Goal: Task Accomplishment & Management: Manage account settings

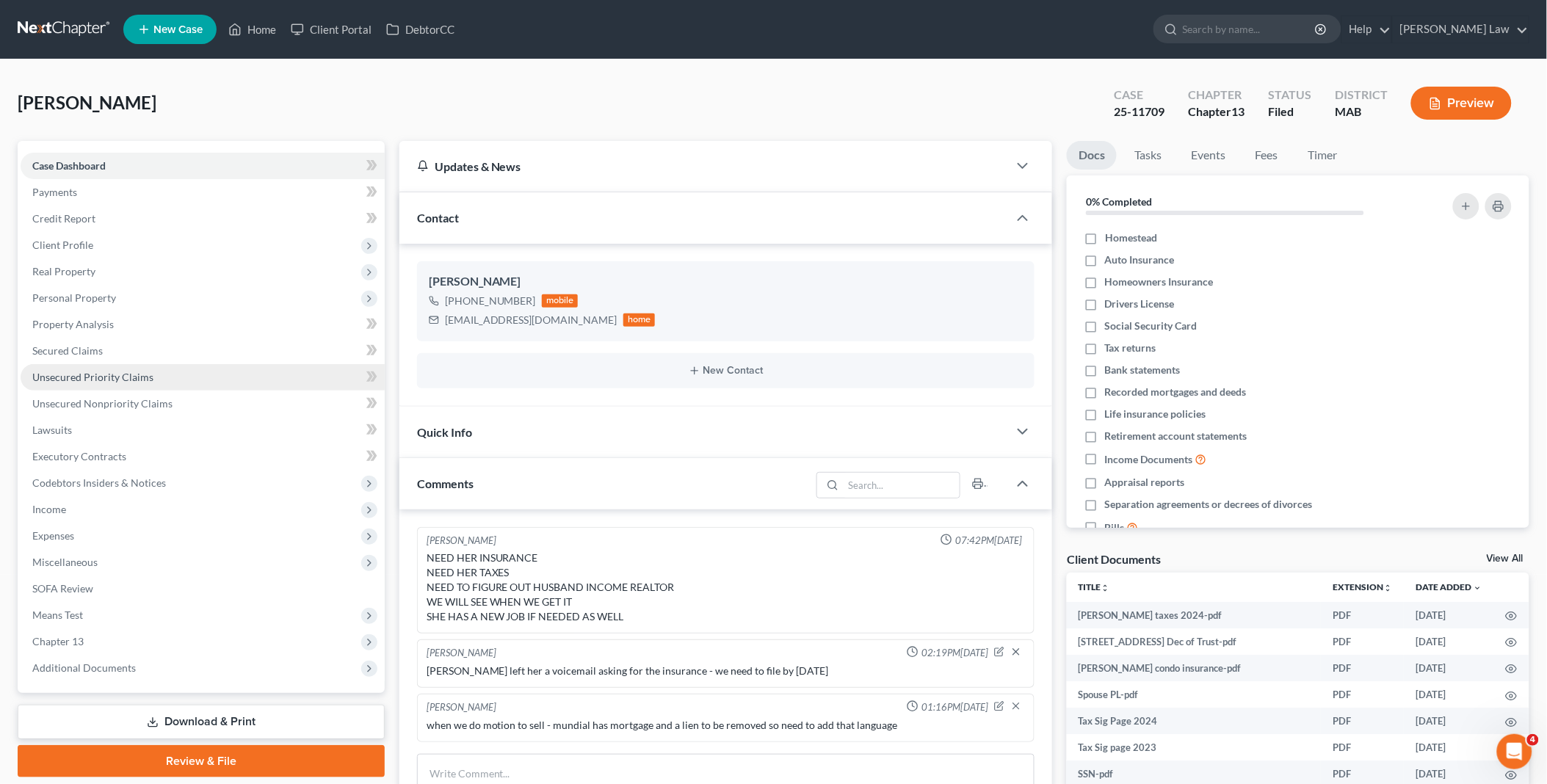
click at [110, 376] on span "Unsecured Priority Claims" at bounding box center [93, 376] width 121 height 13
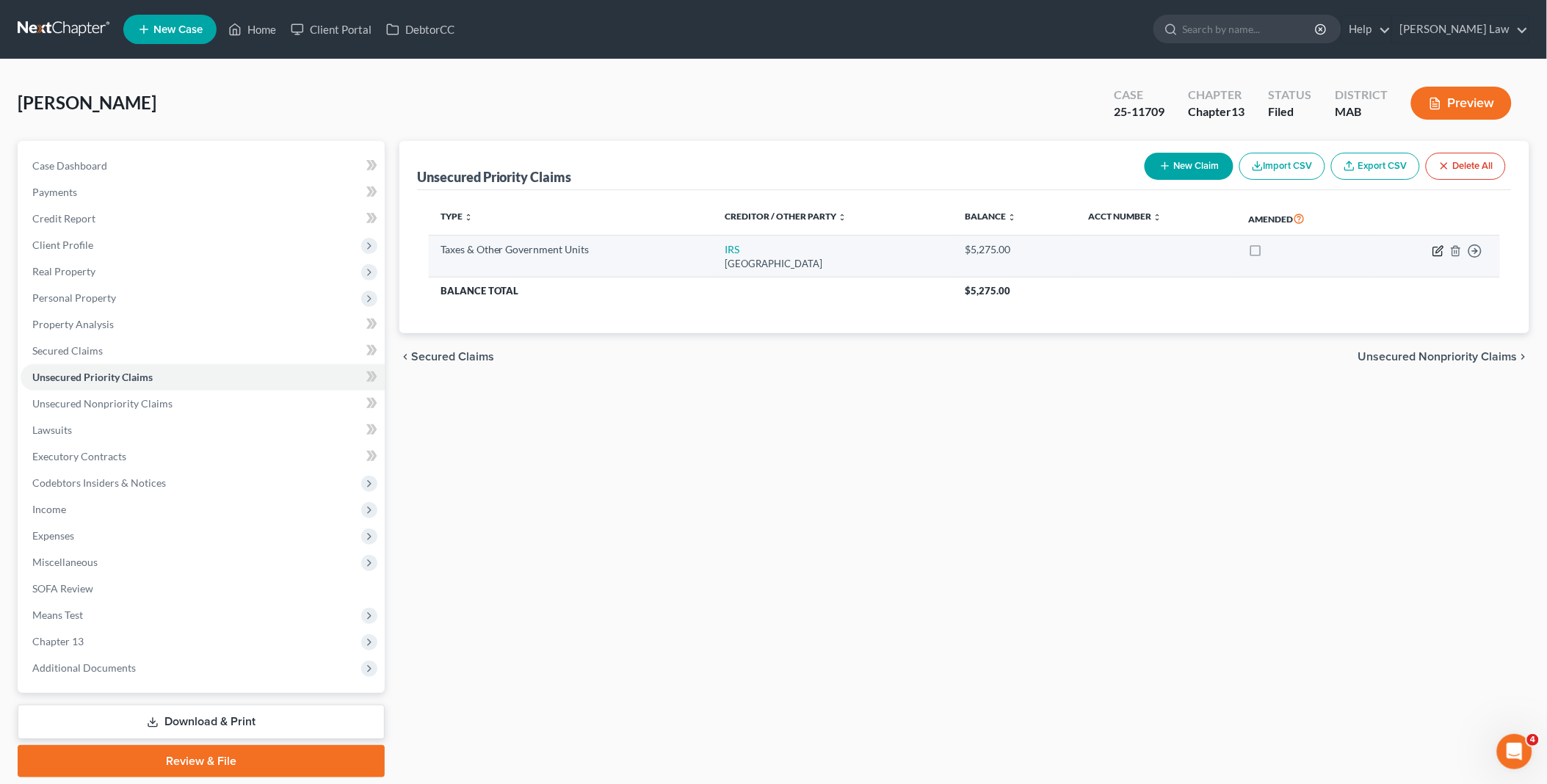
click at [1439, 250] on icon "button" at bounding box center [1438, 251] width 12 height 12
select select "0"
select select "39"
select select "0"
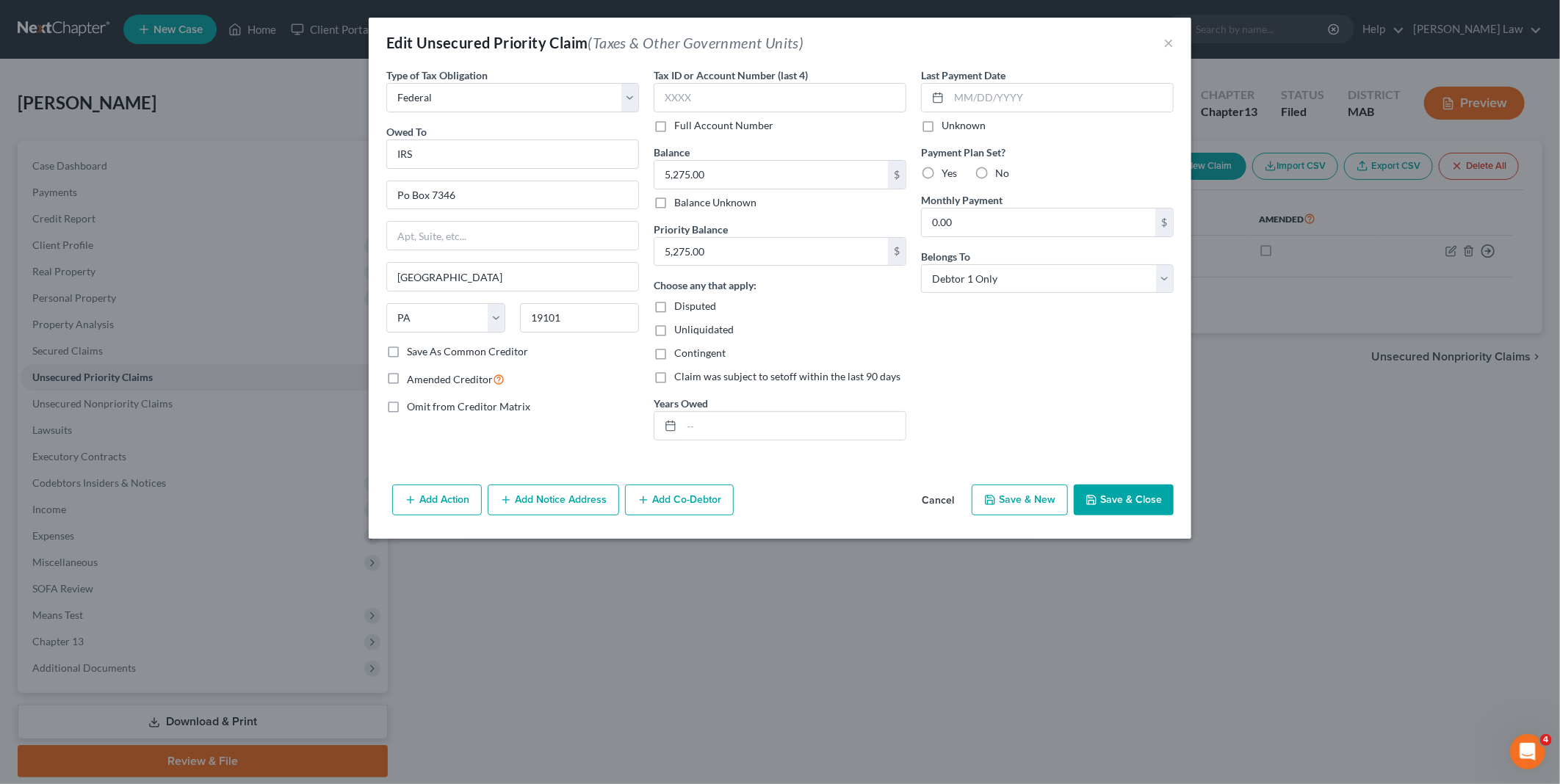
drag, startPoint x: 1111, startPoint y: 497, endPoint x: 1028, endPoint y: 465, distance: 89.0
click at [1111, 496] on button "Save & Close" at bounding box center [1123, 500] width 100 height 31
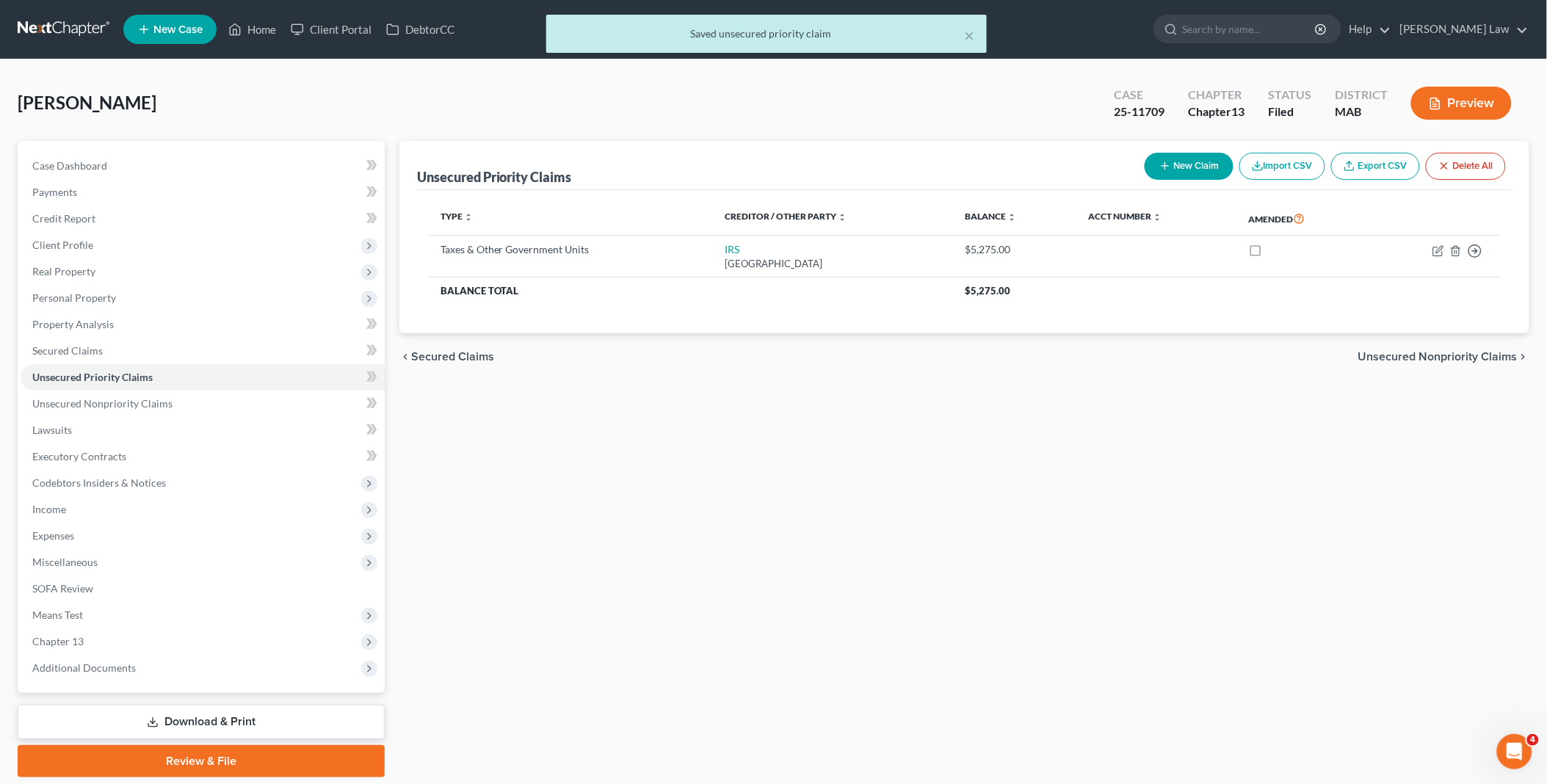
click at [268, 25] on div "× Saved unsecured priority claim" at bounding box center [766, 37] width 1547 height 45
click at [258, 27] on div "× Saved unsecured priority claim" at bounding box center [766, 37] width 1547 height 45
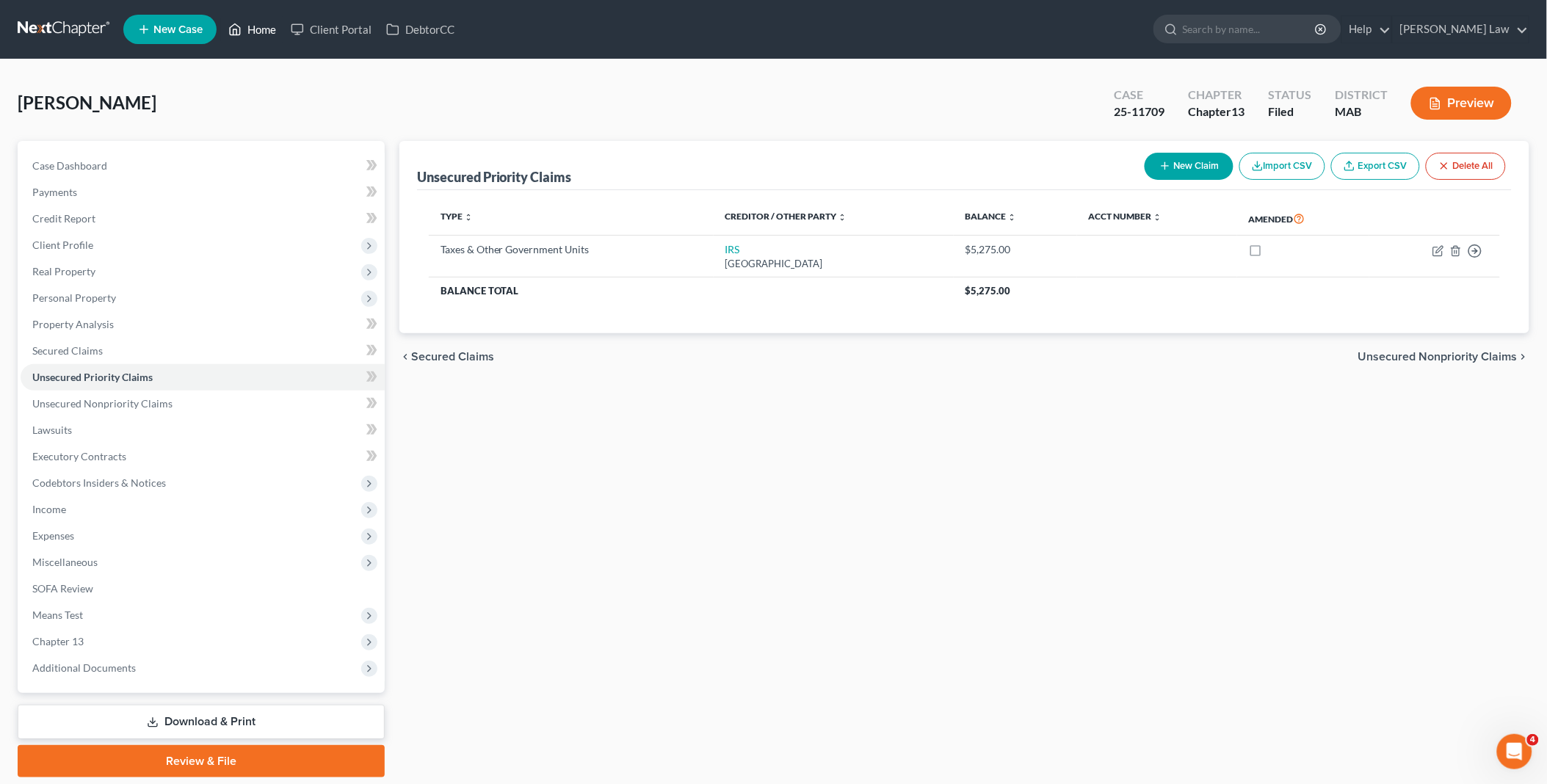
click at [254, 21] on link "Home" at bounding box center [252, 30] width 62 height 27
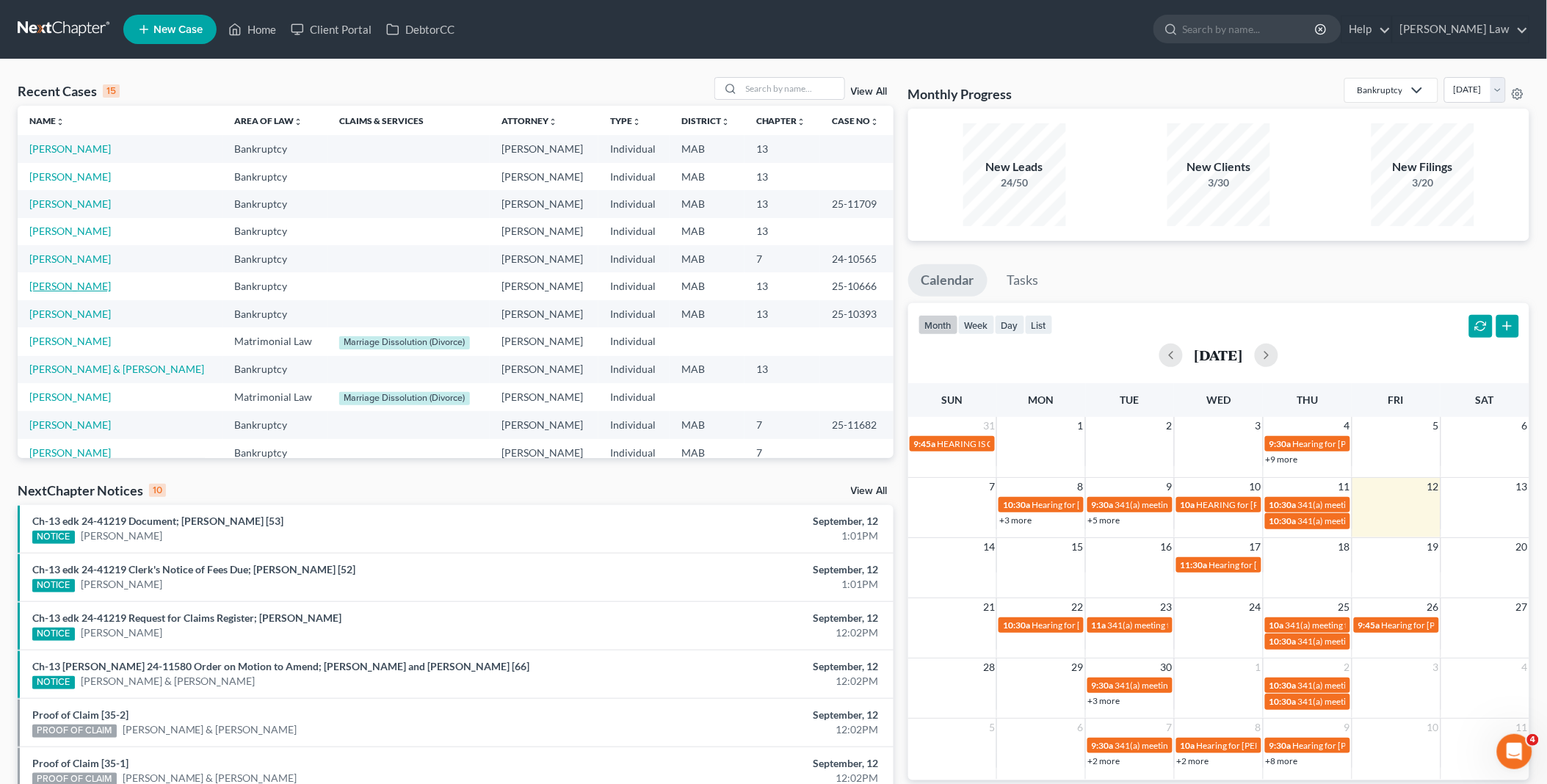
click at [75, 291] on link "[PERSON_NAME]" at bounding box center [70, 285] width 82 height 13
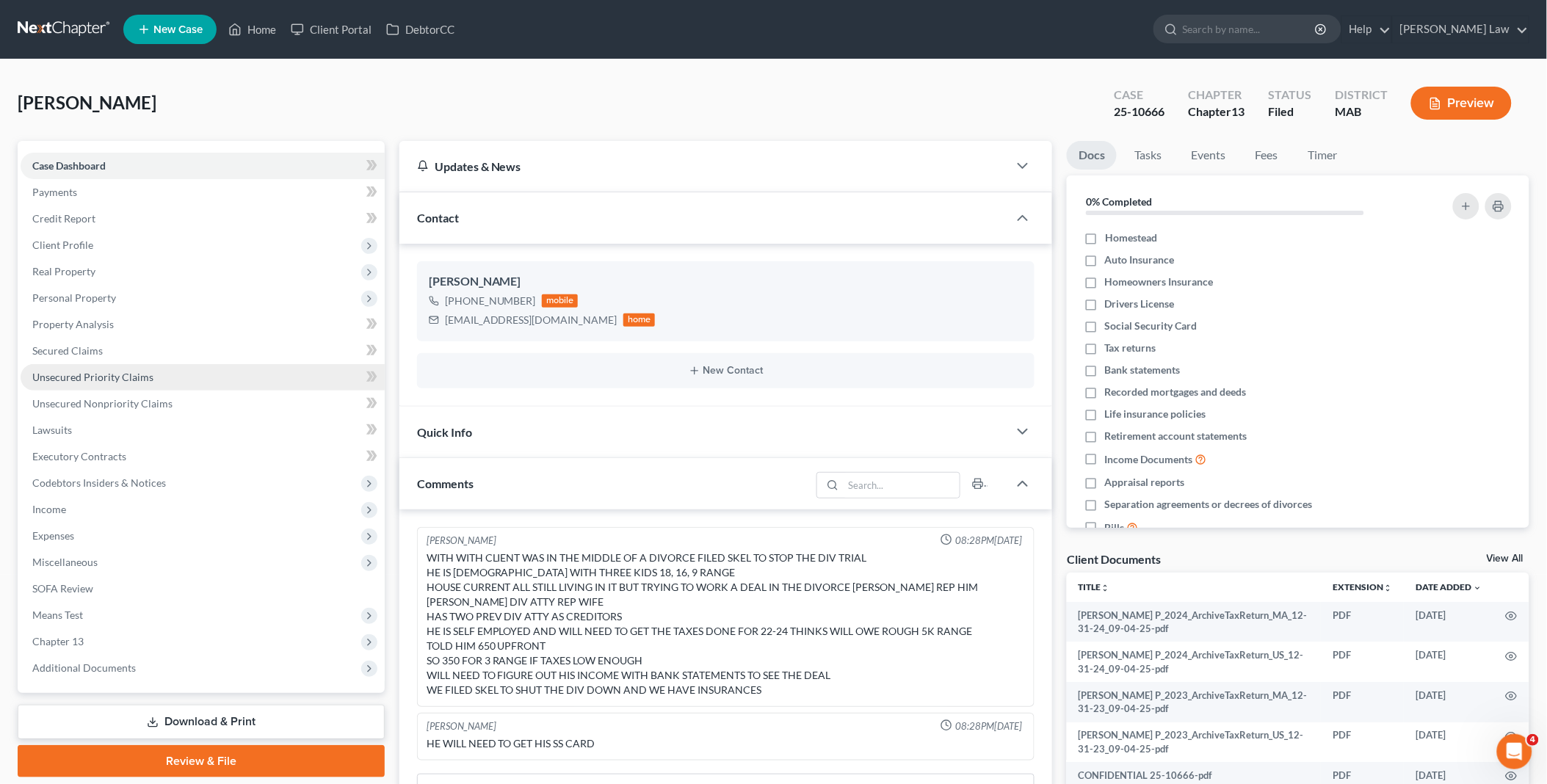
scroll to position [654, 0]
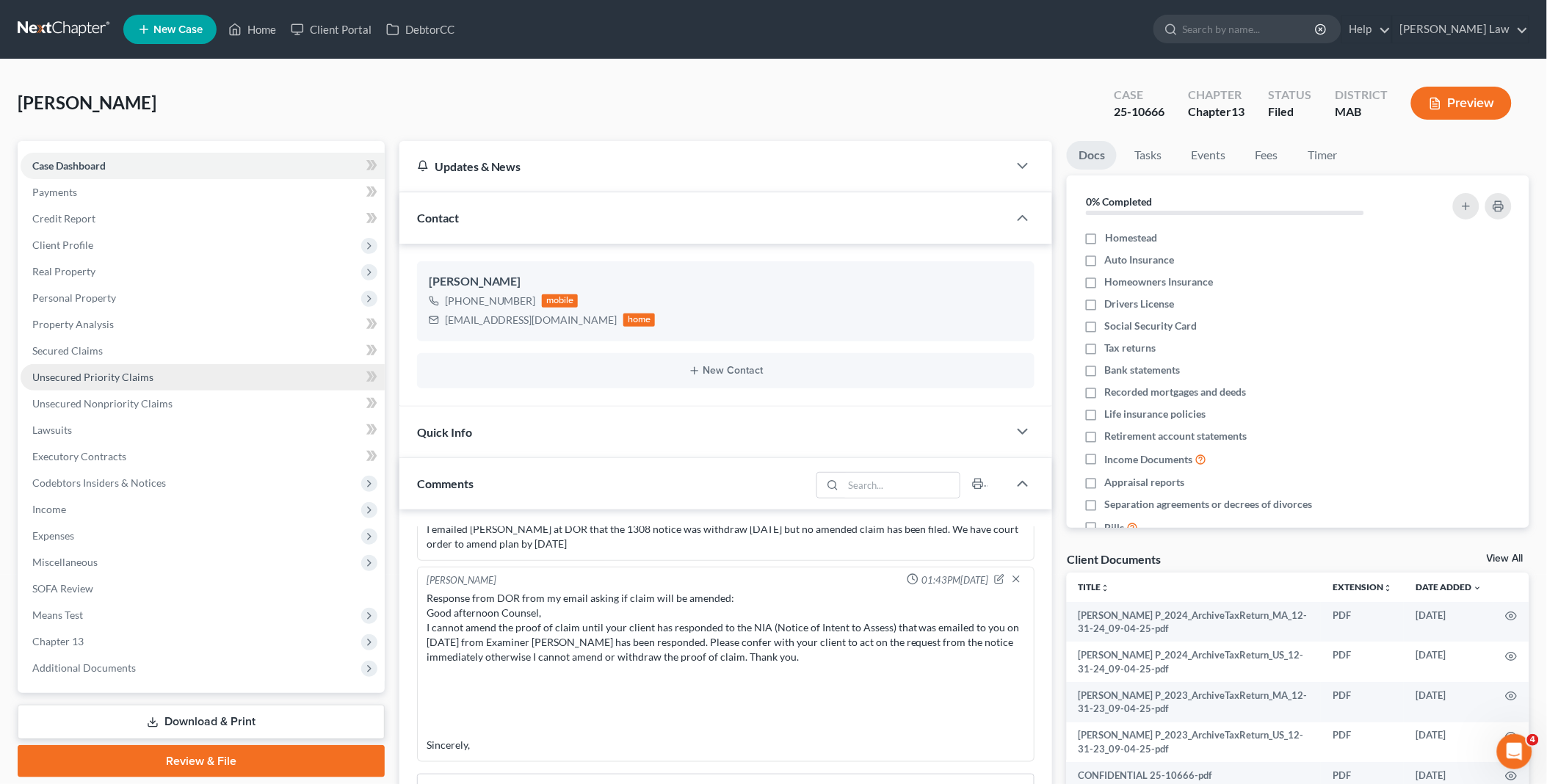
click at [79, 371] on span "Unsecured Priority Claims" at bounding box center [93, 376] width 121 height 13
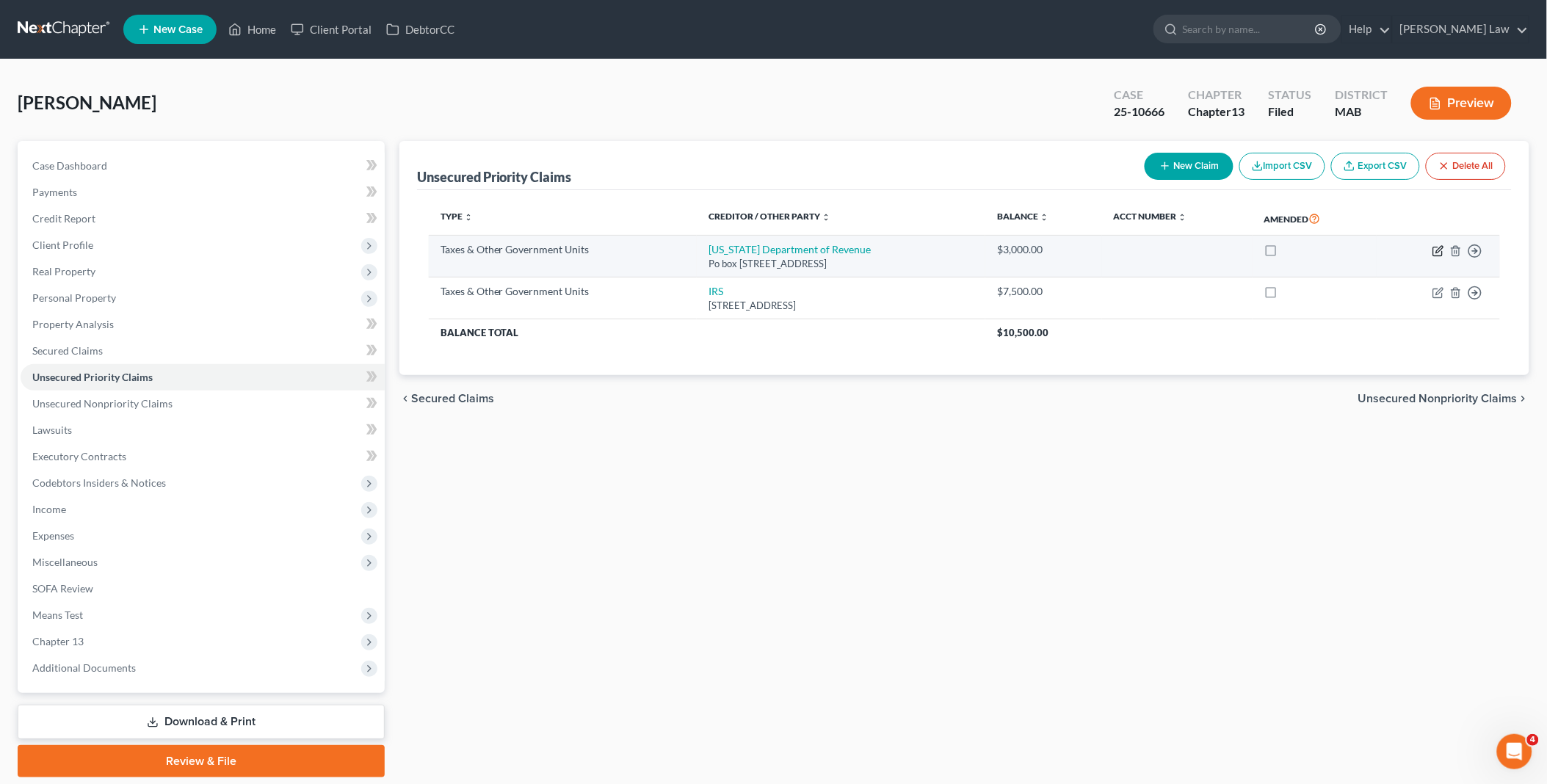
click at [1440, 253] on icon "button" at bounding box center [1438, 251] width 12 height 12
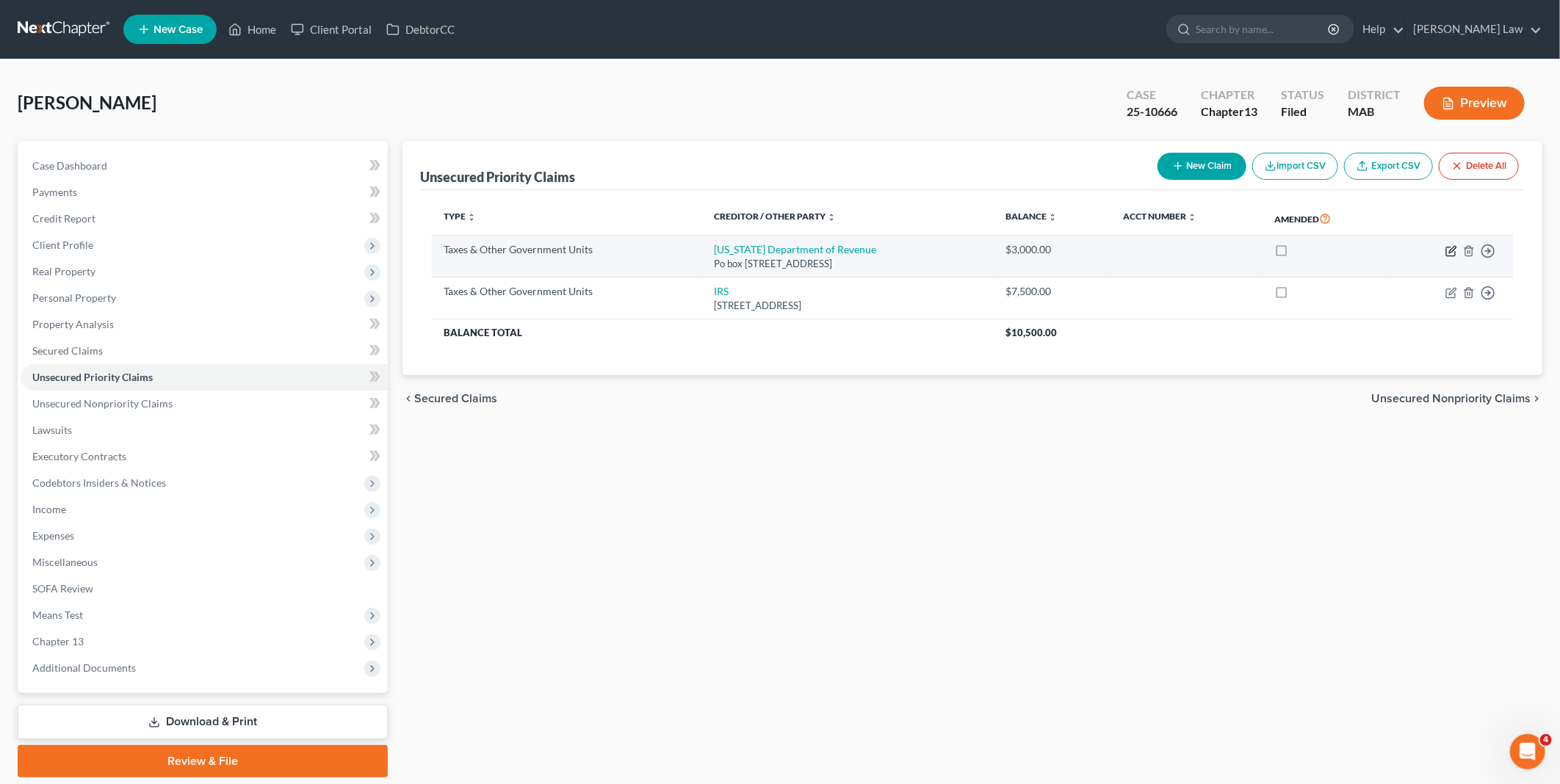
select select "2"
select select "22"
select select "0"
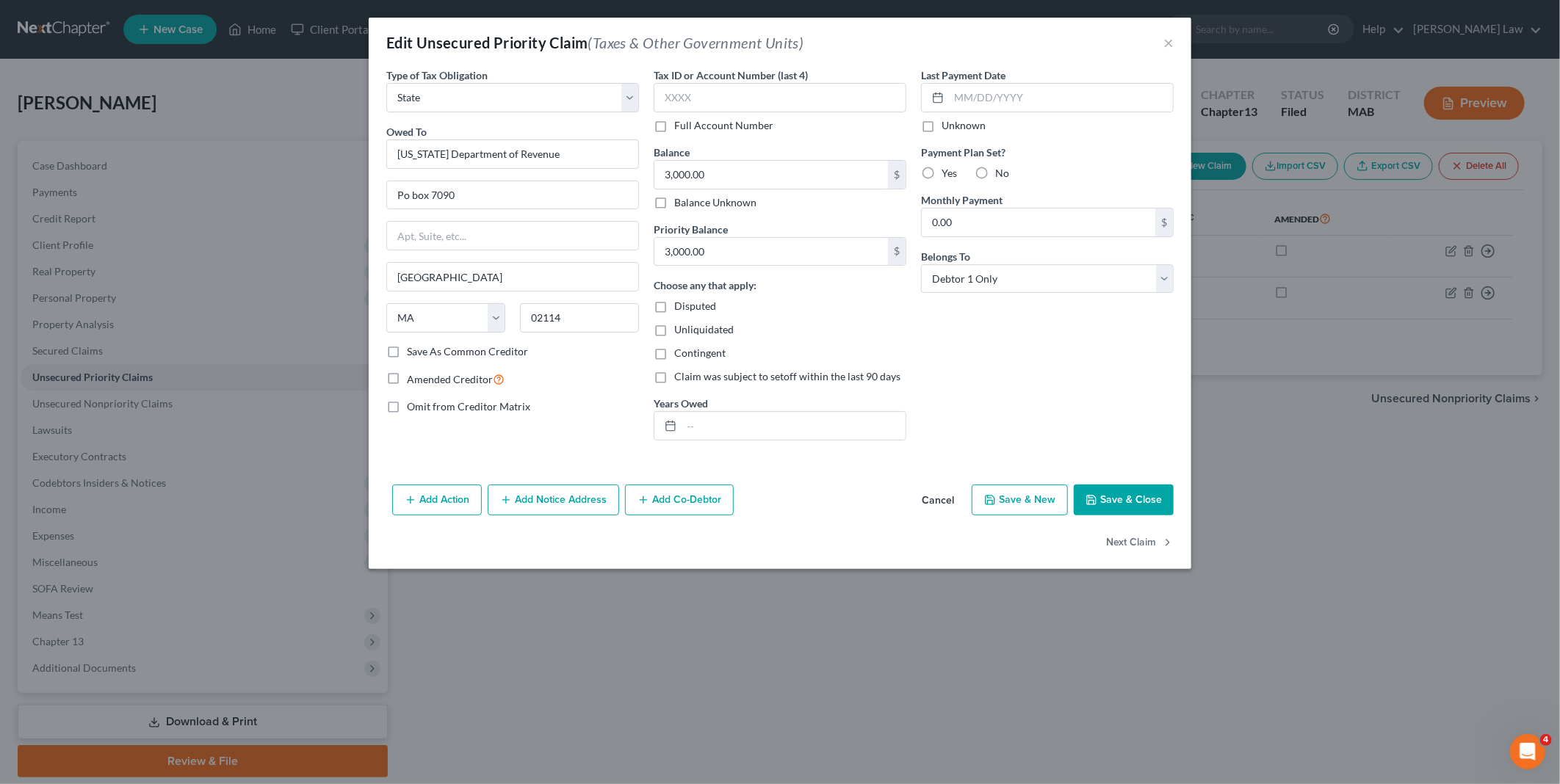
click at [1116, 494] on button "Save & Close" at bounding box center [1123, 500] width 100 height 31
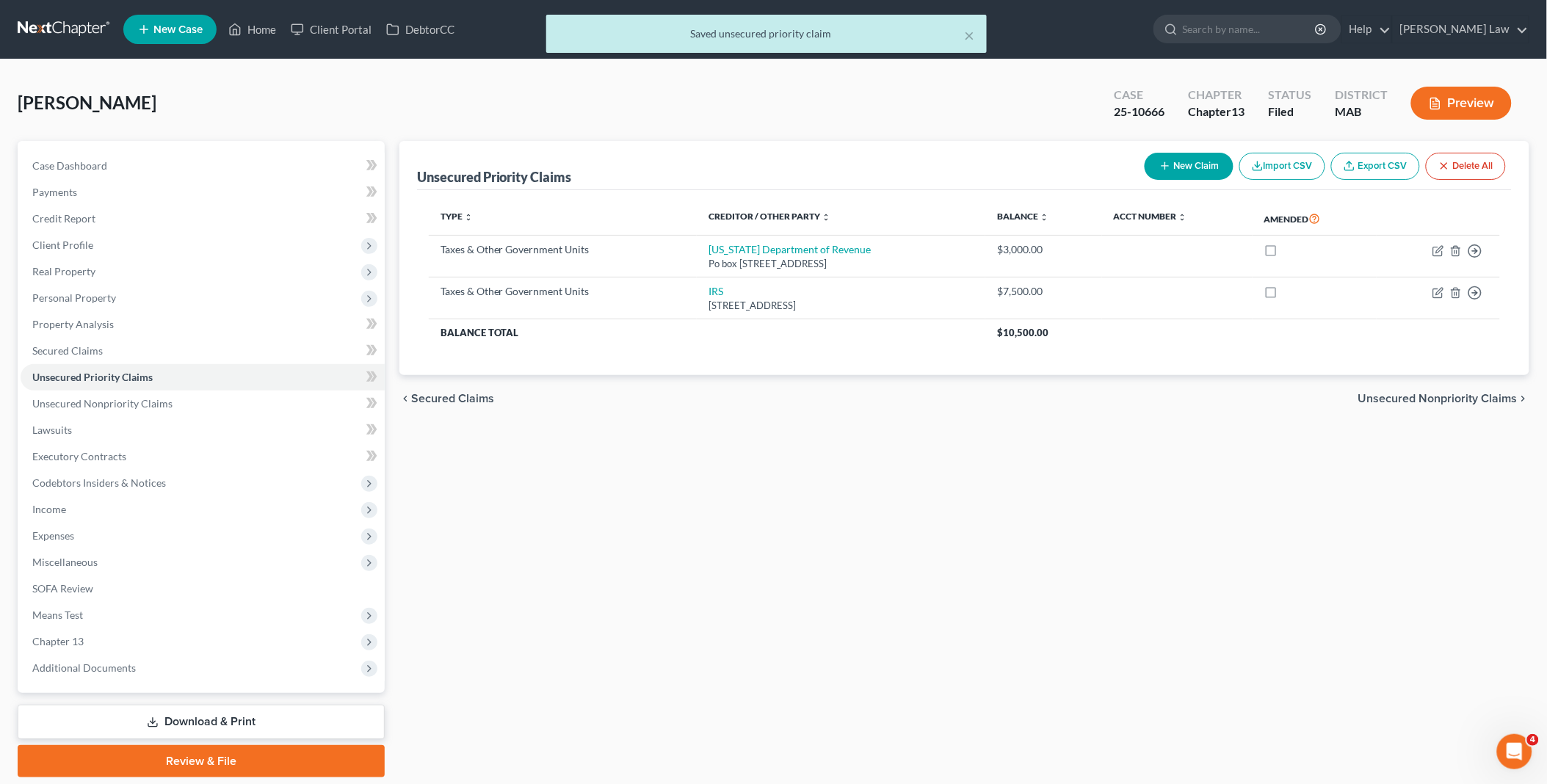
click at [261, 27] on div "× Saved unsecured priority claim" at bounding box center [766, 37] width 1547 height 45
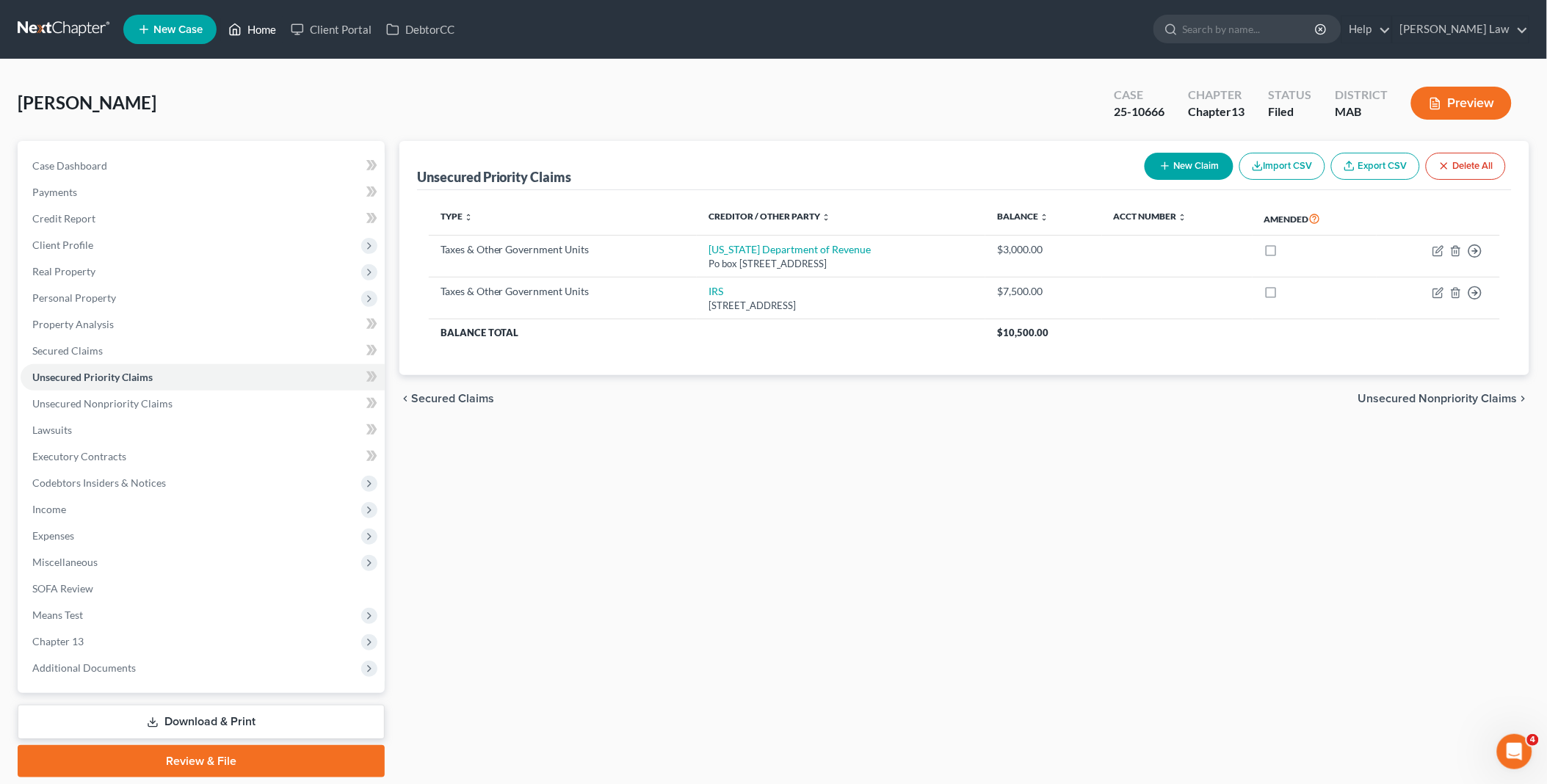
click at [252, 27] on link "Home" at bounding box center [252, 30] width 62 height 27
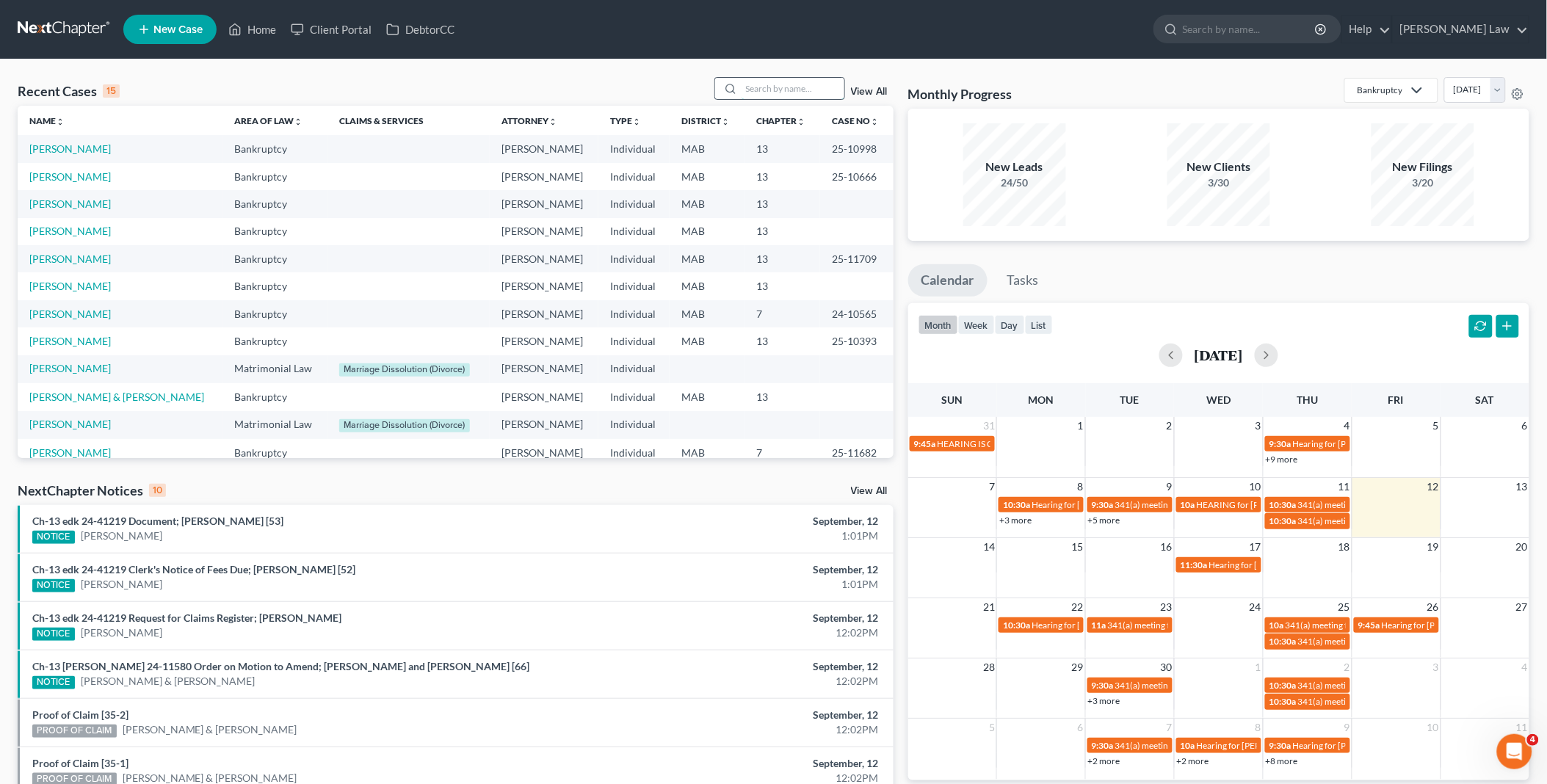
click at [776, 90] on input "search" at bounding box center [792, 88] width 103 height 21
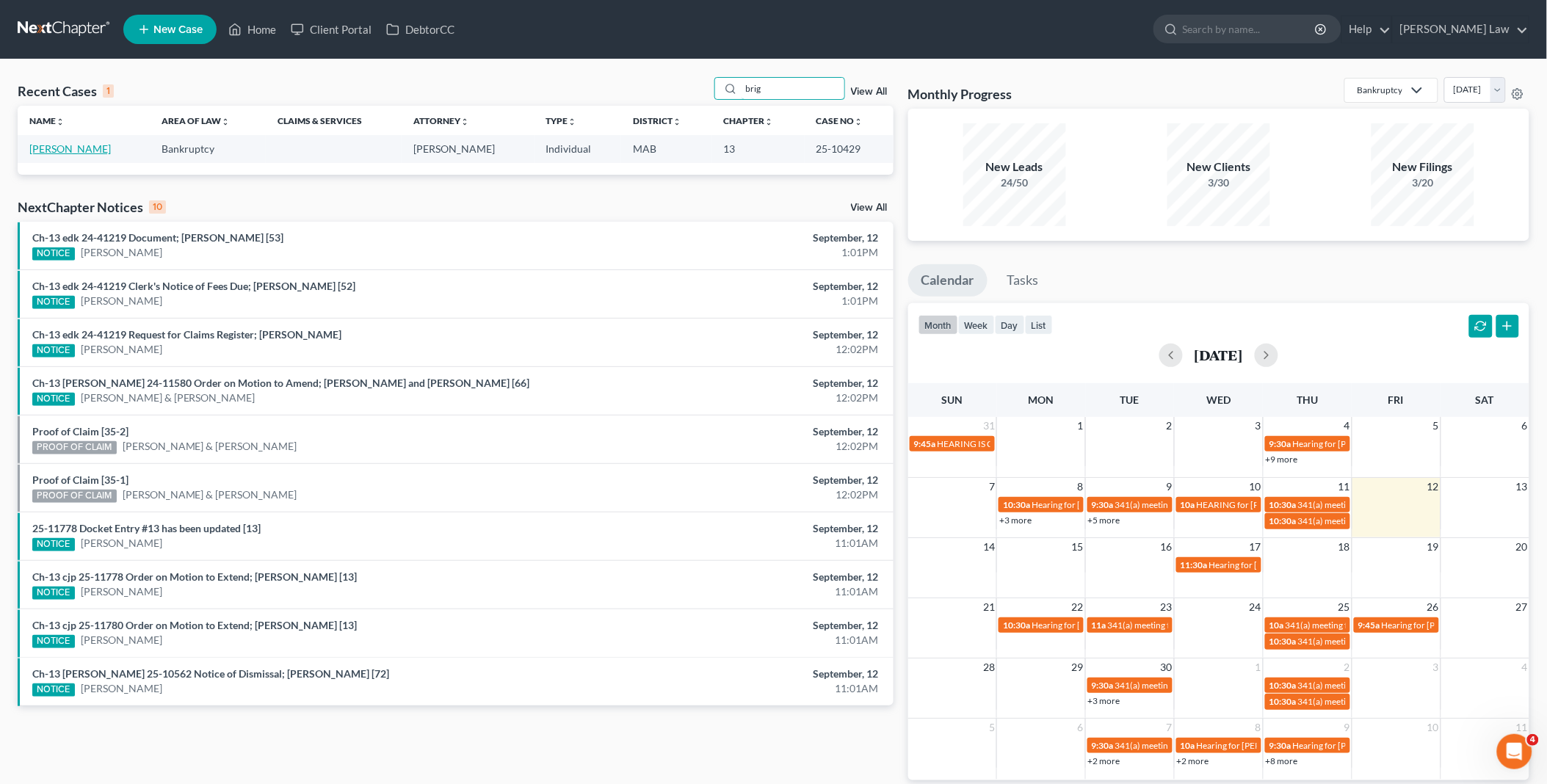
type input "brig"
click at [49, 151] on link "[PERSON_NAME]" at bounding box center [70, 148] width 82 height 13
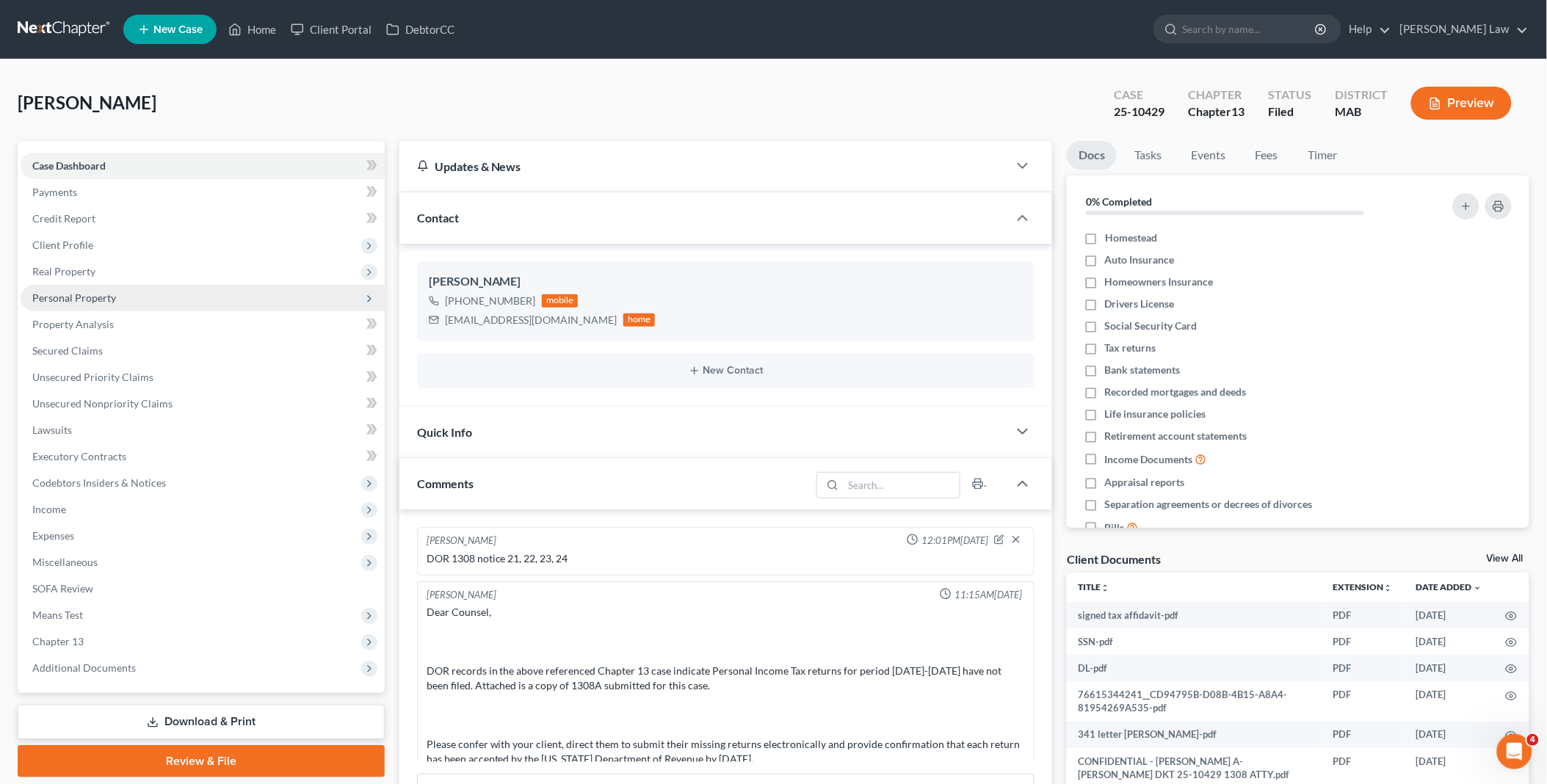
scroll to position [758, 0]
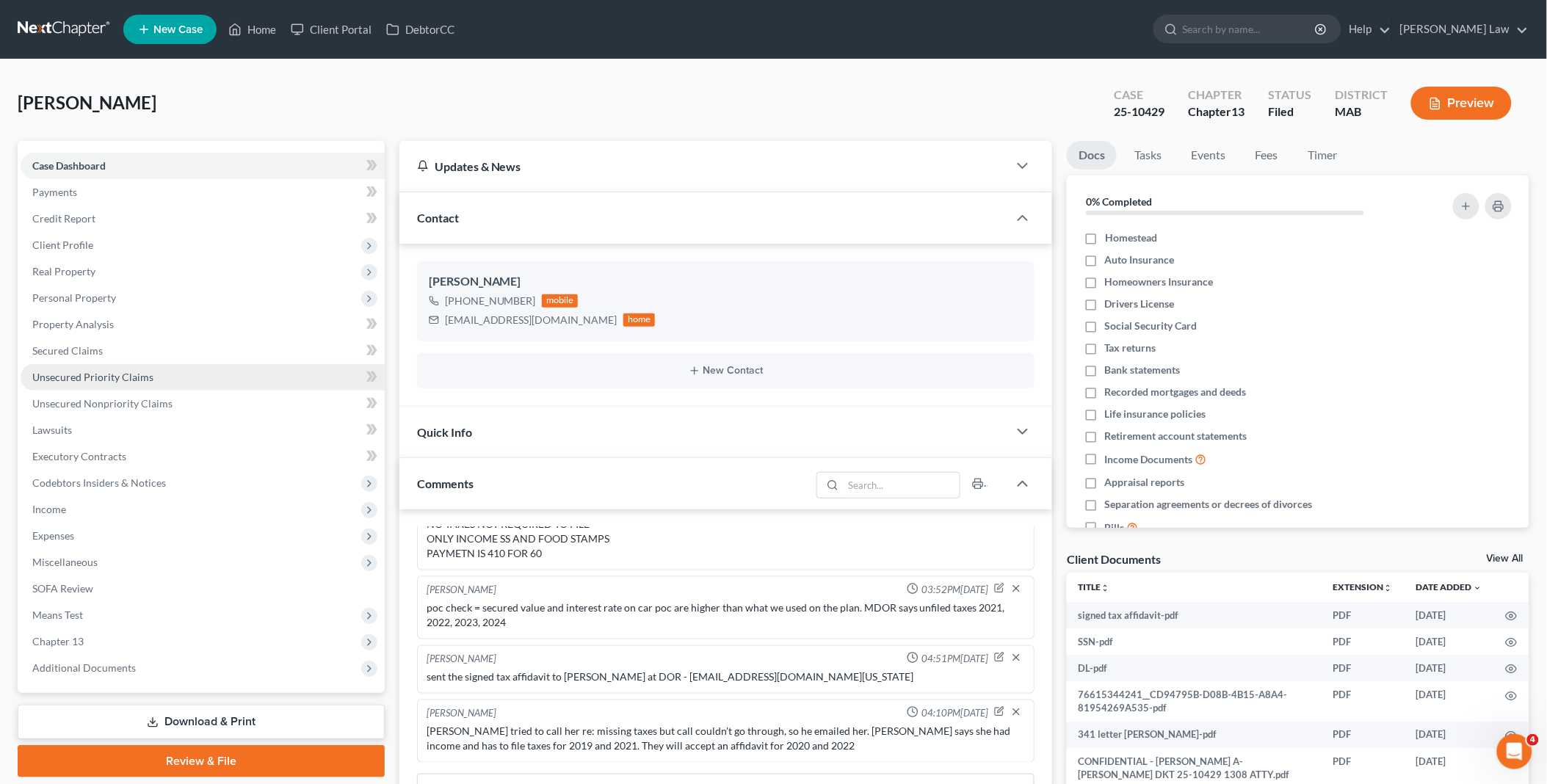
click at [82, 371] on span "Unsecured Priority Claims" at bounding box center [93, 376] width 121 height 13
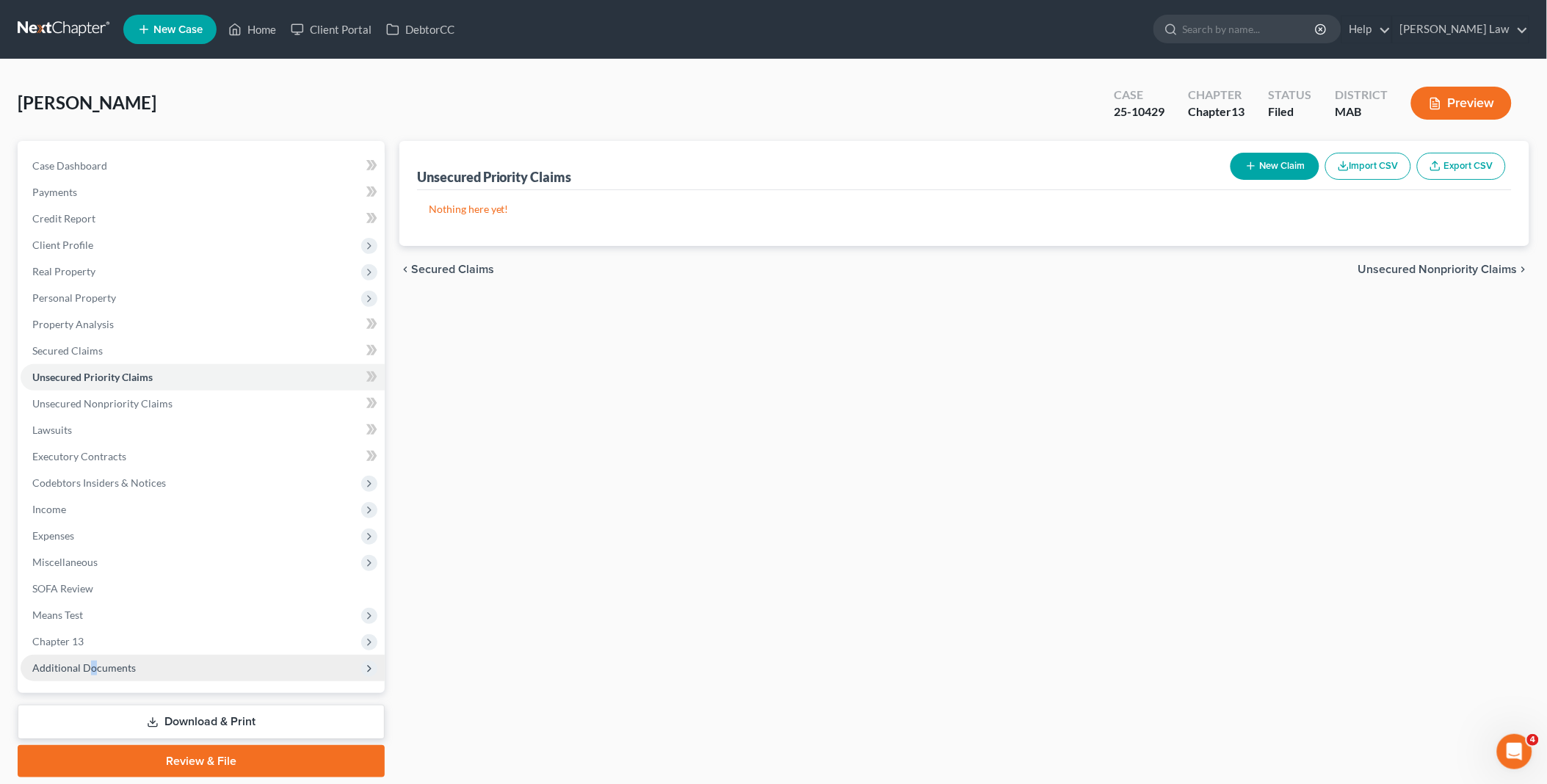
click at [92, 664] on span "Additional Documents" at bounding box center [85, 667] width 104 height 13
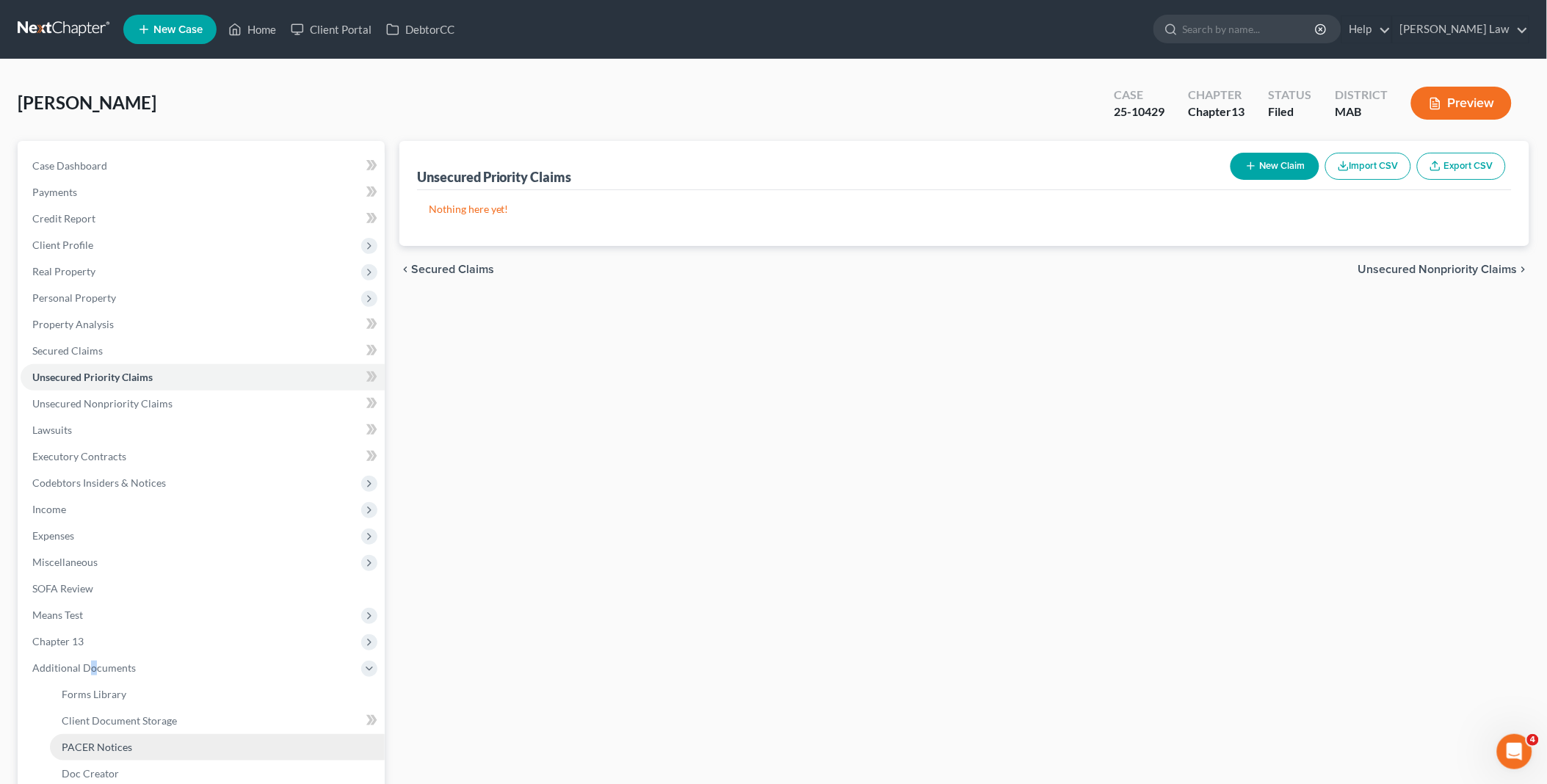
drag, startPoint x: 92, startPoint y: 664, endPoint x: 113, endPoint y: 743, distance: 81.7
click at [113, 743] on span "PACER Notices" at bounding box center [96, 746] width 70 height 13
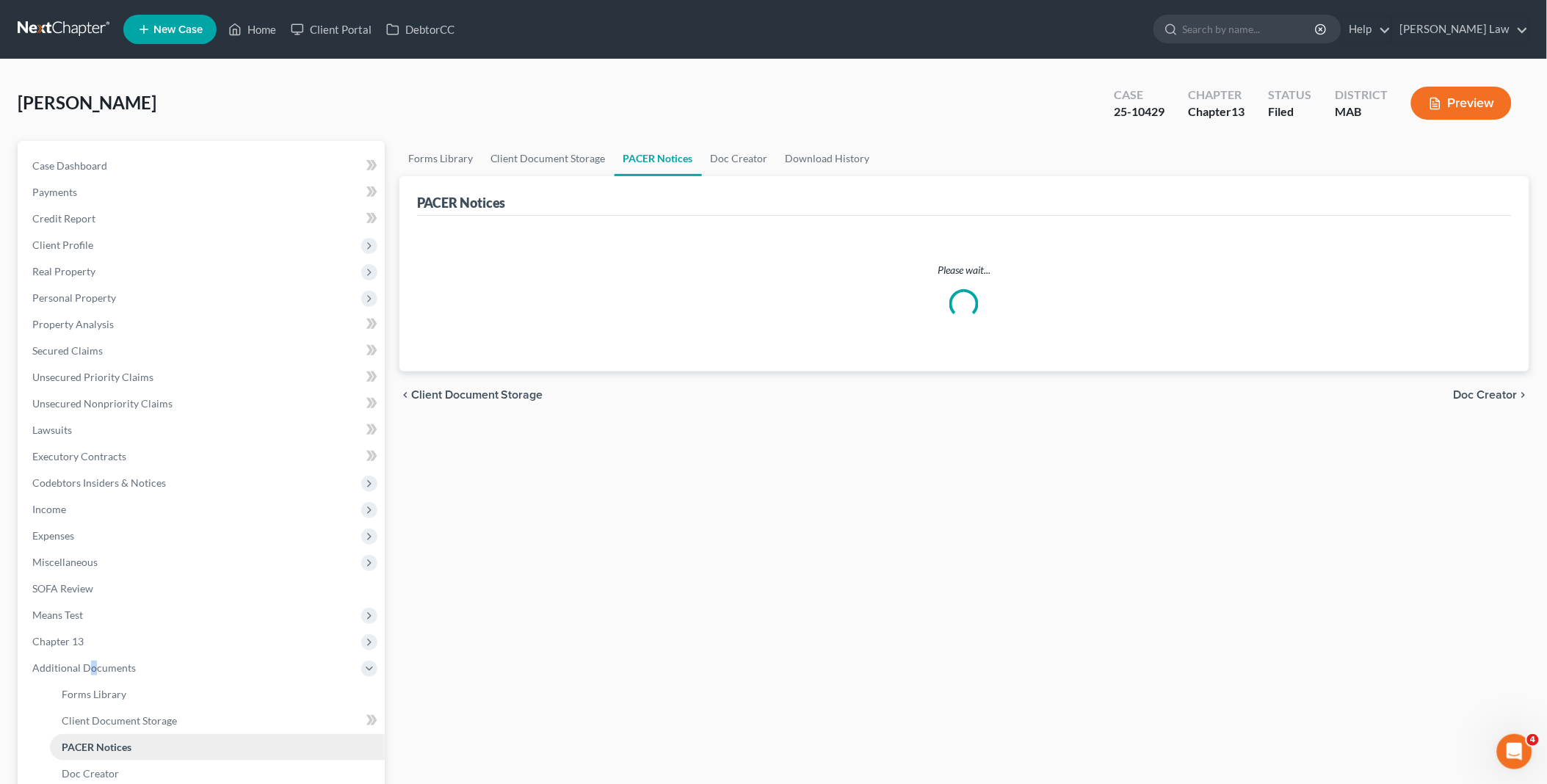
click at [113, 743] on span "PACER Notices" at bounding box center [96, 746] width 70 height 13
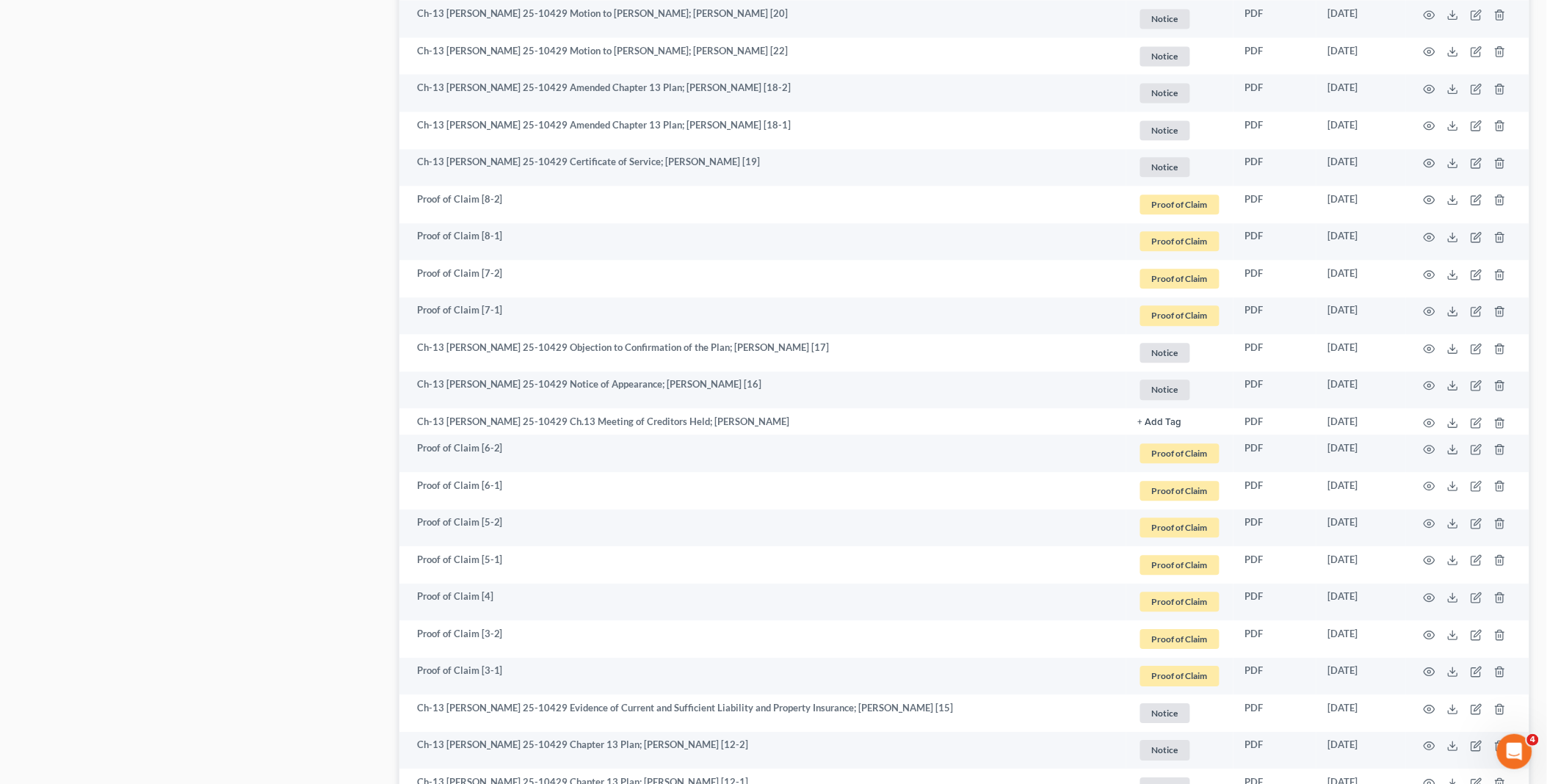
scroll to position [1141, 0]
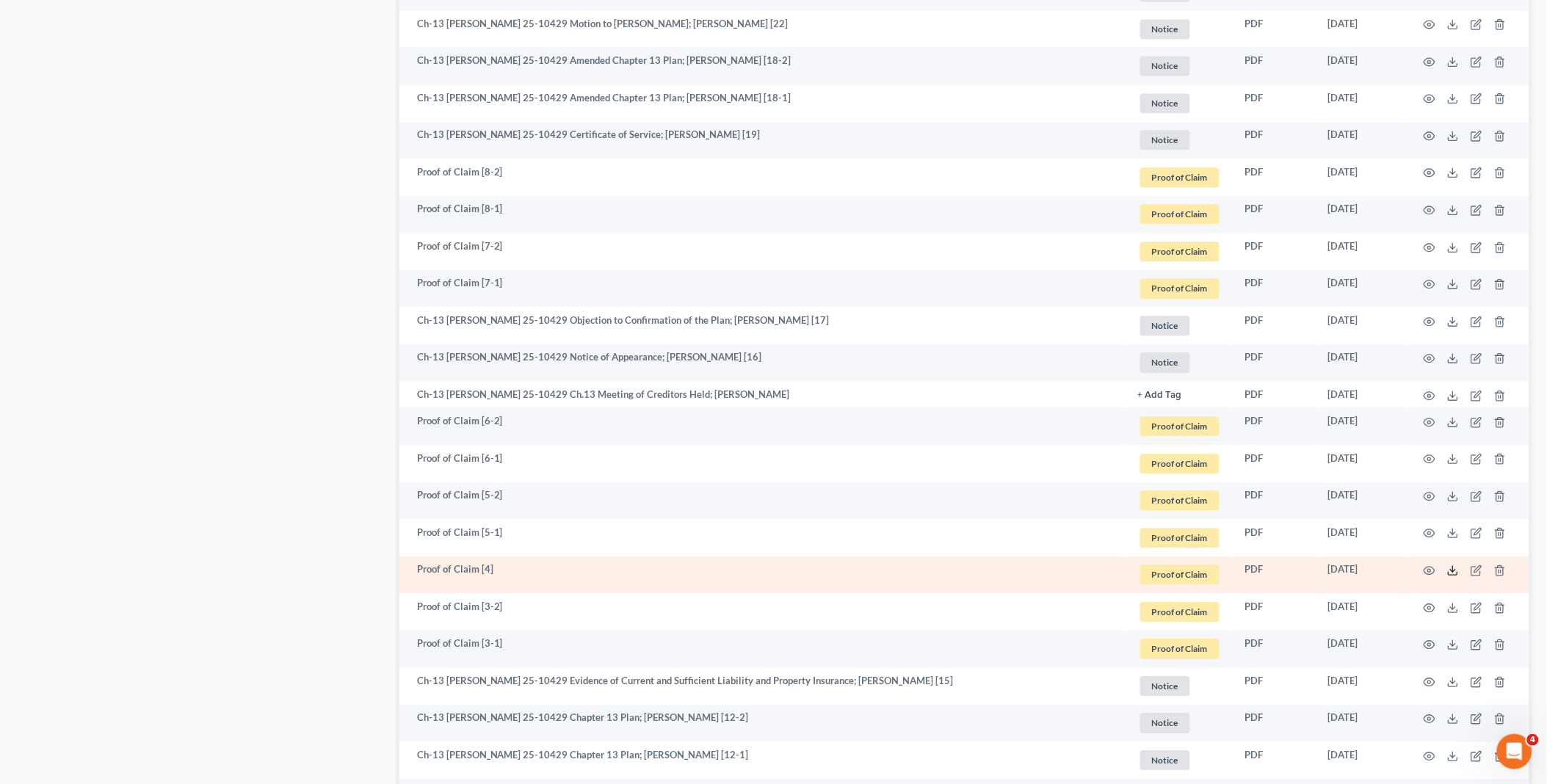
click at [1453, 568] on line at bounding box center [1453, 569] width 0 height 6
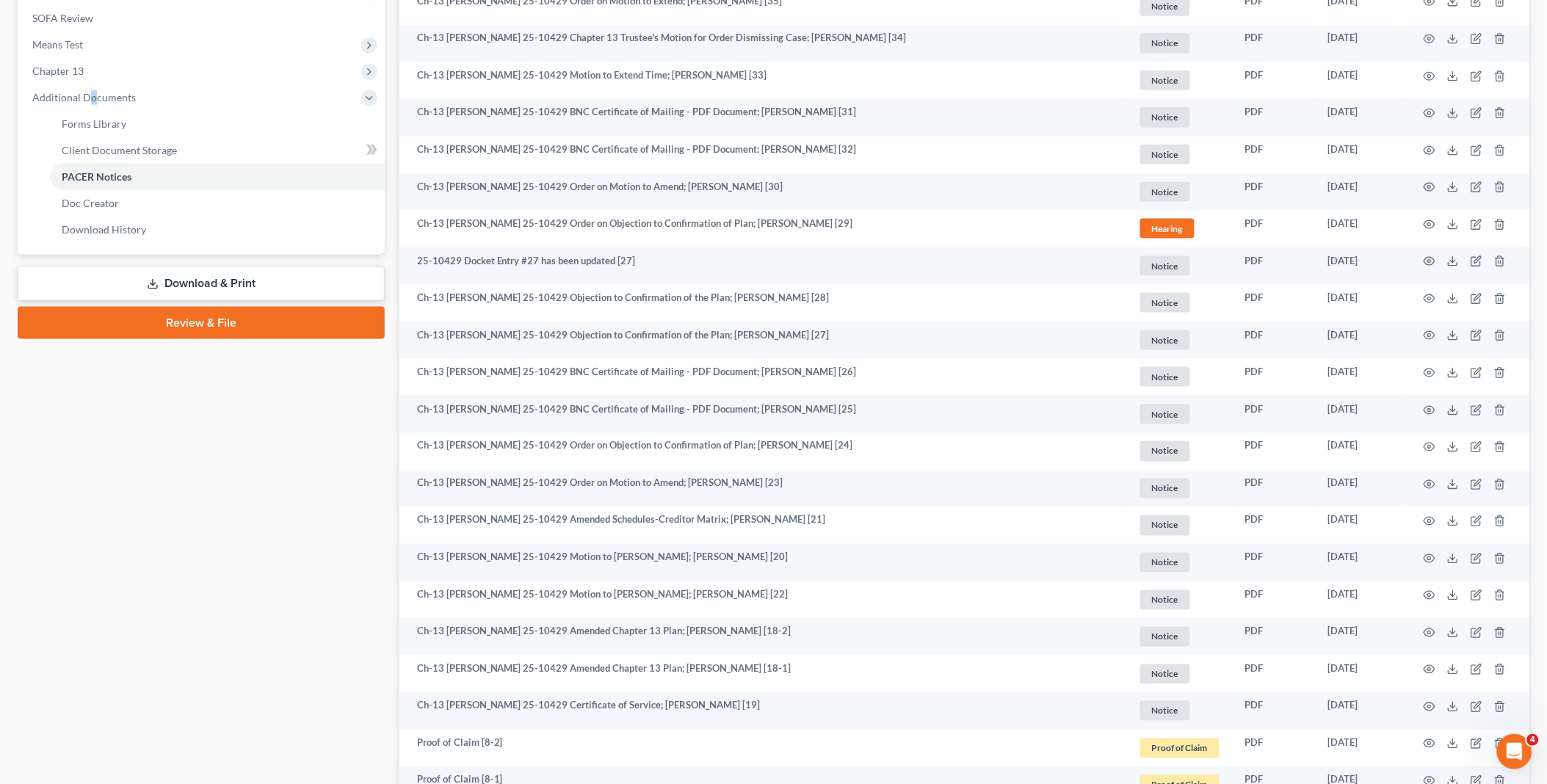
scroll to position [0, 0]
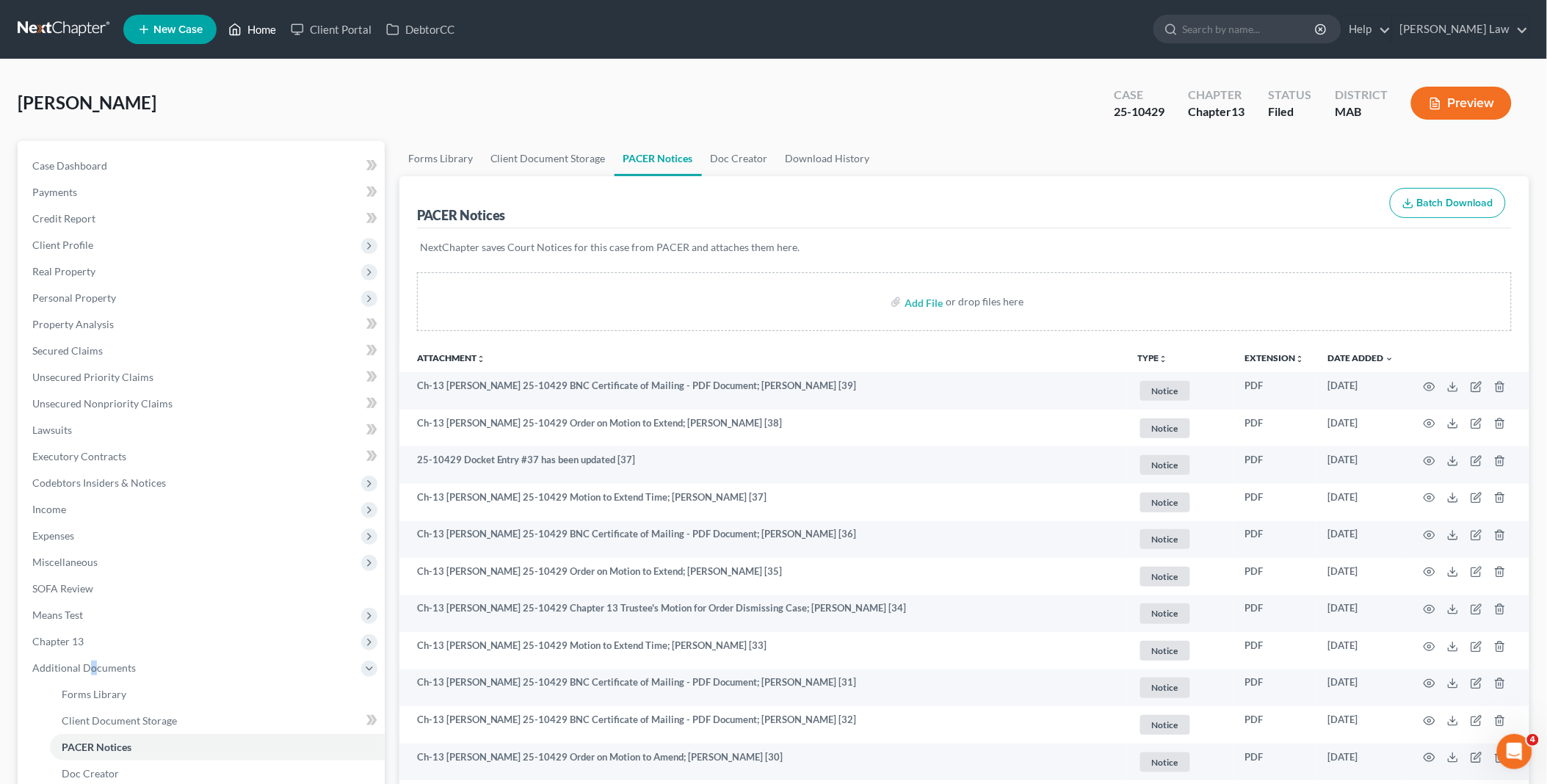
click at [254, 33] on link "Home" at bounding box center [252, 30] width 62 height 27
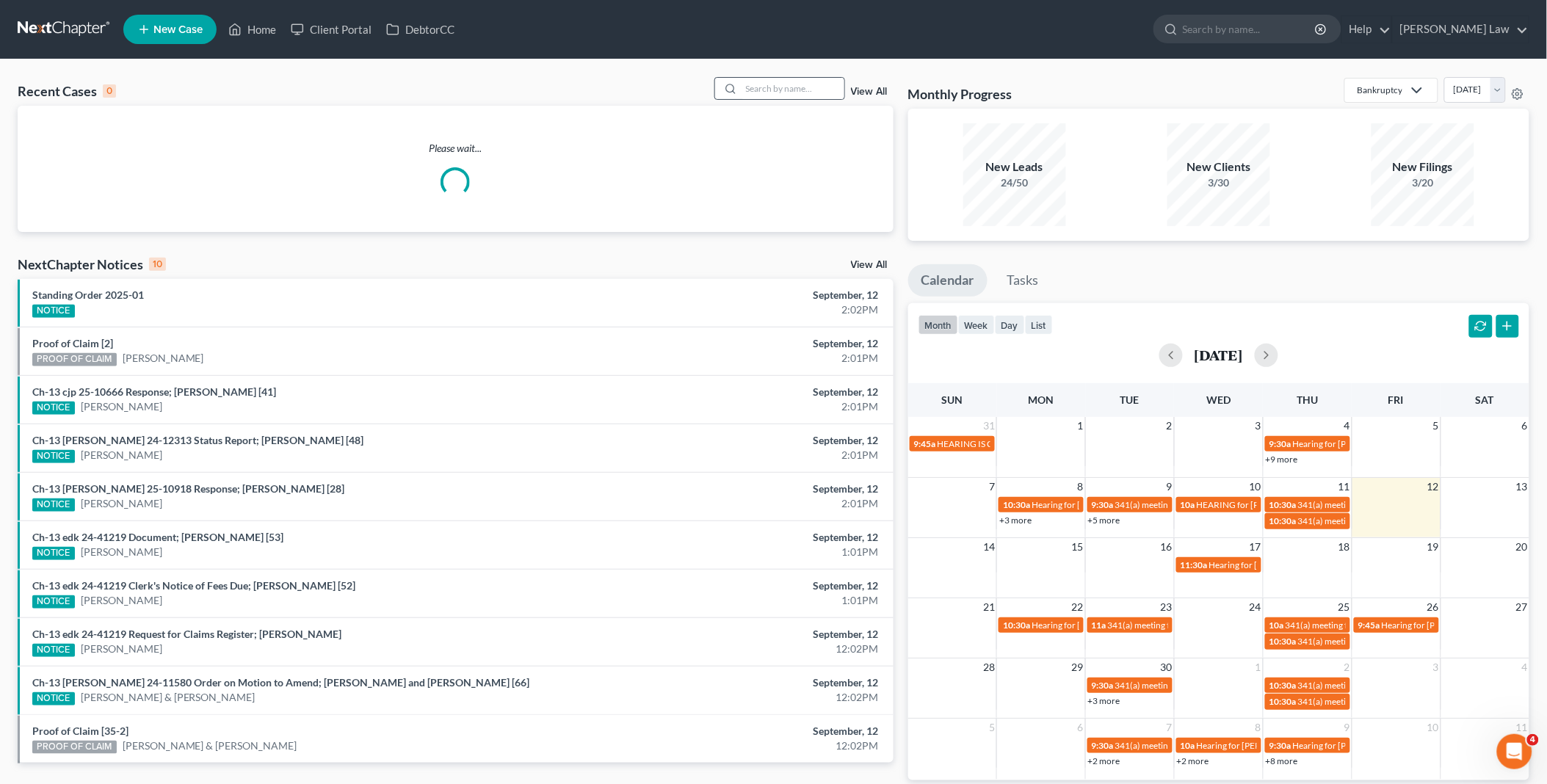
click at [741, 89] on div at bounding box center [729, 88] width 27 height 21
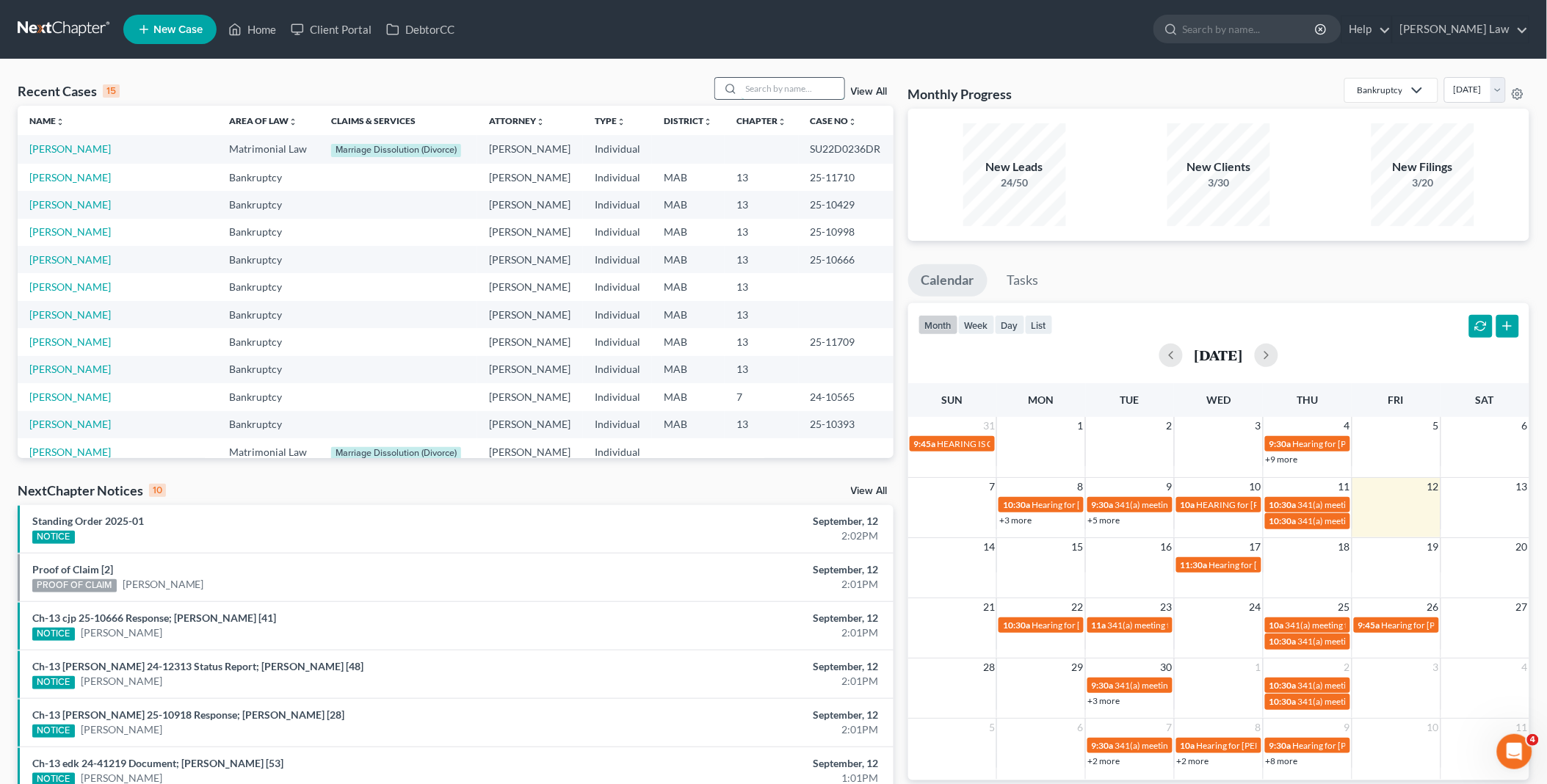
click at [758, 90] on input "search" at bounding box center [792, 88] width 103 height 21
type input "dor"
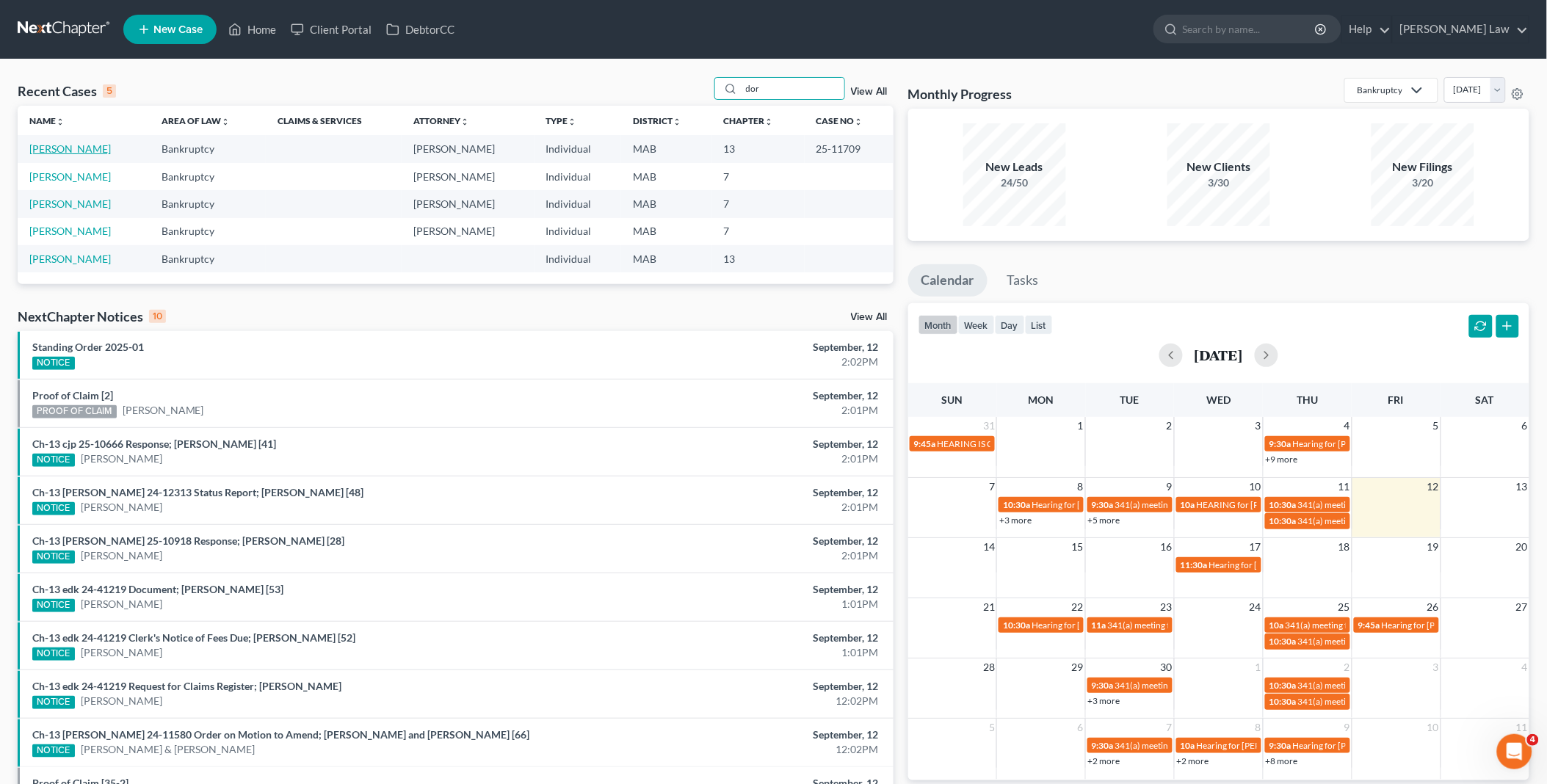
click at [79, 150] on link "[PERSON_NAME]" at bounding box center [70, 148] width 82 height 13
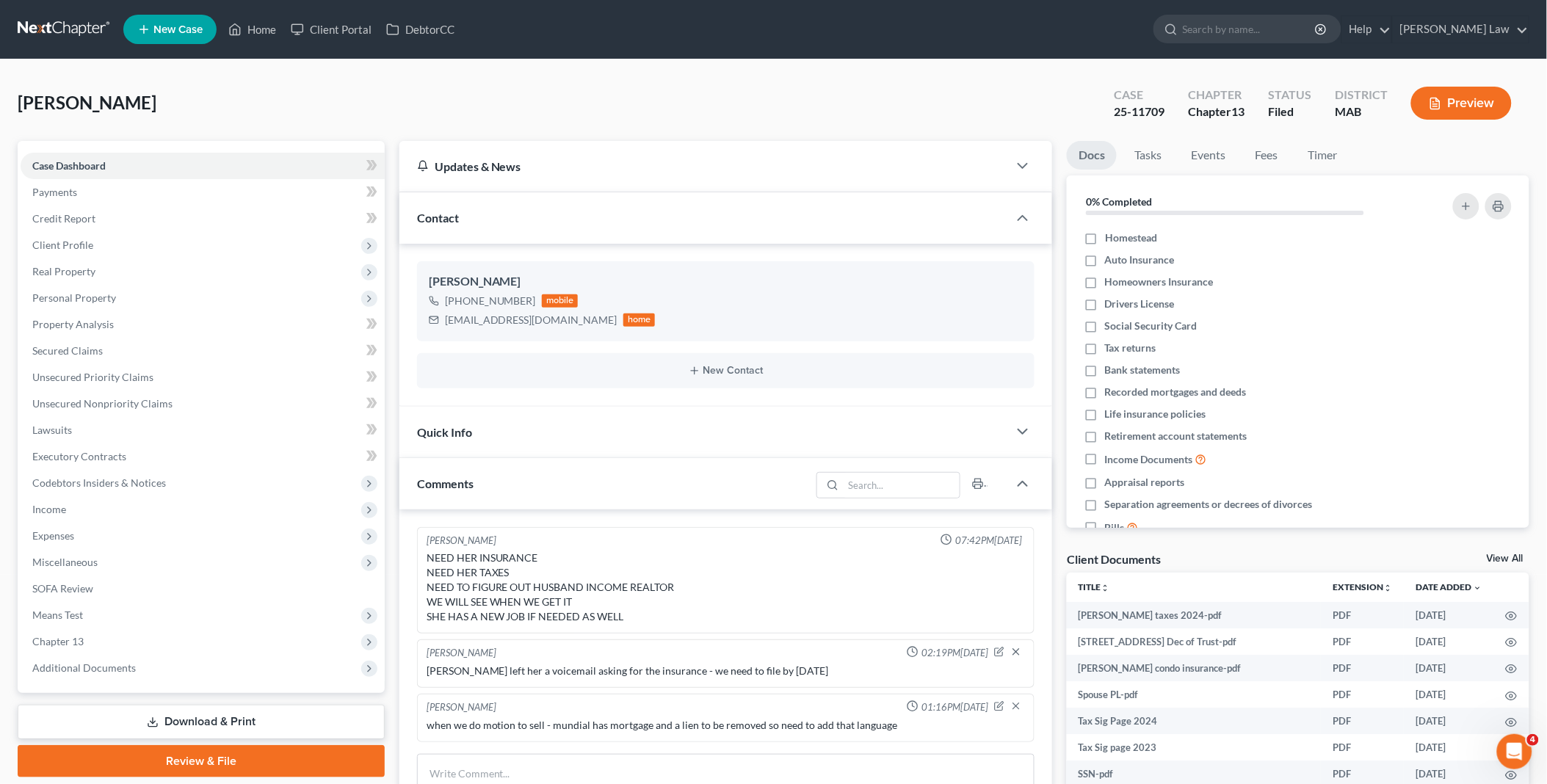
click at [160, 725] on link "Download & Print" at bounding box center [201, 722] width 367 height 35
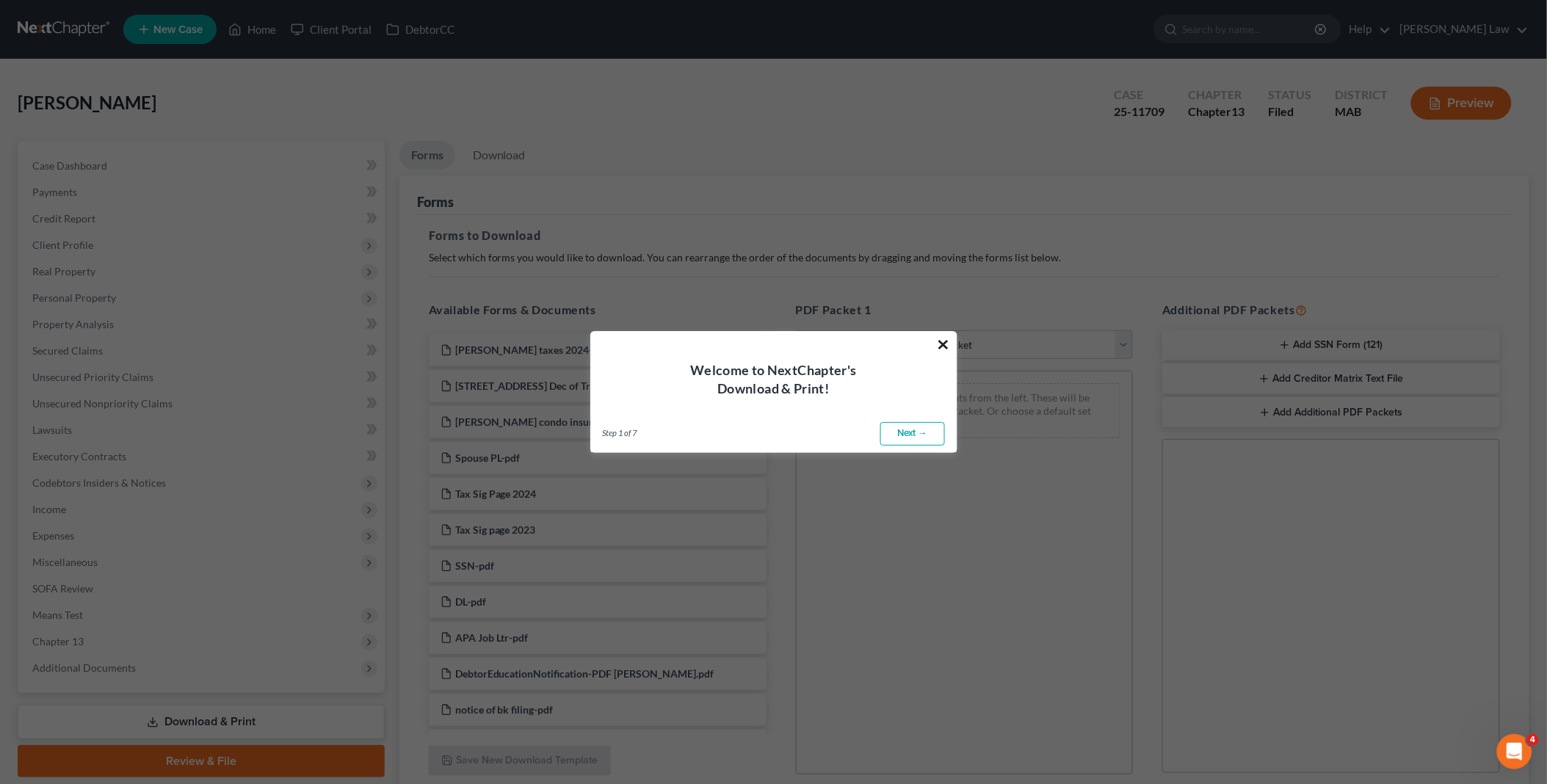
click at [940, 348] on button "×" at bounding box center [944, 345] width 14 height 24
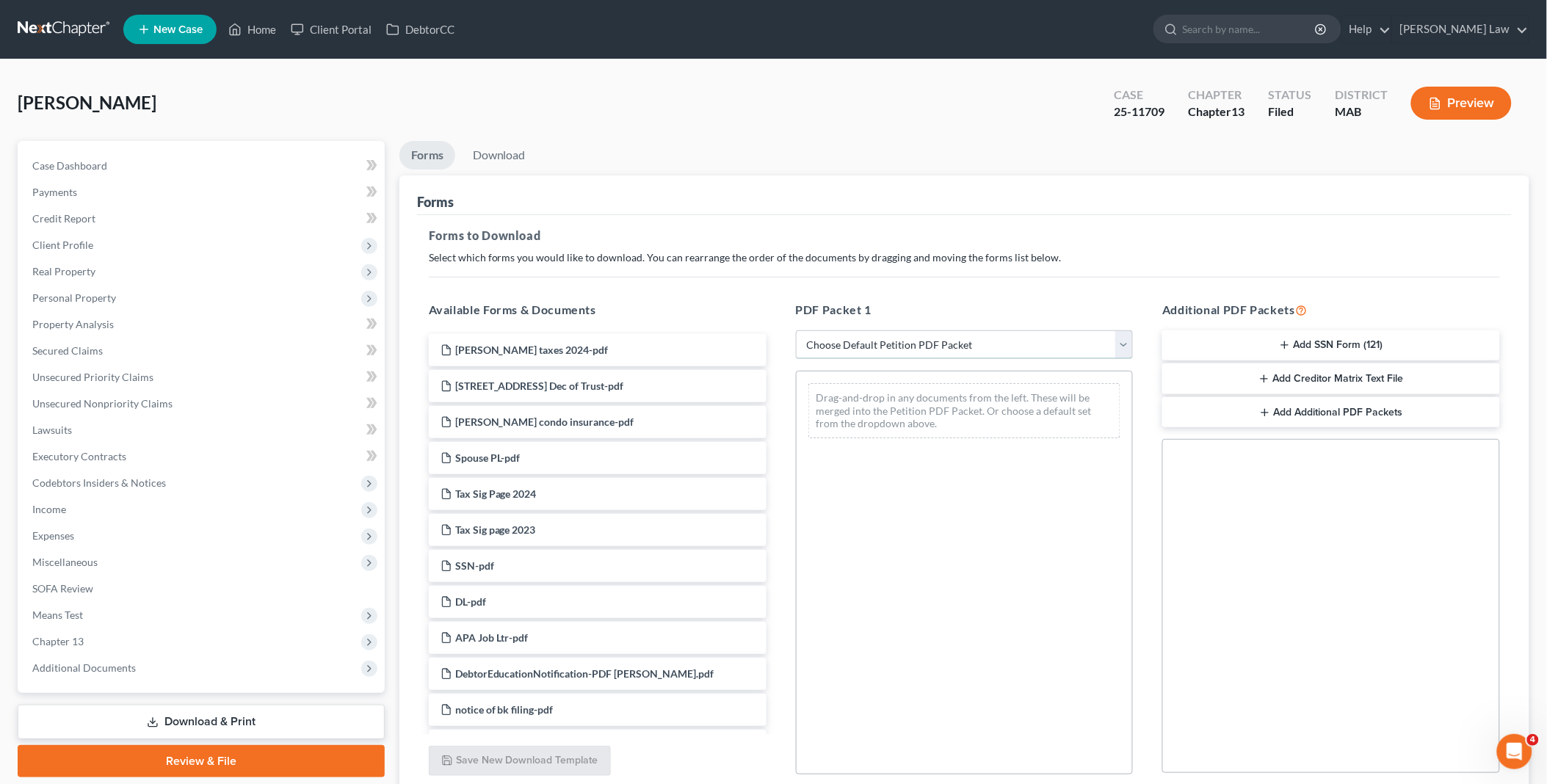
click at [1127, 344] on select "Choose Default Petition PDF Packet Complete Bankruptcy Petition (all forms and …" at bounding box center [965, 345] width 338 height 30
select select "2"
click at [796, 330] on select "Choose Default Petition PDF Packet Complete Bankruptcy Petition (all forms and …" at bounding box center [965, 345] width 338 height 30
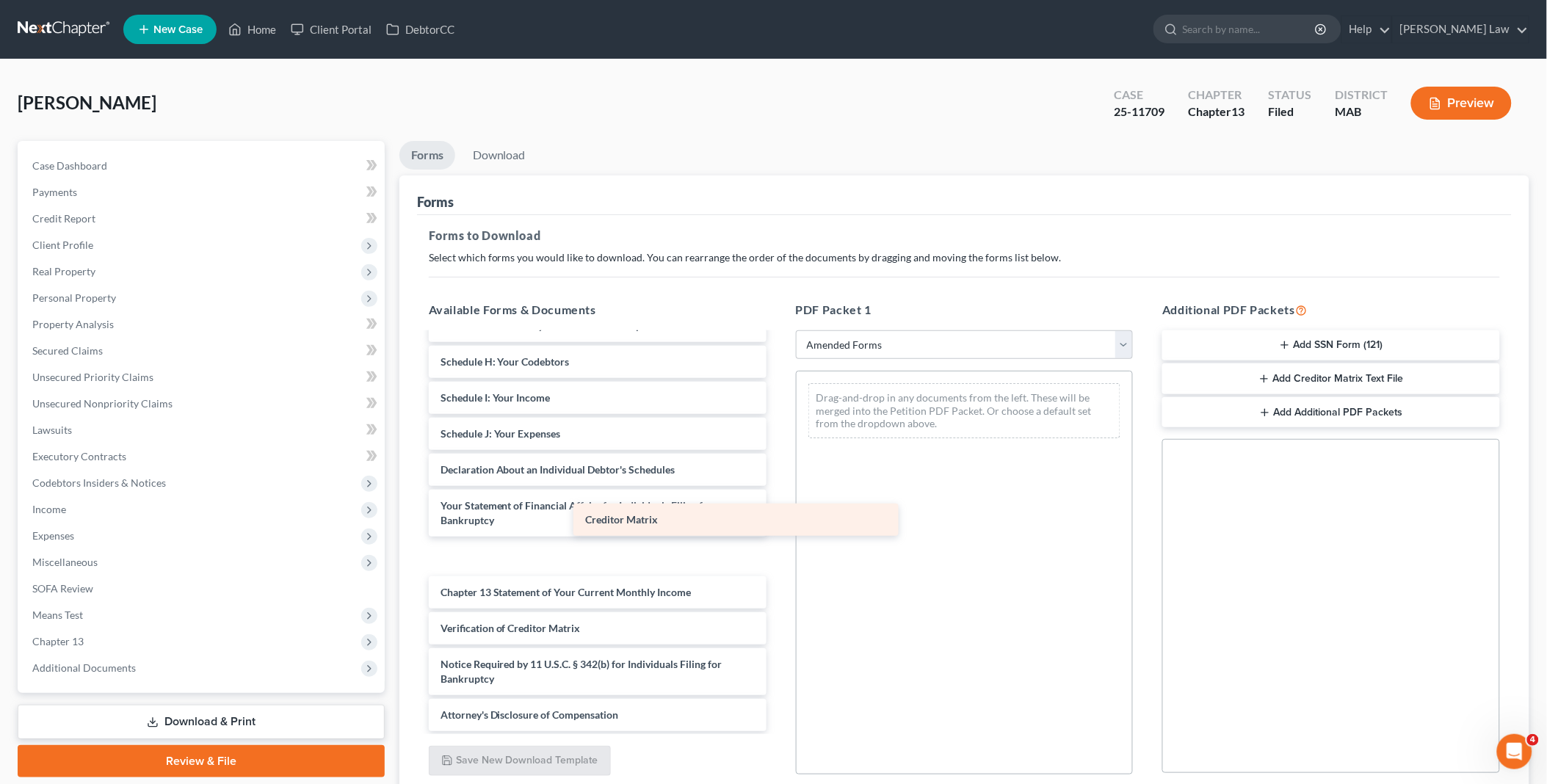
scroll to position [204, 0]
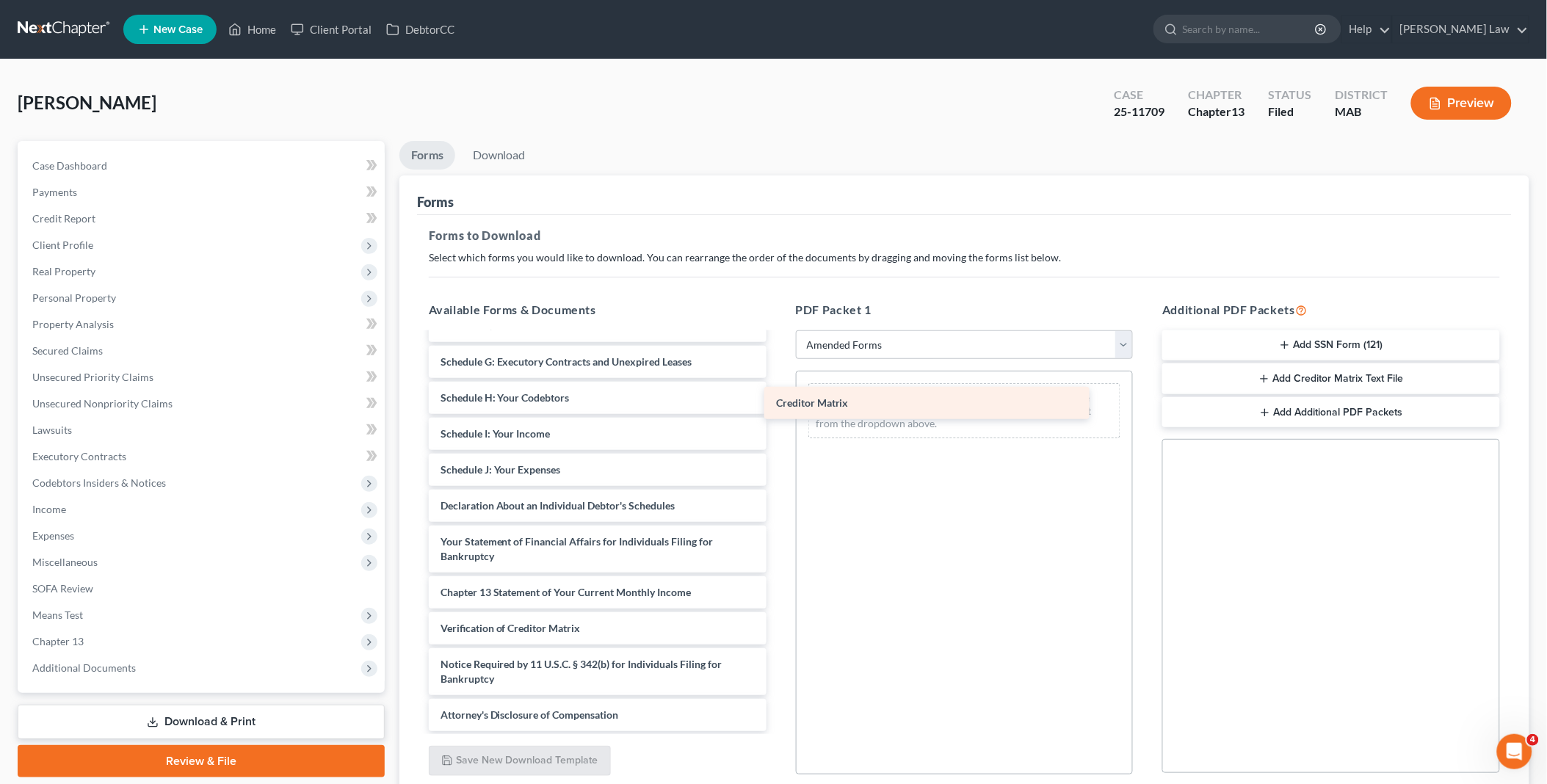
drag, startPoint x: 494, startPoint y: 588, endPoint x: 807, endPoint y: 406, distance: 362.1
click at [778, 396] on div "Creditor Matrix Voluntary Petition for Individuals Filing for Bankruptcy Summar…" at bounding box center [597, 430] width 361 height 601
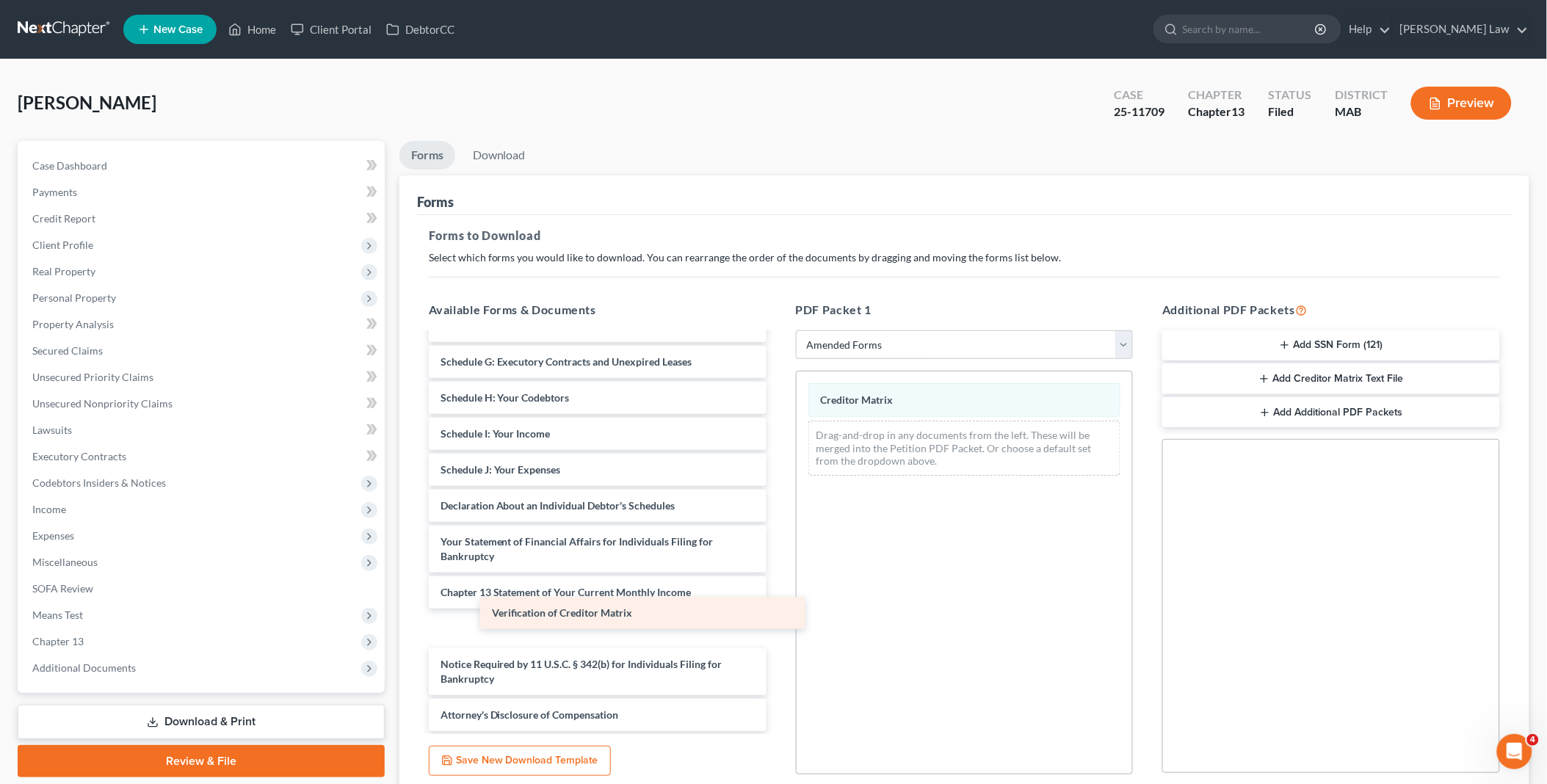
scroll to position [169, 0]
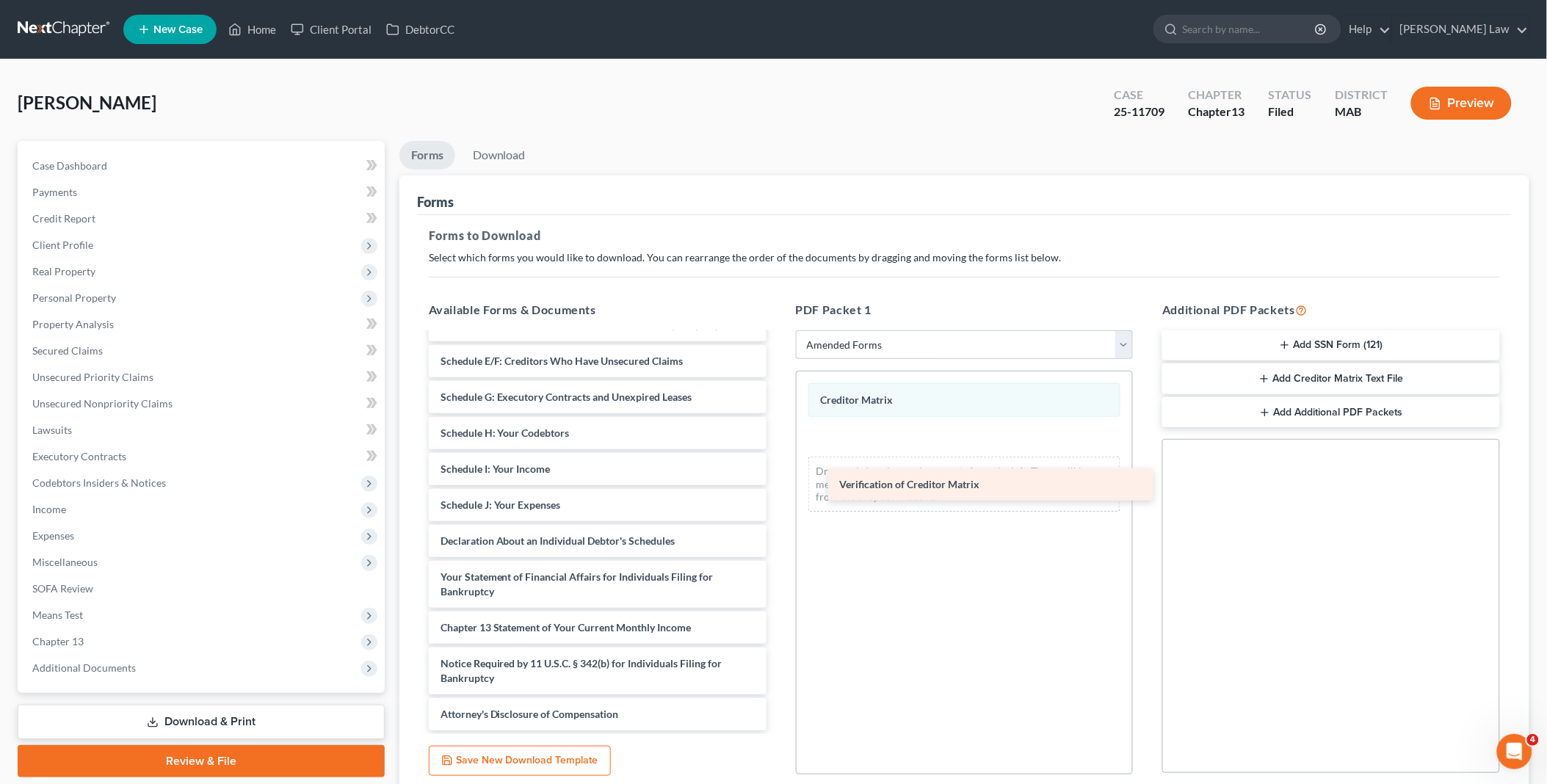
drag, startPoint x: 470, startPoint y: 628, endPoint x: 890, endPoint y: 461, distance: 452.0
click at [778, 461] on div "Verification of Creditor Matrix Voluntary Petition for Individuals Filing for B…" at bounding box center [597, 448] width 361 height 565
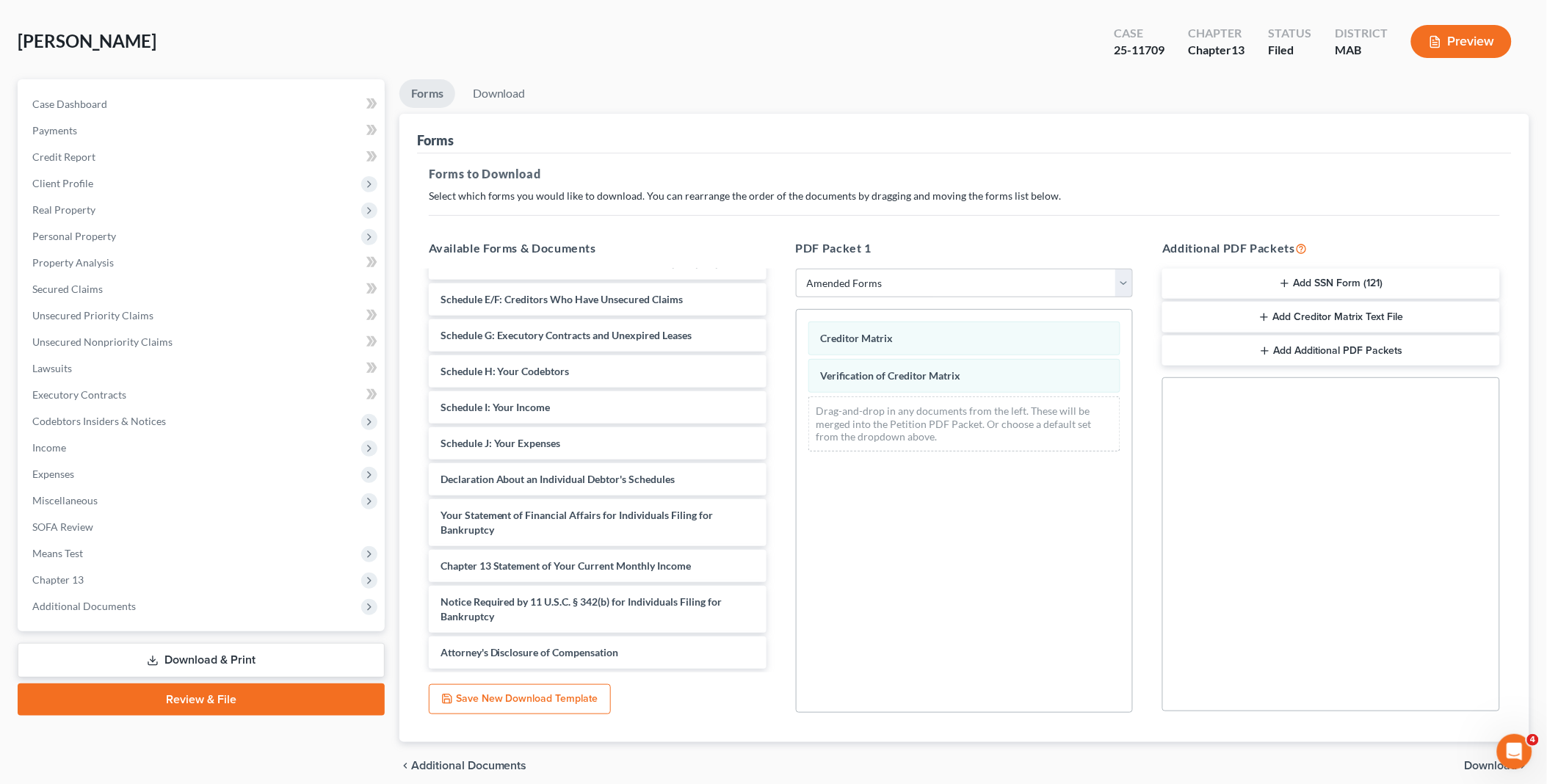
scroll to position [122, 0]
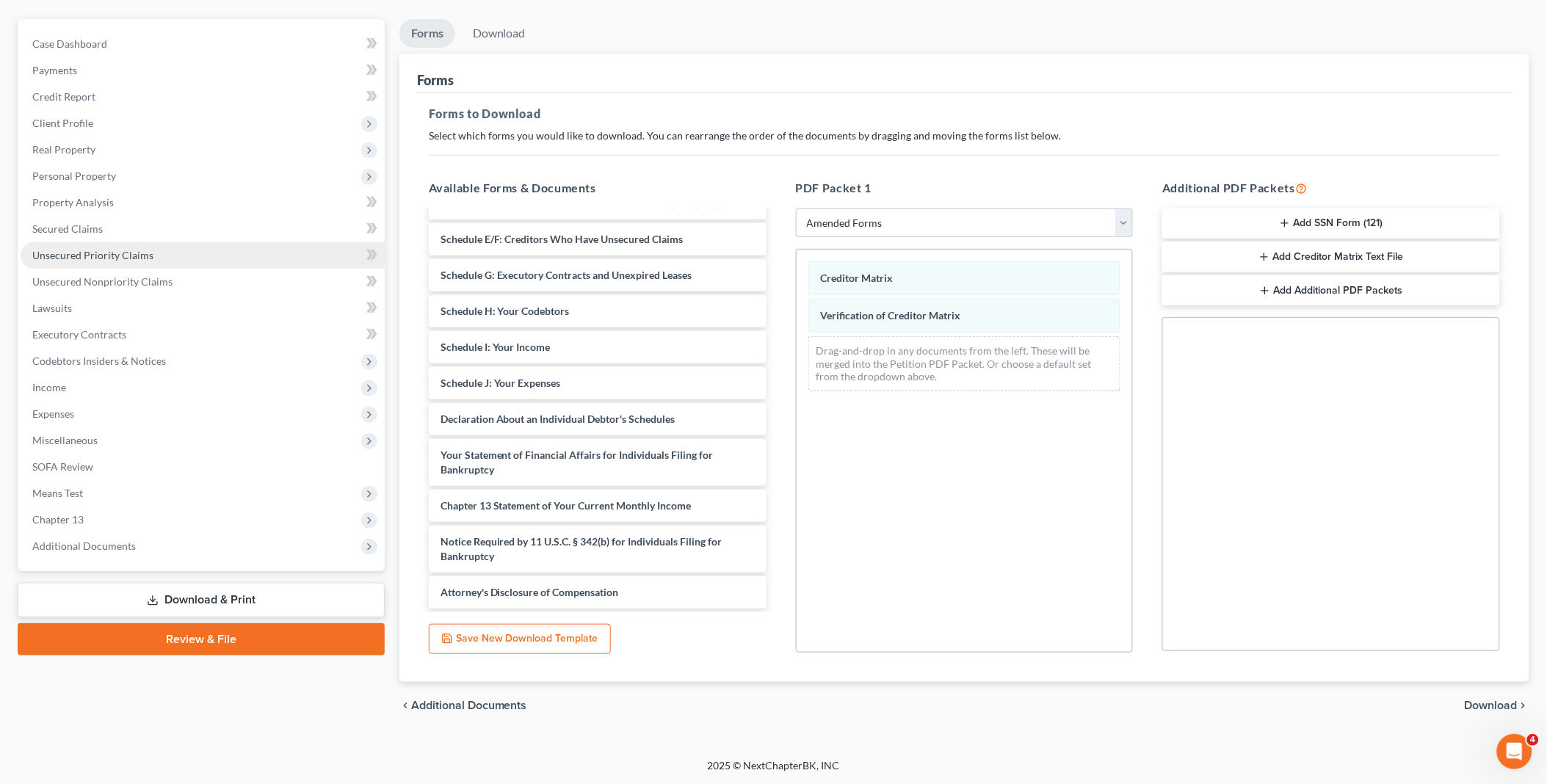
click at [81, 257] on span "Unsecured Priority Claims" at bounding box center [93, 255] width 121 height 13
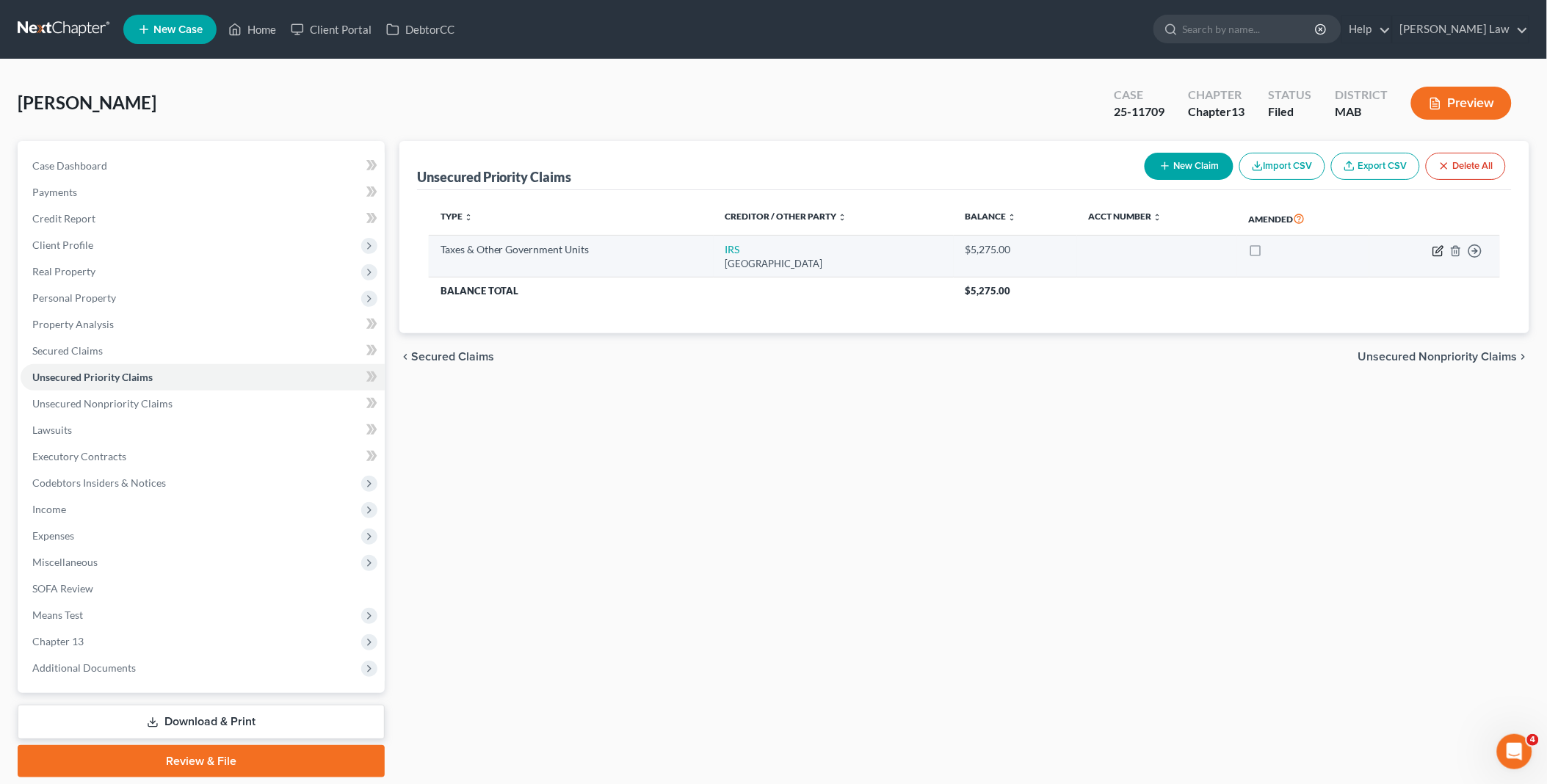
click at [1436, 252] on icon "button" at bounding box center [1439, 249] width 7 height 7
select select "0"
select select "39"
select select "0"
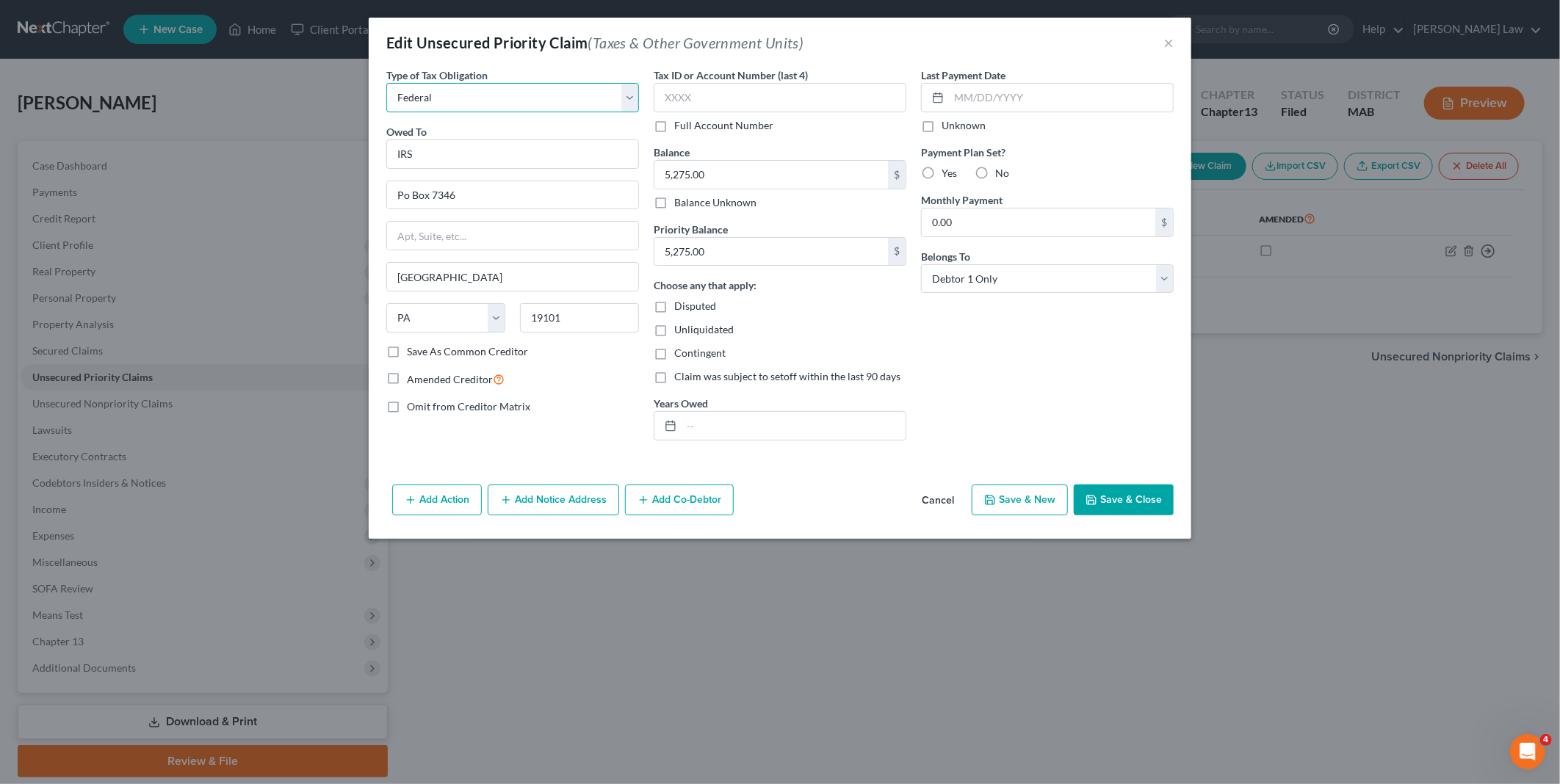
drag, startPoint x: 629, startPoint y: 100, endPoint x: 607, endPoint y: 113, distance: 25.6
click at [629, 100] on select "Select Federal City State Franchise Tax Board Other" at bounding box center [512, 98] width 253 height 30
select select "2"
click at [386, 83] on select "Select Federal City State Franchise Tax Board Other" at bounding box center [512, 98] width 253 height 30
drag, startPoint x: 412, startPoint y: 156, endPoint x: 322, endPoint y: 149, distance: 90.3
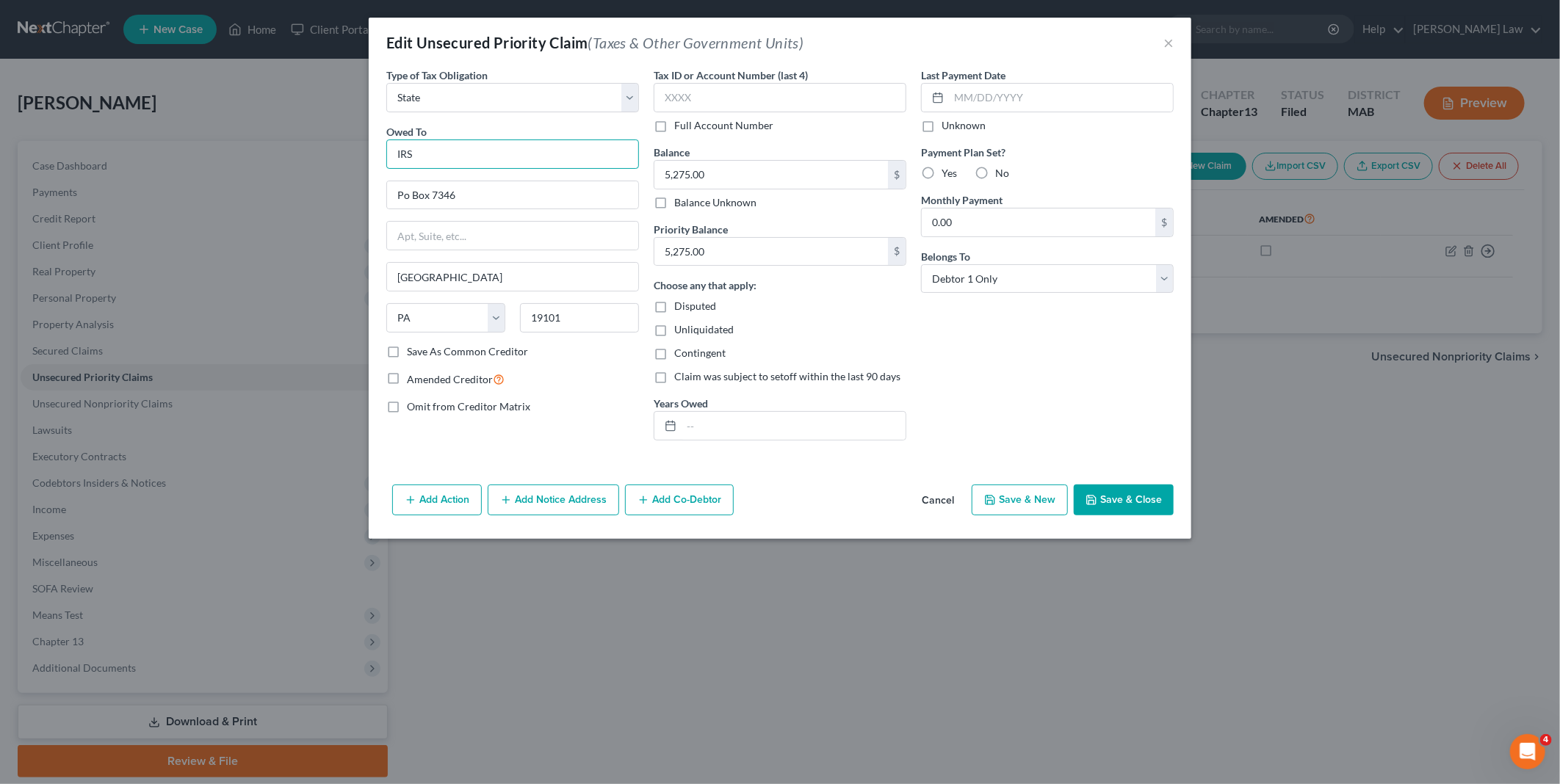
click at [322, 149] on div "Edit Unsecured Priority Claim (Taxes & Other Government Units) × Type of Tax Ob…" at bounding box center [780, 392] width 1560 height 784
type input "MDOR"
type input "PO Box 7090"
type input "[GEOGRAPHIC_DATA],"
click at [495, 319] on select "State [US_STATE] AK AR AZ CA CO CT DE DC [GEOGRAPHIC_DATA] [GEOGRAPHIC_DATA] GU…" at bounding box center [446, 318] width 119 height 30
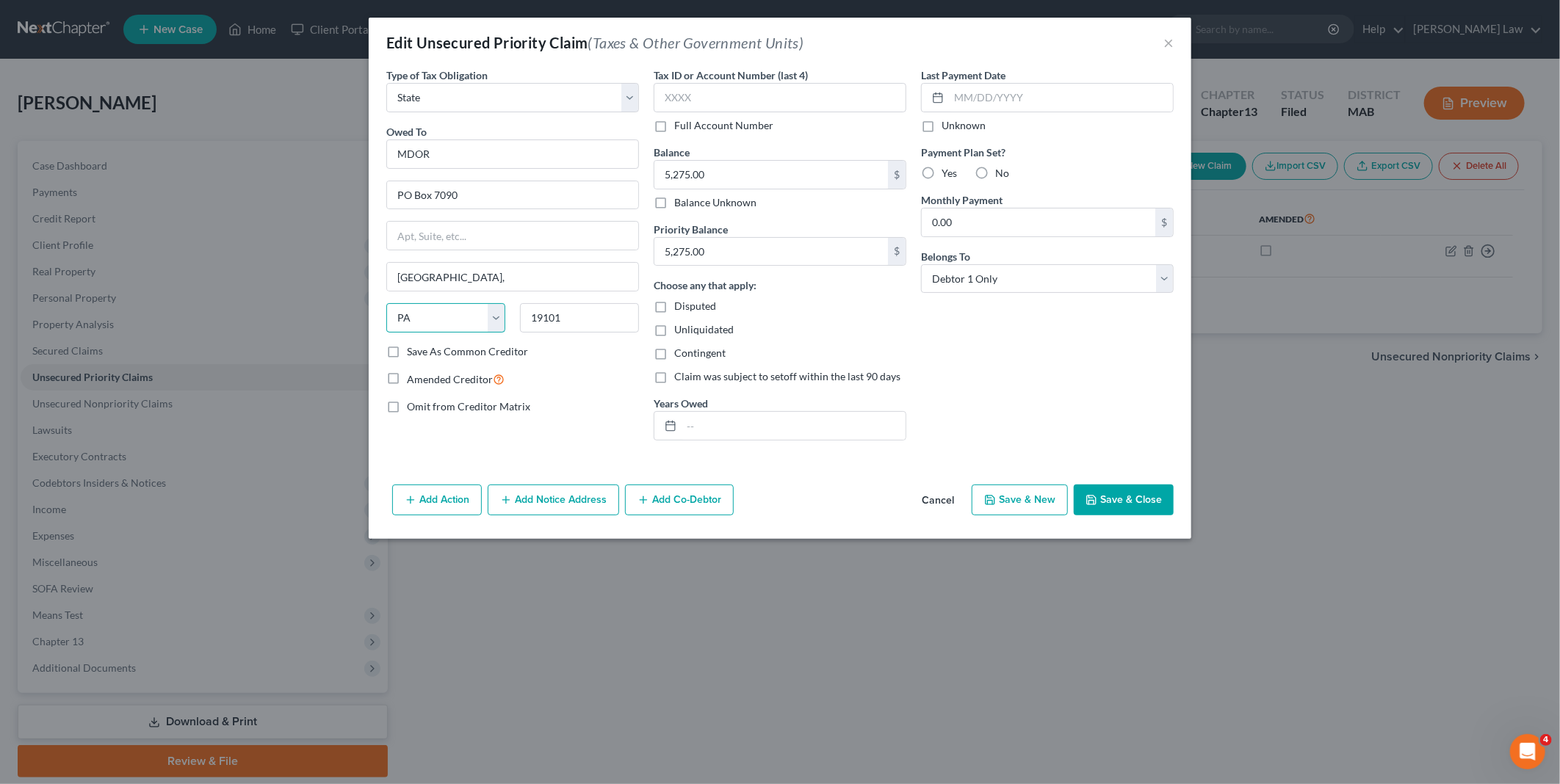
select select "22"
click at [386, 303] on select "State [US_STATE] AK AR AZ CA CO CT DE DC [GEOGRAPHIC_DATA] [GEOGRAPHIC_DATA] GU…" at bounding box center [446, 318] width 119 height 30
drag, startPoint x: 525, startPoint y: 306, endPoint x: 403, endPoint y: 287, distance: 123.5
click at [405, 287] on div "Owed To * MDOR PO Box [GEOGRAPHIC_DATA] [US_STATE] AK AR AZ CA CO CT DE DC [GEO…" at bounding box center [512, 233] width 253 height 220
type input "02114"
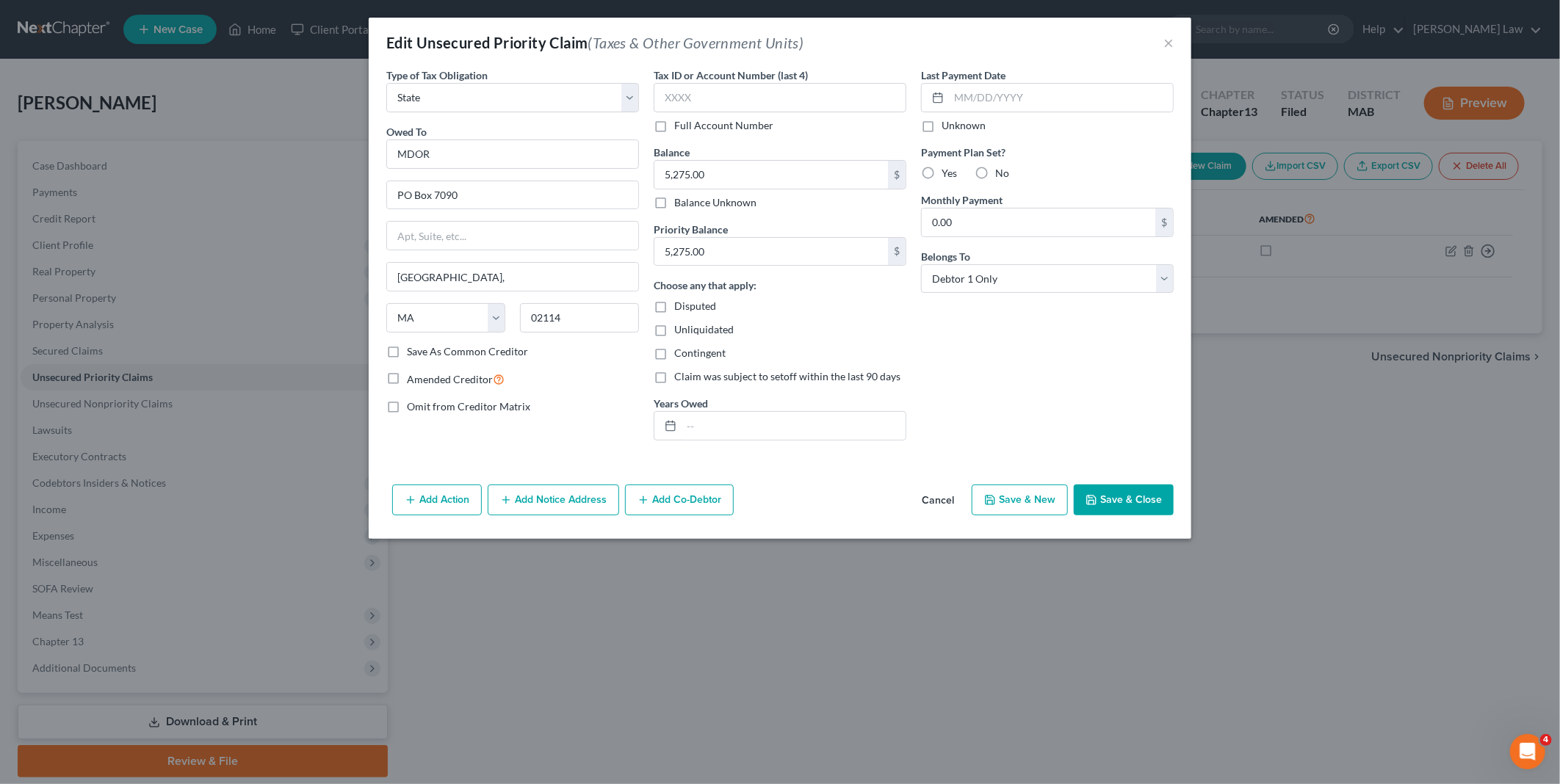
type input "[GEOGRAPHIC_DATA]"
click at [1103, 499] on button "Save & Close" at bounding box center [1123, 500] width 100 height 31
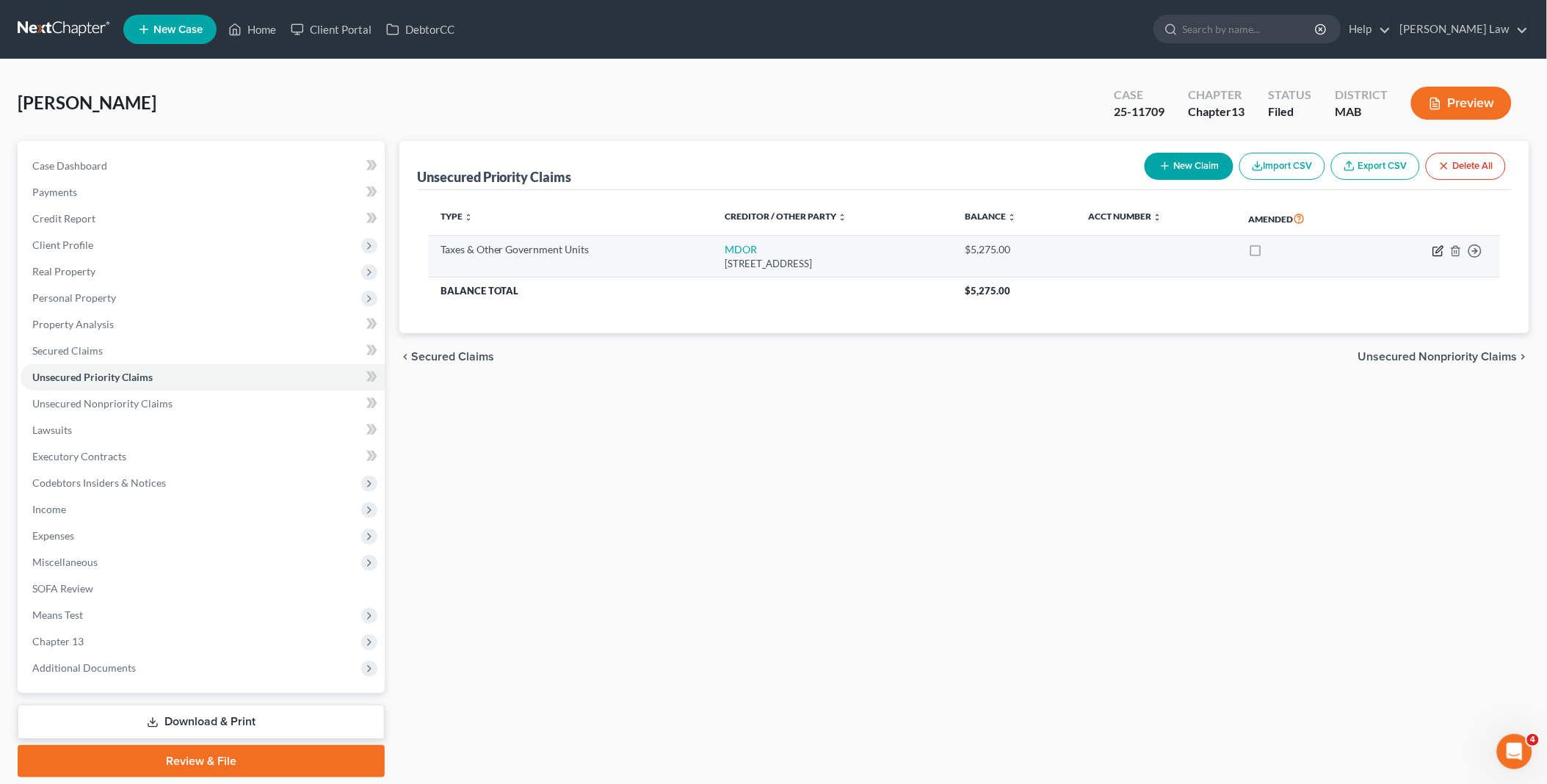
click at [1437, 250] on icon "button" at bounding box center [1438, 251] width 12 height 12
select select "2"
select select "22"
select select "0"
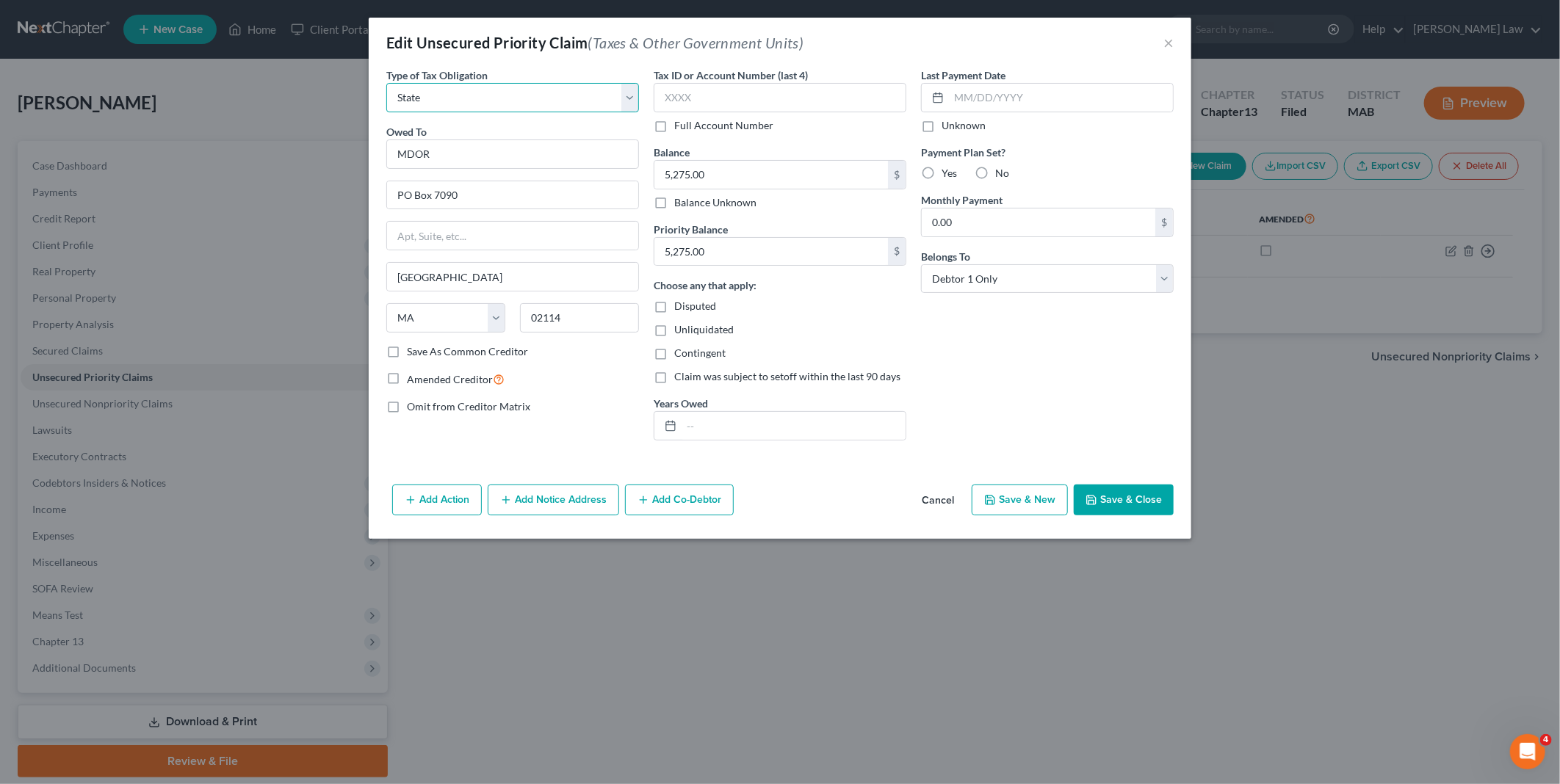
click at [629, 100] on select "Select Federal City State Franchise Tax Board Other" at bounding box center [512, 98] width 253 height 30
select select "0"
click at [386, 83] on select "Select Federal City State Franchise Tax Board Other" at bounding box center [512, 98] width 253 height 30
drag, startPoint x: 435, startPoint y: 149, endPoint x: 246, endPoint y: 141, distance: 189.2
click at [246, 141] on div "Edit Unsecured Priority Claim (Taxes & Other Government Units) × Type of Tax Ob…" at bounding box center [780, 392] width 1560 height 784
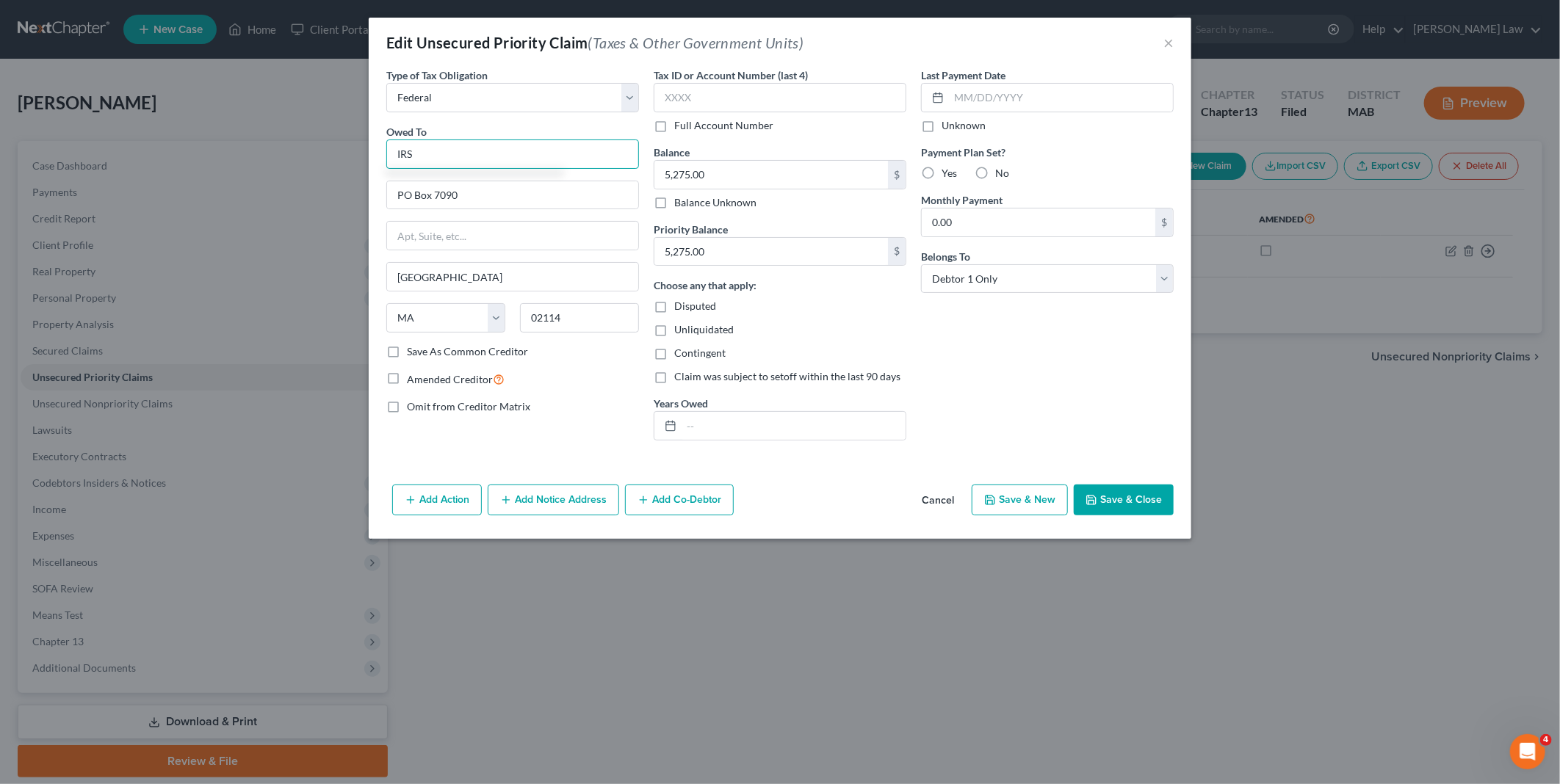
type input "IRS"
type input "PO Box 7346"
type input "[GEOGRAPHIC_DATA]"
click at [456, 319] on select "State [US_STATE] AK AR AZ CA CO CT DE DC [GEOGRAPHIC_DATA] [GEOGRAPHIC_DATA] GU…" at bounding box center [446, 318] width 119 height 30
select select "39"
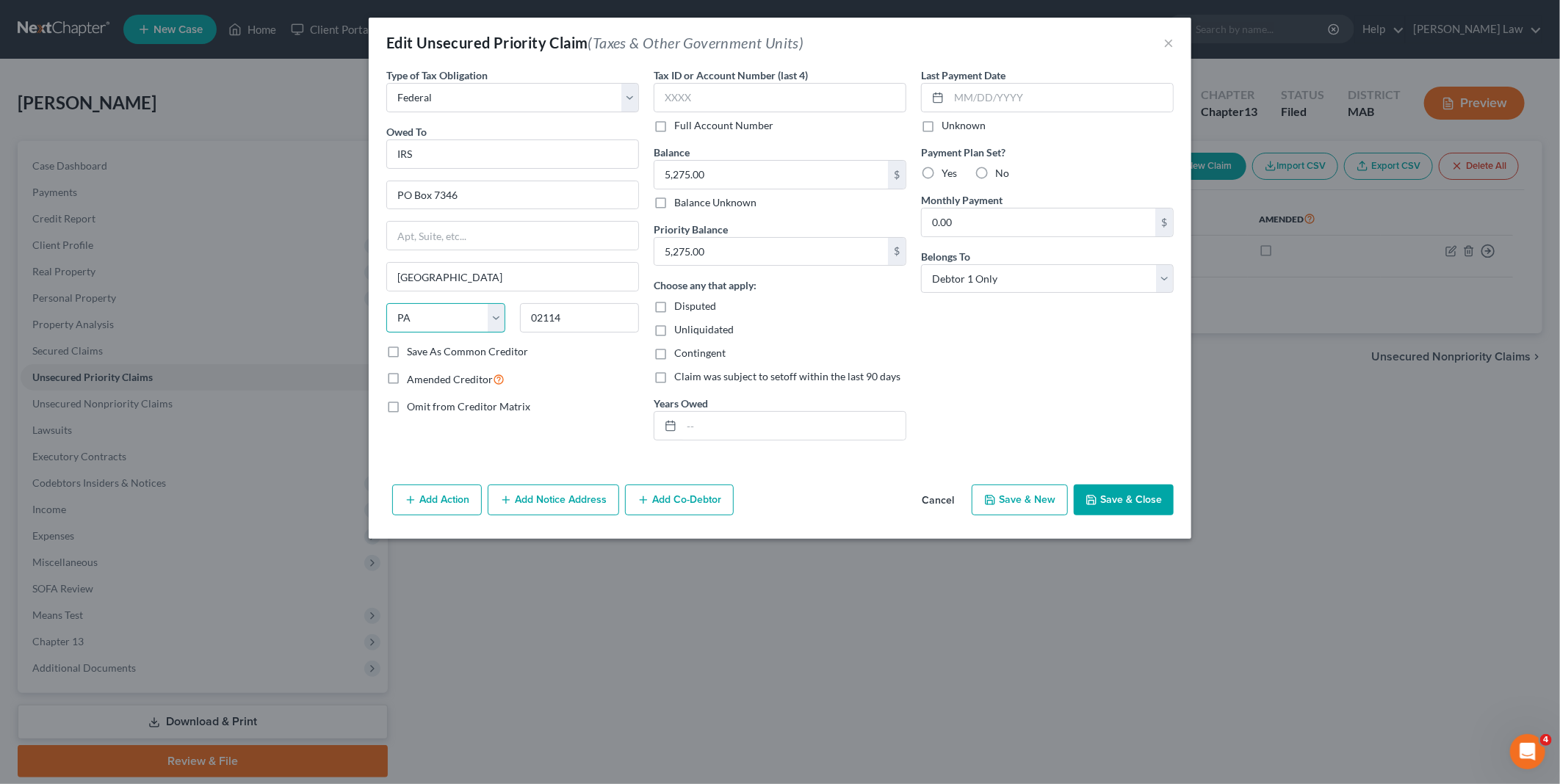
click at [386, 303] on select "State [US_STATE] AK AR AZ CA CO CT DE DC [GEOGRAPHIC_DATA] [GEOGRAPHIC_DATA] GU…" at bounding box center [446, 318] width 119 height 30
drag, startPoint x: 569, startPoint y: 317, endPoint x: 300, endPoint y: 273, distance: 272.6
click at [337, 279] on div "Edit Unsecured Priority Claim (Taxes & Other Government Units) × Type of Tax Ob…" at bounding box center [780, 392] width 1560 height 784
type input "19101"
click at [1031, 497] on button "Save & New" at bounding box center [1019, 500] width 96 height 31
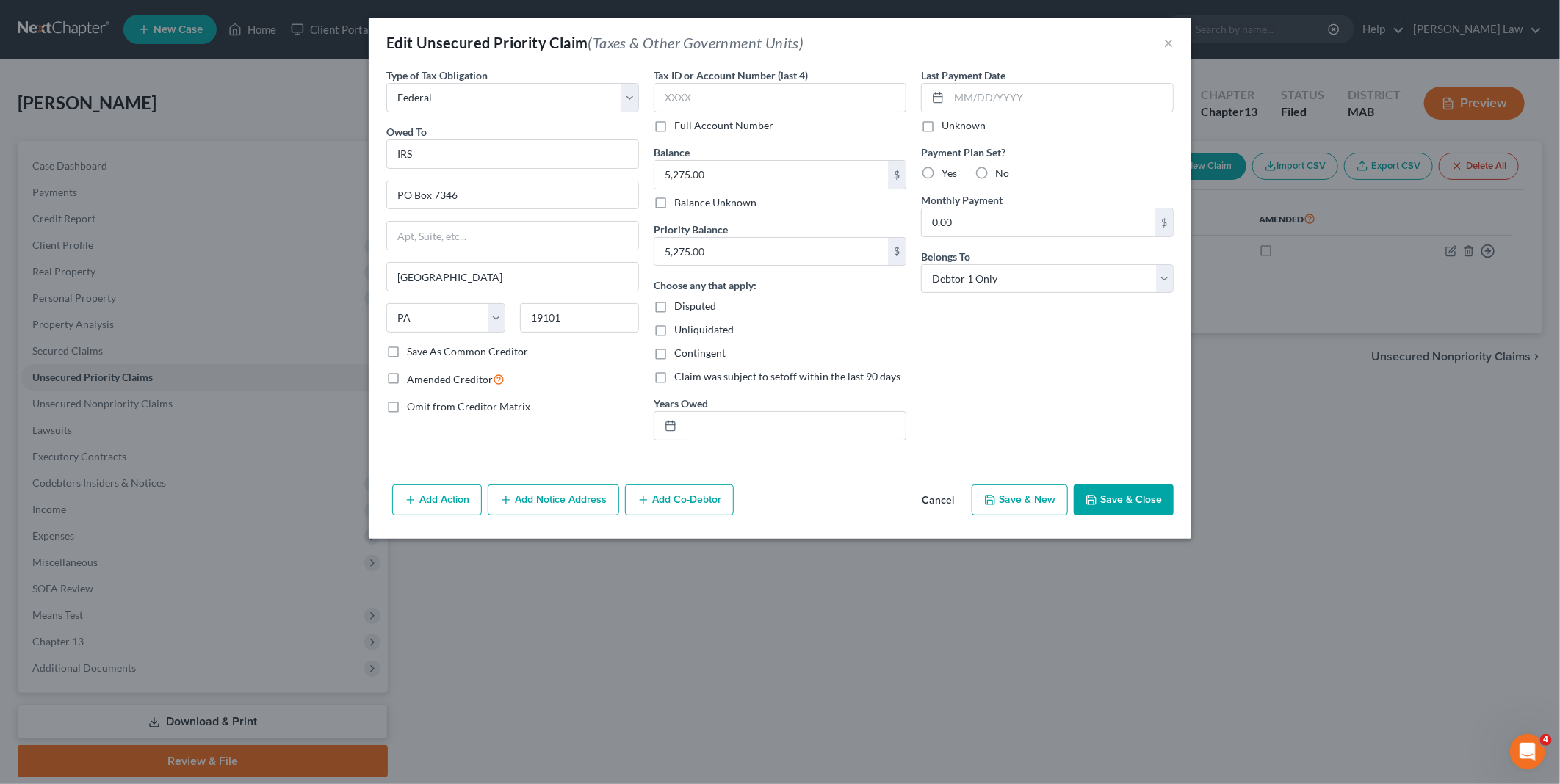
select select "0"
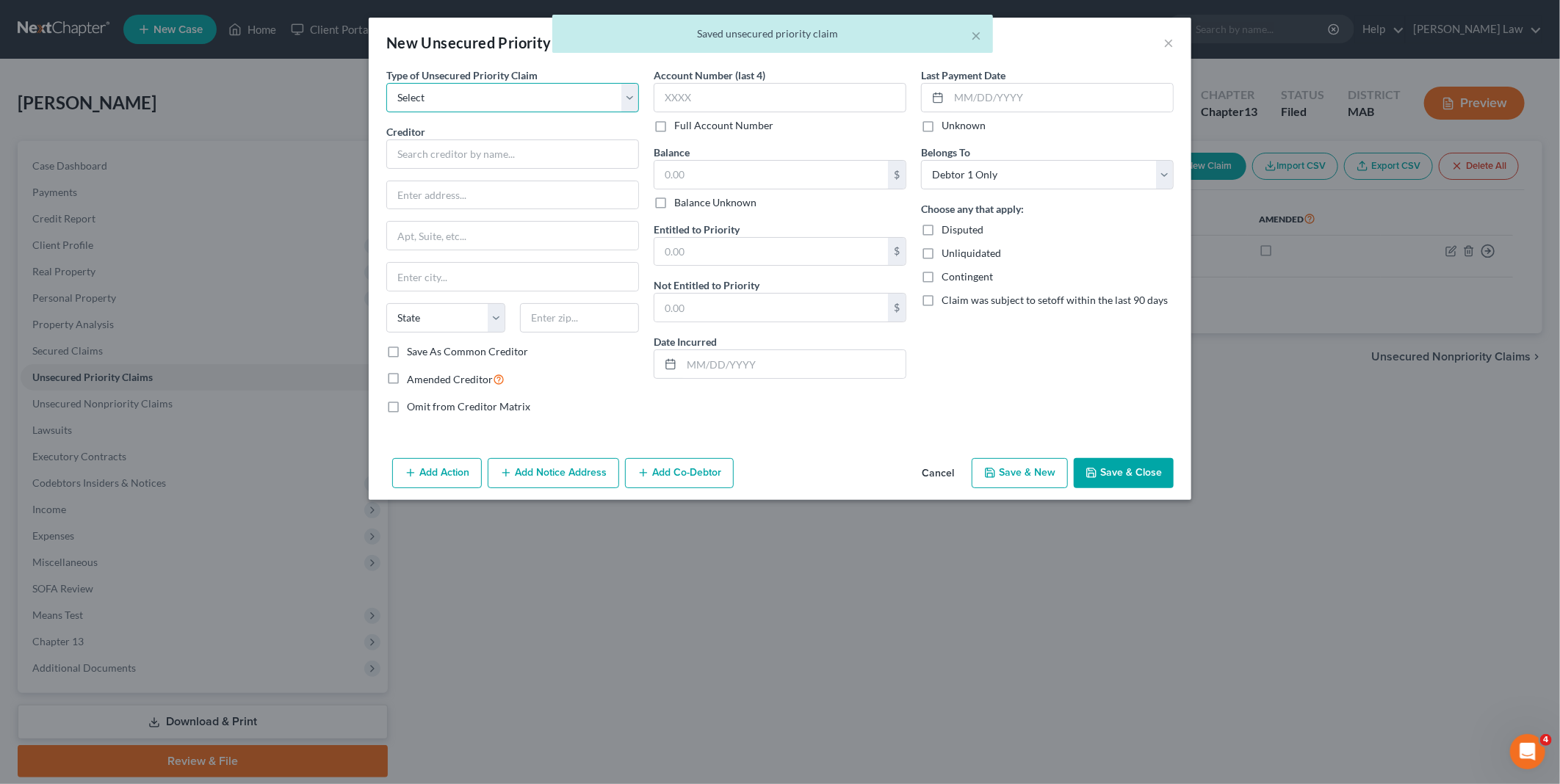
click at [621, 109] on select "Select Taxes & Other Government Units Domestic Support Obligations Extensions o…" at bounding box center [512, 98] width 253 height 30
select select "0"
click at [386, 83] on select "Select Taxes & Other Government Units Domestic Support Obligations Extensions o…" at bounding box center [512, 98] width 253 height 30
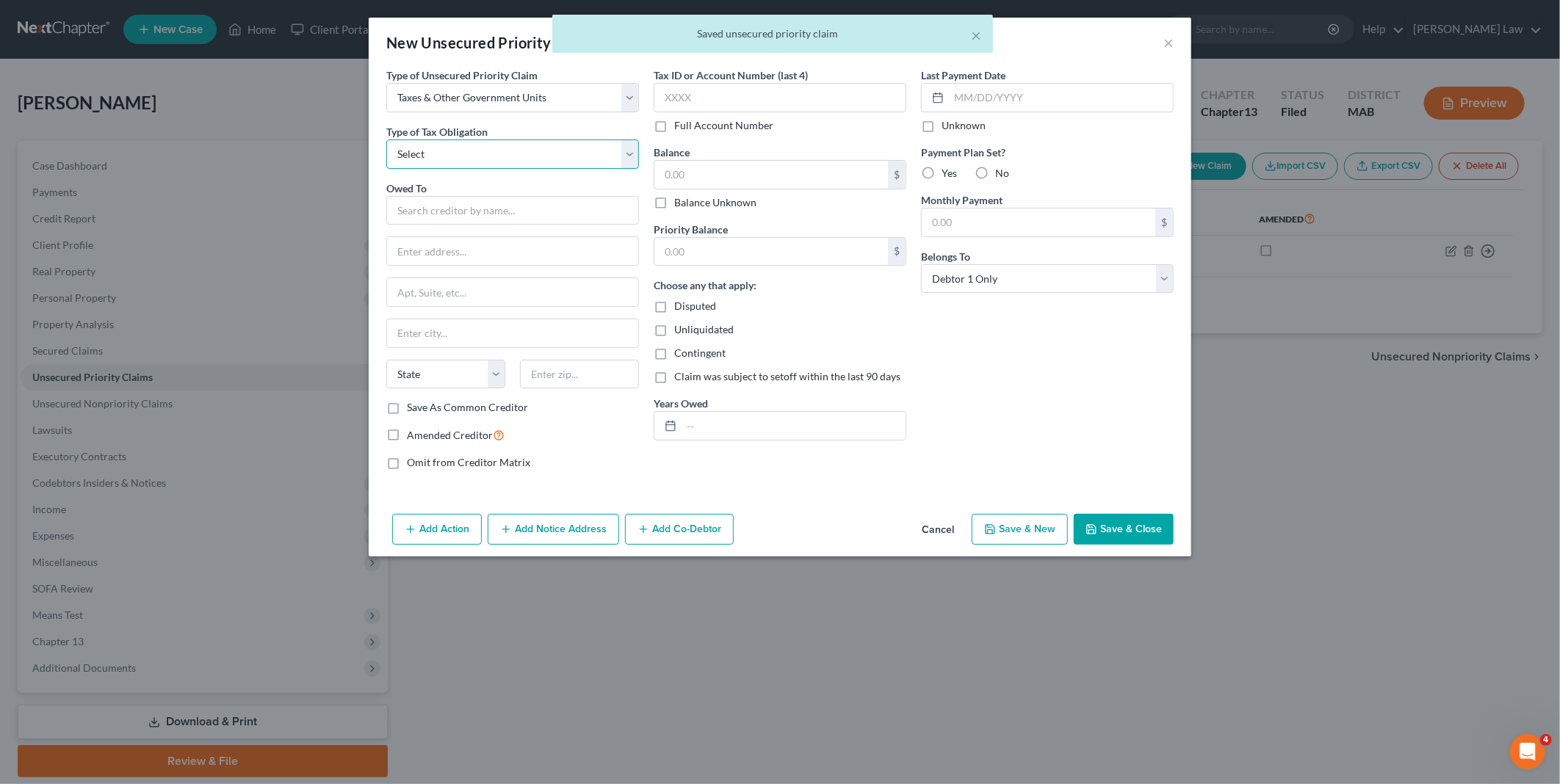
click at [635, 150] on select "Select Federal City State Franchise Tax Board Other" at bounding box center [512, 154] width 253 height 30
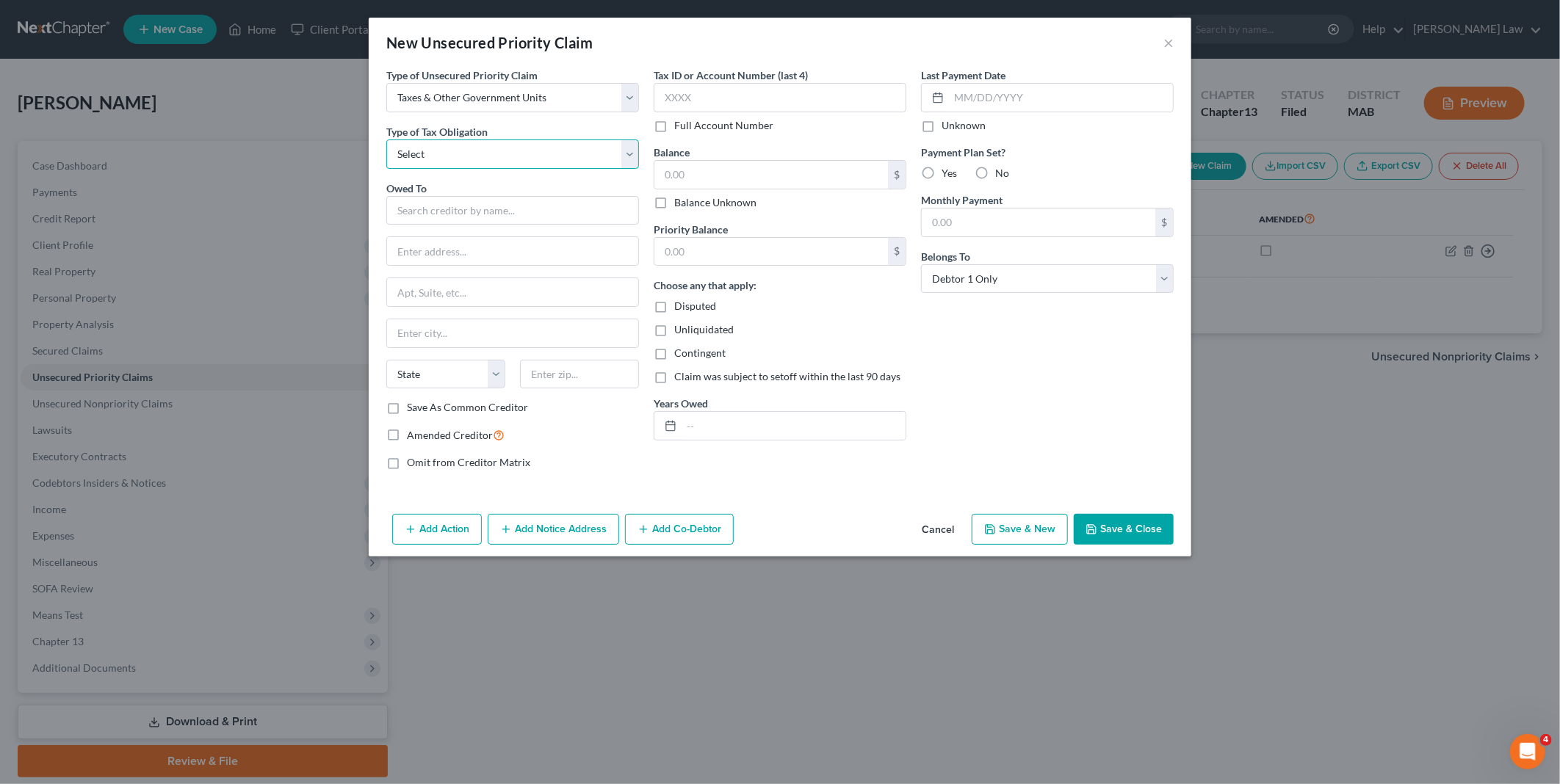
select select "2"
click at [386, 139] on select "Select Federal City State Franchise Tax Board Other" at bounding box center [512, 154] width 253 height 30
click at [466, 210] on input "text" at bounding box center [512, 210] width 253 height 30
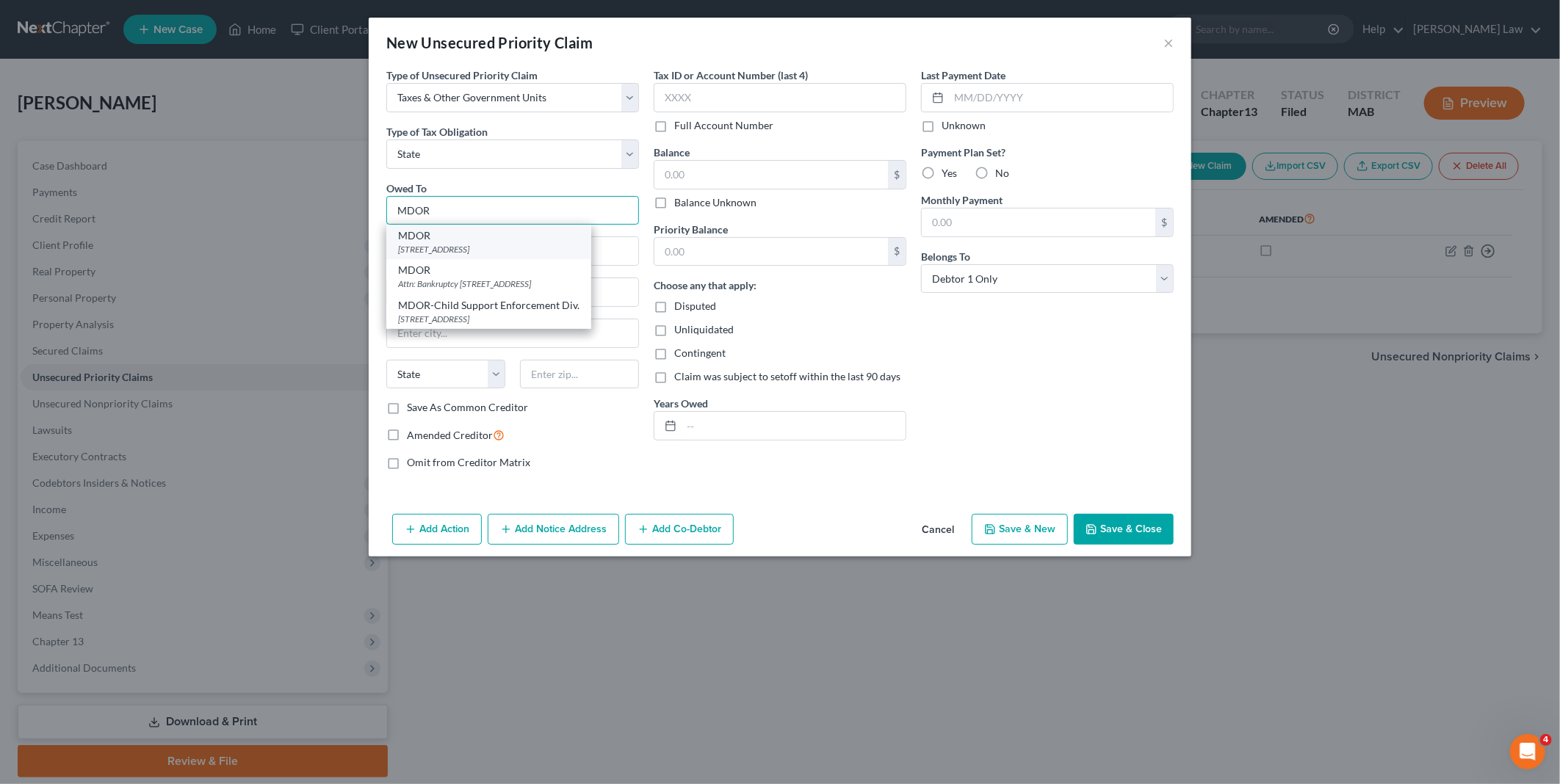
type input "MDOR"
click at [474, 251] on div "[STREET_ADDRESS]" at bounding box center [489, 249] width 182 height 13
type input "PO Box 7090"
type input "[GEOGRAPHIC_DATA]"
select select "22"
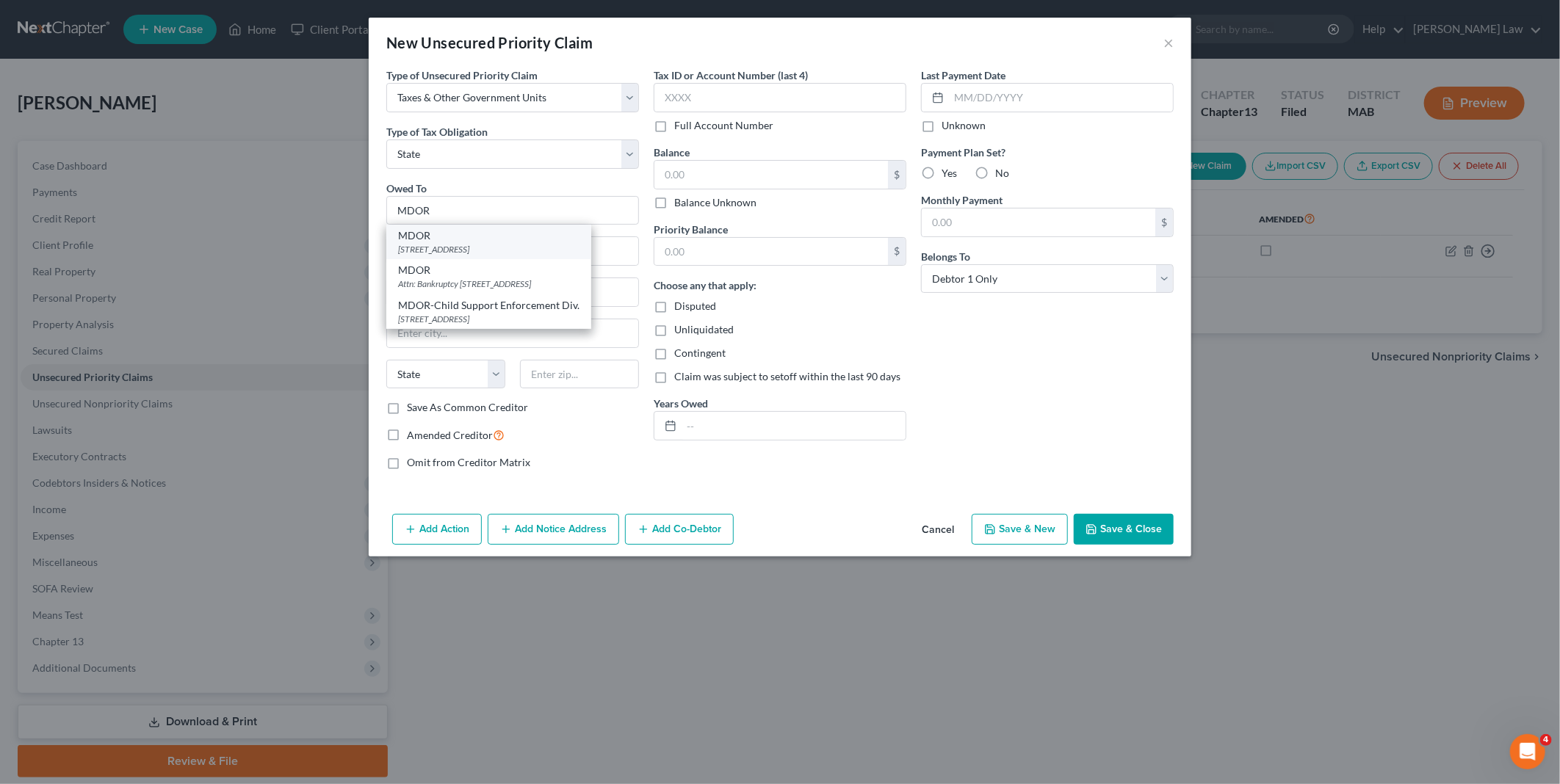
type input "02204"
click at [1109, 533] on button "Save & Close" at bounding box center [1123, 529] width 100 height 31
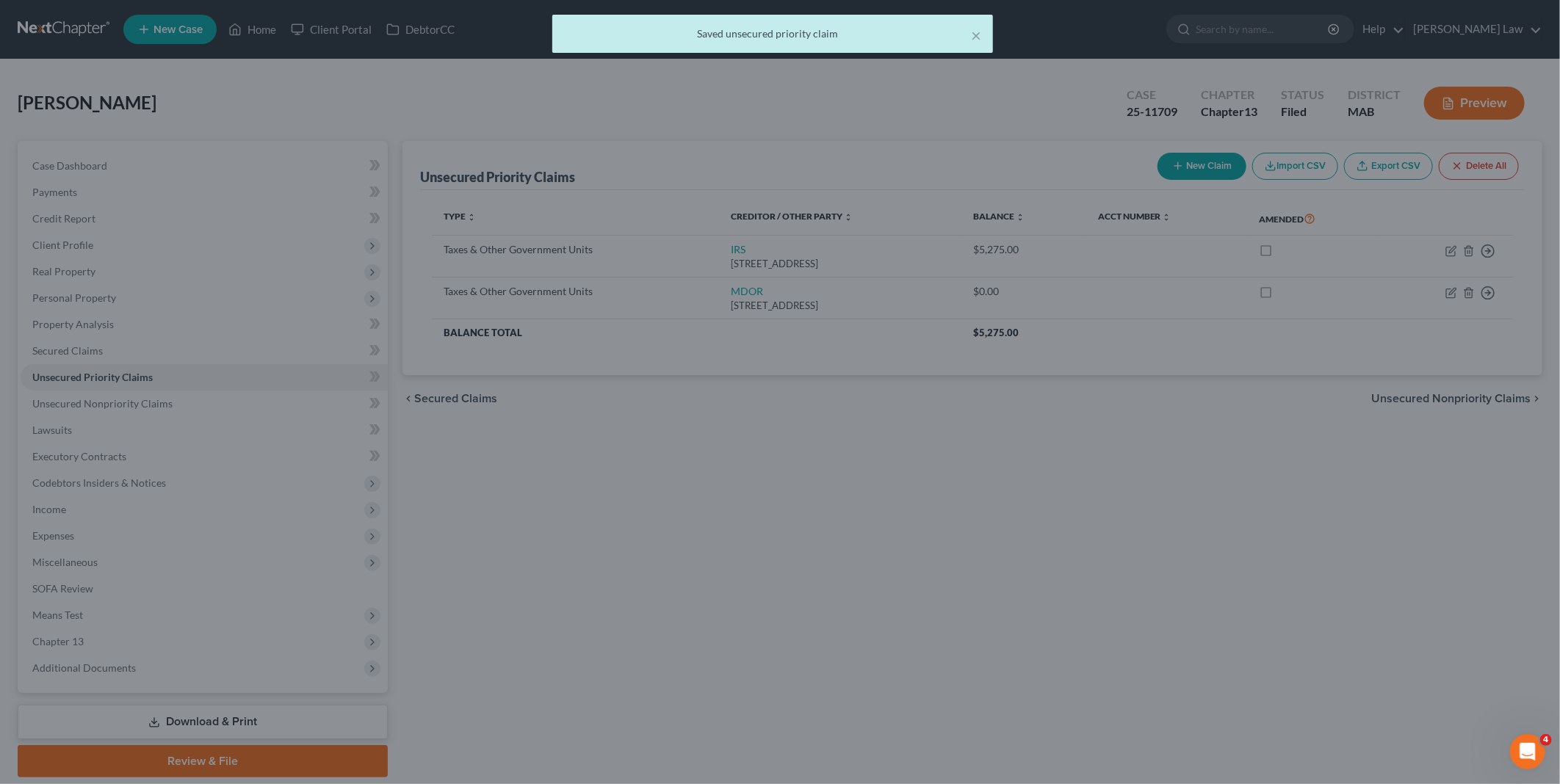
type input "0.00"
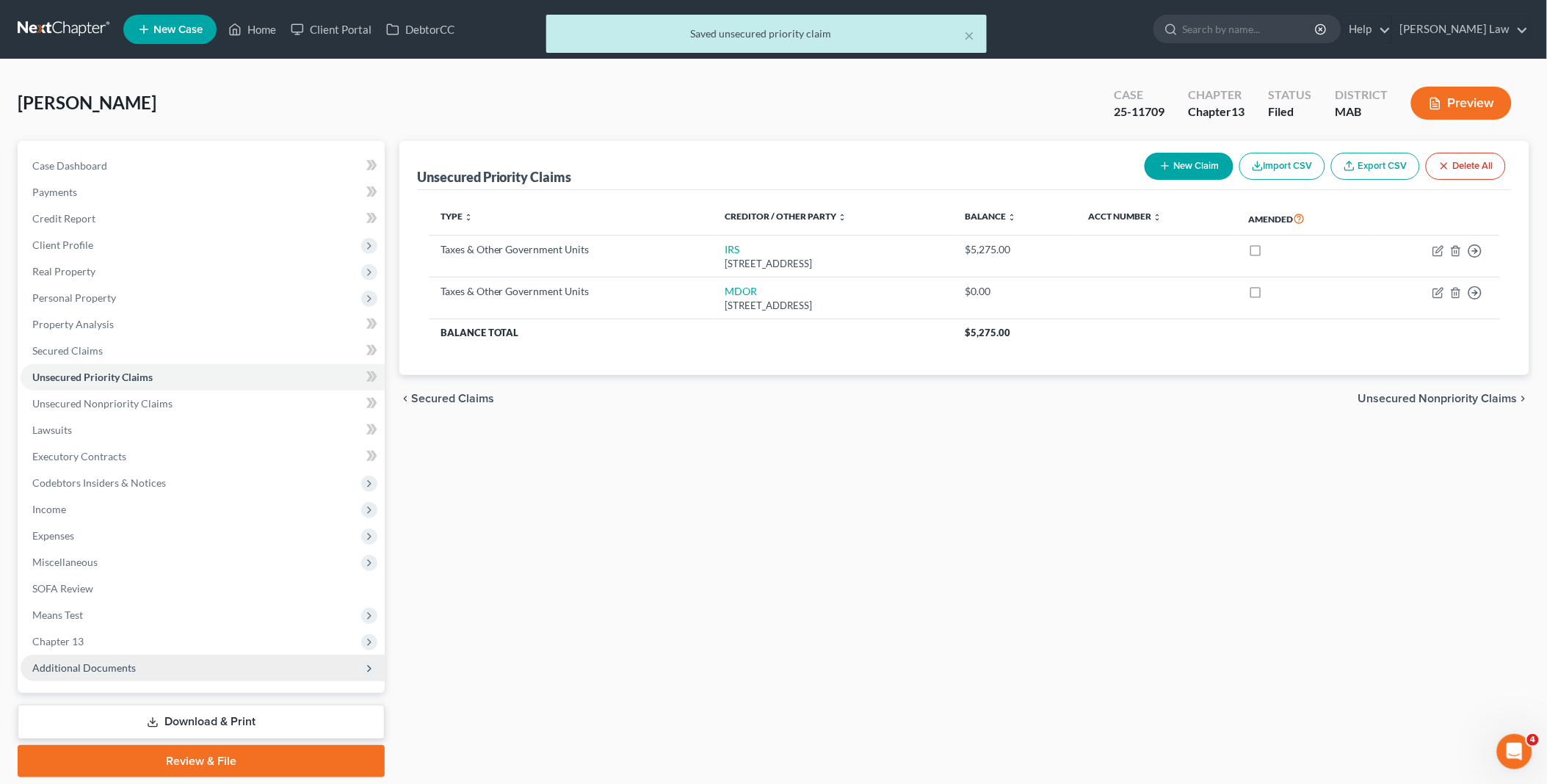
click at [115, 668] on span "Additional Documents" at bounding box center [85, 667] width 104 height 13
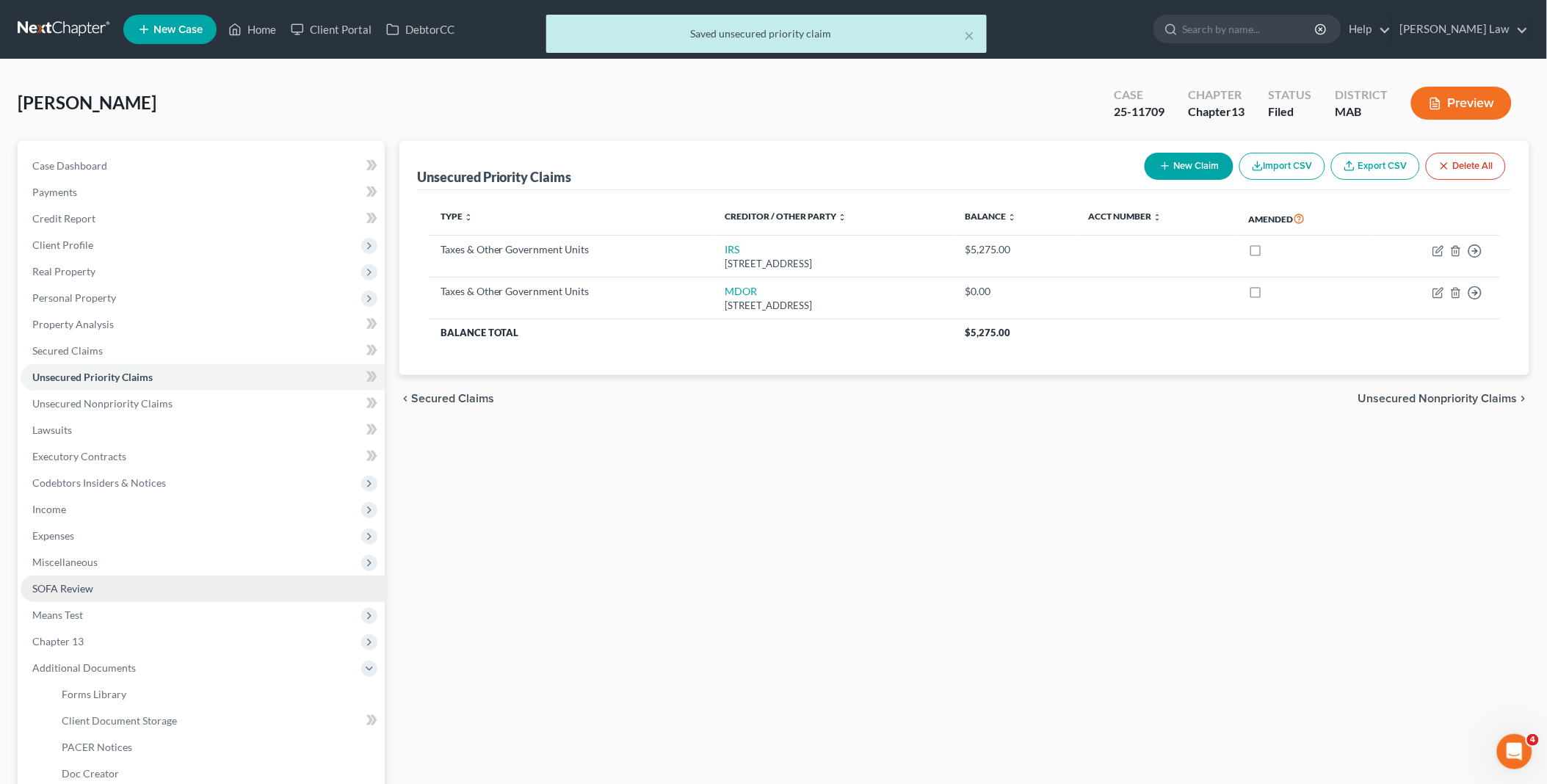
scroll to position [179, 0]
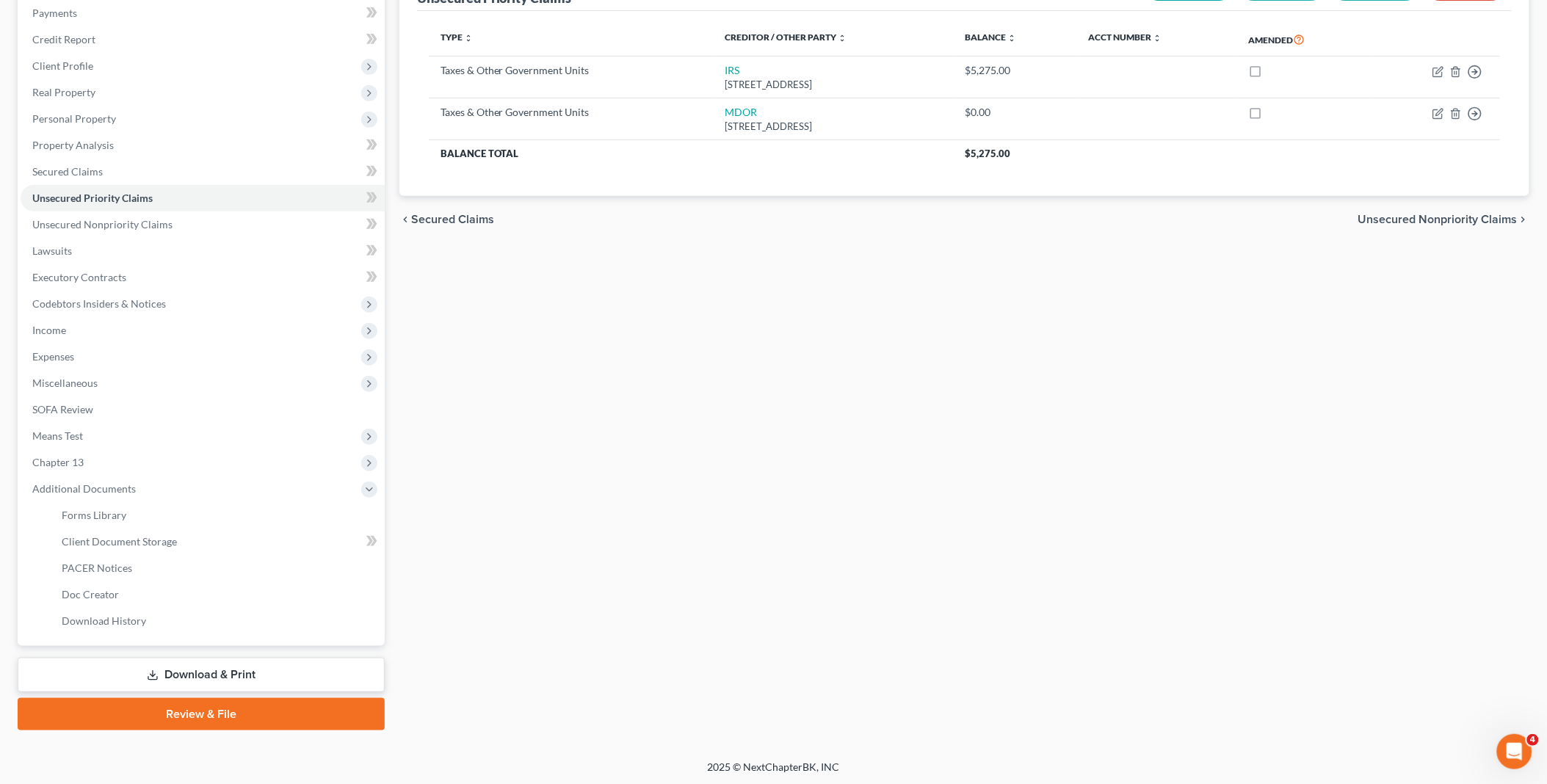
click at [180, 668] on link "Download & Print" at bounding box center [201, 674] width 367 height 35
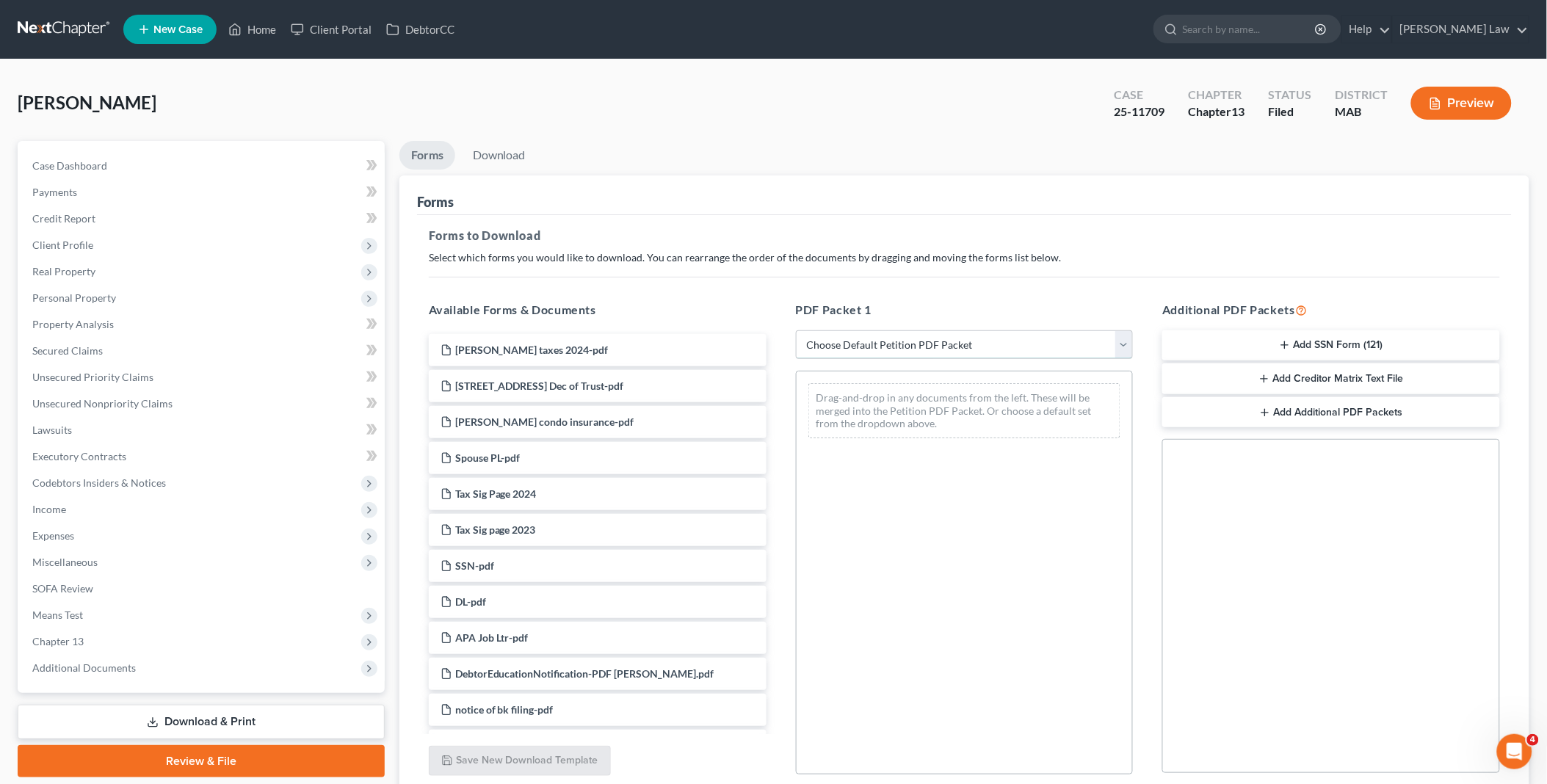
click at [1118, 345] on select "Choose Default Petition PDF Packet Complete Bankruptcy Petition (all forms and …" at bounding box center [965, 345] width 338 height 30
select select "2"
click at [796, 330] on select "Choose Default Petition PDF Packet Complete Bankruptcy Petition (all forms and …" at bounding box center [965, 345] width 338 height 30
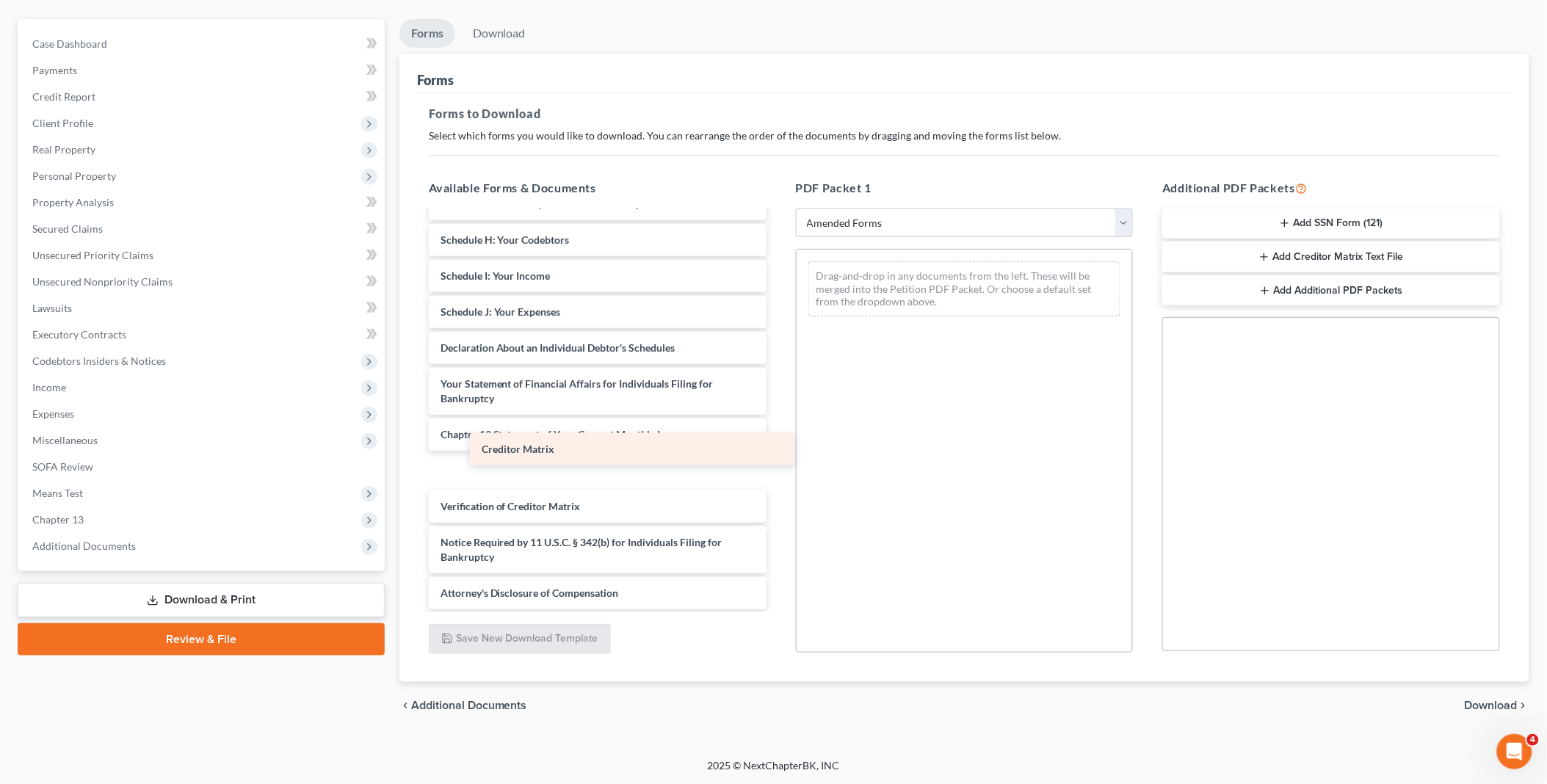
scroll to position [204, 0]
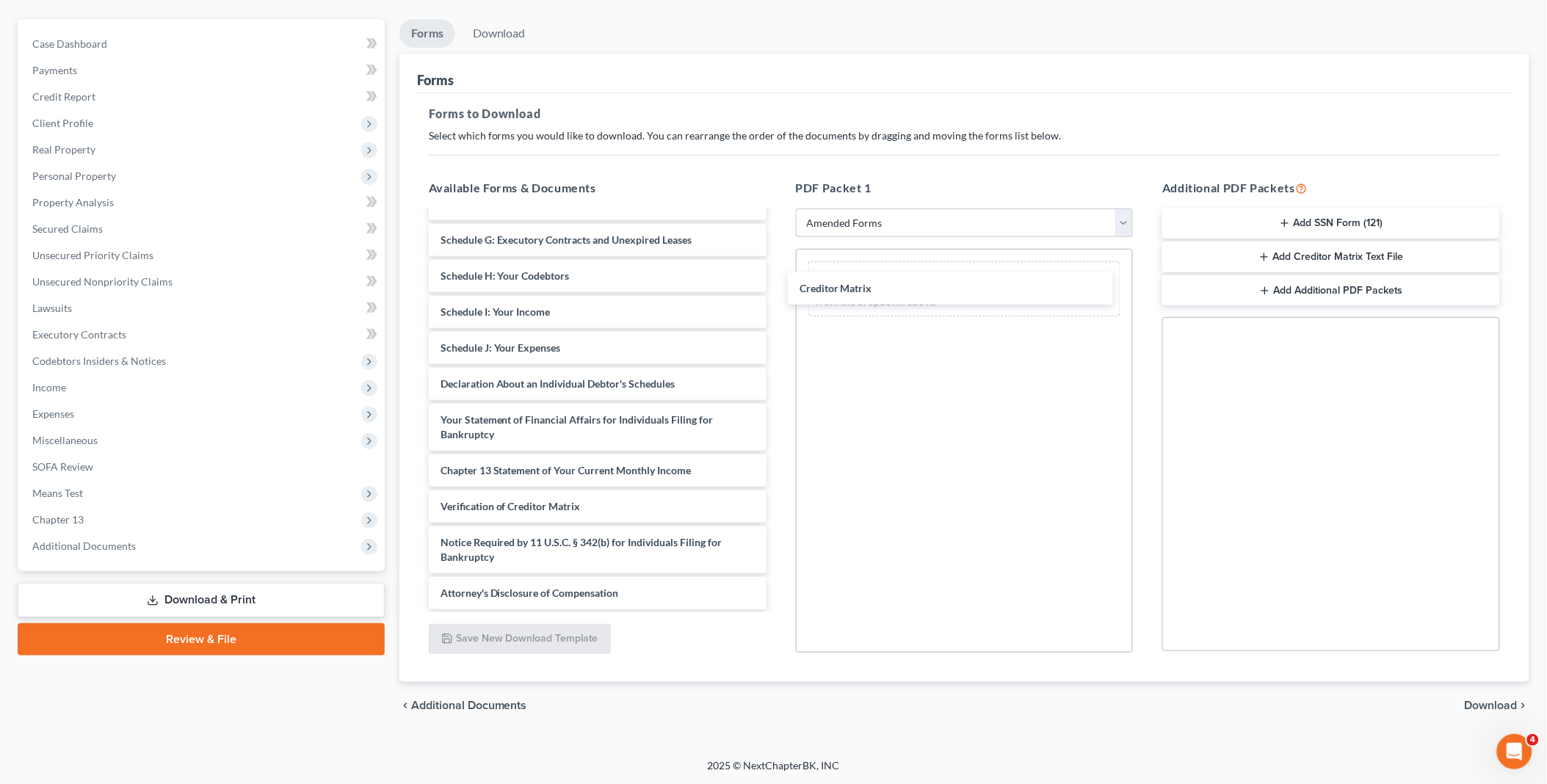
drag, startPoint x: 497, startPoint y: 468, endPoint x: 824, endPoint y: 317, distance: 360.2
click at [778, 262] on div "Creditor Matrix Voluntary Petition for Individuals Filing for Bankruptcy Summar…" at bounding box center [597, 308] width 361 height 601
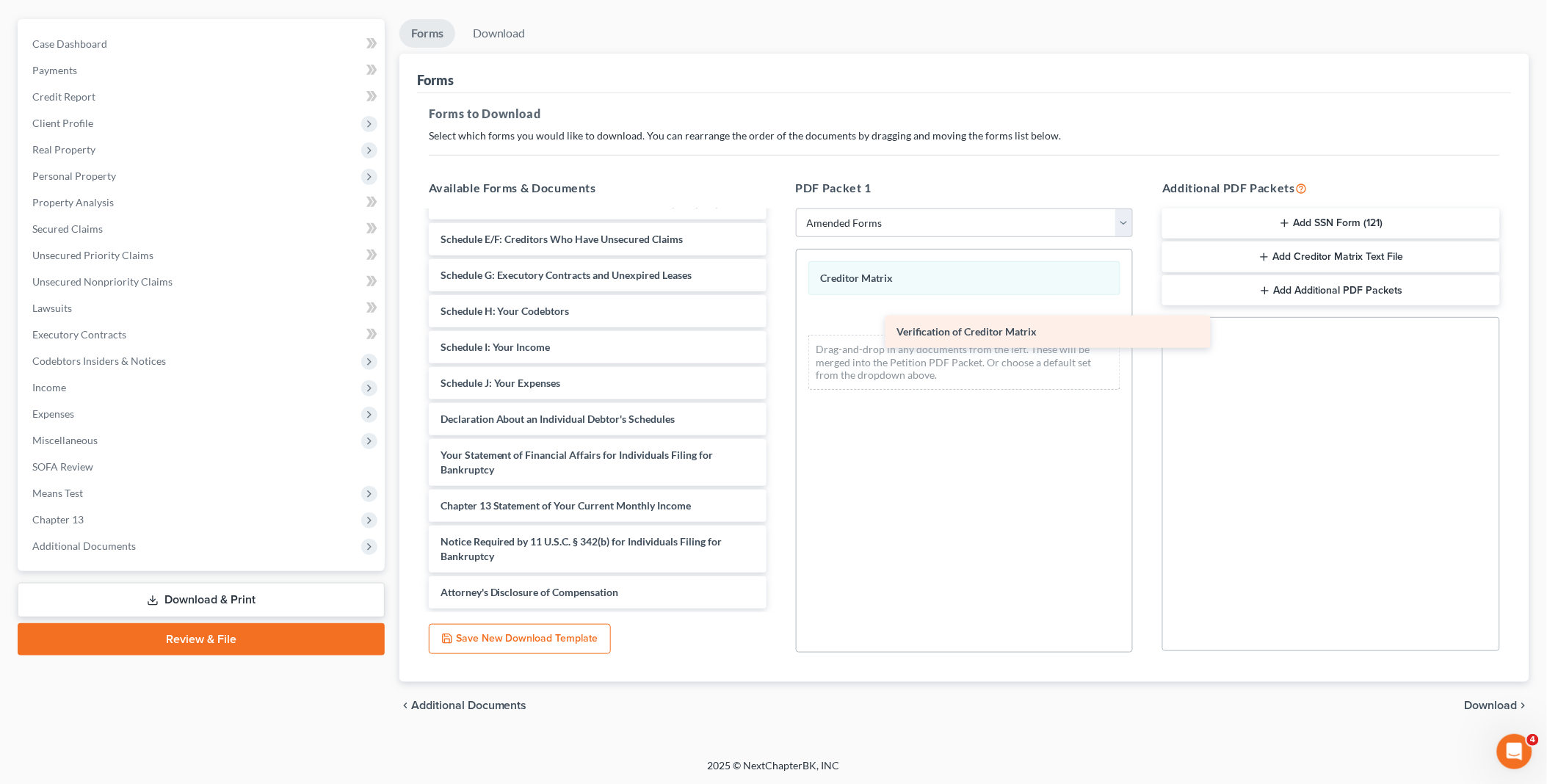
scroll to position [169, 0]
drag, startPoint x: 480, startPoint y: 499, endPoint x: 965, endPoint y: 299, distance: 524.6
click at [778, 299] on div "Verification of Creditor Matrix Voluntary Petition for Individuals Filing for B…" at bounding box center [597, 325] width 361 height 565
click at [1481, 707] on span "Download" at bounding box center [1491, 705] width 53 height 12
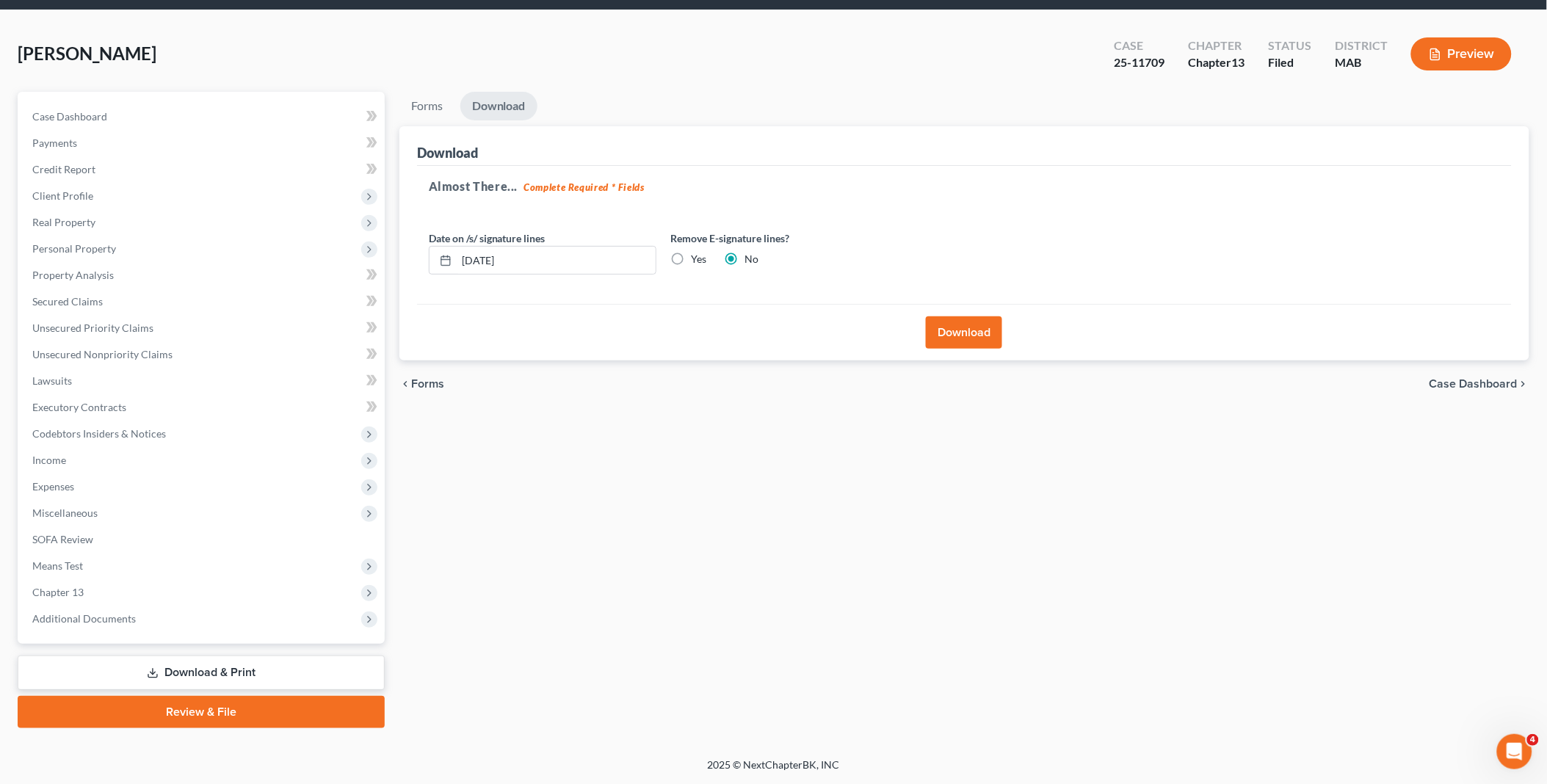
scroll to position [47, 0]
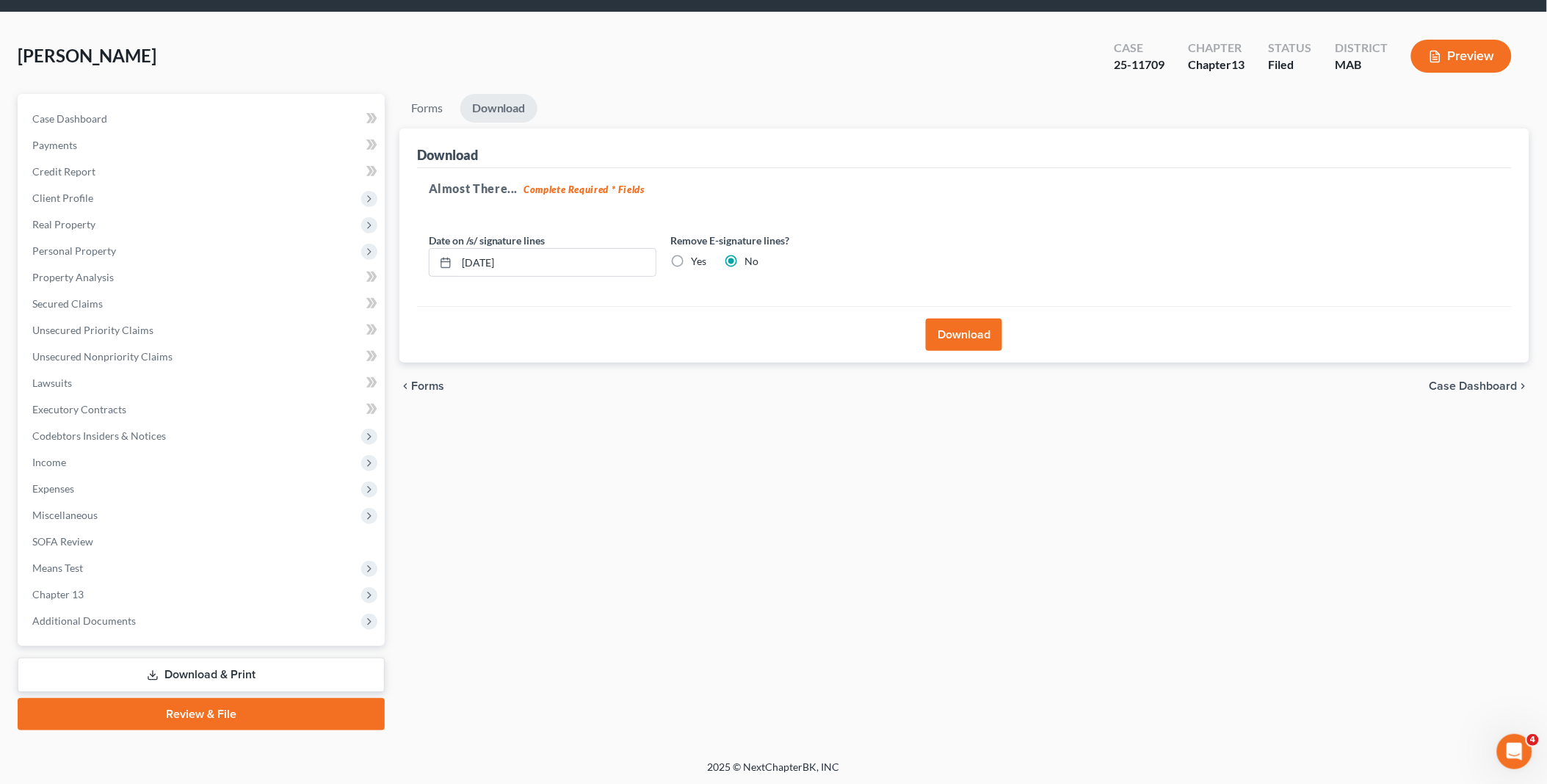
click at [960, 336] on button "Download" at bounding box center [964, 335] width 76 height 33
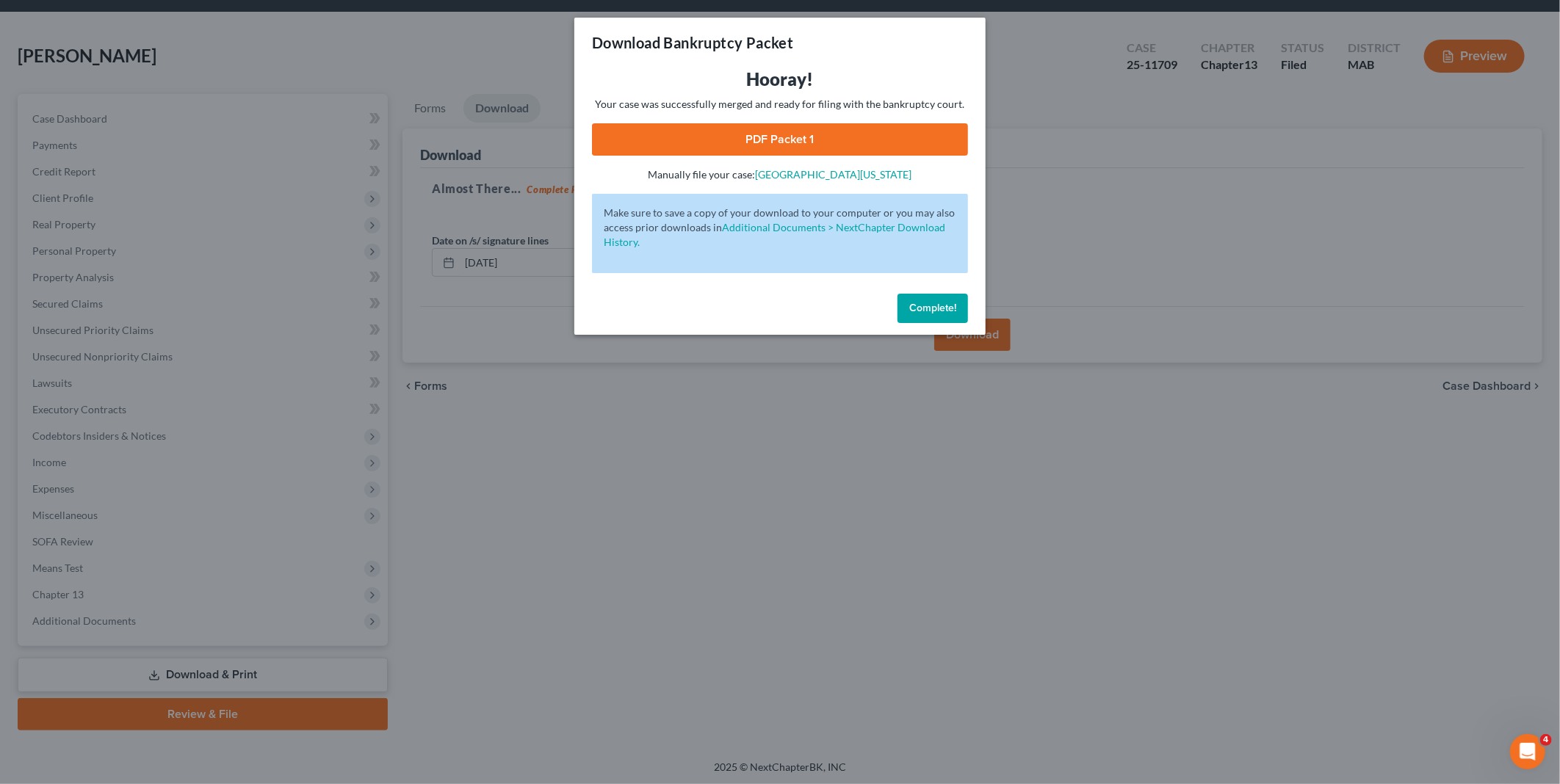
click at [772, 136] on link "PDF Packet 1" at bounding box center [779, 139] width 376 height 33
click at [922, 312] on span "Complete!" at bounding box center [932, 308] width 47 height 13
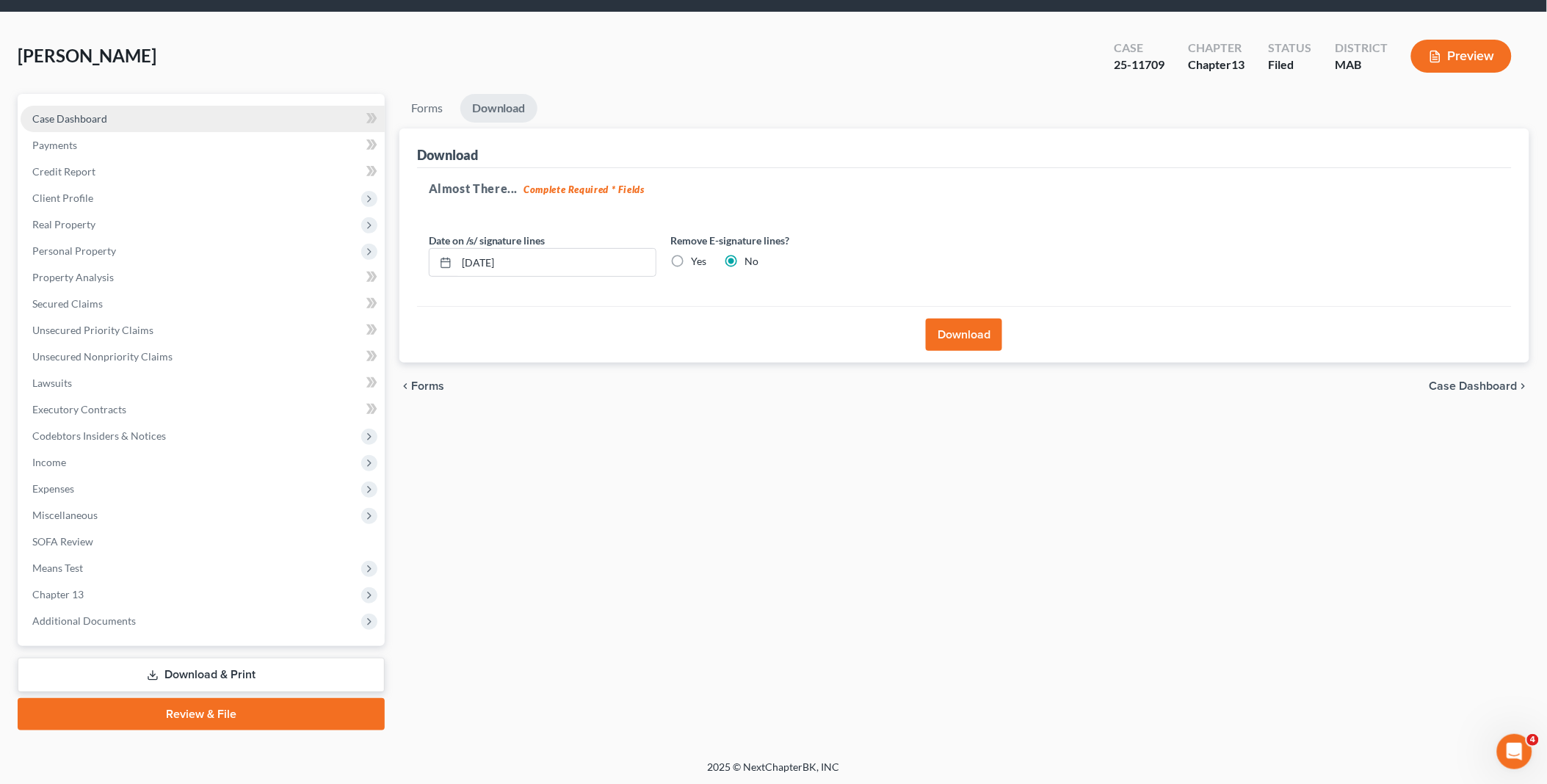
click at [106, 117] on span "Case Dashboard" at bounding box center [70, 119] width 75 height 13
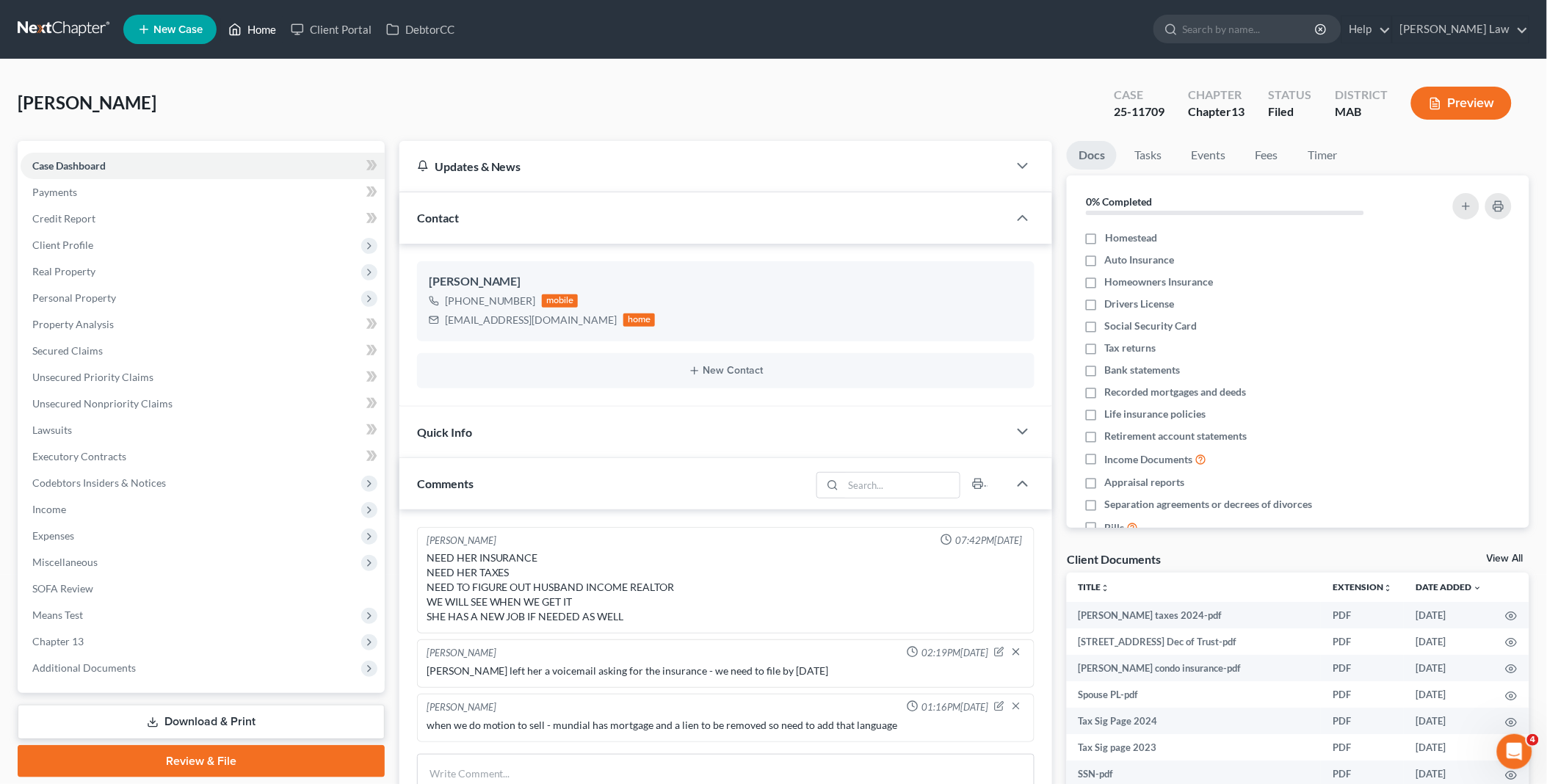
click at [258, 31] on link "Home" at bounding box center [252, 30] width 62 height 27
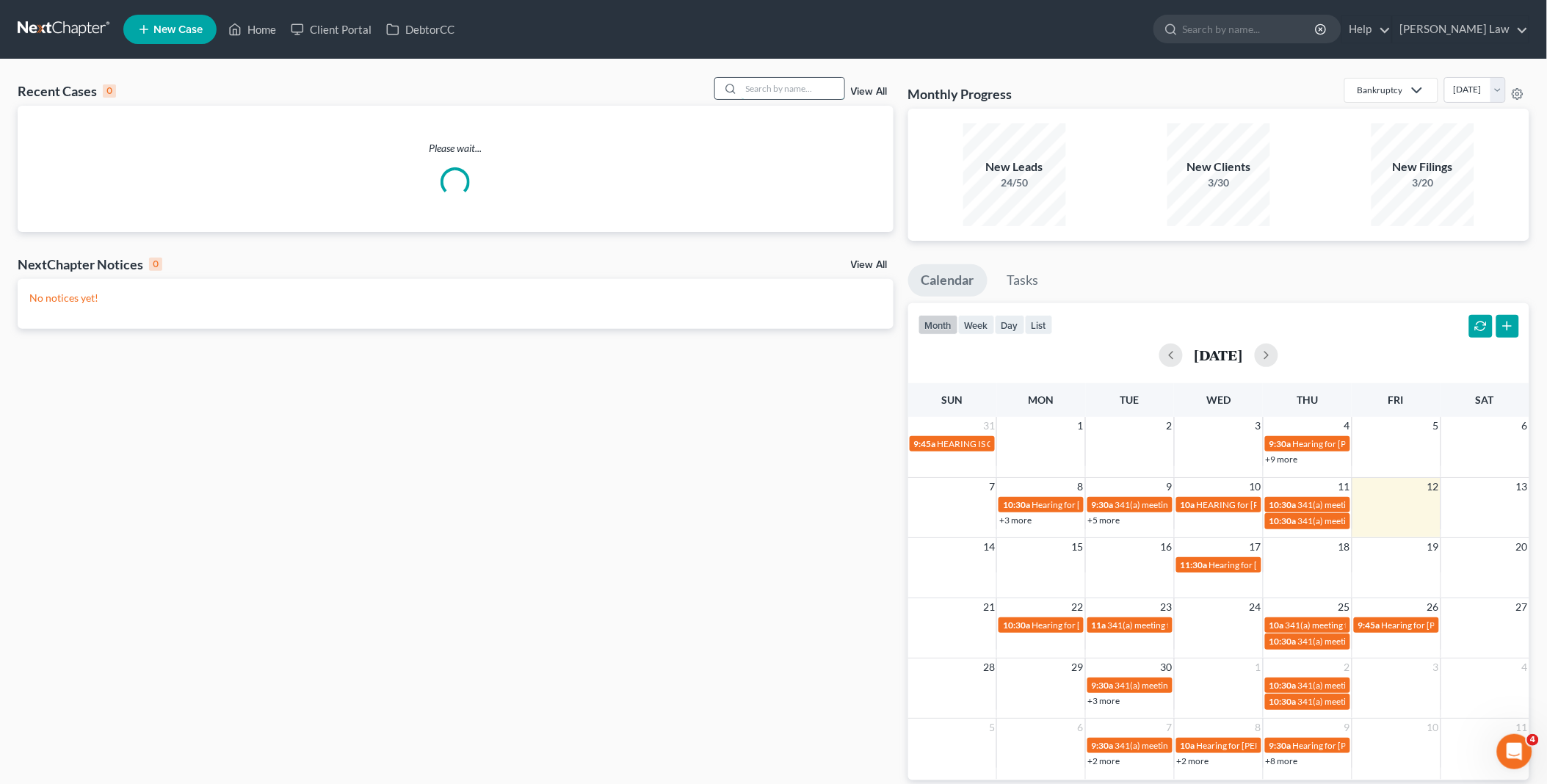
click at [775, 93] on input "search" at bounding box center [792, 88] width 103 height 21
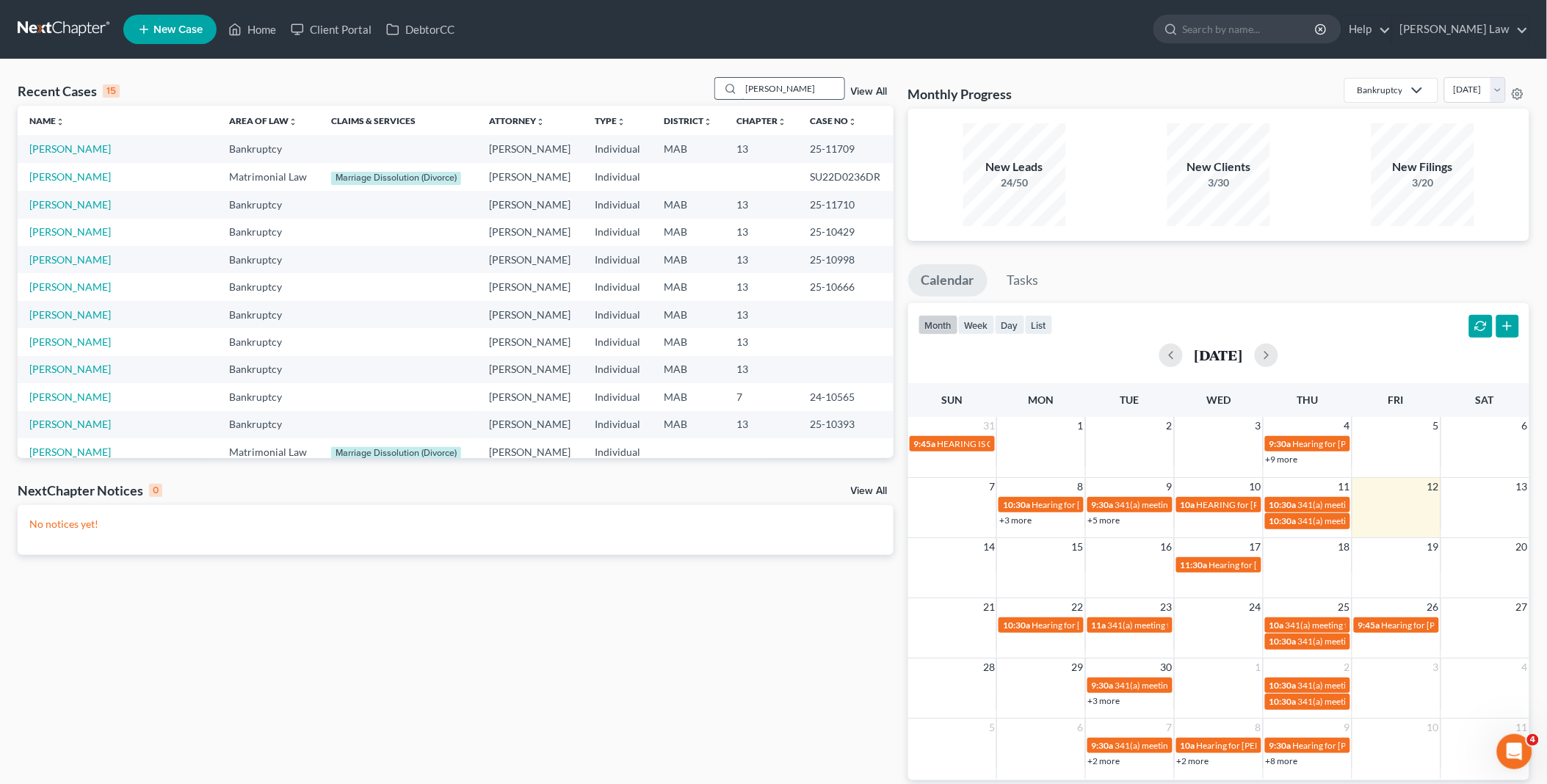
type input "[PERSON_NAME]"
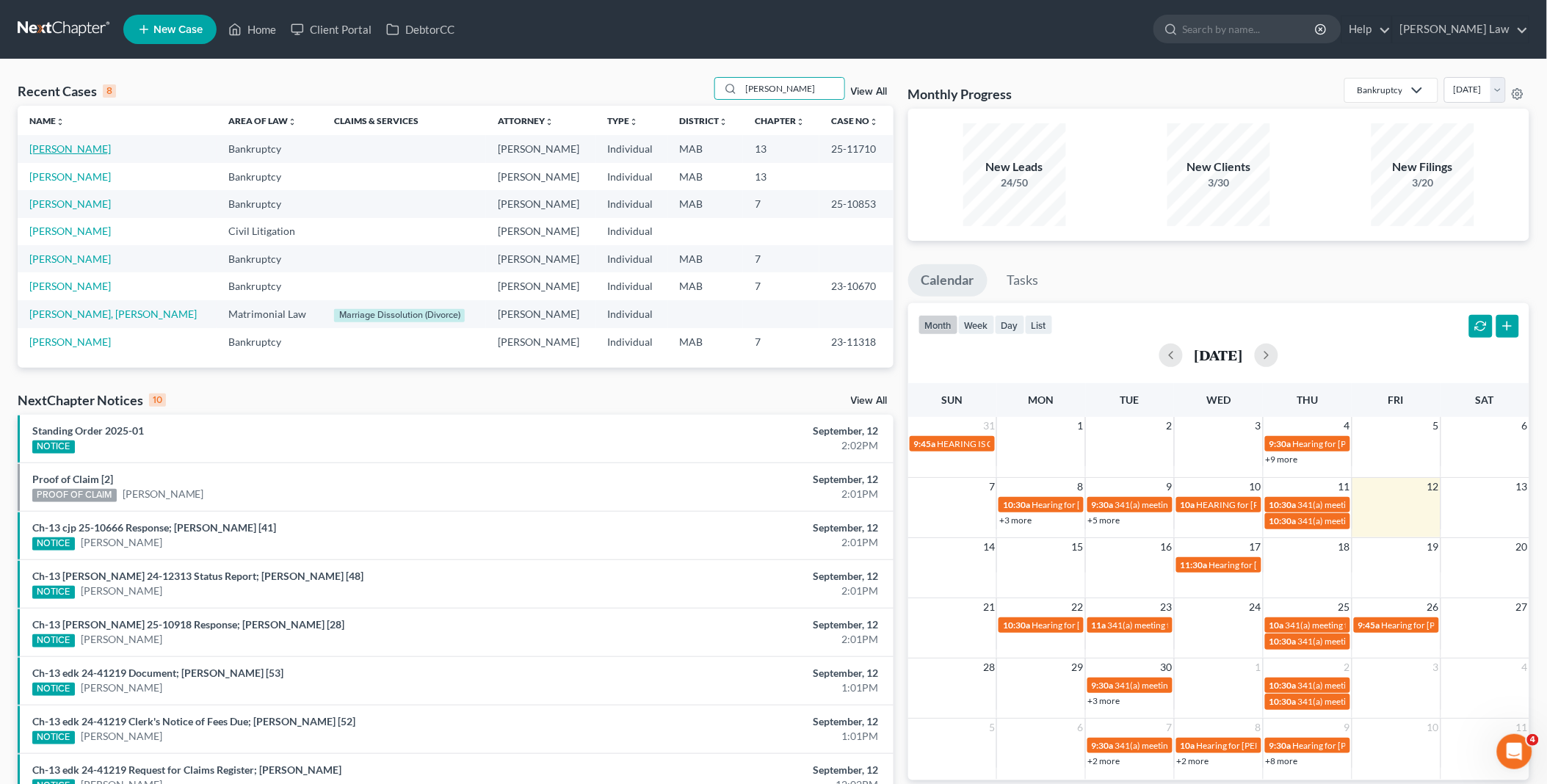
click at [69, 152] on link "[PERSON_NAME]" at bounding box center [70, 148] width 82 height 13
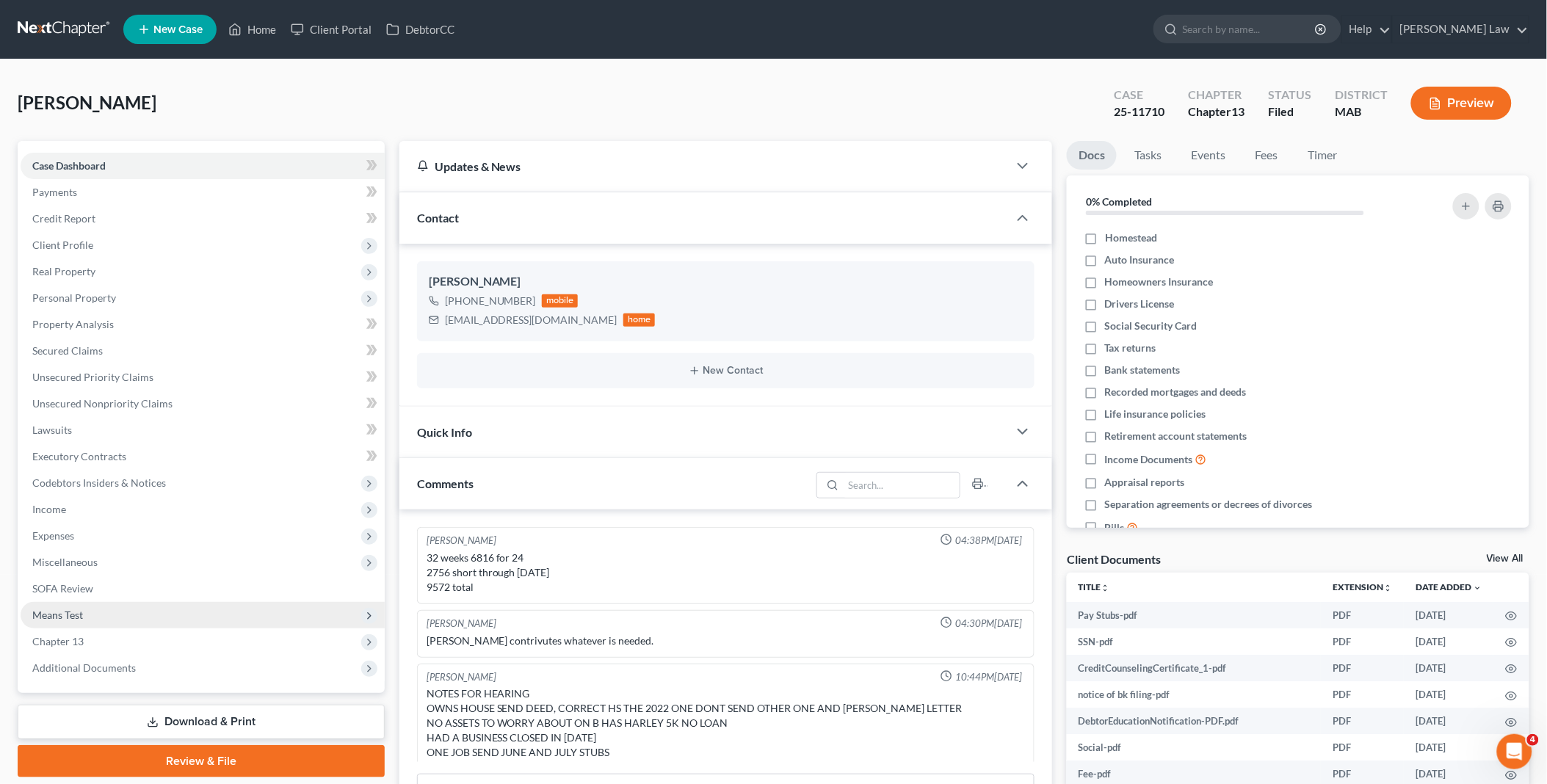
scroll to position [51, 0]
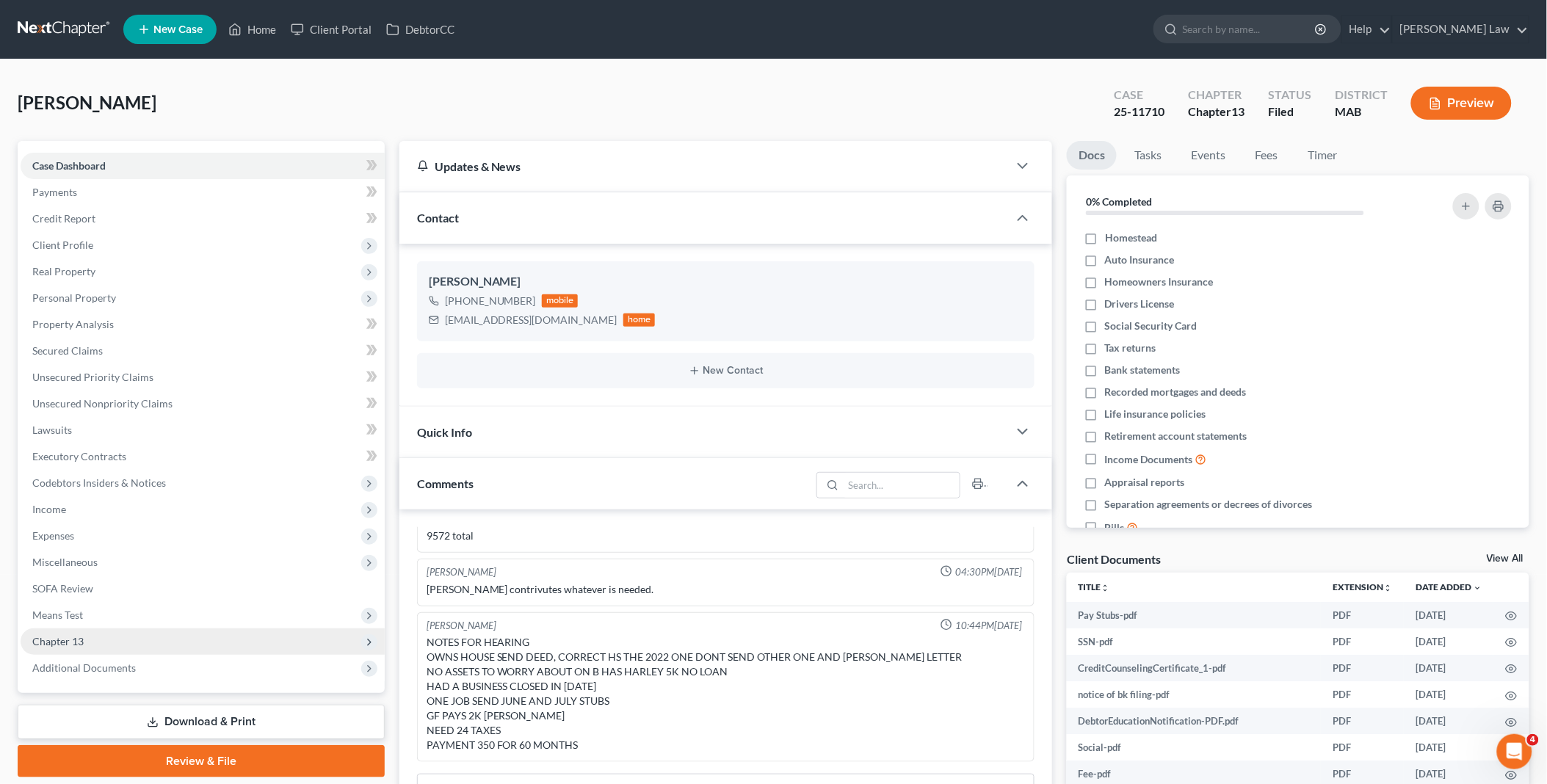
click at [82, 637] on span "Chapter 13" at bounding box center [58, 641] width 51 height 13
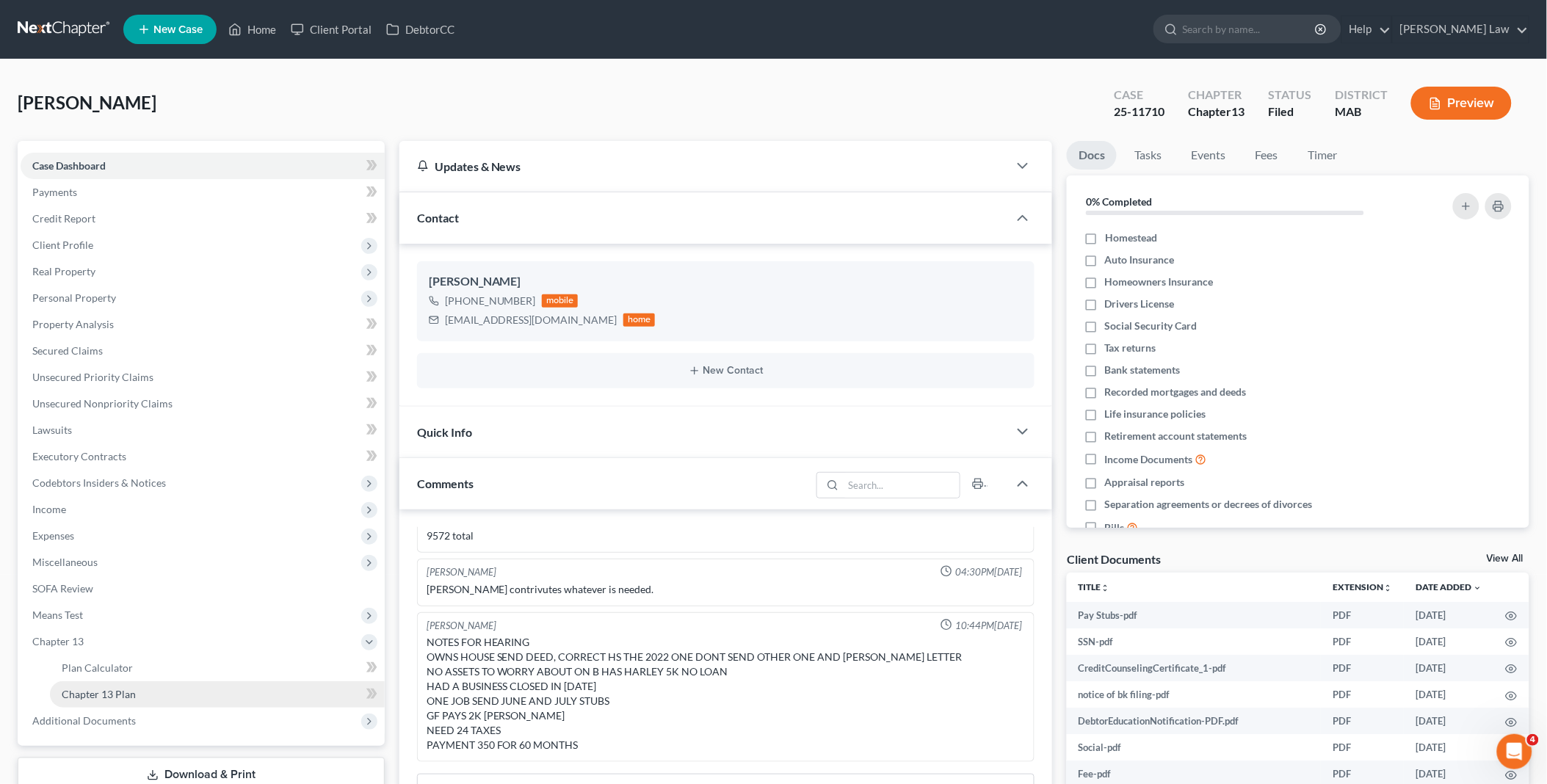
click at [126, 688] on span "Chapter 13 Plan" at bounding box center [99, 694] width 74 height 13
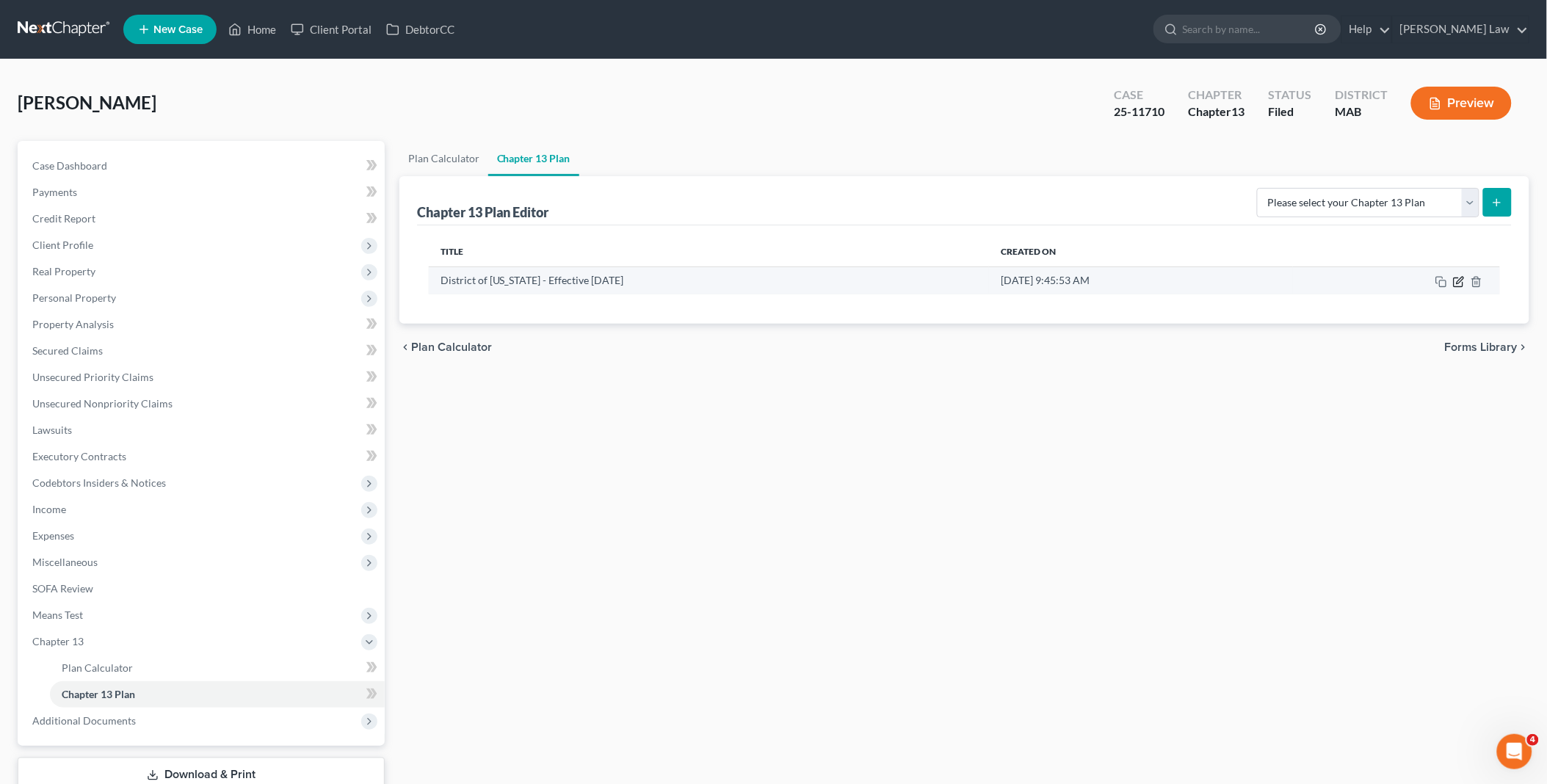
click at [1459, 282] on icon "button" at bounding box center [1460, 279] width 7 height 7
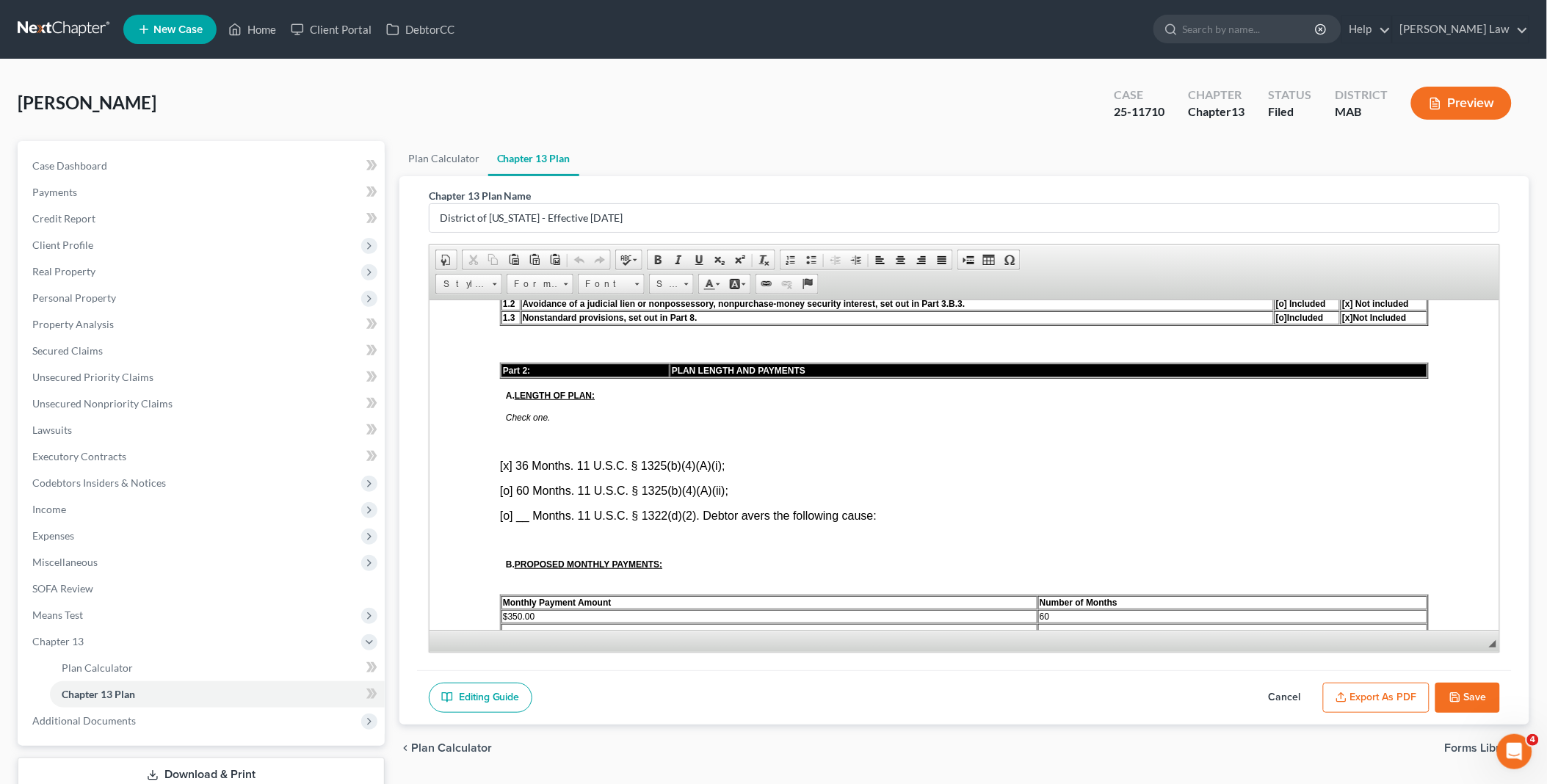
scroll to position [651, 0]
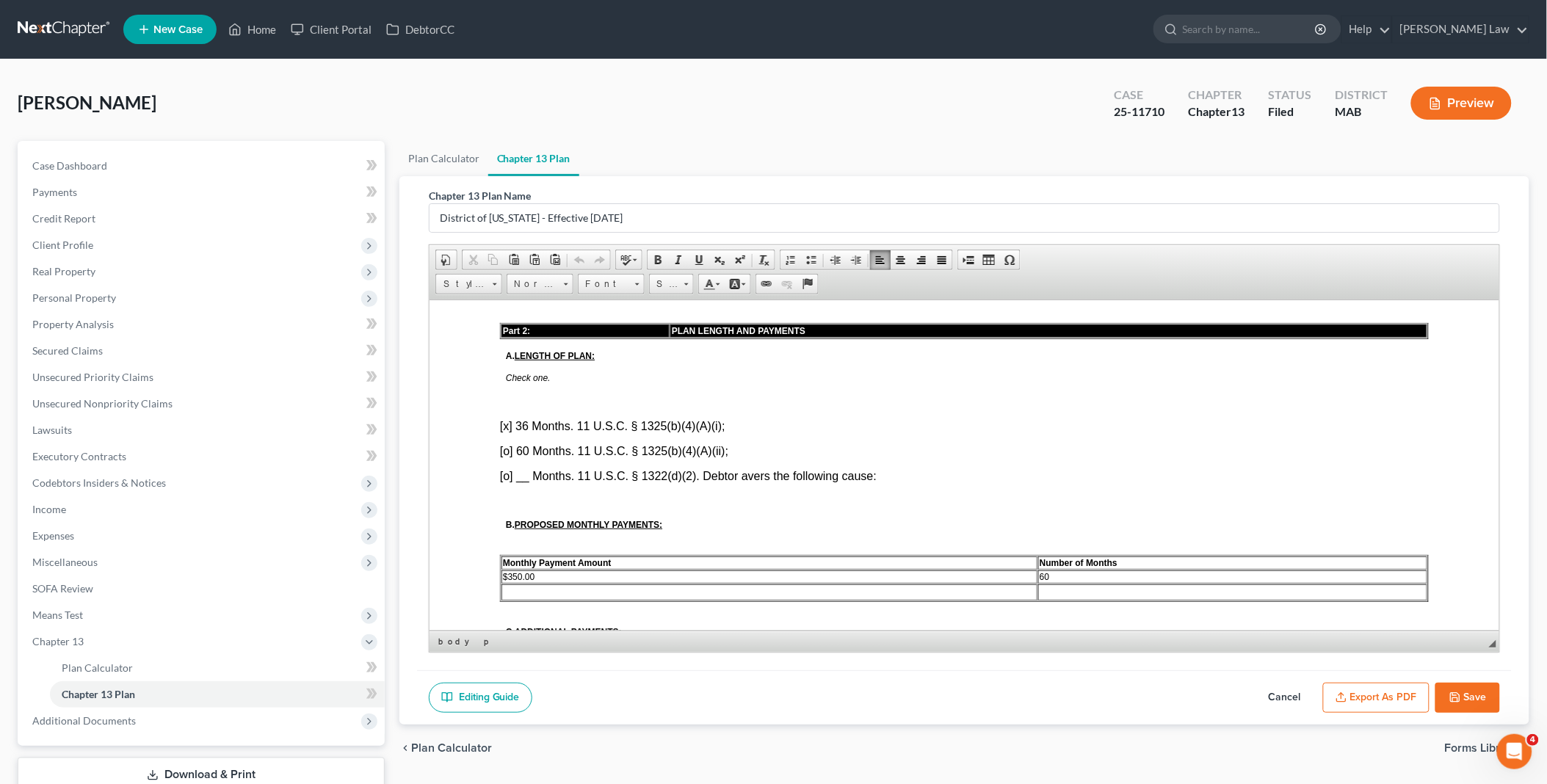
click at [503, 469] on font "[o] __ Months. 11 U.S.C. § 1322(d)(2). Debtor avers the following cause:" at bounding box center [687, 475] width 377 height 13
click at [503, 419] on font "[x] 36 Months. 11 U.S.C. § 1325(b)(4)(A)(i);" at bounding box center [612, 425] width 225 height 13
click at [517, 469] on font "[X ] __ Months. 11 U.S.C. § 1322(d)(2). Debtor avers the following cause:" at bounding box center [688, 475] width 378 height 13
click at [1469, 691] on button "Save" at bounding box center [1467, 698] width 64 height 31
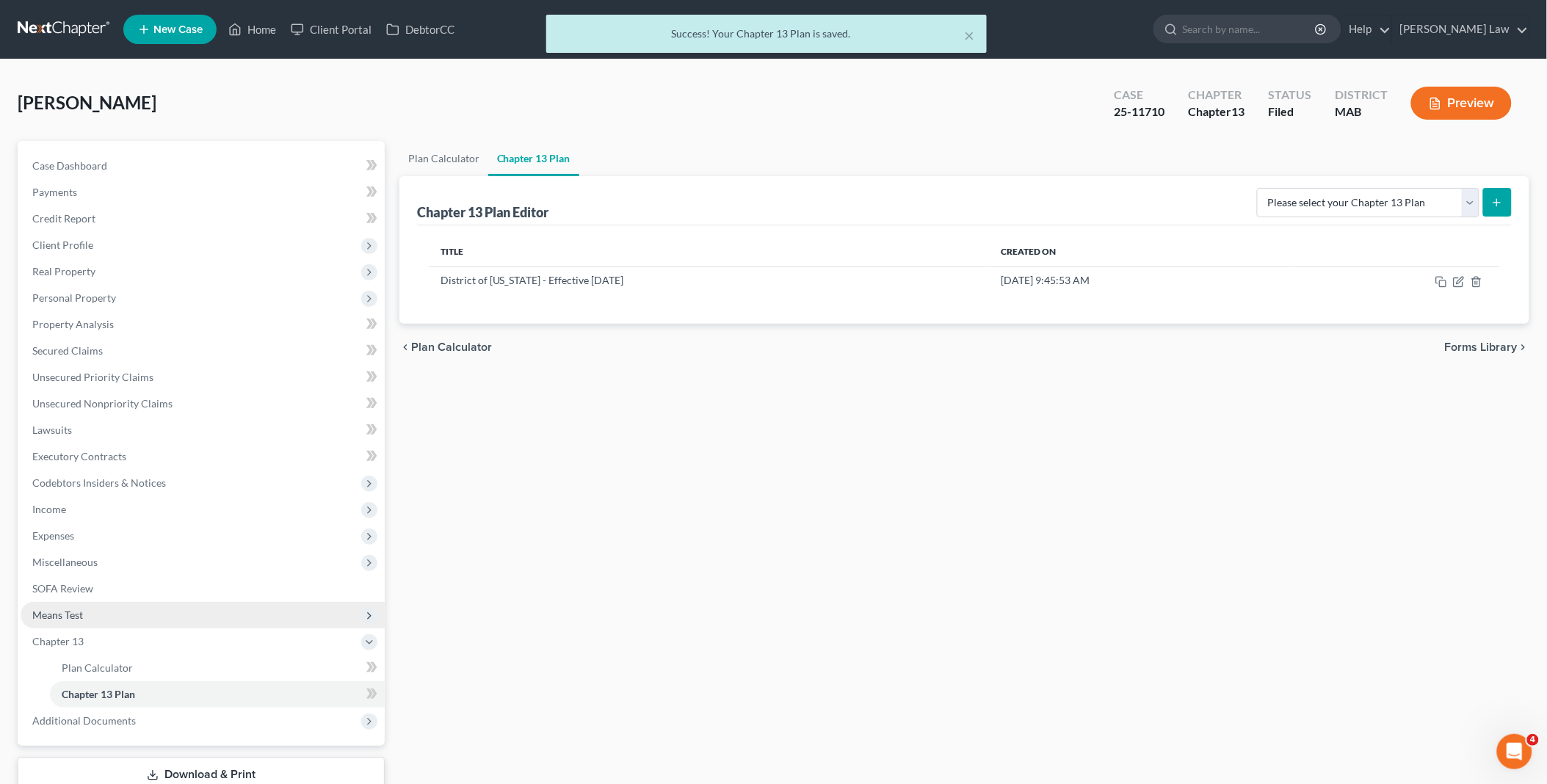
click at [116, 607] on span "Means Test" at bounding box center [202, 615] width 364 height 27
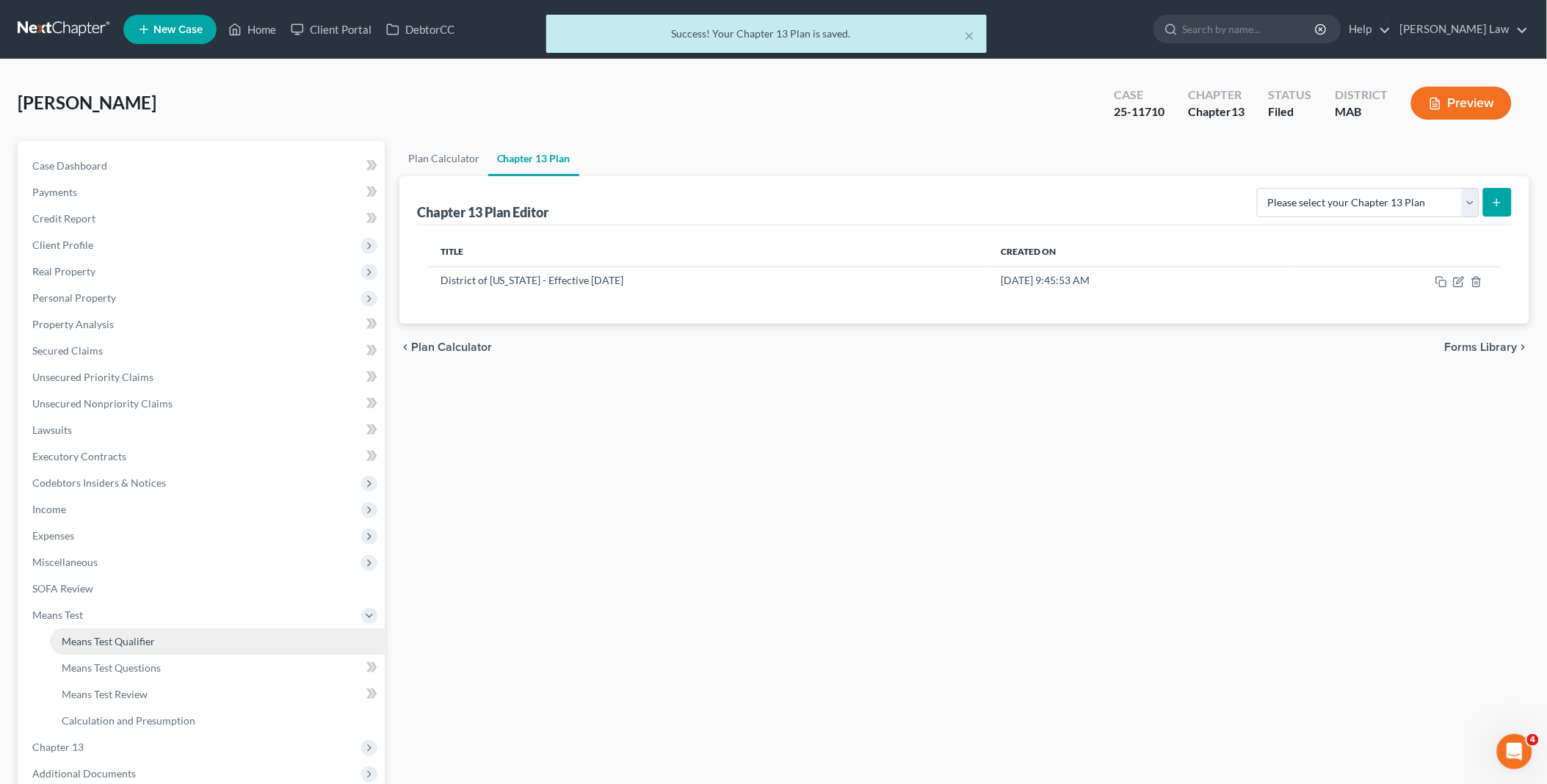
click at [138, 636] on span "Means Test Qualifier" at bounding box center [108, 641] width 93 height 13
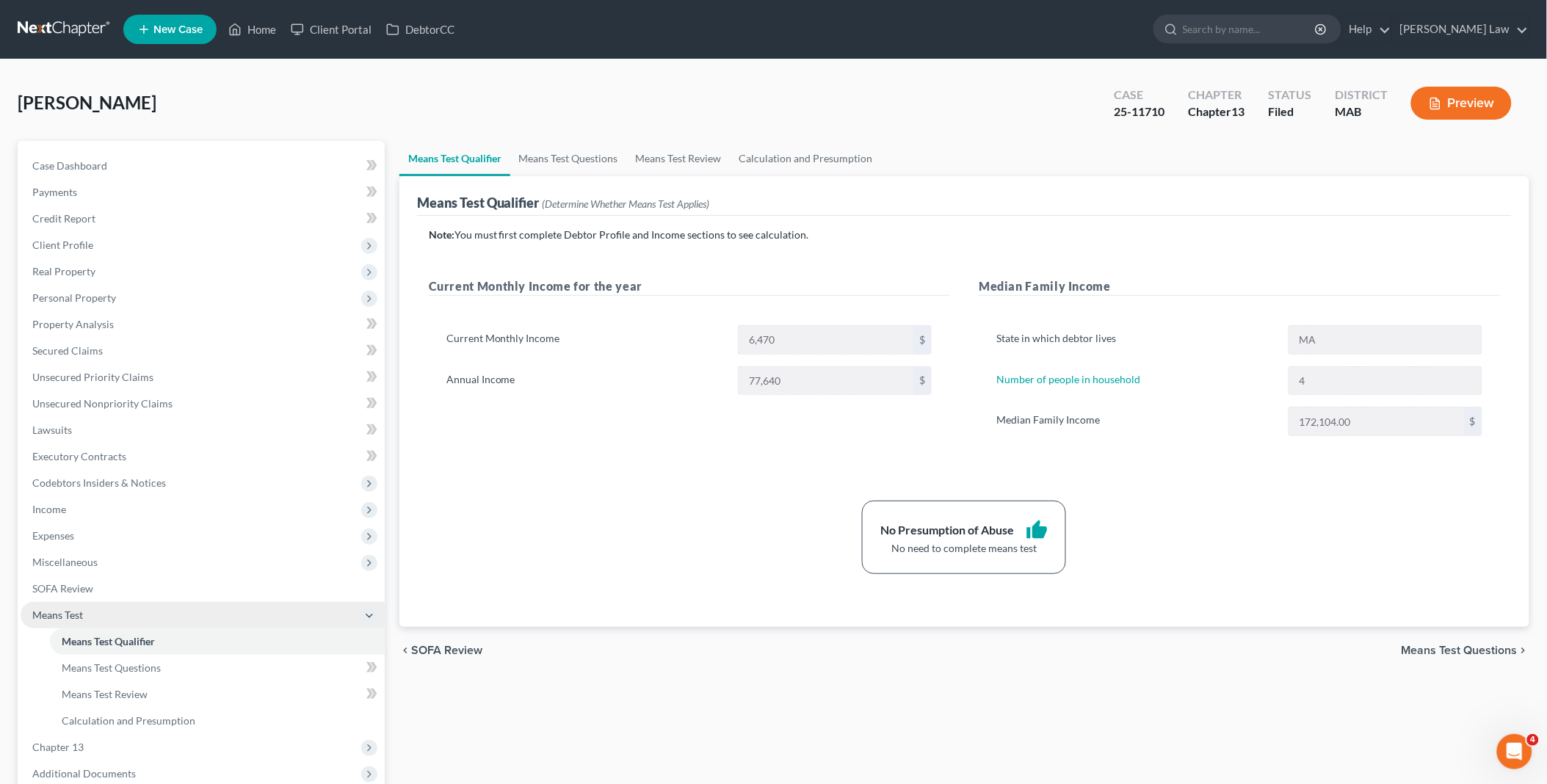
scroll to position [152, 0]
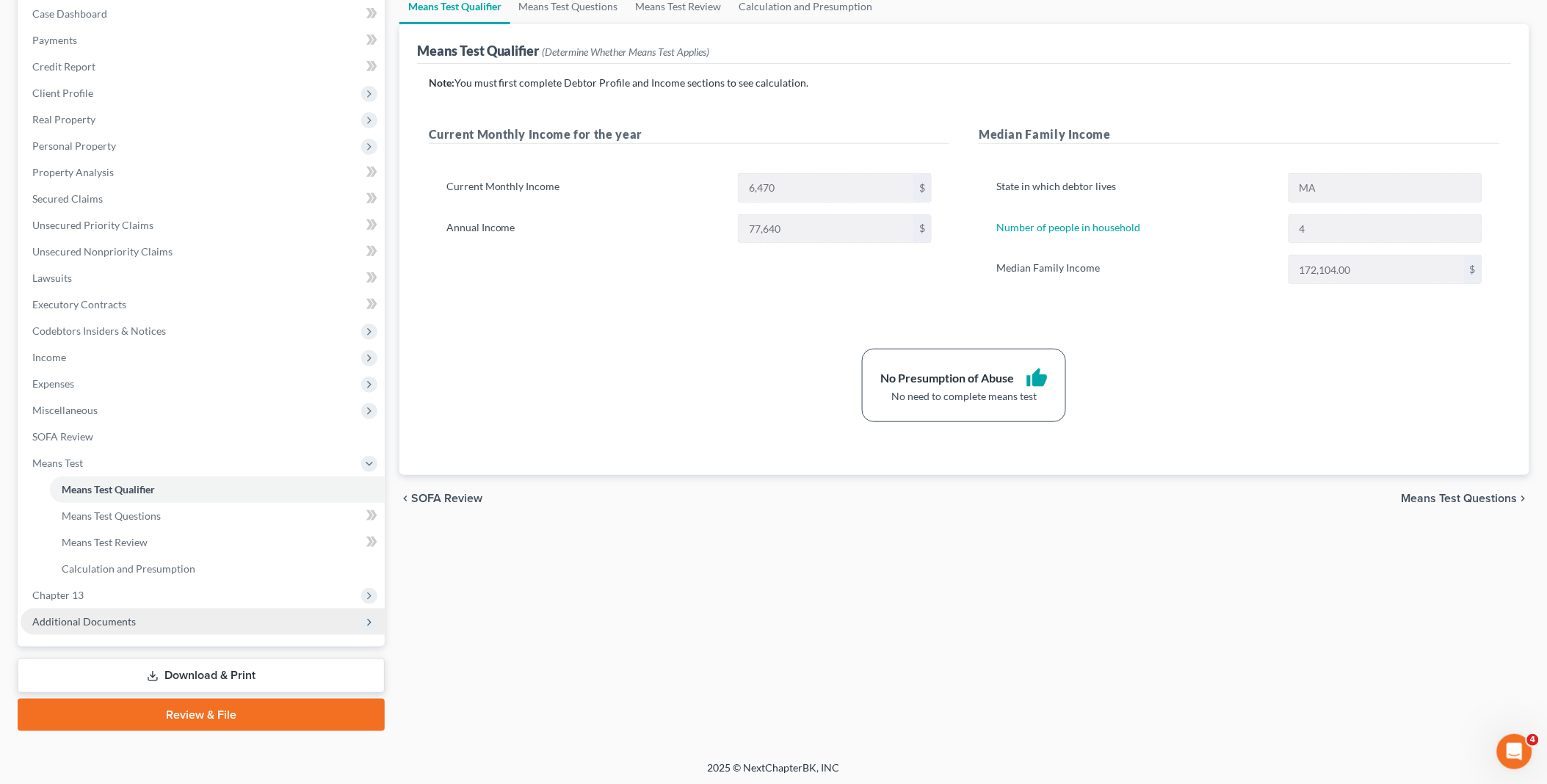
drag, startPoint x: 101, startPoint y: 599, endPoint x: 119, endPoint y: 614, distance: 23.4
click at [101, 599] on span "Chapter 13" at bounding box center [202, 595] width 364 height 27
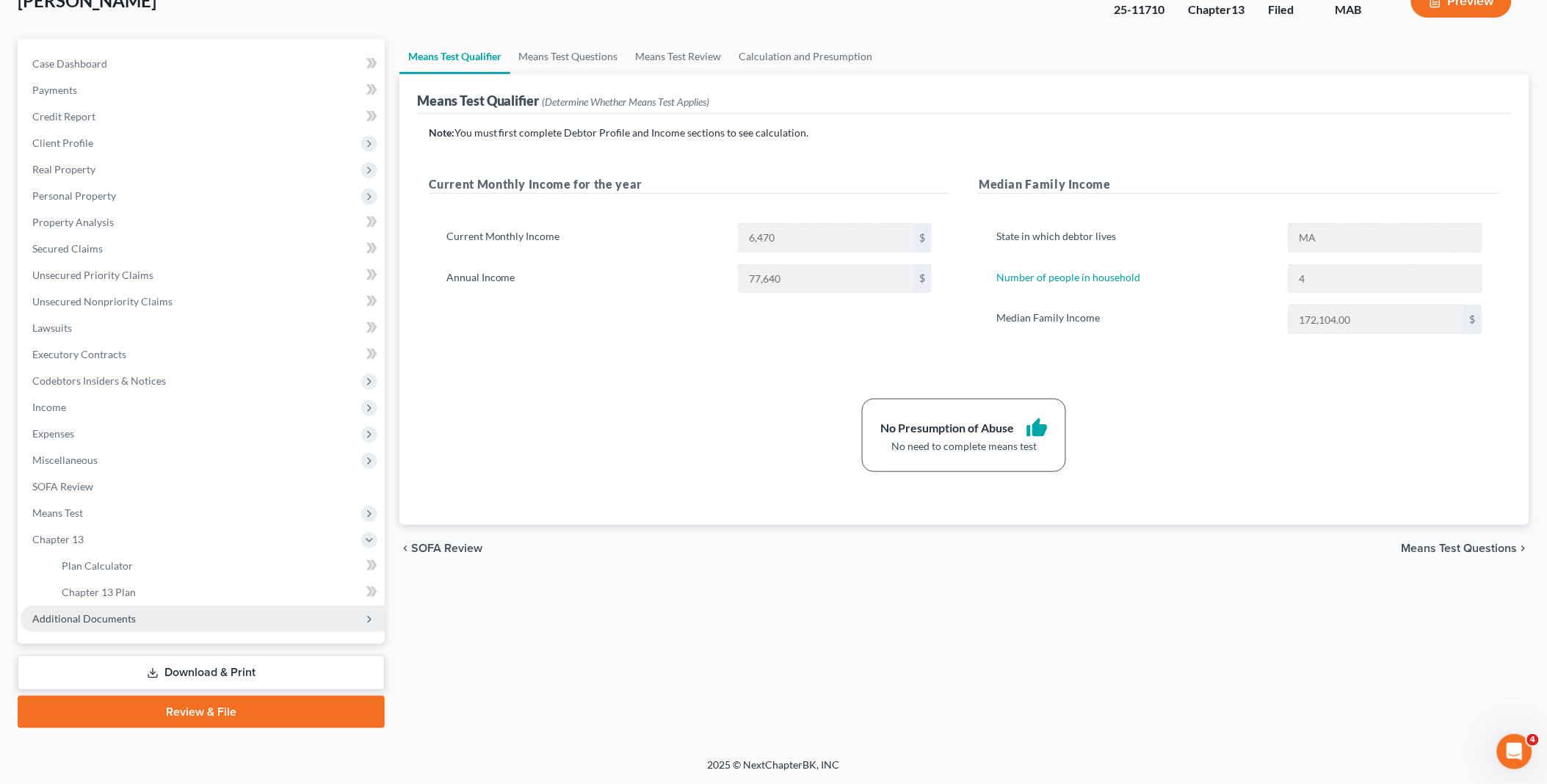
scroll to position [99, 0]
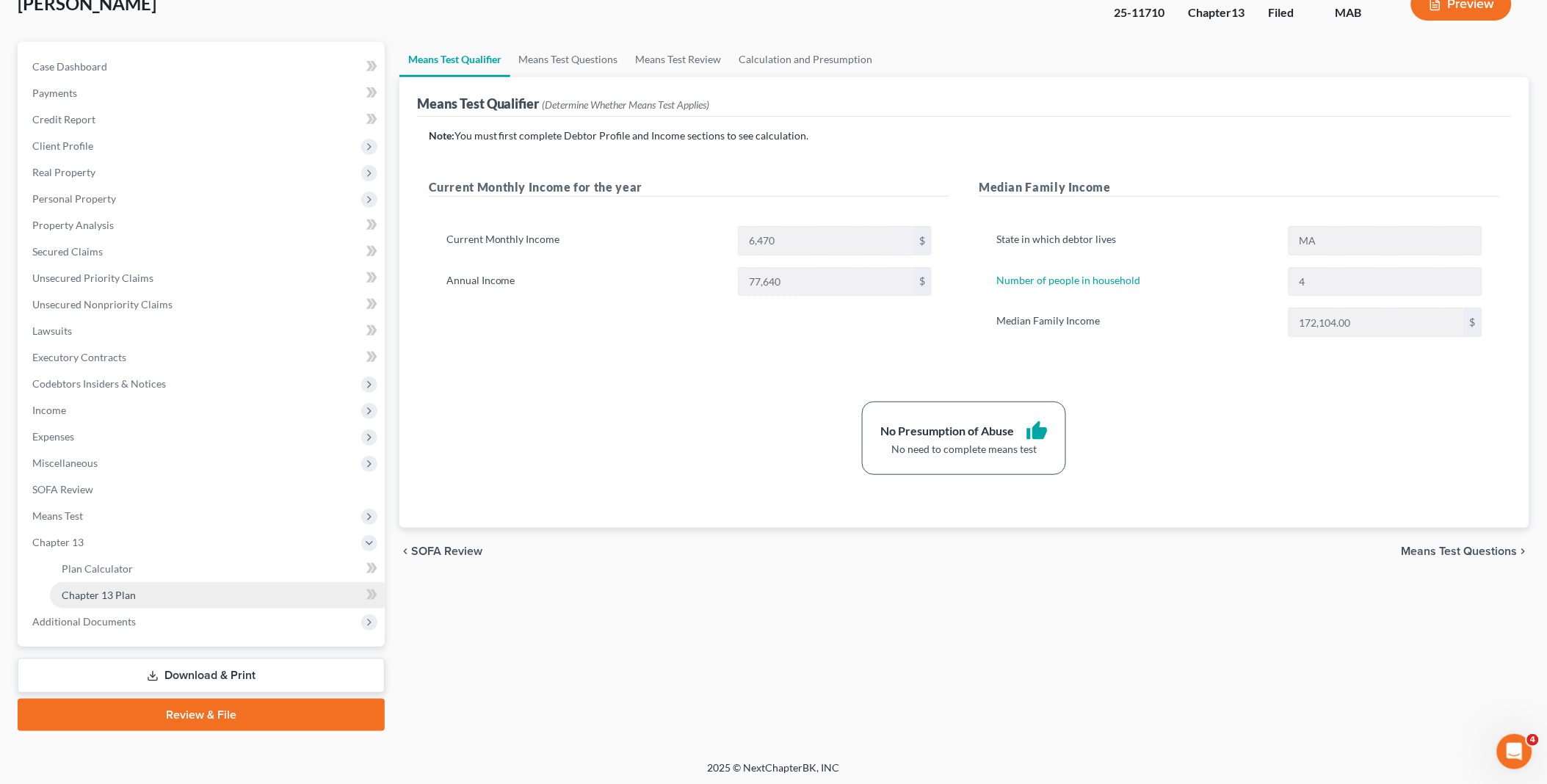
click at [135, 595] on link "Chapter 13 Plan" at bounding box center [217, 595] width 335 height 27
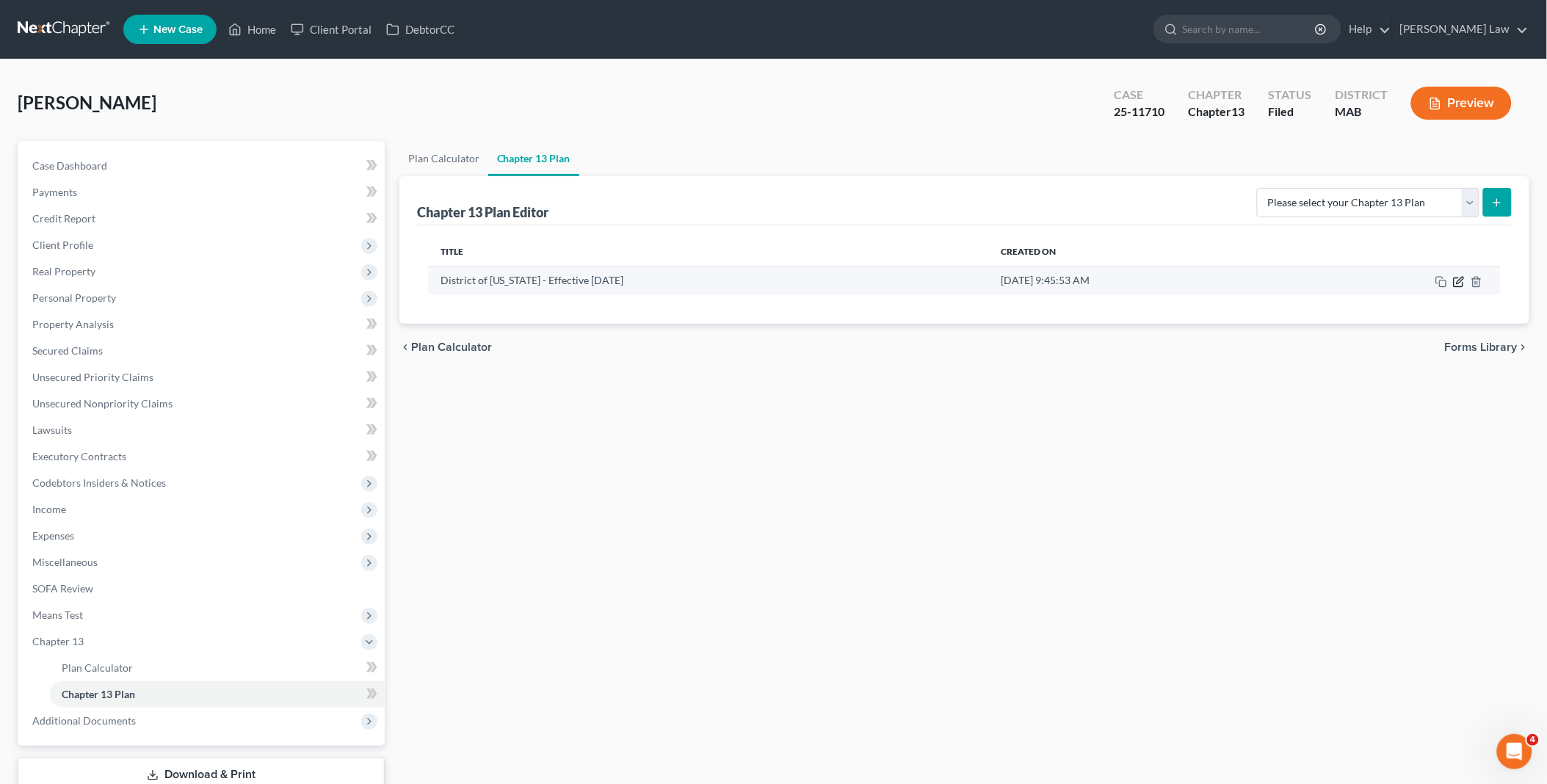
click at [1460, 282] on icon "button" at bounding box center [1459, 282] width 12 height 12
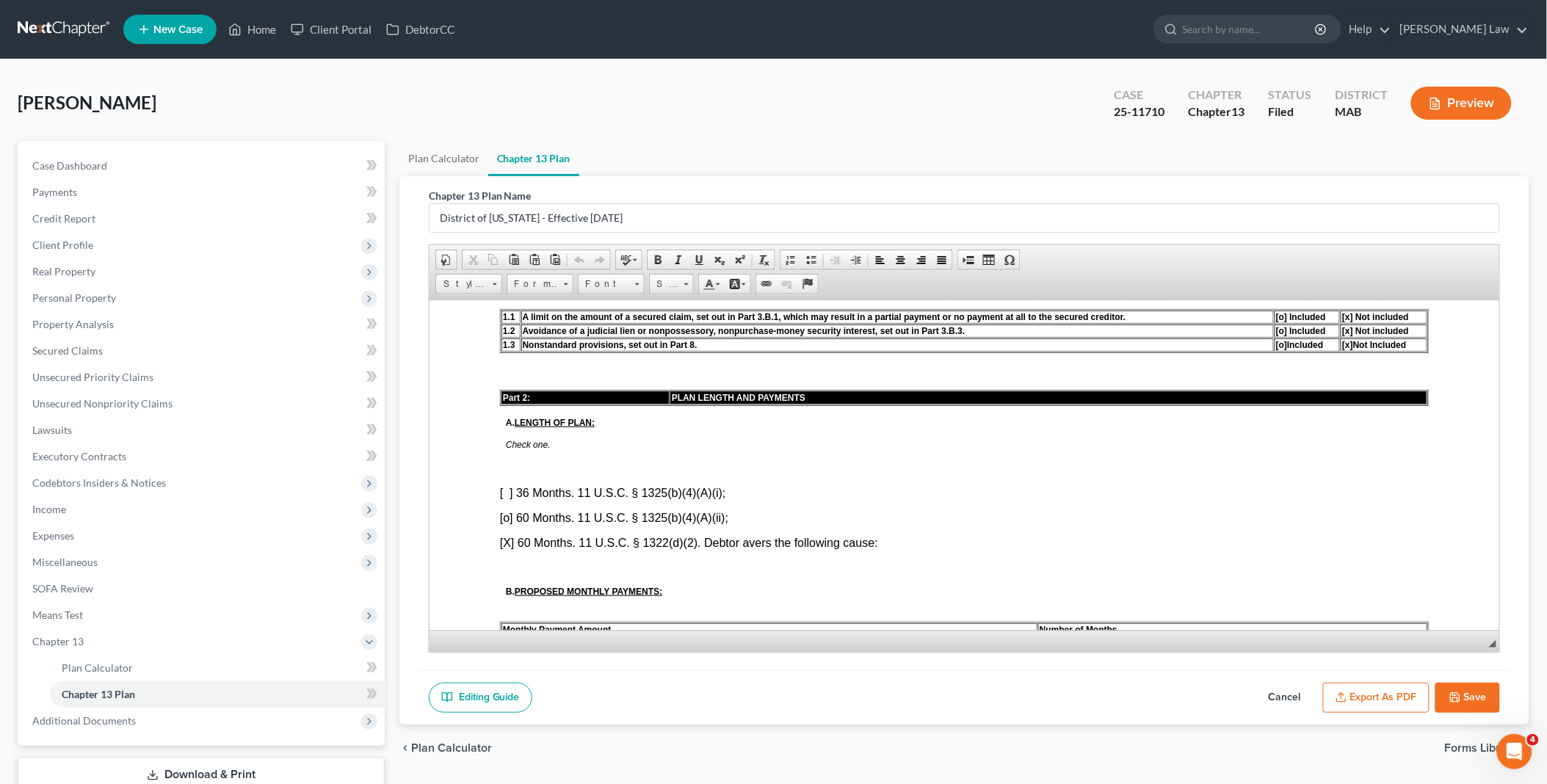
scroll to position [651, 0]
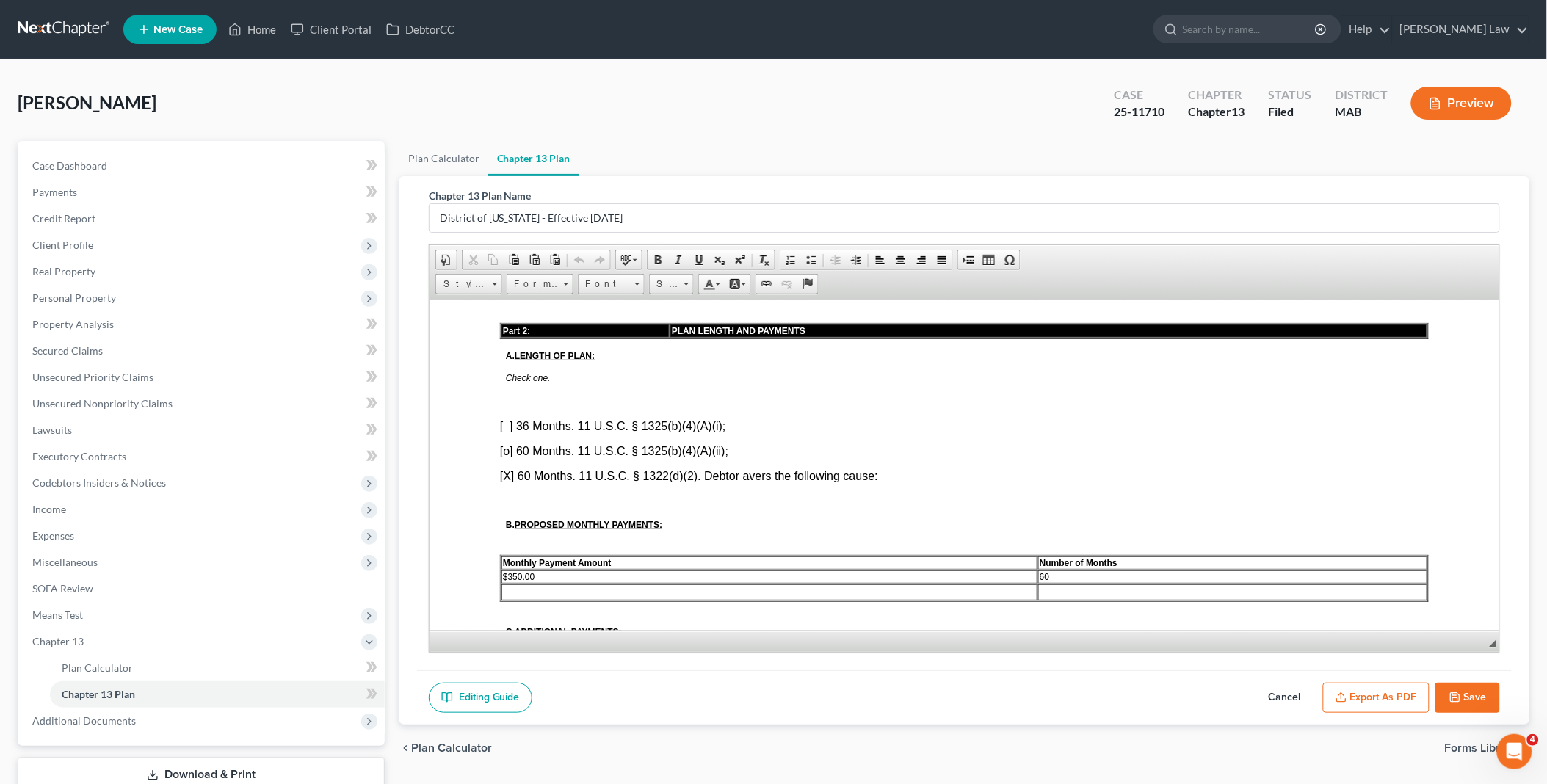
click at [915, 469] on p "[X] 60 Months. 11 U.S.C. § 1322(d)(2). Debtor avers the following cause:" at bounding box center [963, 476] width 929 height 13
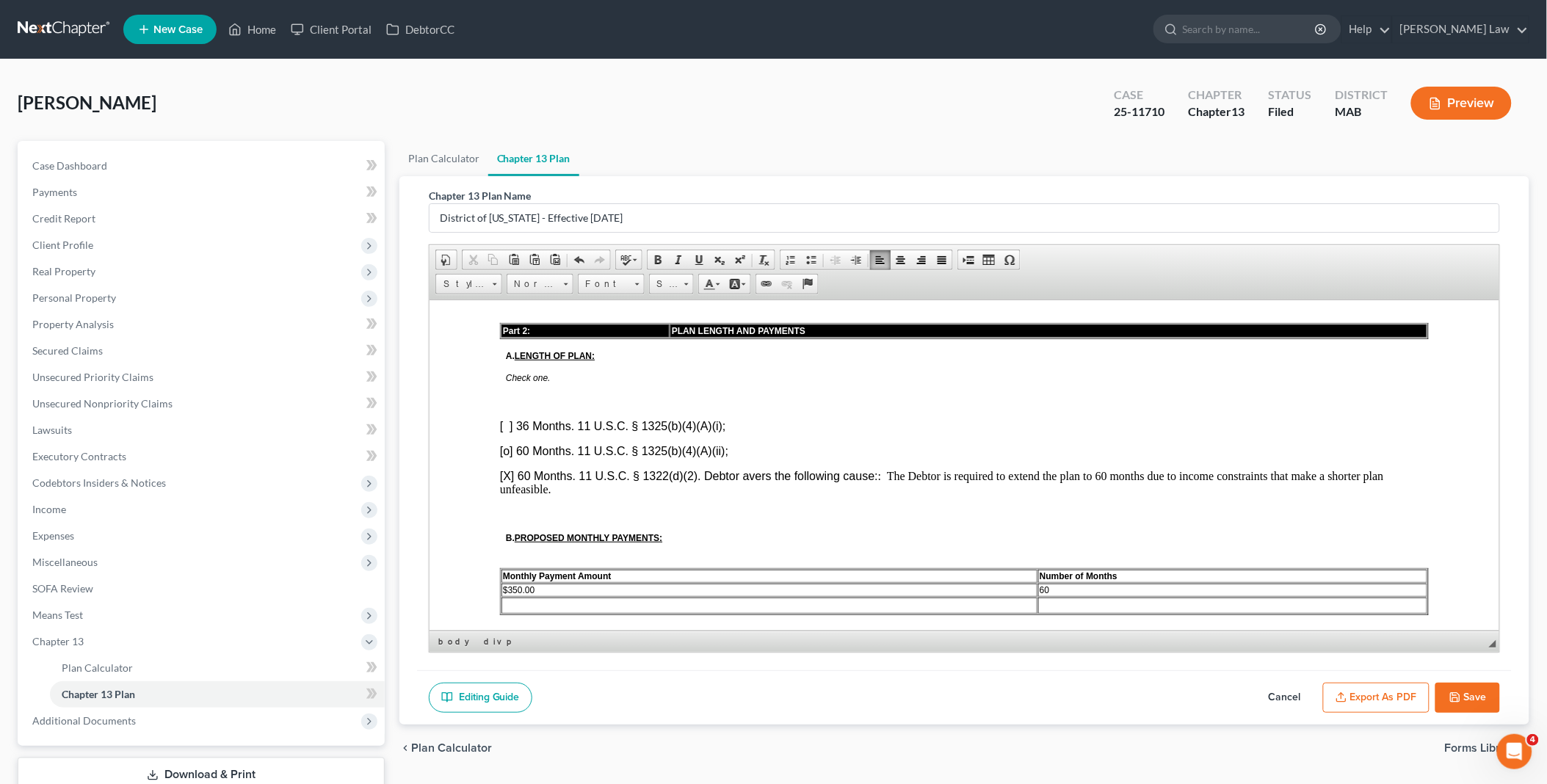
click at [1382, 688] on button "Export as PDF" at bounding box center [1377, 698] width 107 height 31
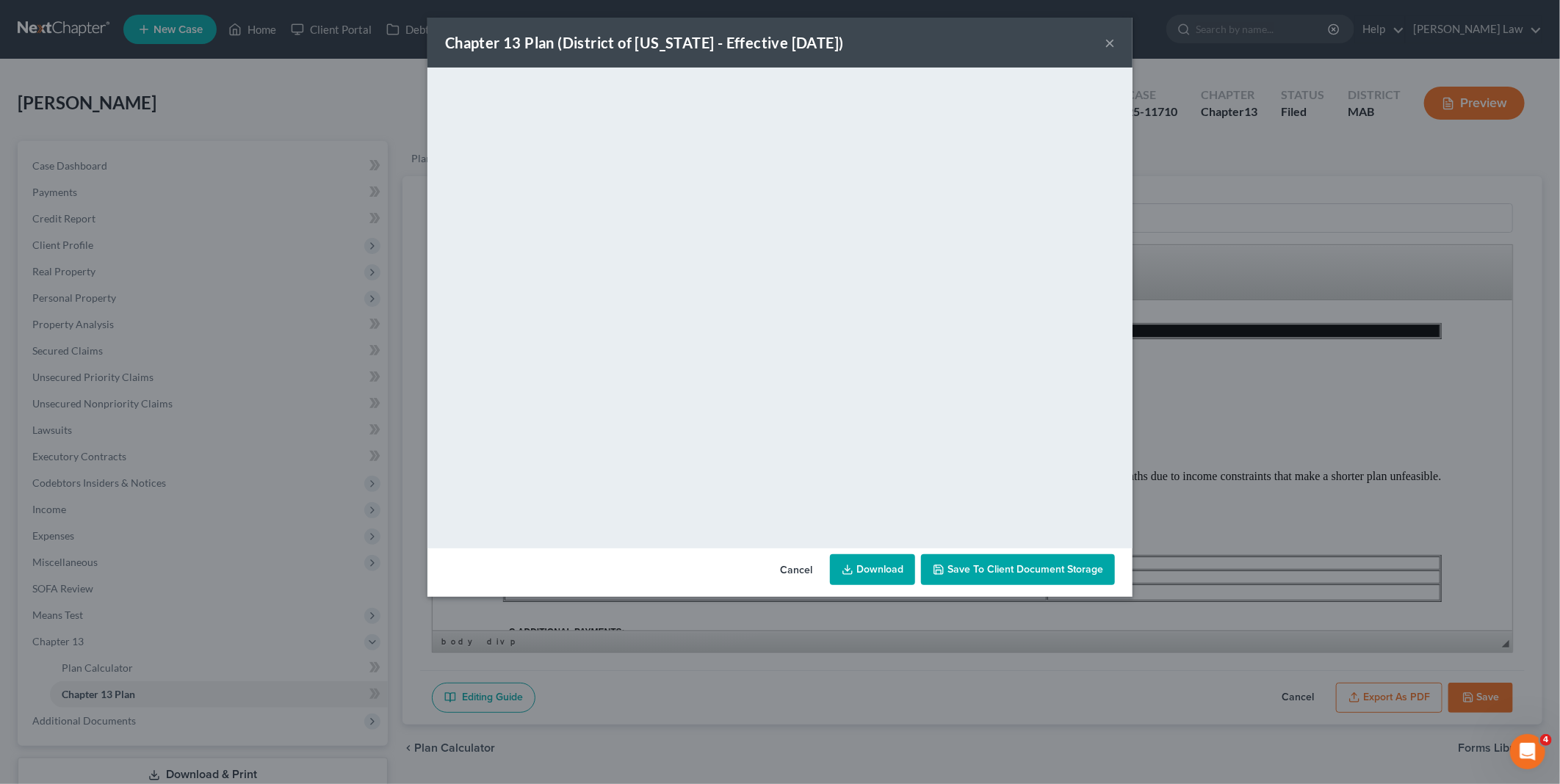
click at [893, 549] on div "Cancel Download Save to Client Document Storage" at bounding box center [779, 572] width 705 height 48
click at [886, 562] on link "Download" at bounding box center [872, 570] width 85 height 31
click at [795, 565] on button "Cancel" at bounding box center [796, 571] width 56 height 30
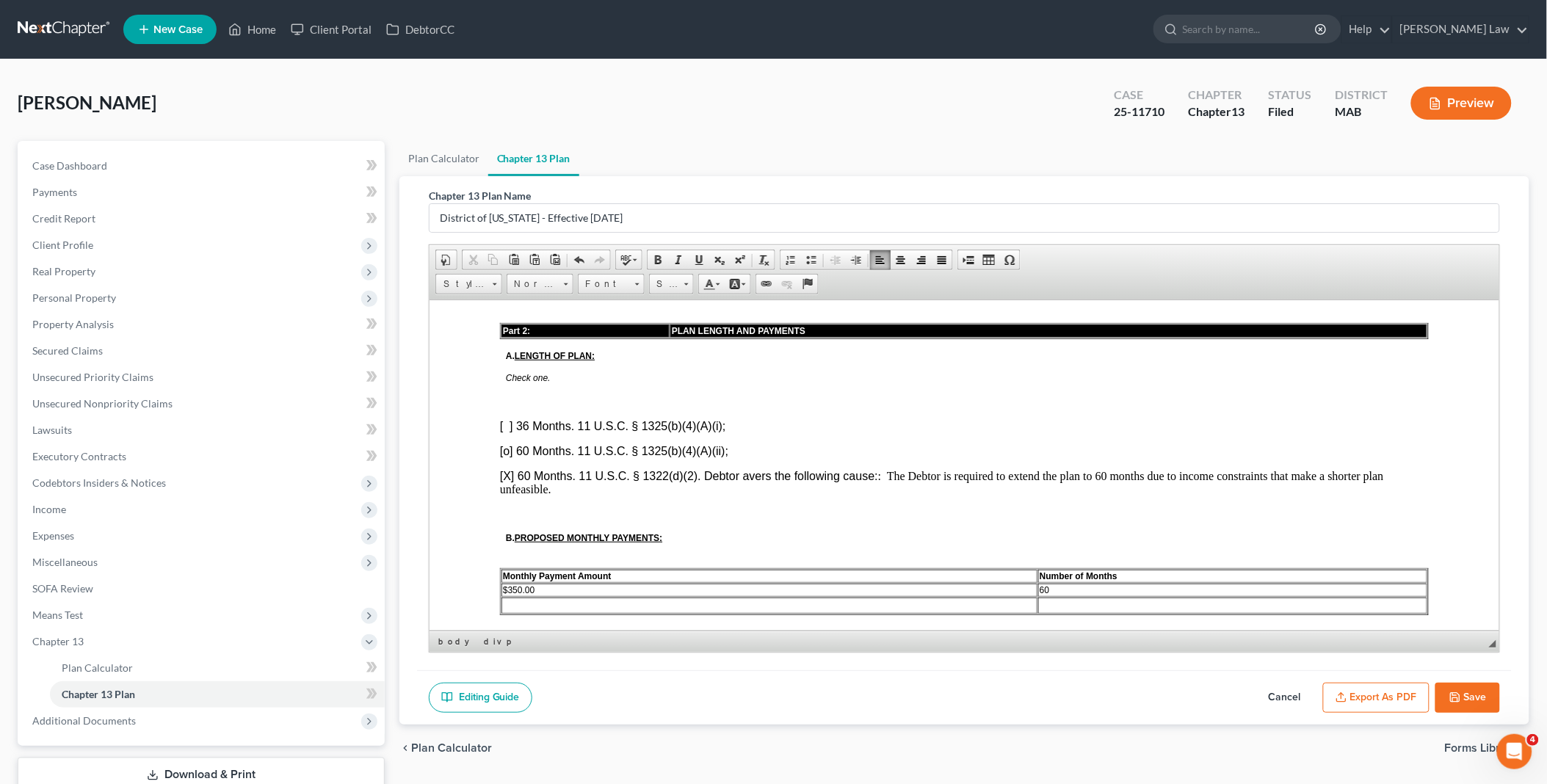
click at [1474, 684] on button "Save" at bounding box center [1467, 698] width 64 height 31
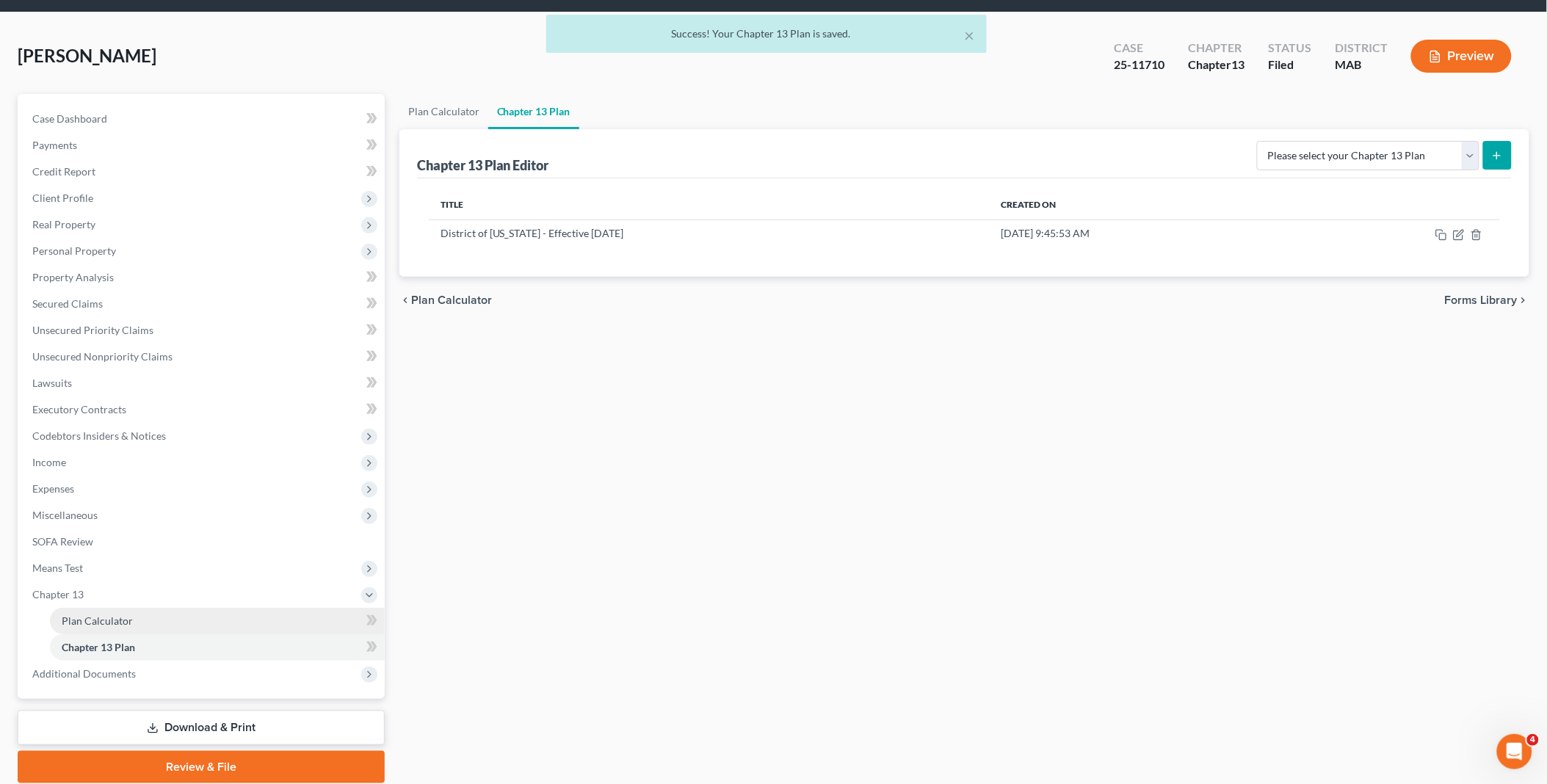
scroll to position [99, 0]
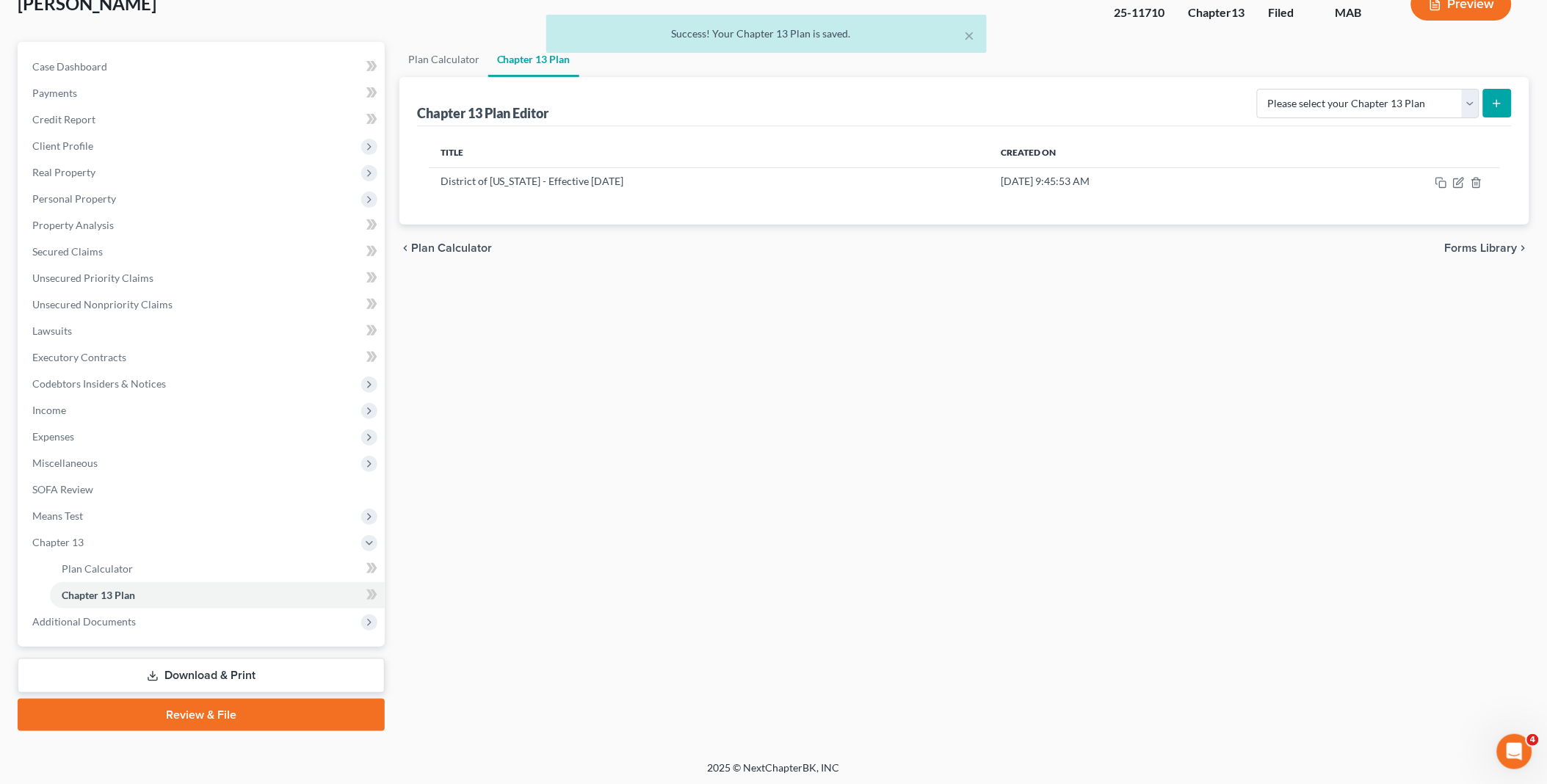
click at [185, 670] on link "Download & Print" at bounding box center [201, 675] width 367 height 35
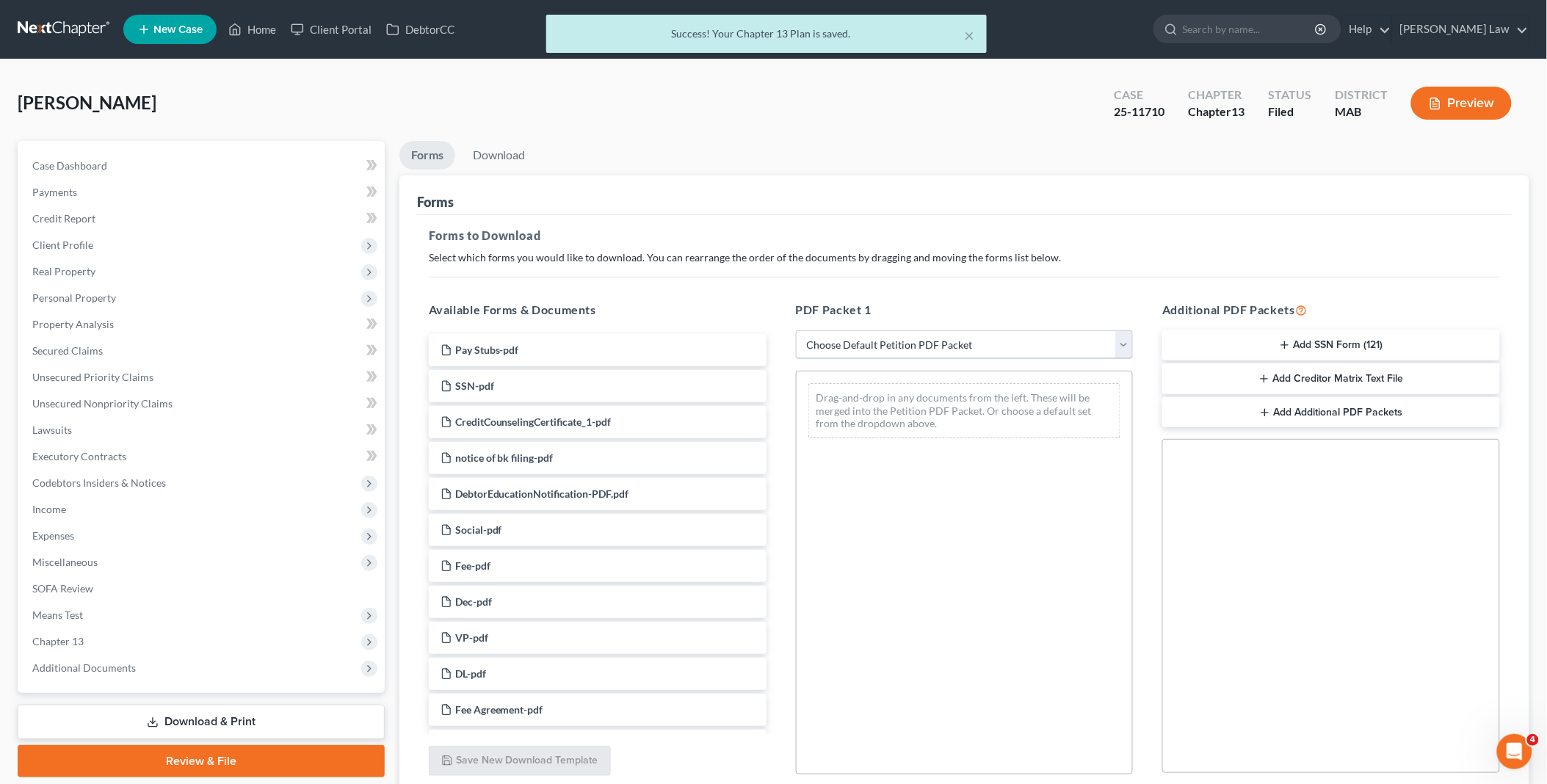
click at [1120, 345] on select "Choose Default Petition PDF Packet Complete Bankruptcy Petition (all forms and …" at bounding box center [965, 345] width 338 height 30
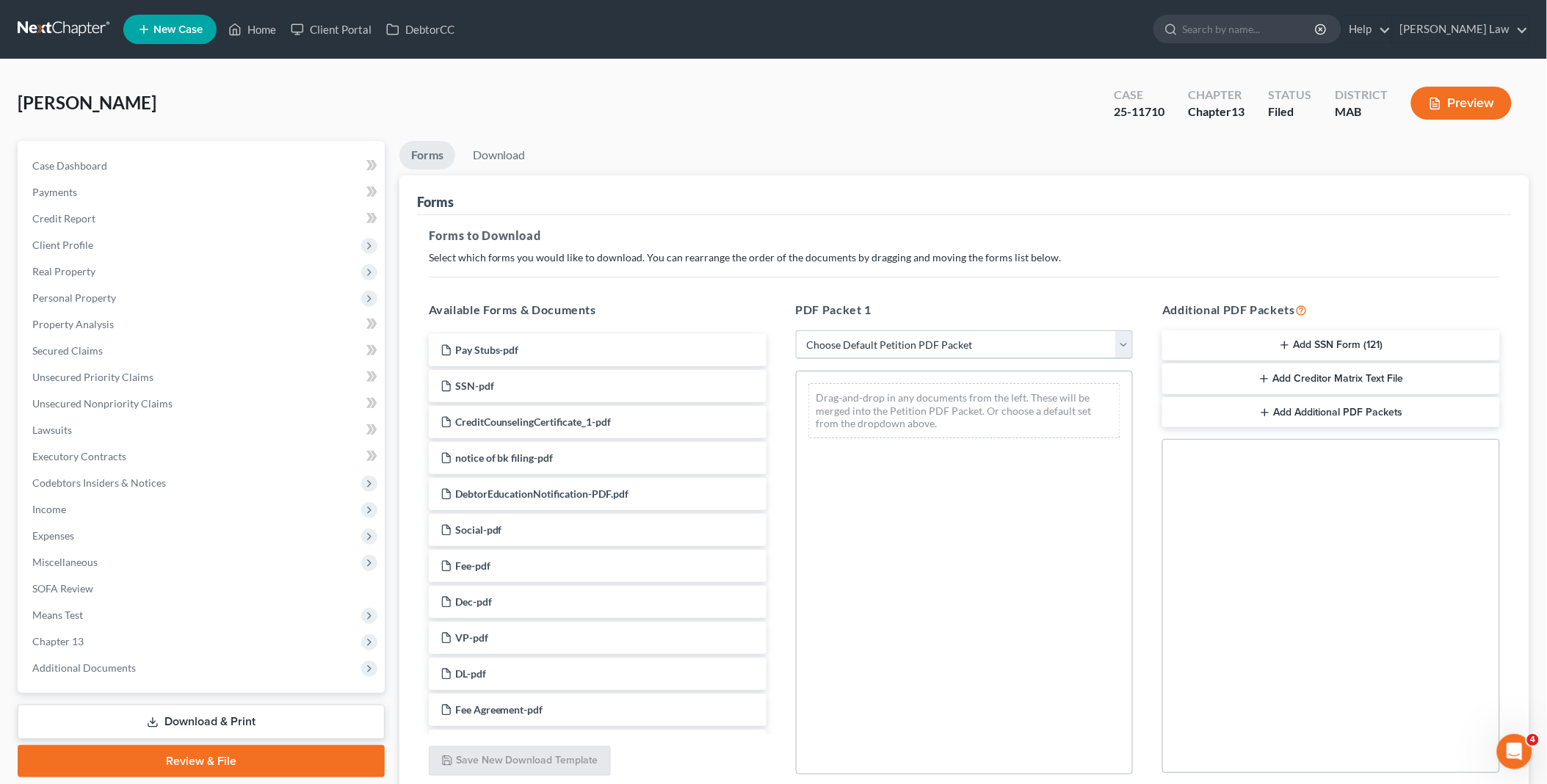
select select "0"
click at [796, 330] on select "Choose Default Petition PDF Packet Complete Bankruptcy Petition (all forms and …" at bounding box center [965, 345] width 338 height 30
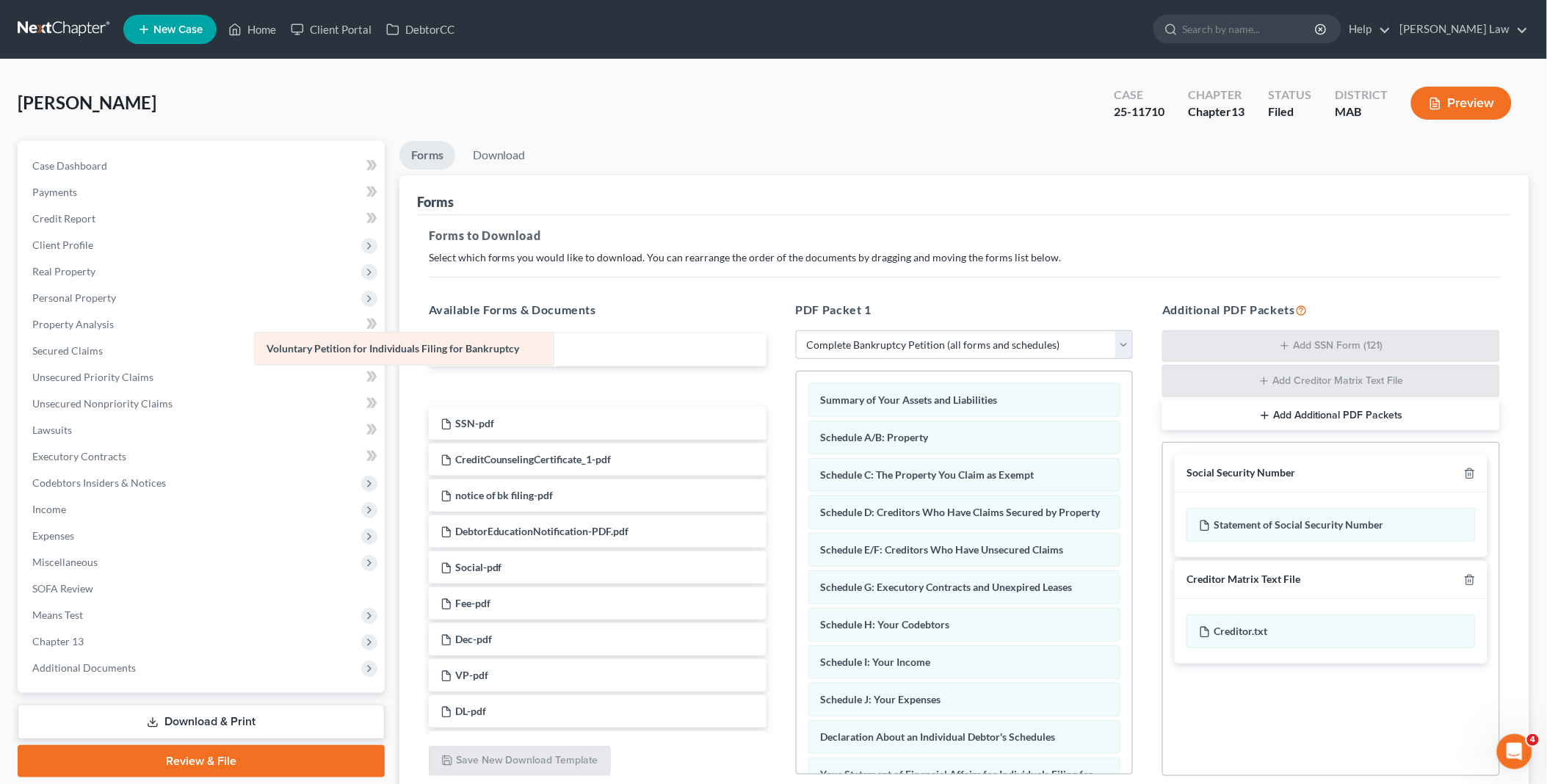
drag, startPoint x: 1022, startPoint y: 393, endPoint x: 466, endPoint y: 342, distance: 558.3
click at [797, 371] on div "Voluntary Petition for Individuals Filing for Bankruptcy Voluntary Petition for…" at bounding box center [965, 725] width 337 height 707
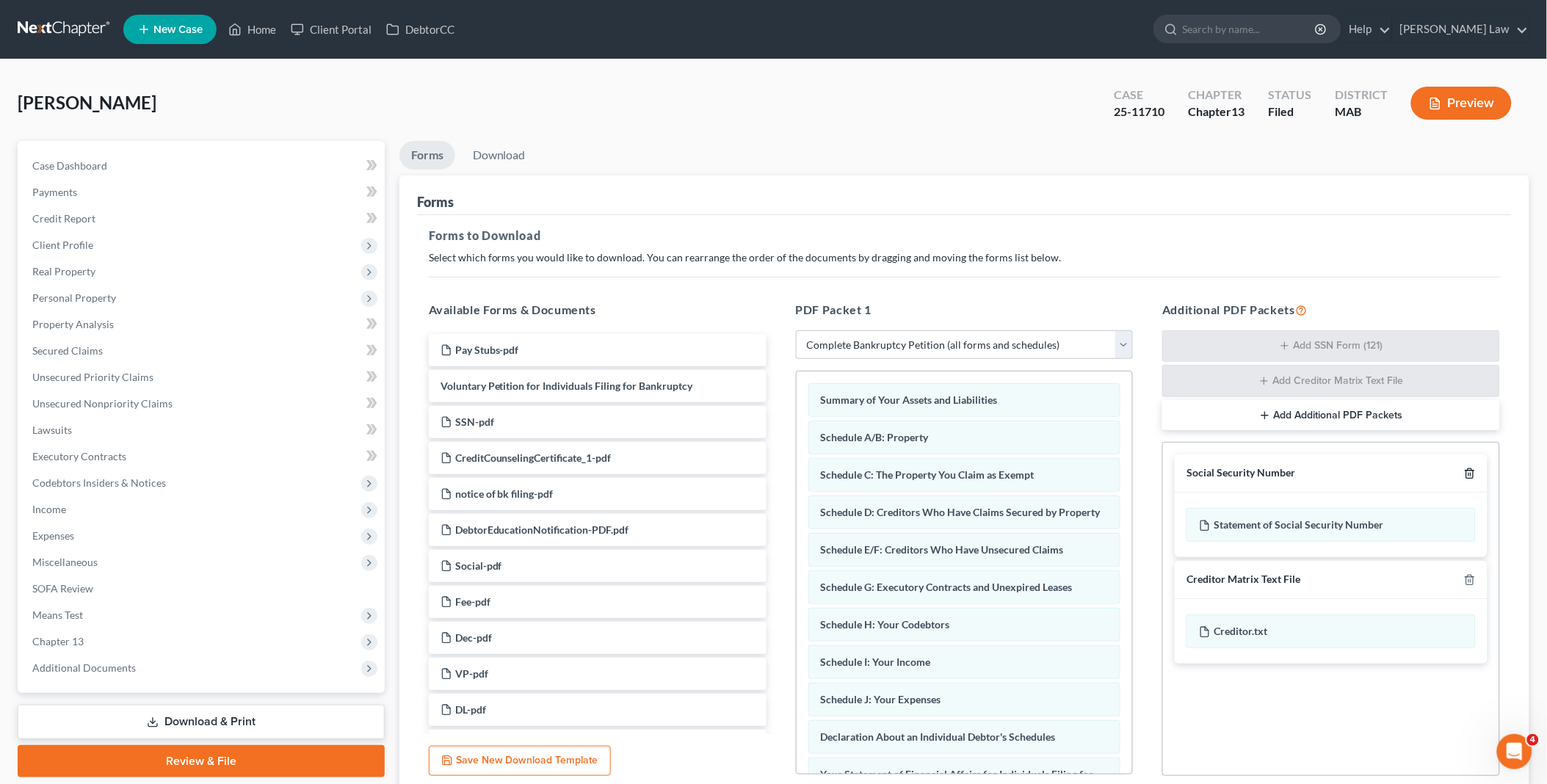
click at [1468, 472] on icon "button" at bounding box center [1470, 474] width 12 height 12
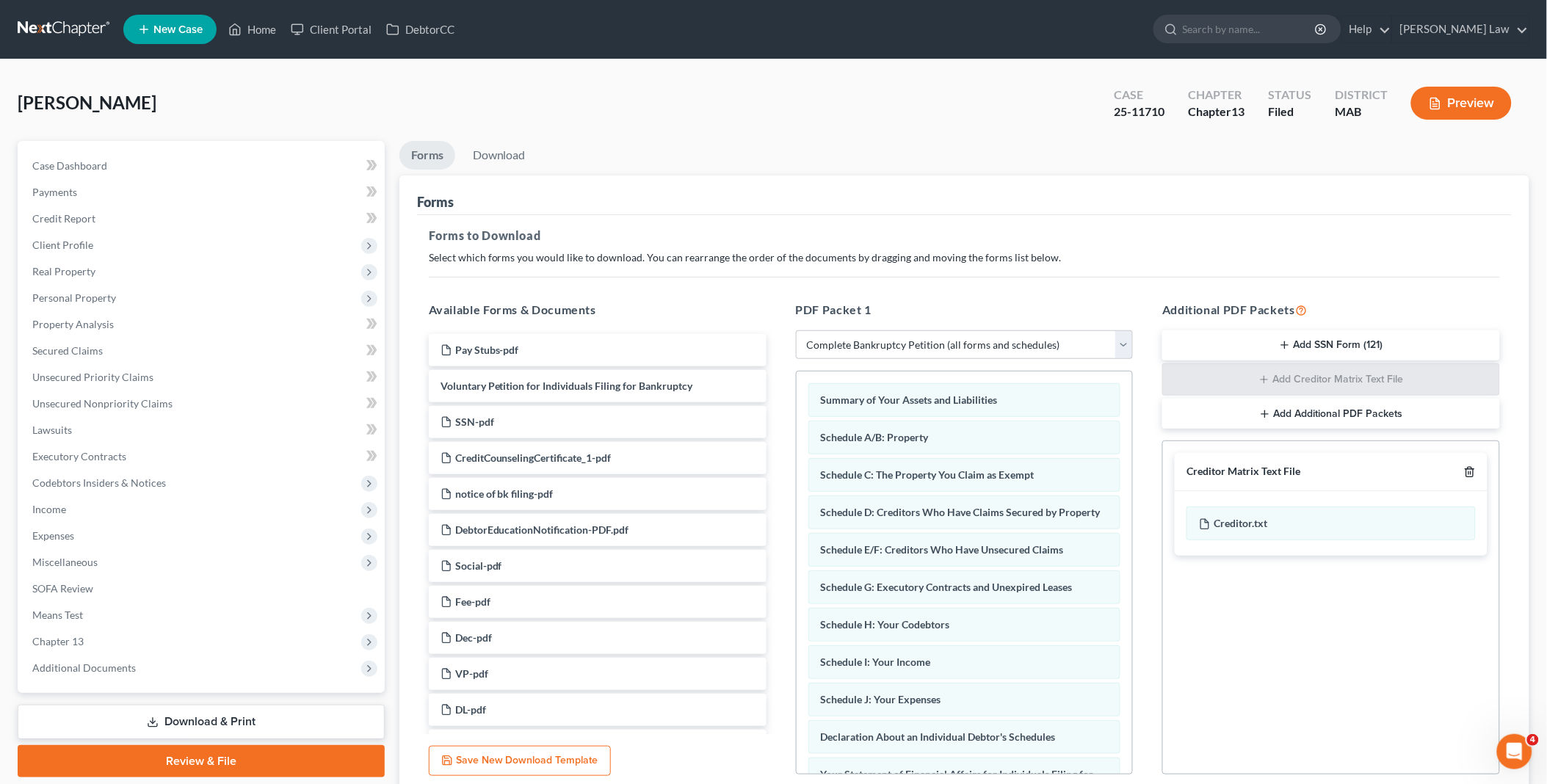
click at [1469, 471] on icon "button" at bounding box center [1470, 472] width 12 height 12
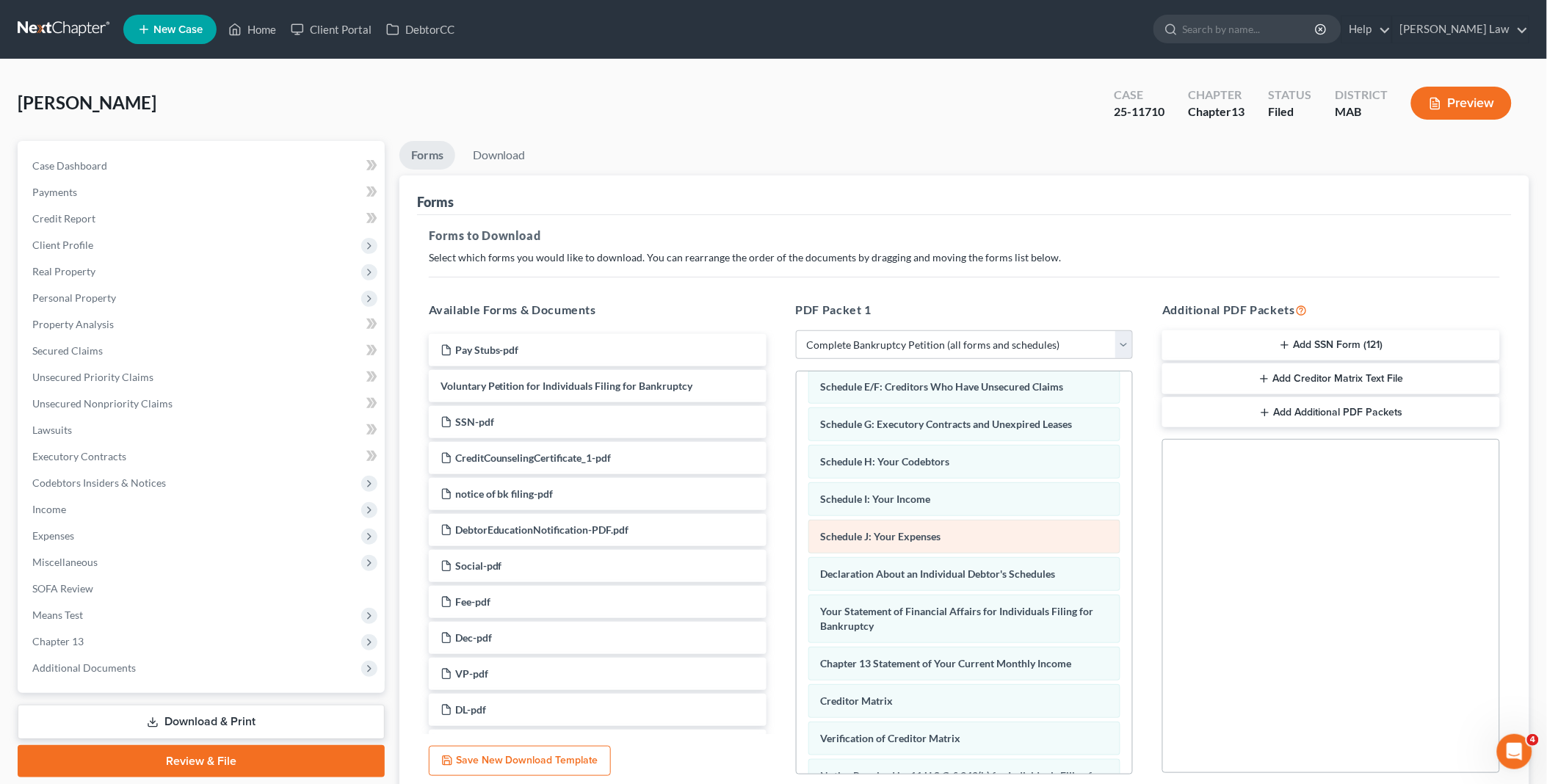
scroll to position [245, 0]
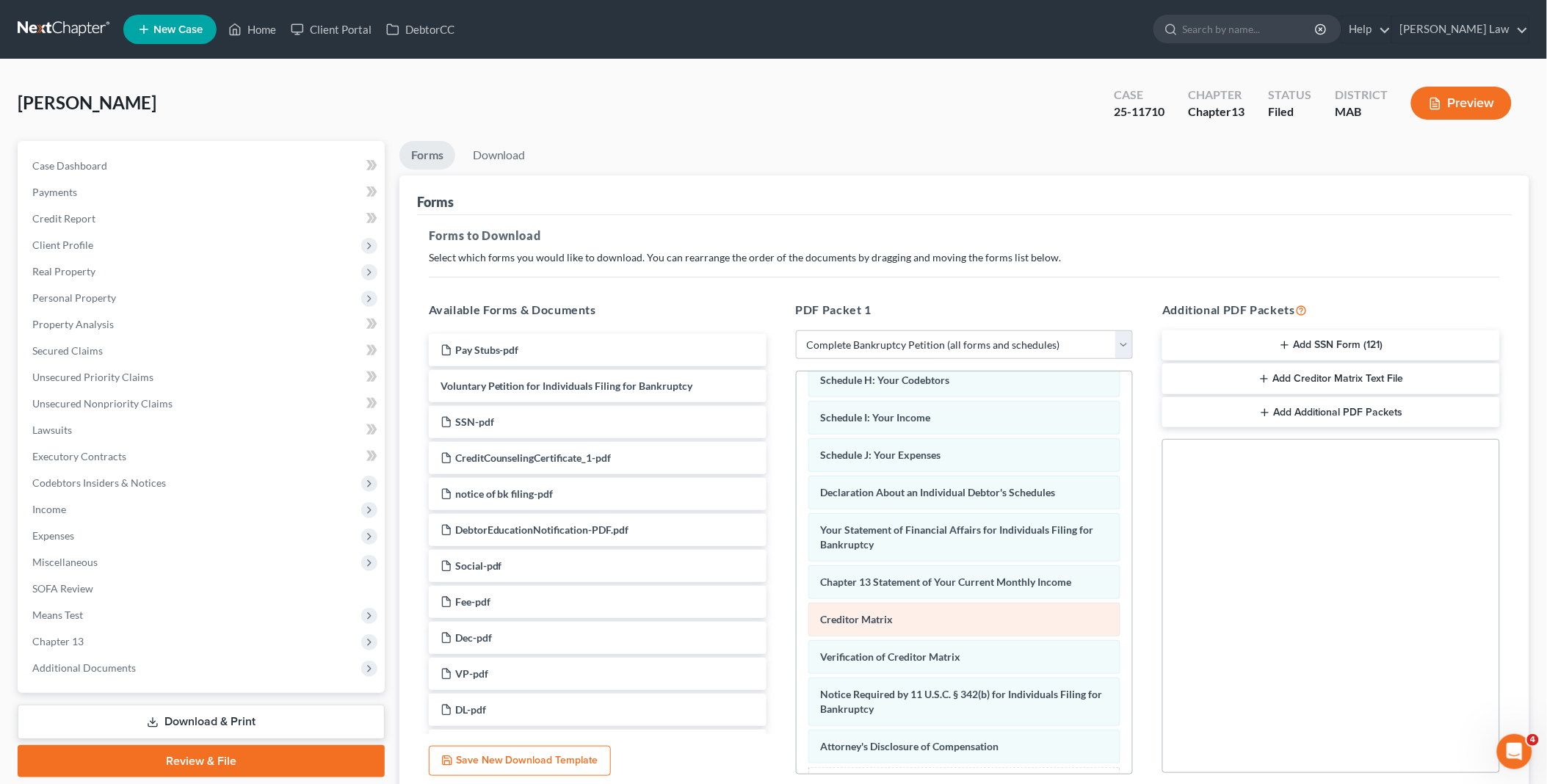
click at [797, 626] on div "Summary of Your Assets and Liabilities Schedule A/B: Property Schedule C: The P…" at bounding box center [965, 480] width 337 height 707
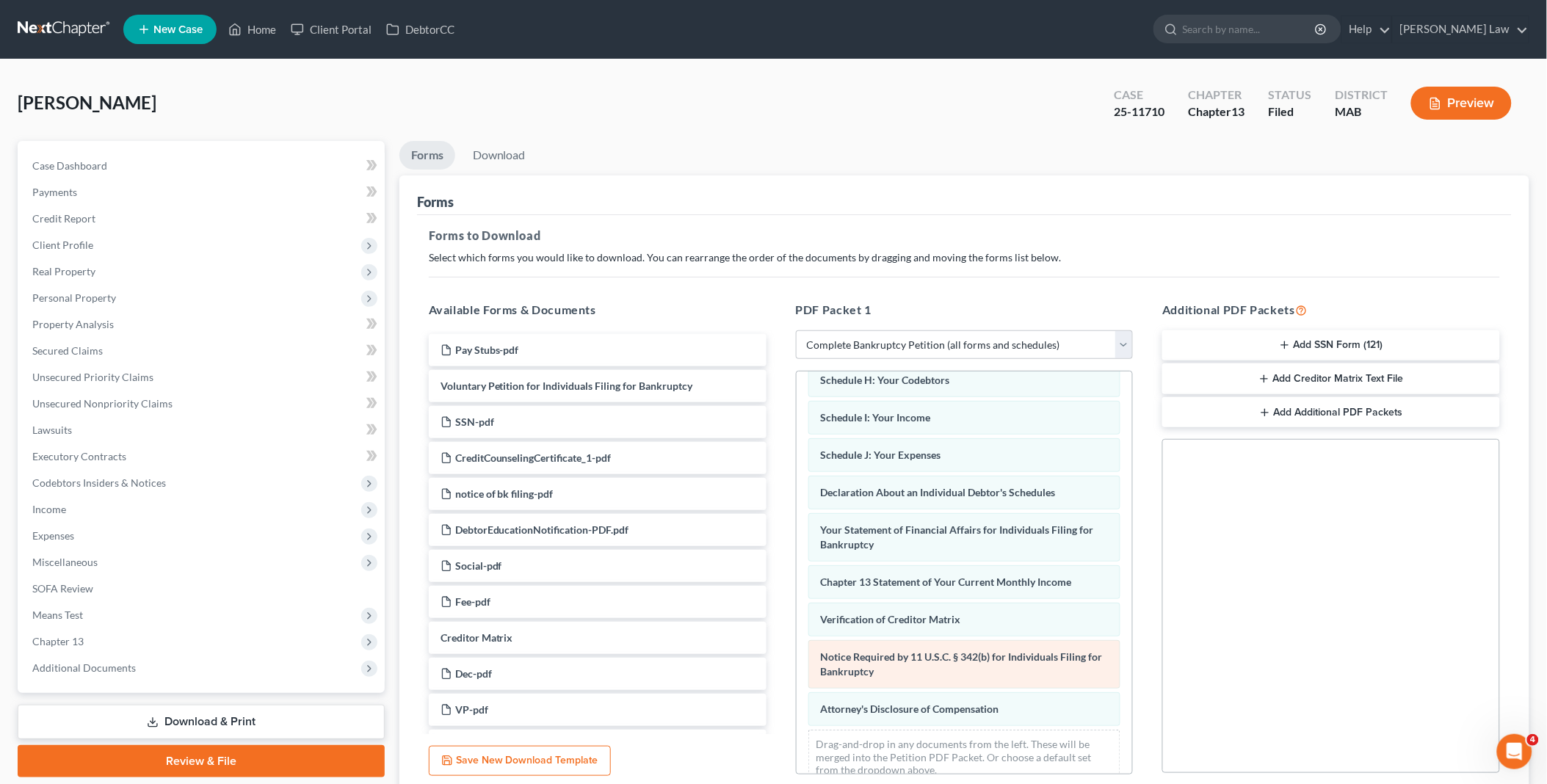
click at [797, 649] on div "Summary of Your Assets and Liabilities Schedule A/B: Property Schedule C: The P…" at bounding box center [965, 461] width 337 height 669
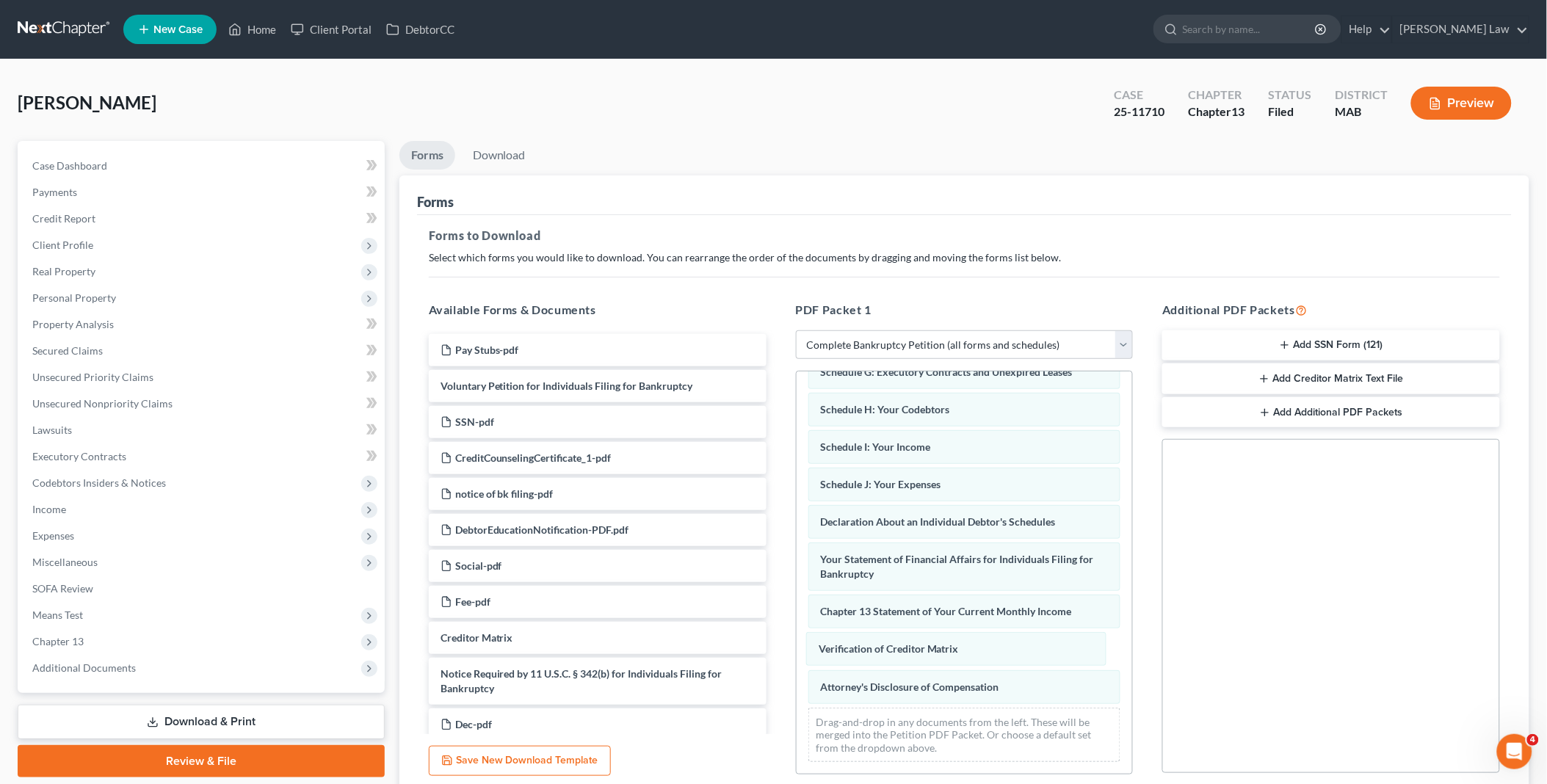
drag, startPoint x: 861, startPoint y: 649, endPoint x: 552, endPoint y: 665, distance: 309.4
click at [797, 648] on div "Verification of Creditor Matrix Summary of Your Assets and Liabilities Schedule…" at bounding box center [965, 465] width 337 height 617
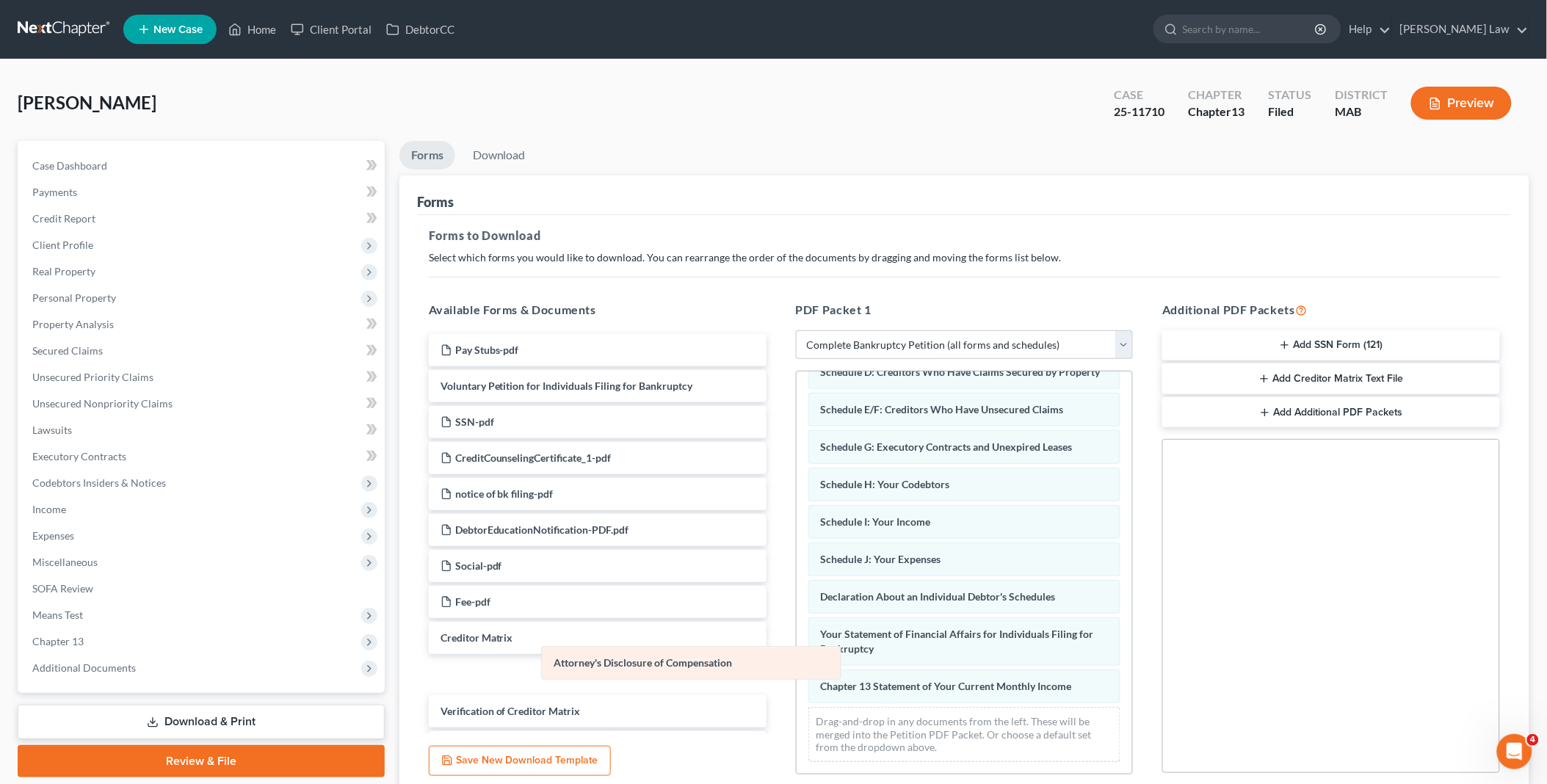
drag, startPoint x: 856, startPoint y: 688, endPoint x: 520, endPoint y: 658, distance: 337.3
click at [797, 659] on div "Attorney's Disclosure of Compensation Summary of Your Assets and Liabilities Sc…" at bounding box center [965, 502] width 337 height 542
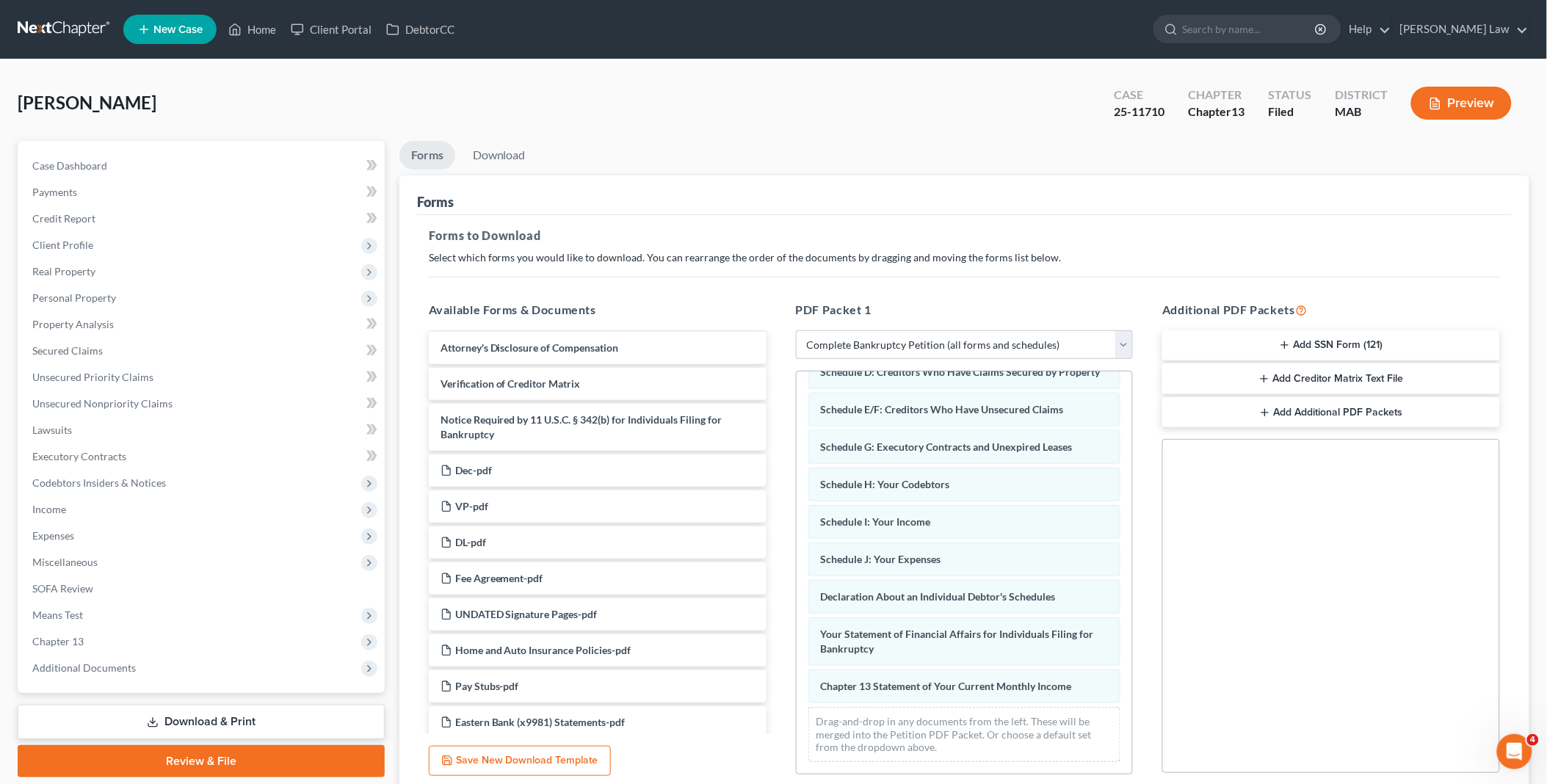
scroll to position [122, 0]
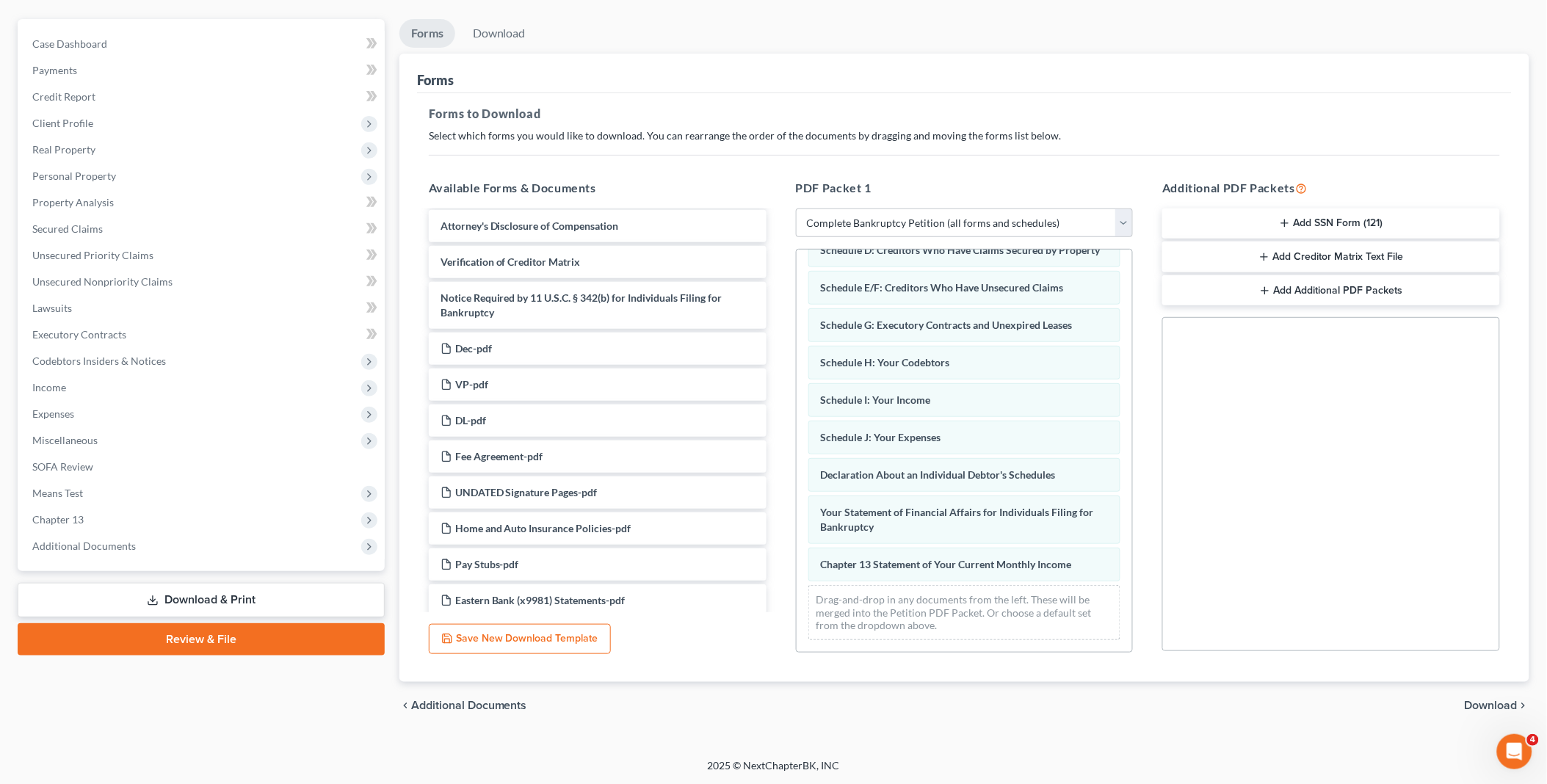
click at [1482, 702] on span "Download" at bounding box center [1491, 705] width 53 height 12
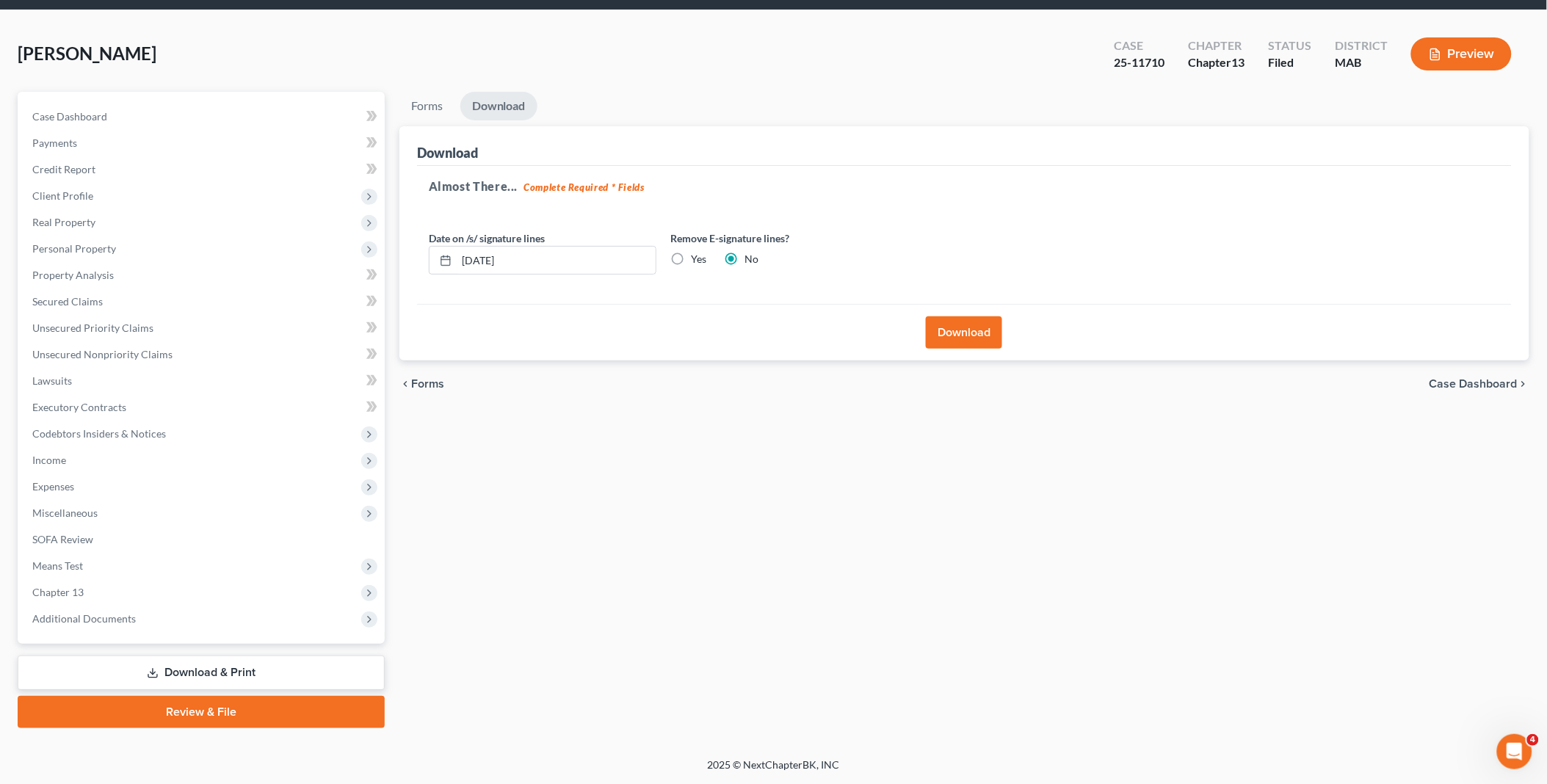
scroll to position [47, 0]
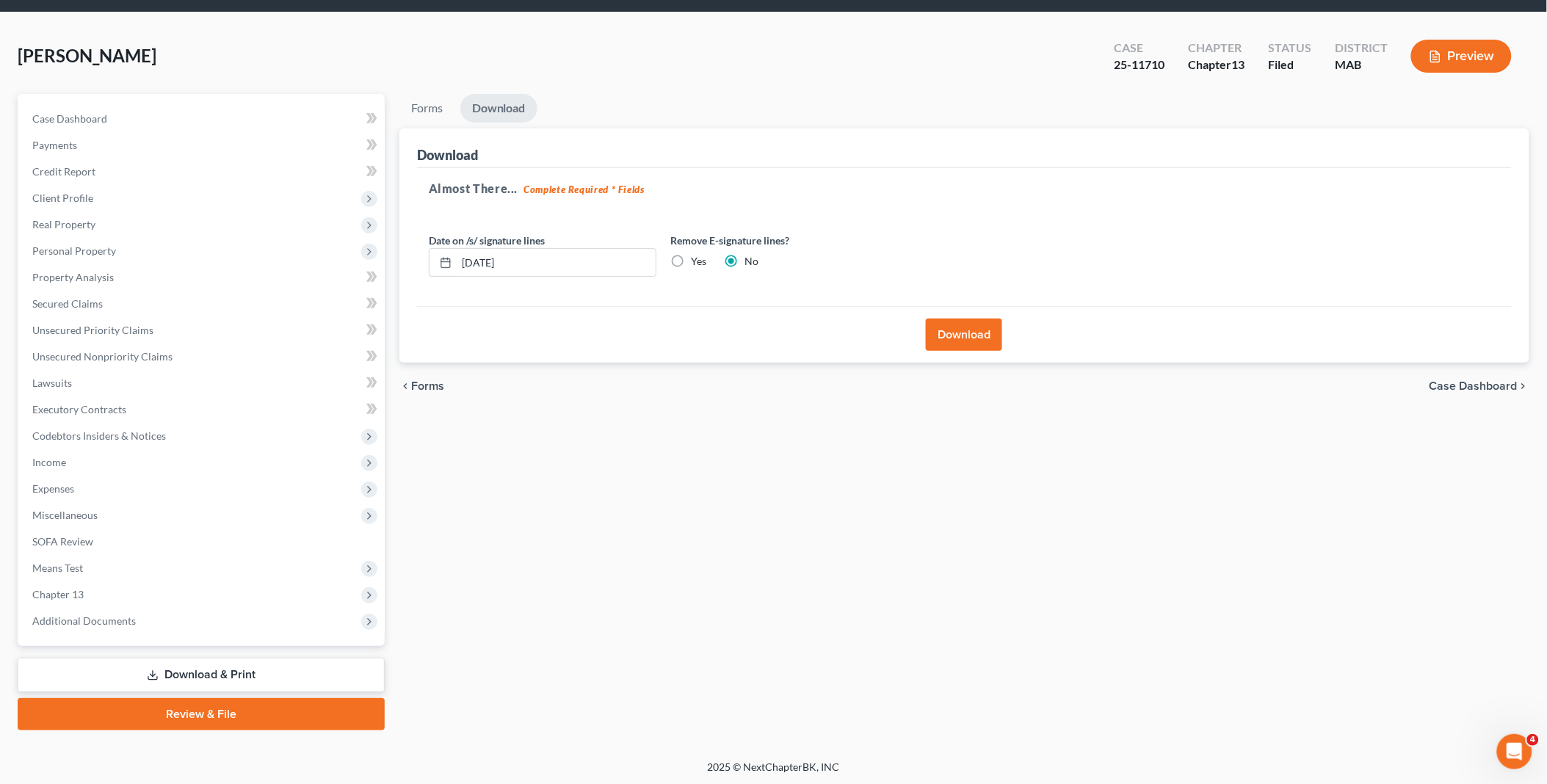
click at [970, 335] on button "Download" at bounding box center [964, 335] width 76 height 33
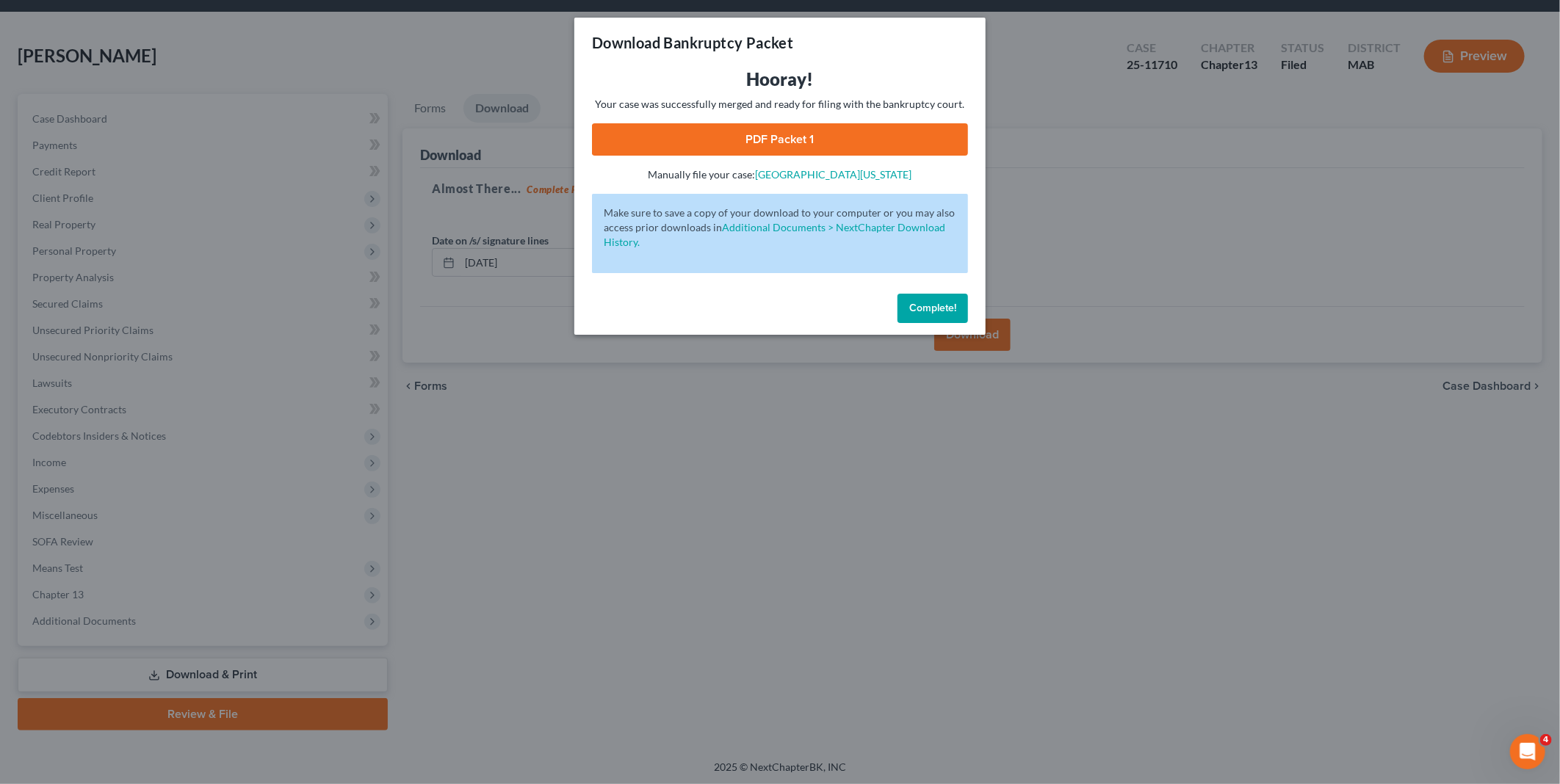
click at [755, 129] on link "PDF Packet 1" at bounding box center [779, 139] width 376 height 33
drag, startPoint x: 931, startPoint y: 305, endPoint x: 442, endPoint y: 531, distance: 538.7
click at [931, 305] on span "Complete!" at bounding box center [932, 308] width 47 height 13
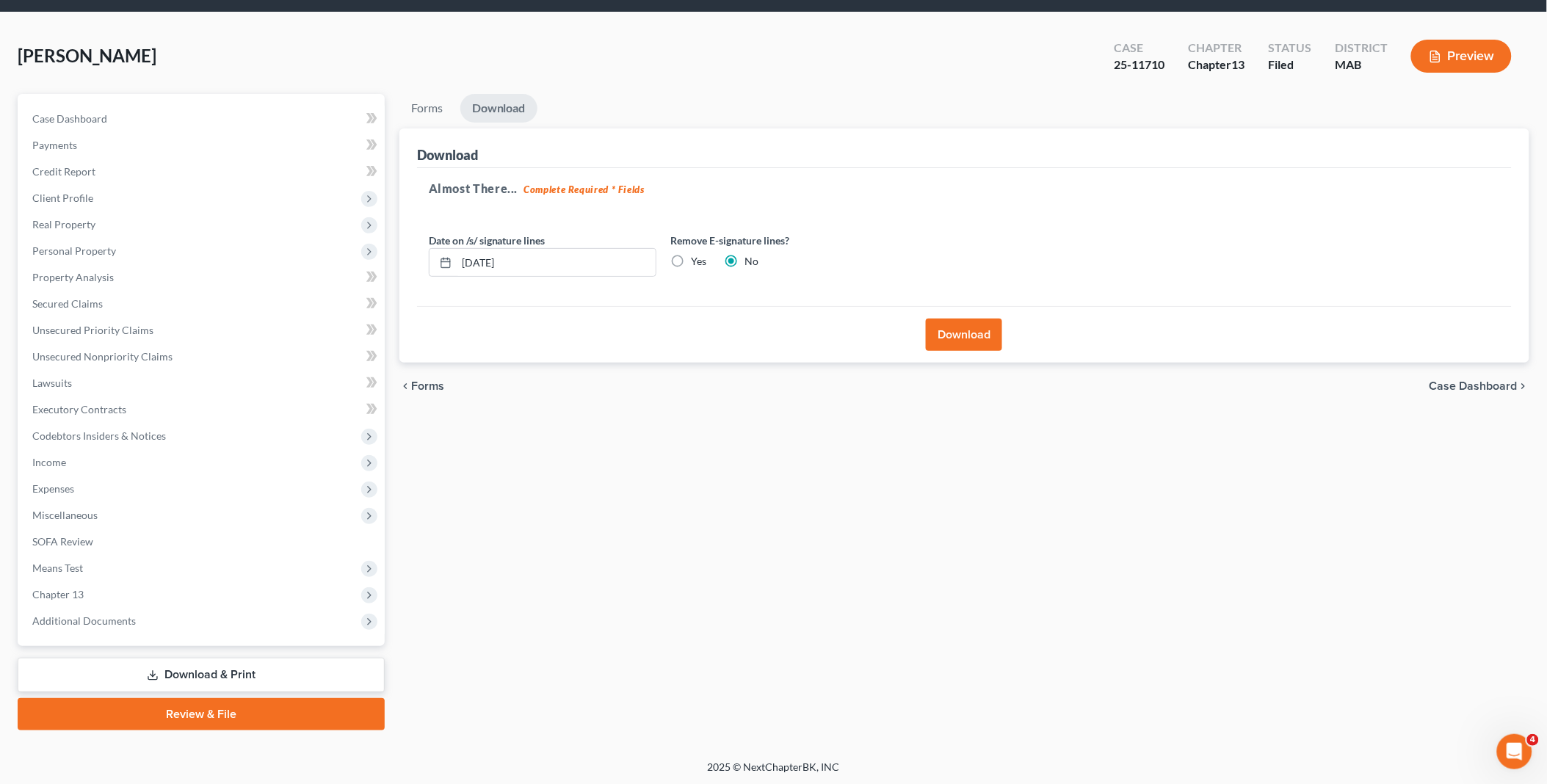
click at [202, 671] on link "Download & Print" at bounding box center [201, 674] width 367 height 35
click at [153, 669] on icon at bounding box center [153, 675] width 12 height 12
click at [425, 105] on link "Forms" at bounding box center [427, 108] width 55 height 29
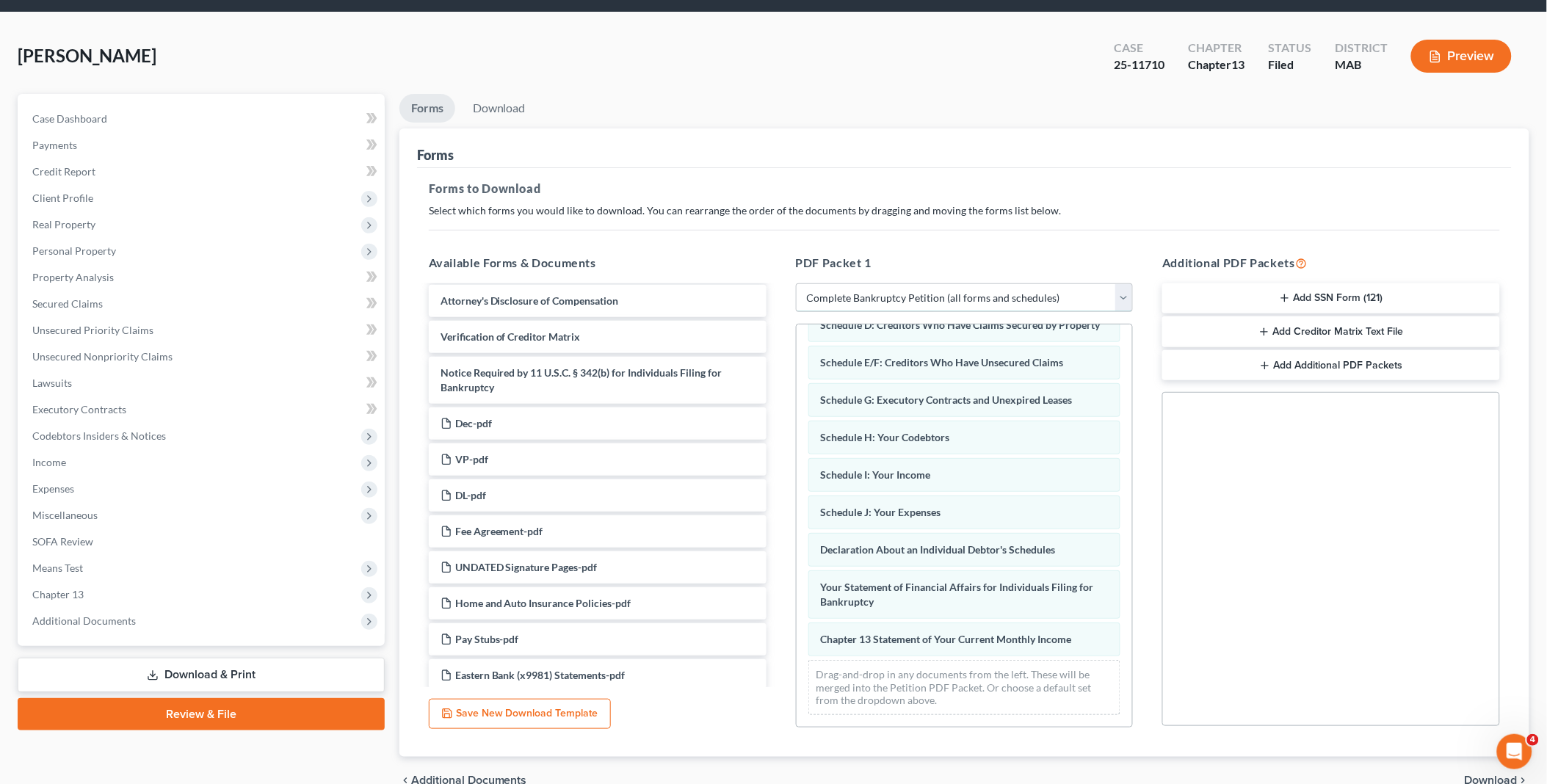
drag, startPoint x: 1123, startPoint y: 299, endPoint x: 1104, endPoint y: 302, distance: 19.2
click at [1123, 299] on select "Choose Default Petition PDF Packet Complete Bankruptcy Petition (all forms and …" at bounding box center [965, 298] width 338 height 30
click at [1059, 312] on div "PDF Packet 1 Choose Default Petition PDF Packet Complete Bankruptcy Petition (a…" at bounding box center [964, 491] width 367 height 497
drag, startPoint x: 1125, startPoint y: 296, endPoint x: 1002, endPoint y: 311, distance: 123.9
click at [1125, 296] on select "Choose Default Petition PDF Packet Complete Bankruptcy Petition (all forms and …" at bounding box center [965, 298] width 338 height 30
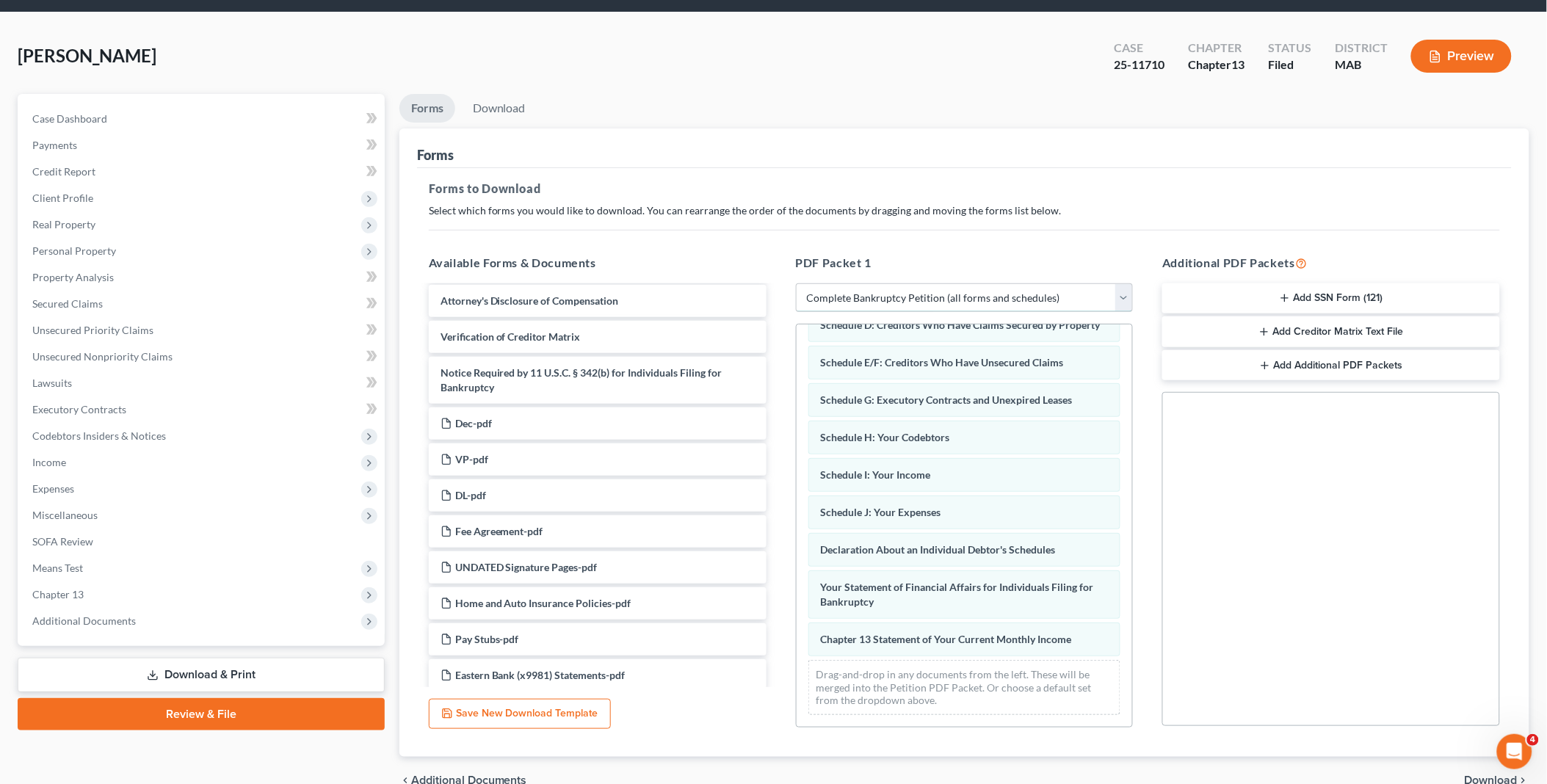
select select
click at [796, 283] on select "Choose Default Petition PDF Packet Complete Bankruptcy Petition (all forms and …" at bounding box center [965, 298] width 338 height 30
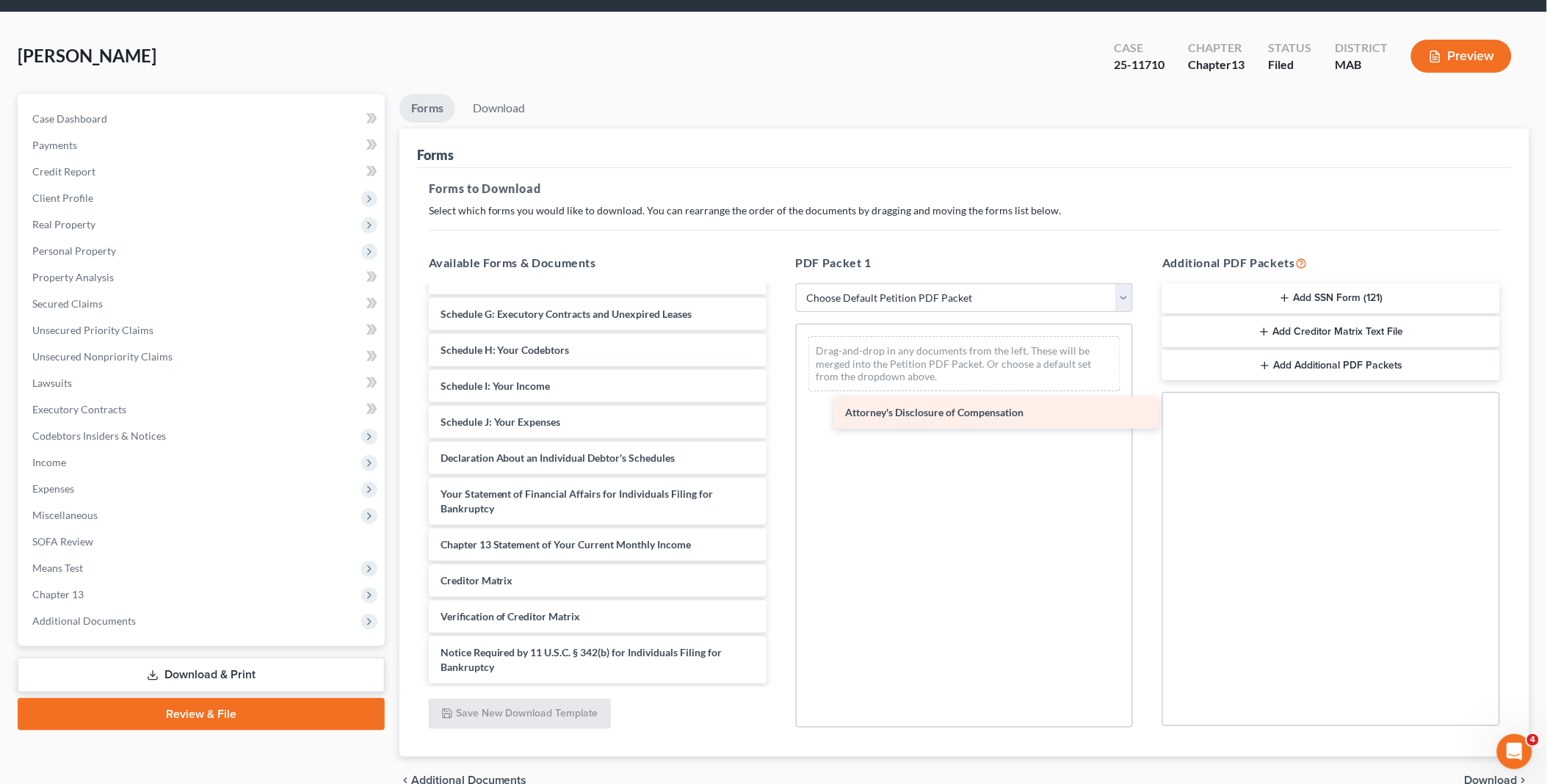
scroll to position [886, 0]
drag, startPoint x: 569, startPoint y: 668, endPoint x: 971, endPoint y: 388, distance: 489.9
click at [778, 389] on div "Attorney's Disclosure of Compensation Pay Stubs-pdf SSN-pdf CreditCounselingCer…" at bounding box center [597, 42] width 361 height 1284
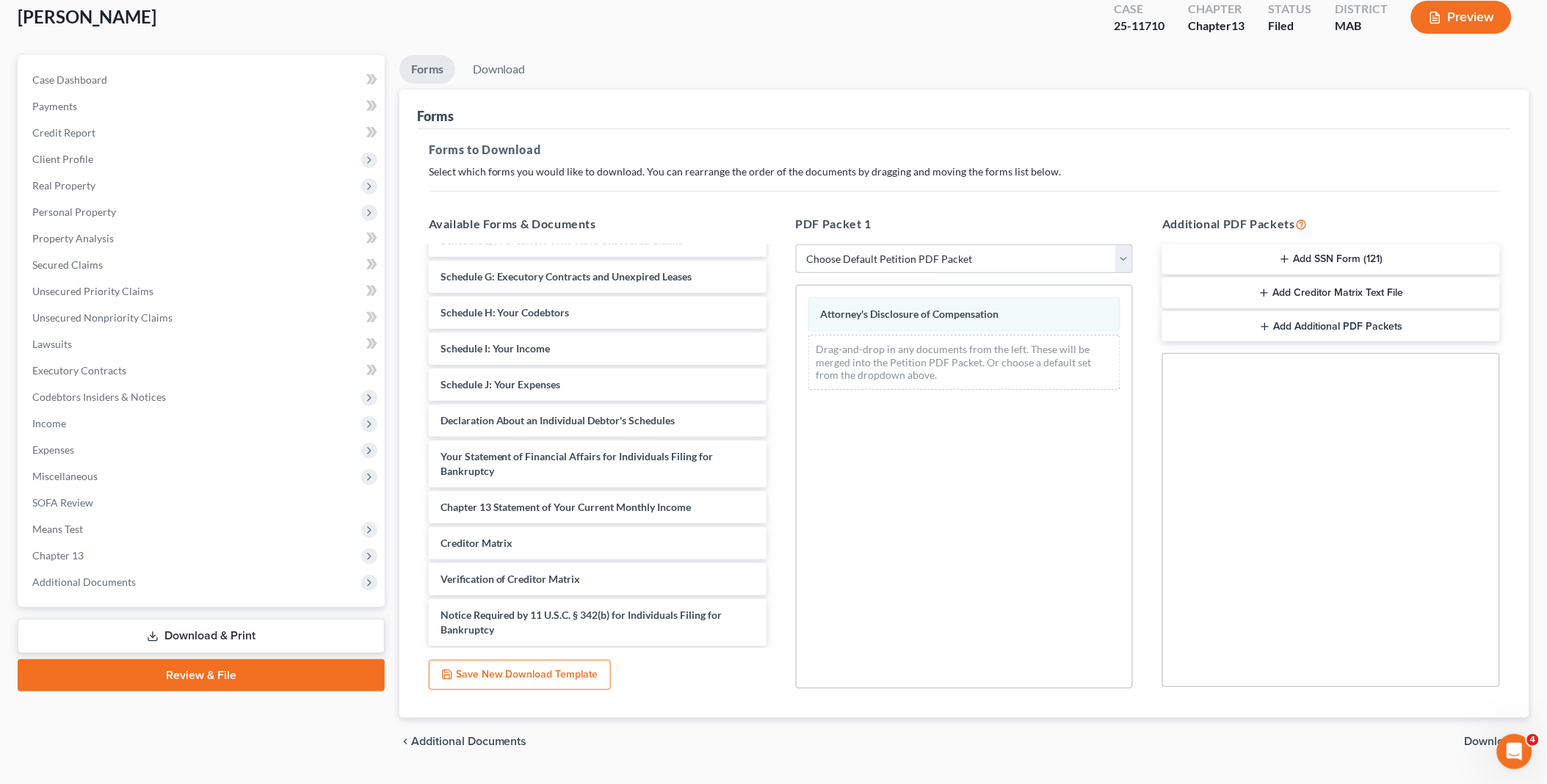
scroll to position [122, 0]
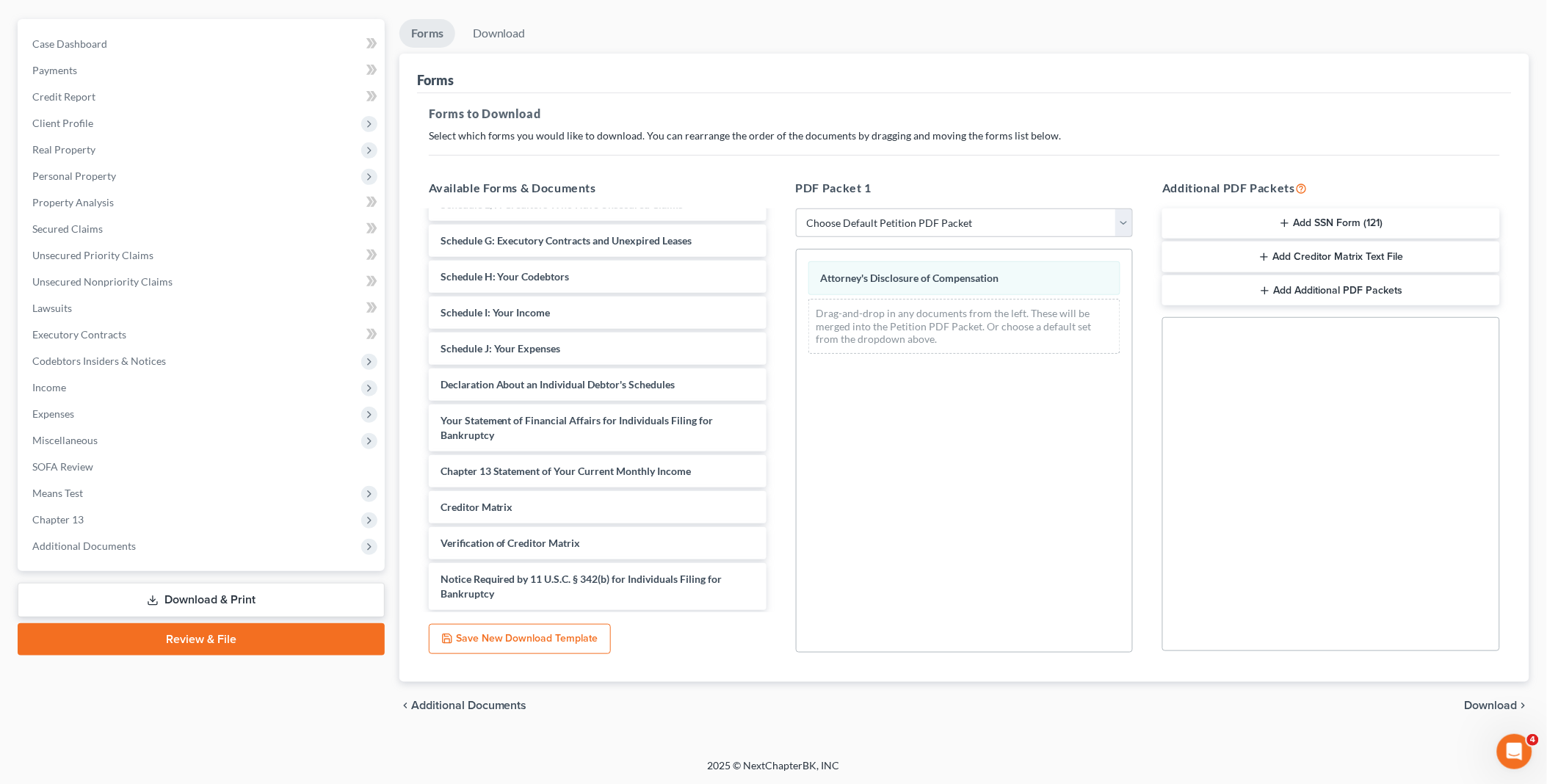
click at [1480, 700] on span "Download" at bounding box center [1491, 705] width 53 height 12
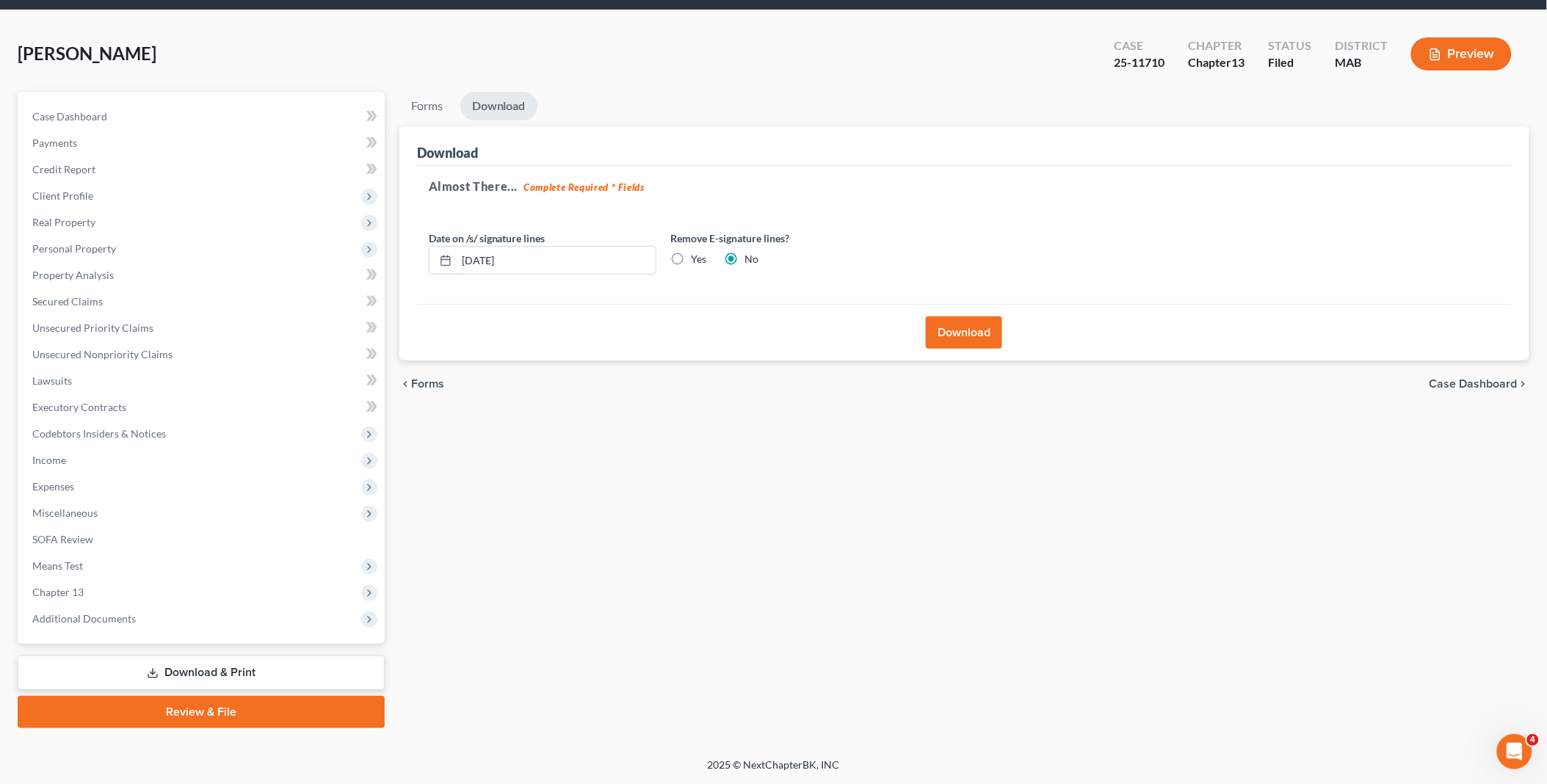
scroll to position [47, 0]
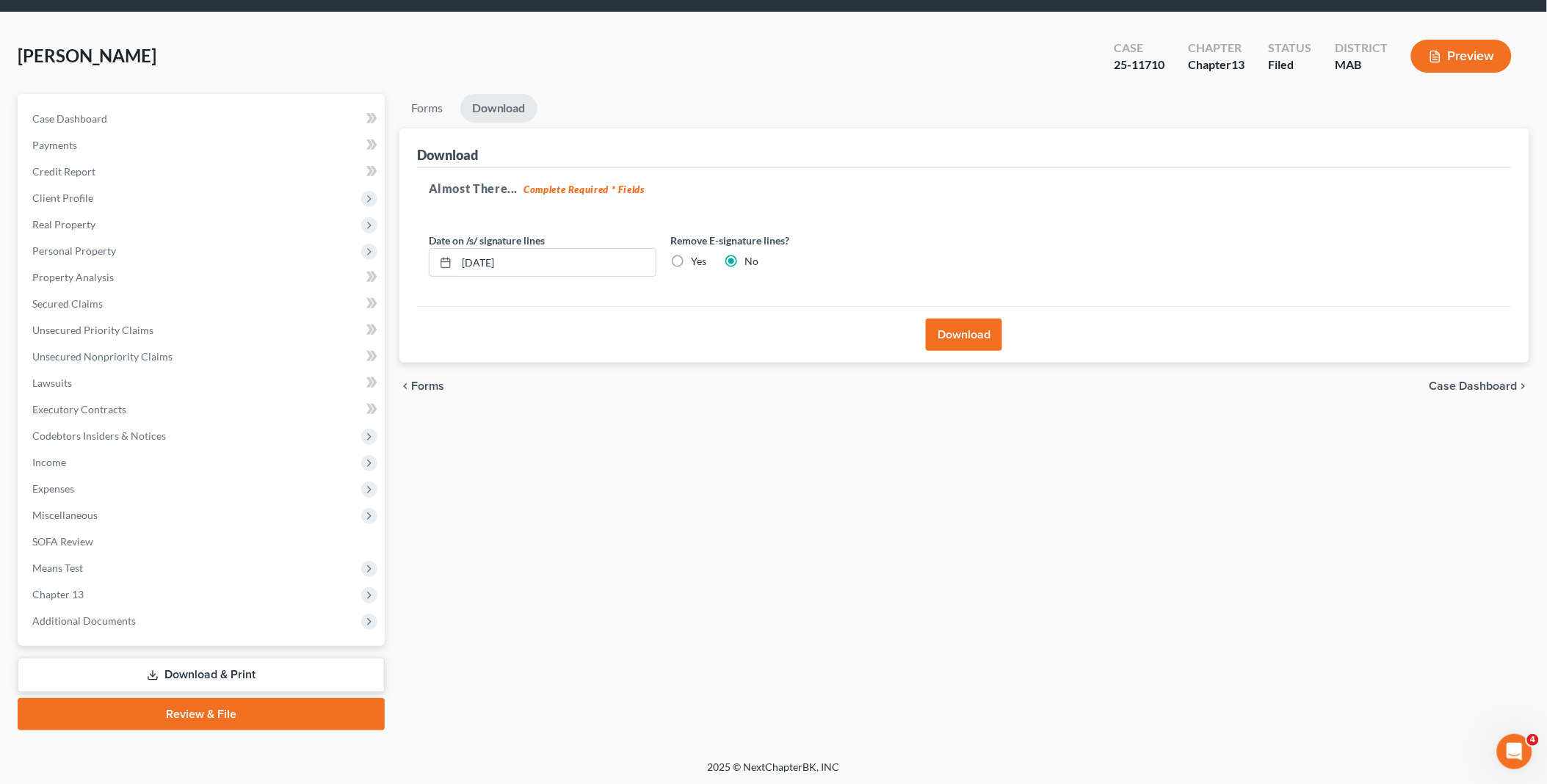
click at [971, 334] on button "Download" at bounding box center [964, 335] width 76 height 33
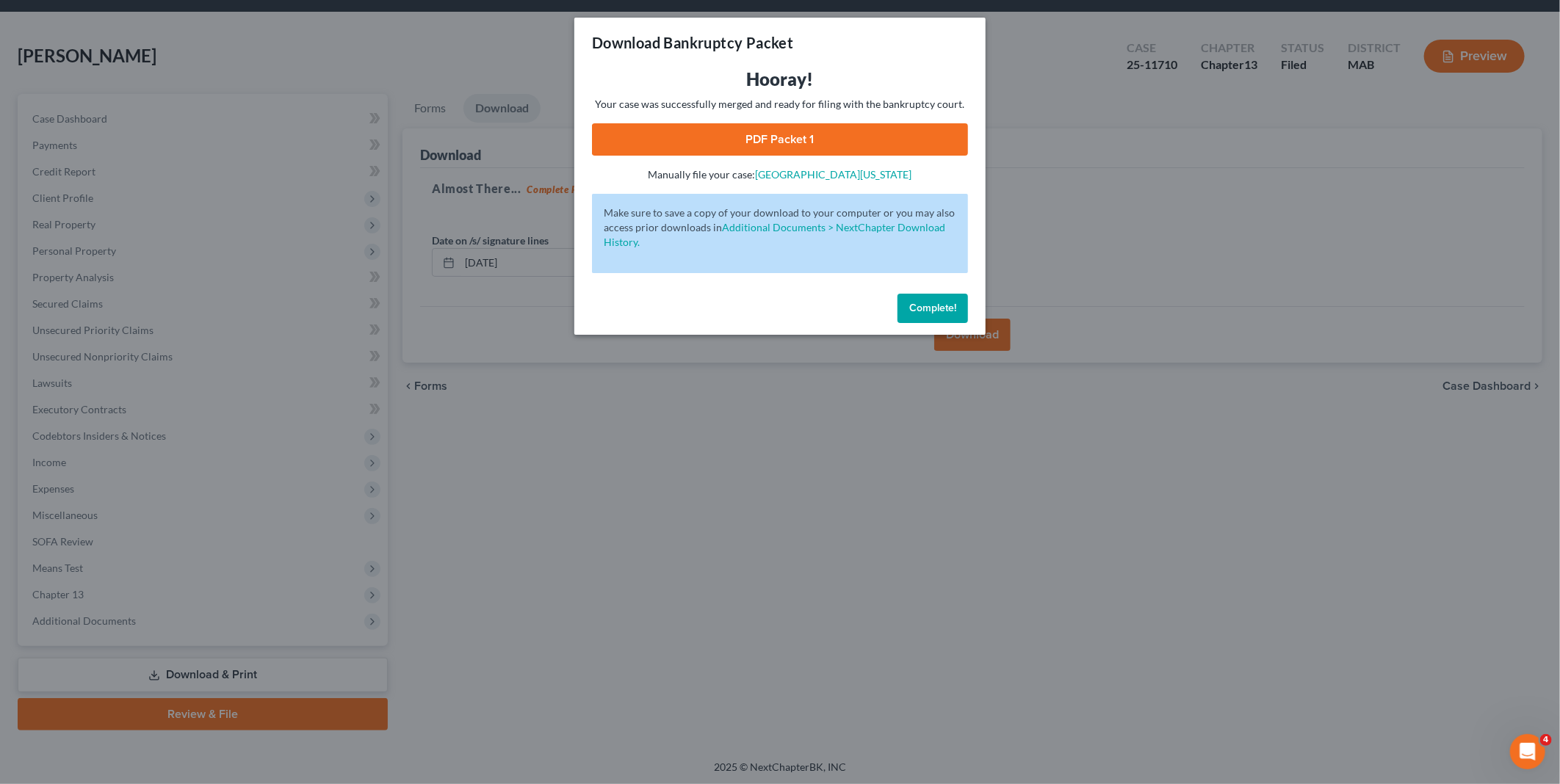
click at [772, 129] on link "PDF Packet 1" at bounding box center [779, 139] width 376 height 33
drag, startPoint x: 953, startPoint y: 303, endPoint x: 400, endPoint y: 287, distance: 553.2
click at [953, 303] on span "Complete!" at bounding box center [932, 308] width 47 height 13
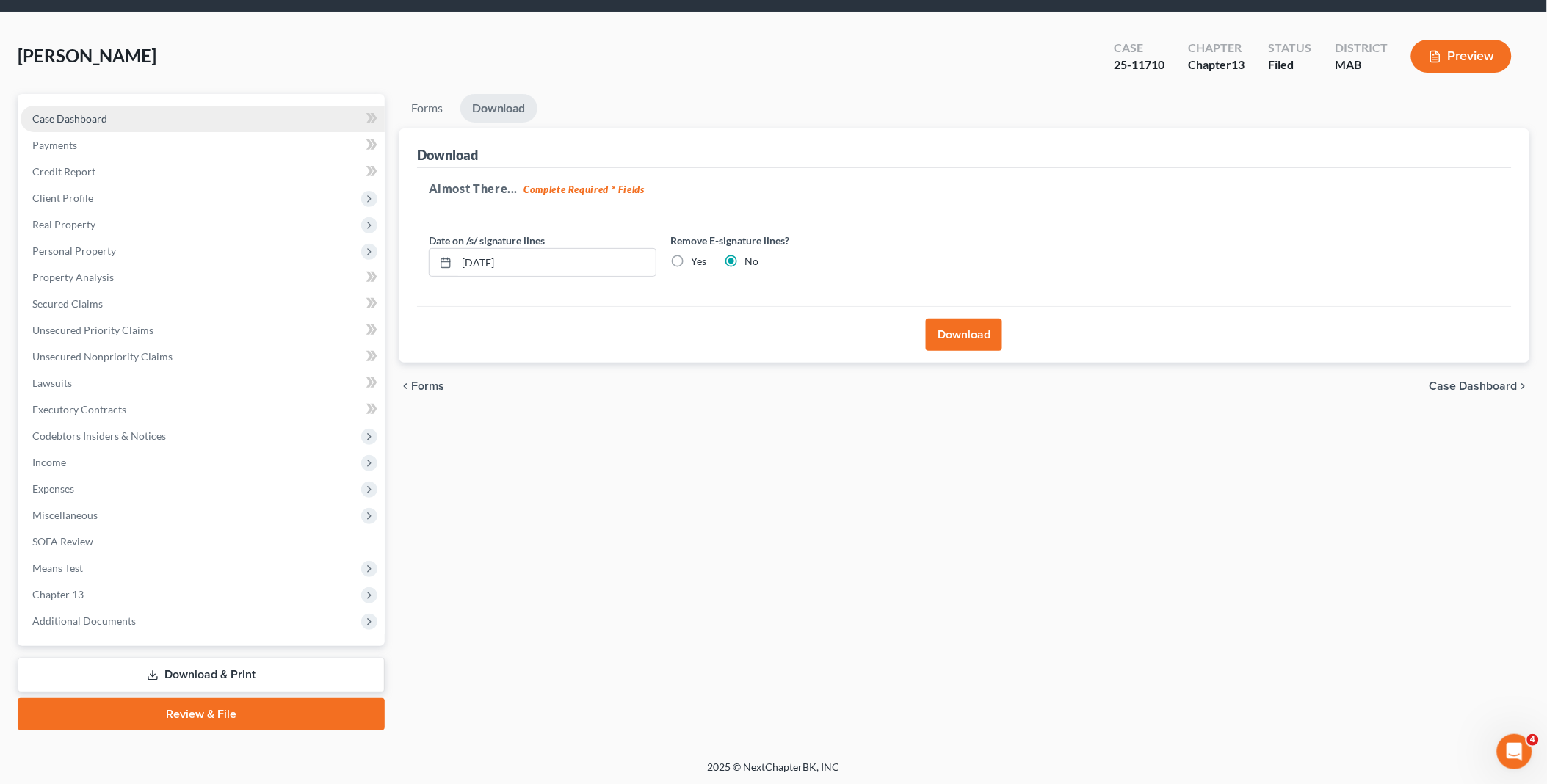
click at [111, 113] on link "Case Dashboard" at bounding box center [202, 119] width 364 height 27
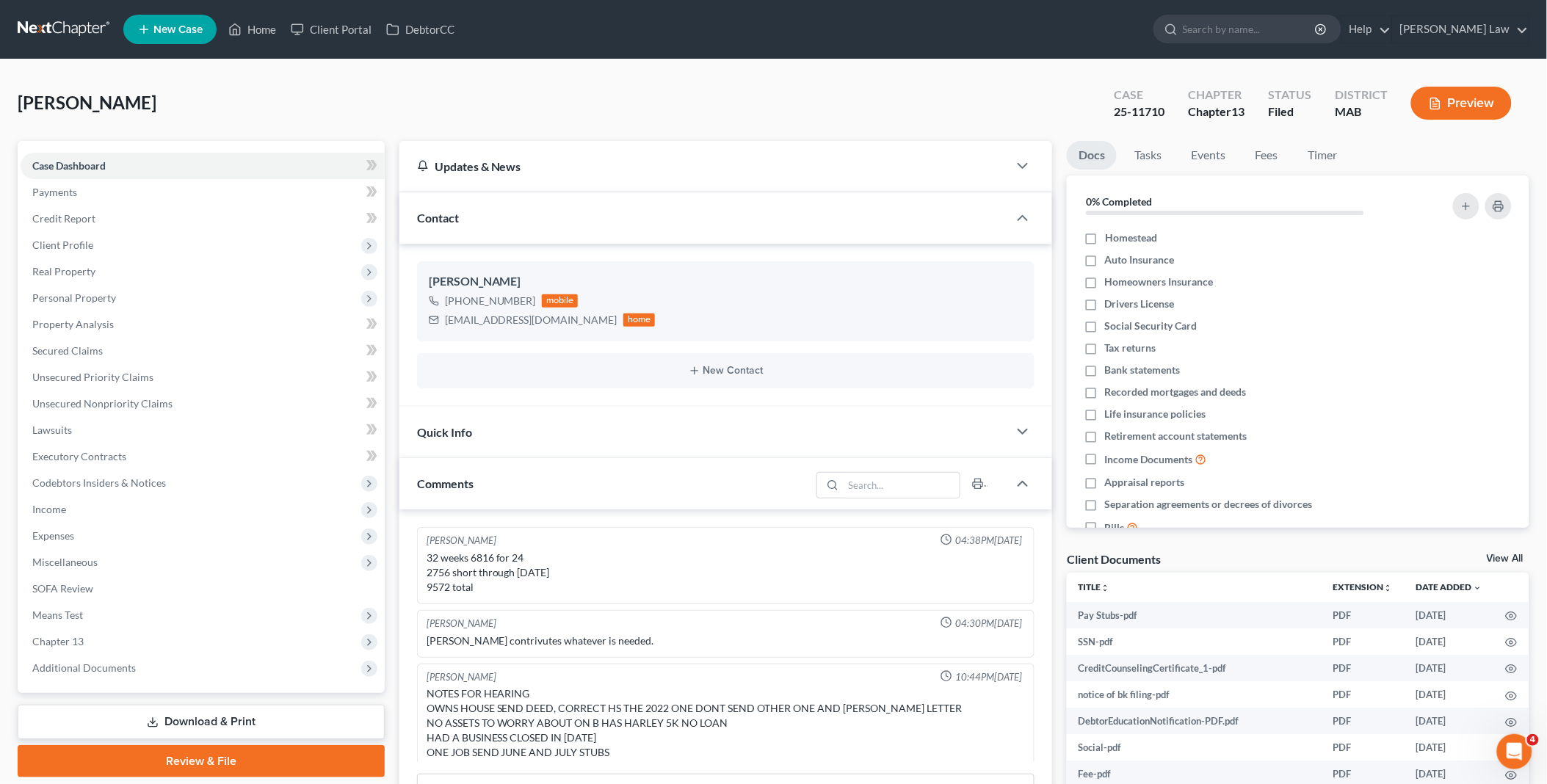
scroll to position [51, 0]
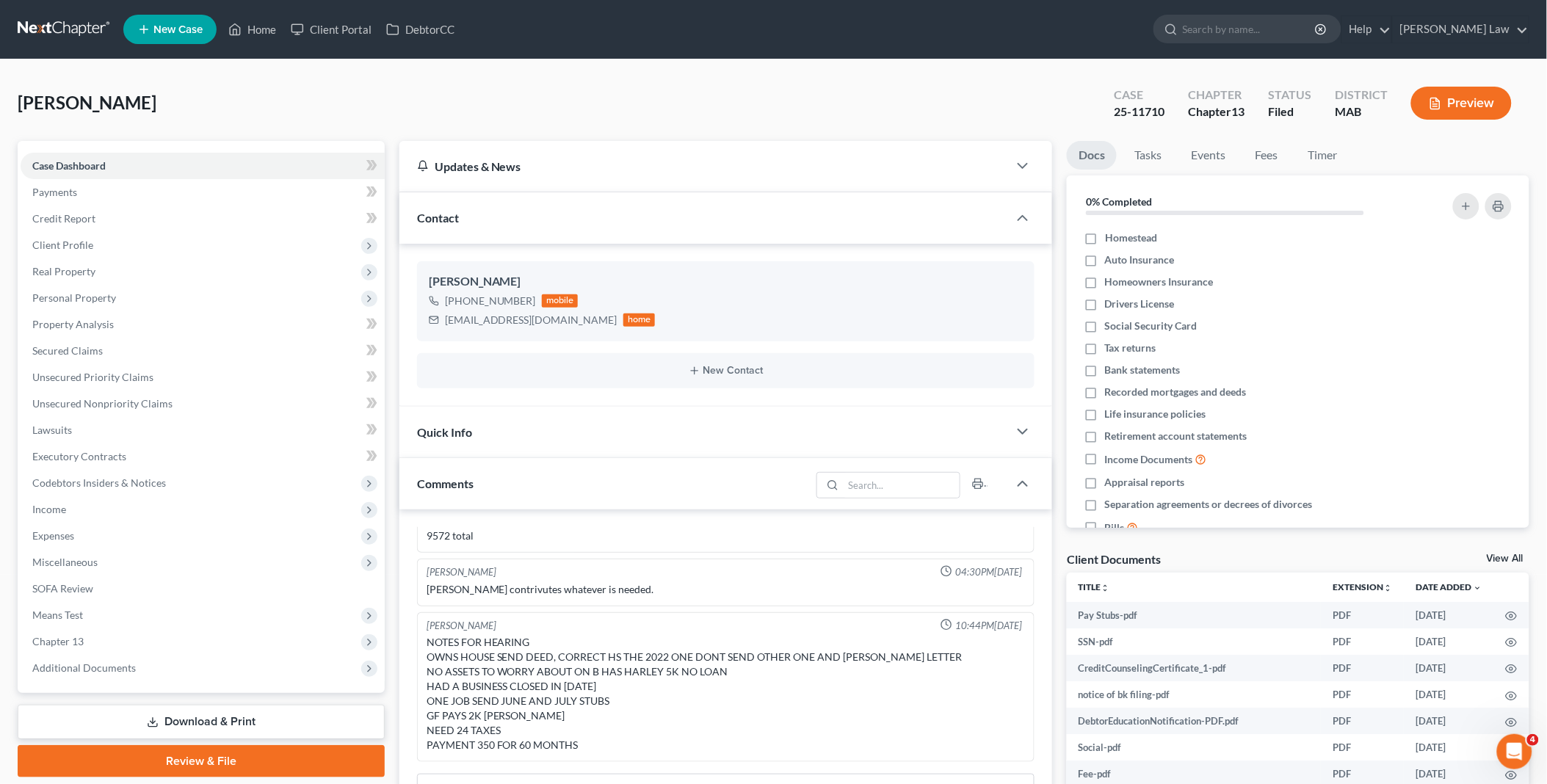
click at [1502, 554] on link "View All" at bounding box center [1505, 559] width 37 height 10
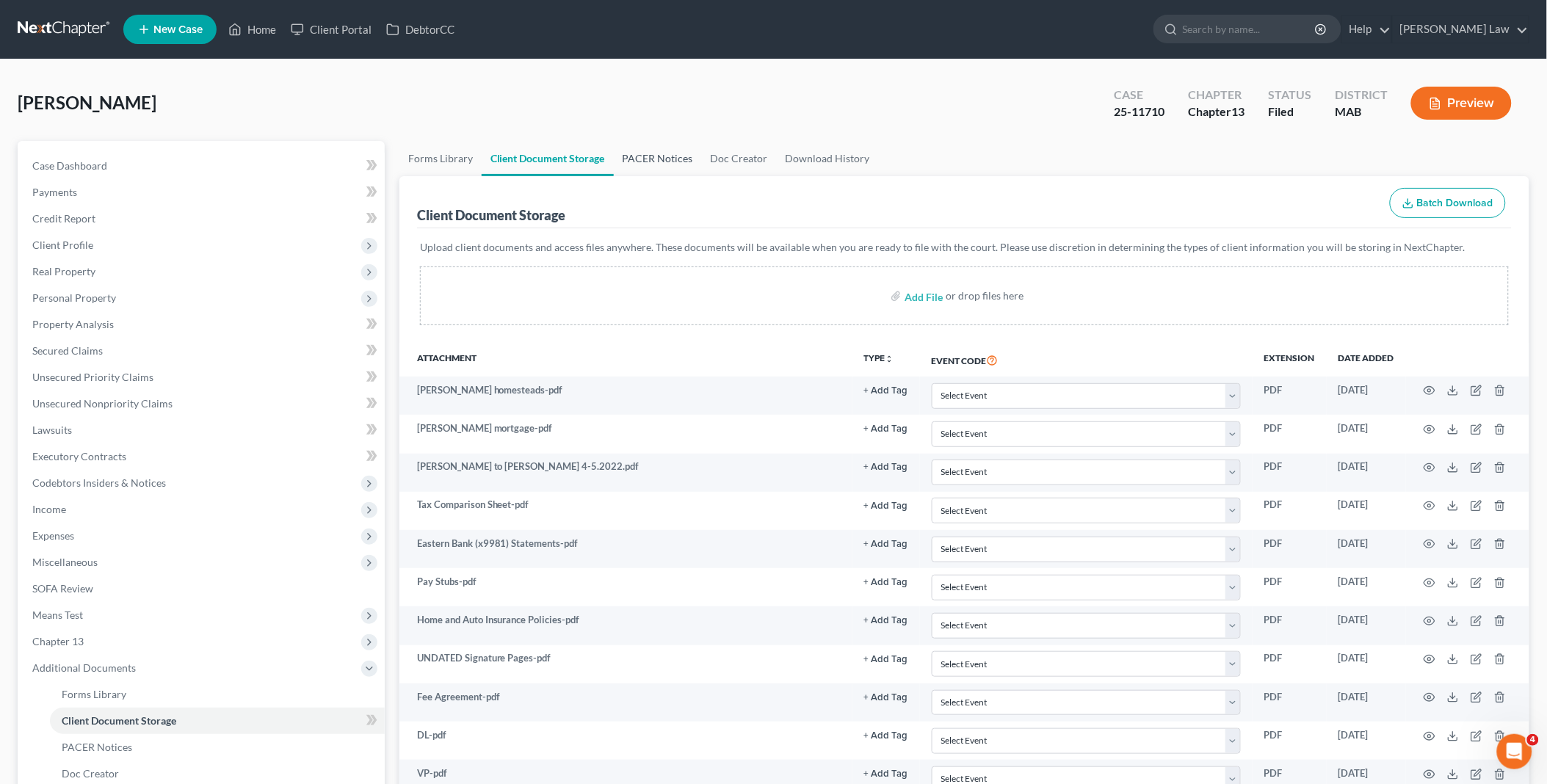
click at [662, 153] on link "PACER Notices" at bounding box center [657, 159] width 88 height 36
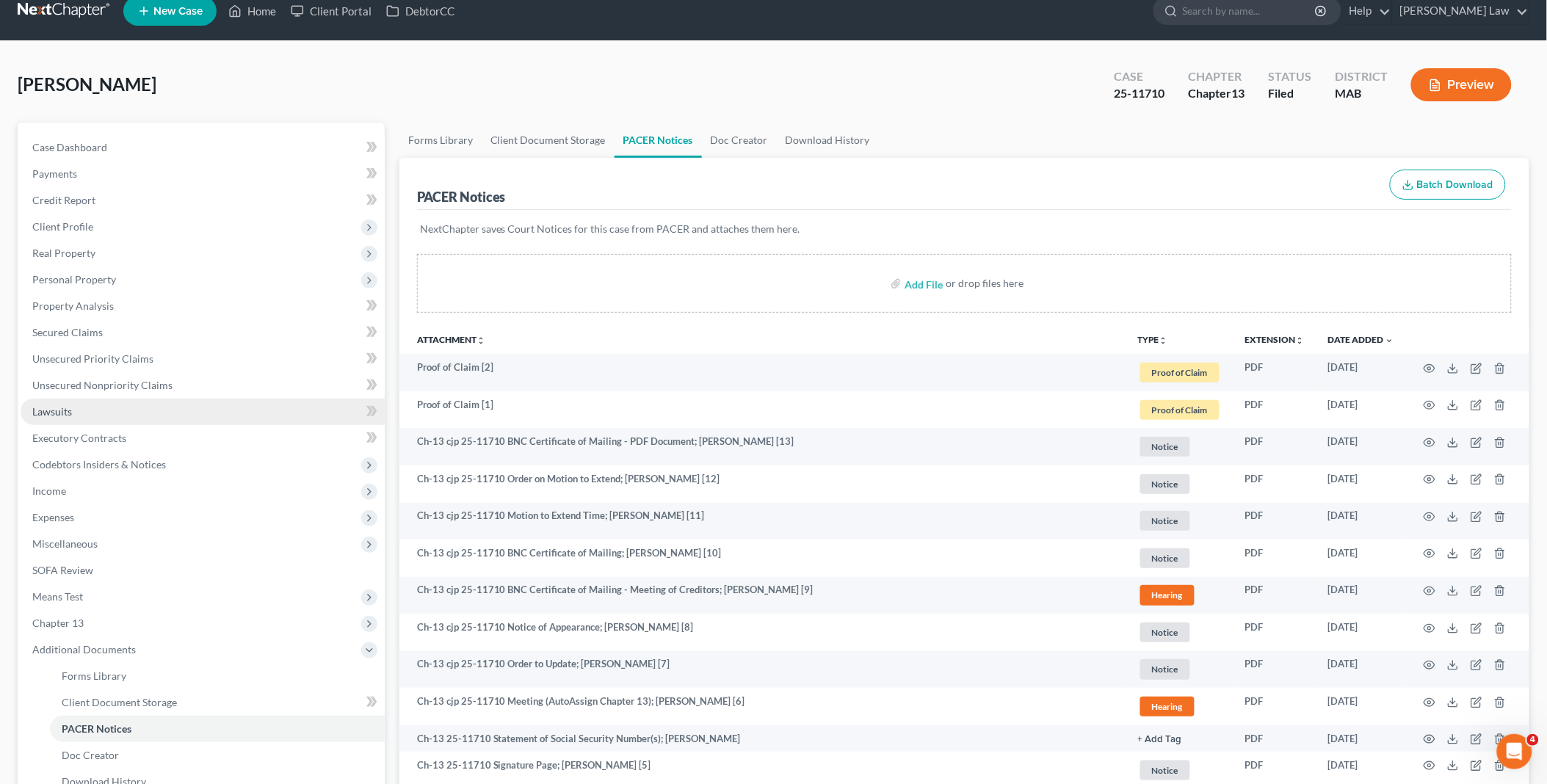
scroll to position [3, 0]
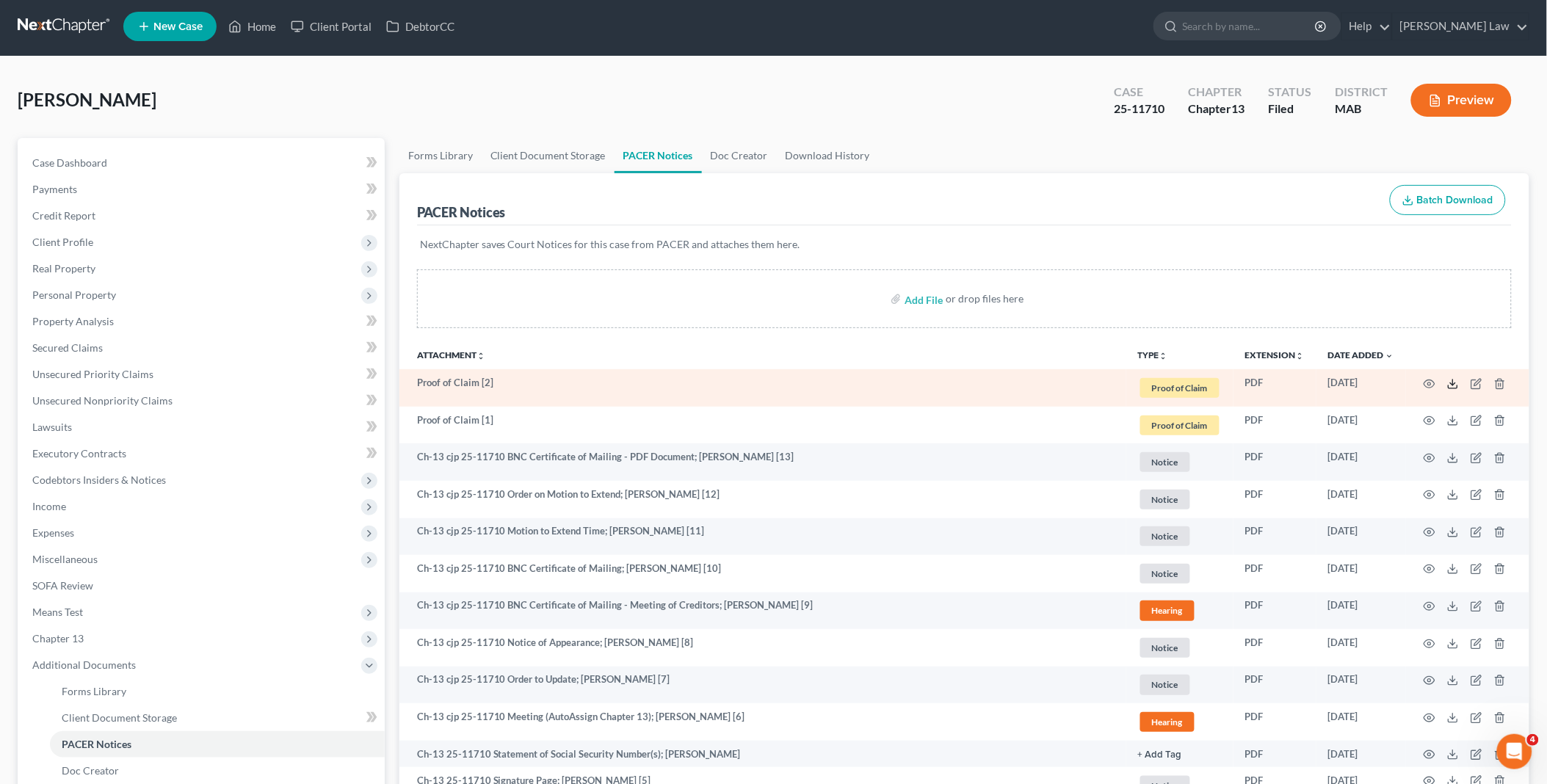
click at [1451, 386] on icon at bounding box center [1453, 384] width 12 height 12
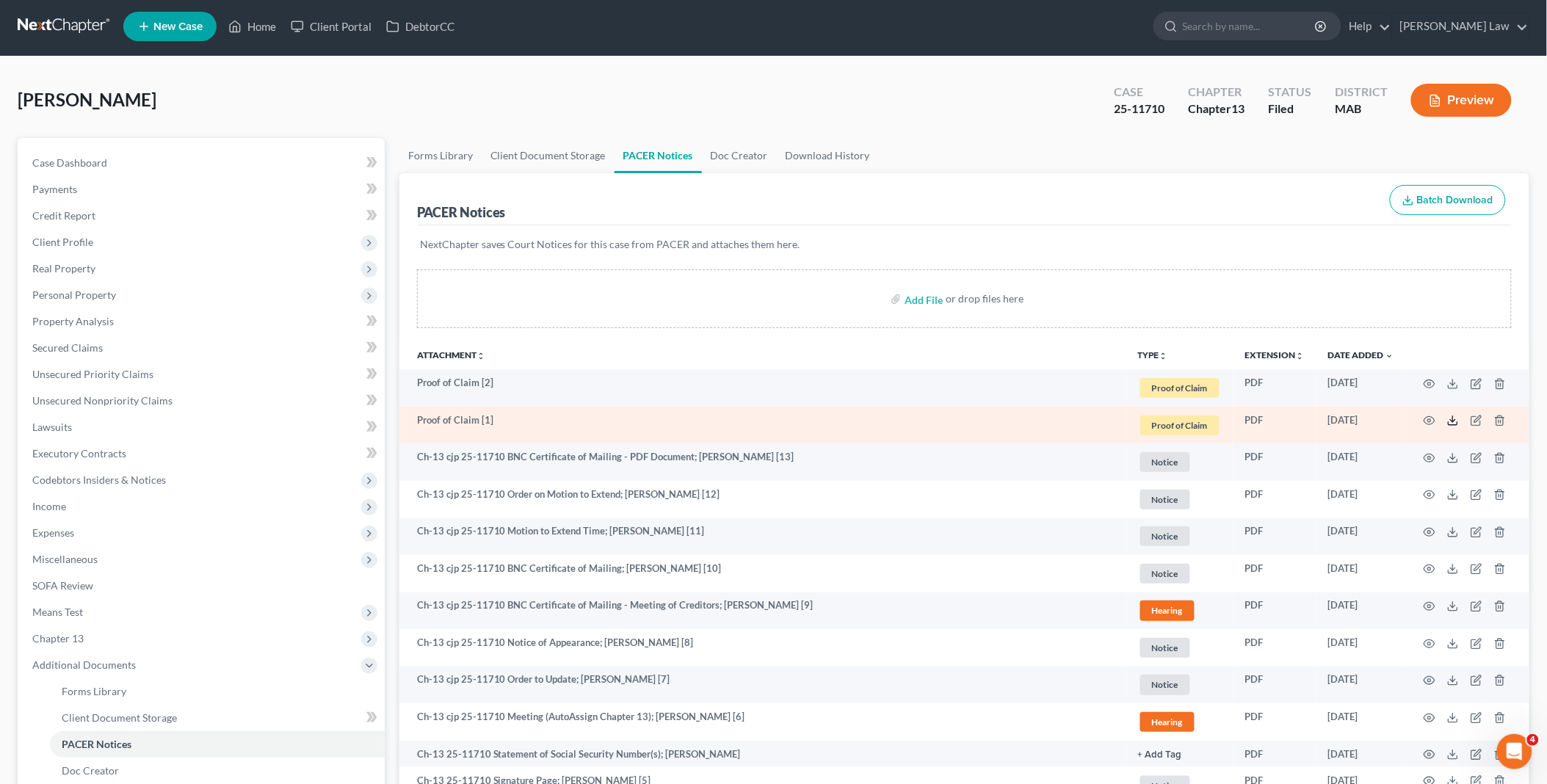
click at [1449, 420] on icon at bounding box center [1453, 421] width 12 height 12
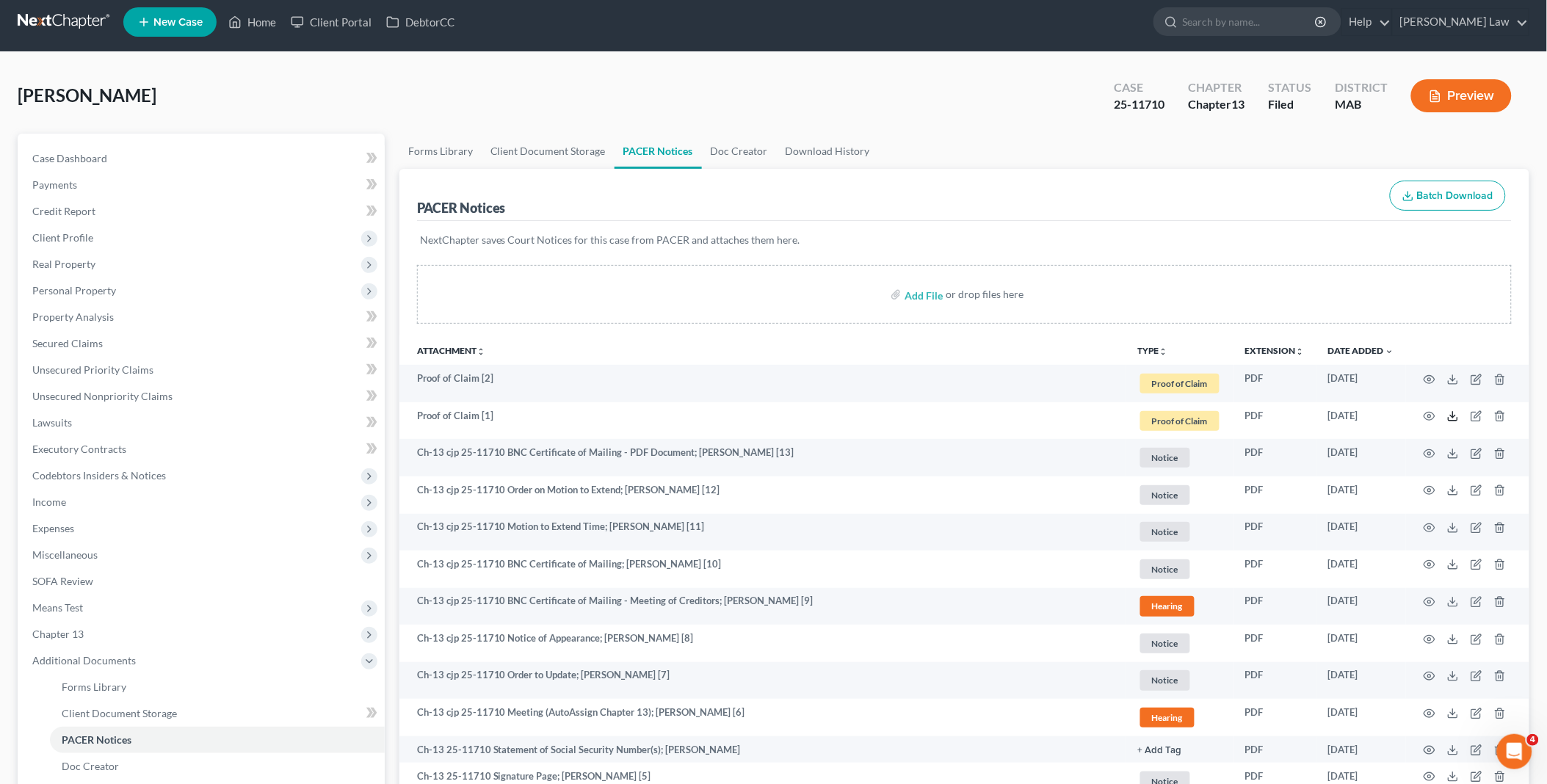
scroll to position [0, 0]
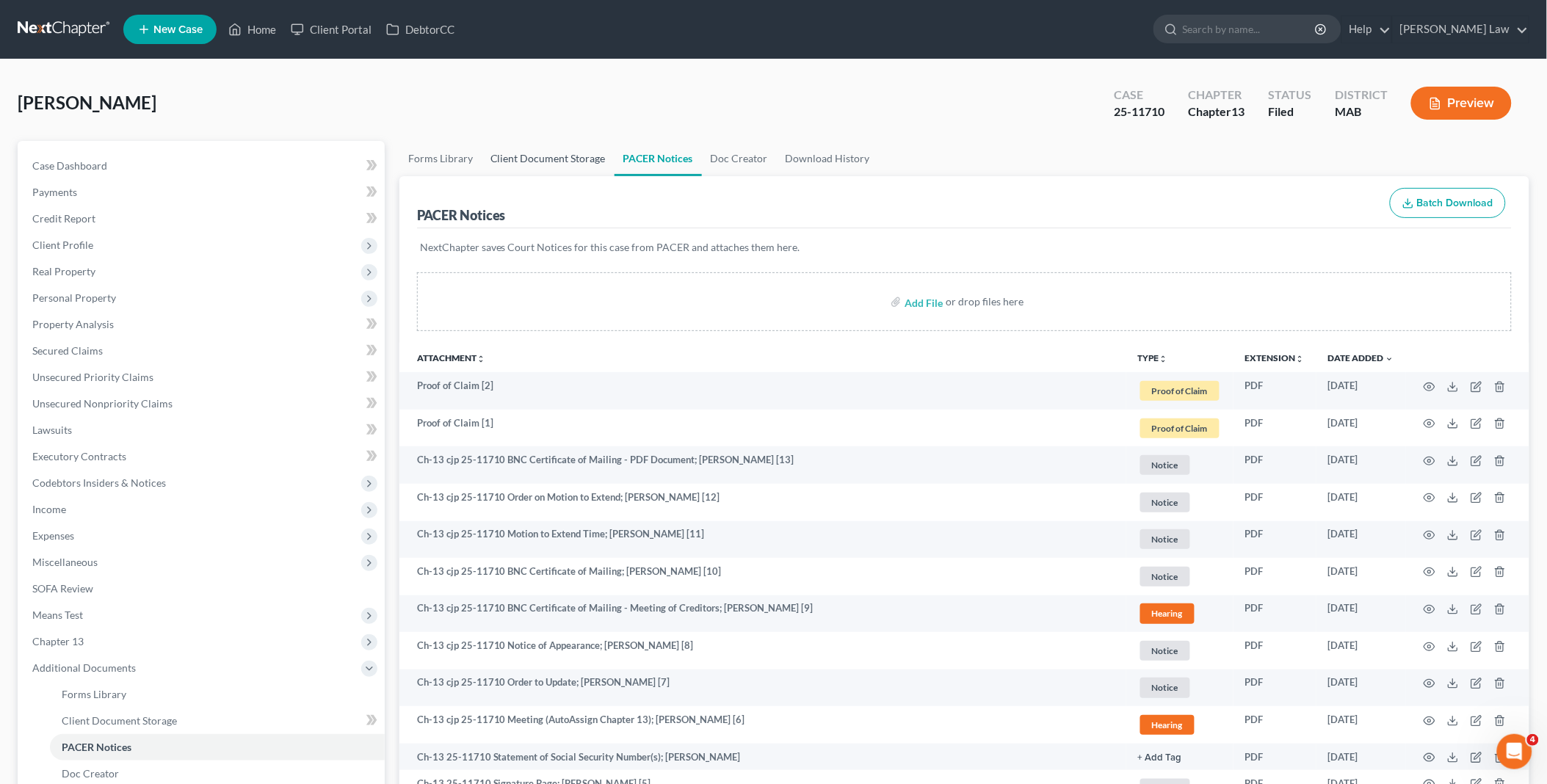
click at [544, 156] on link "Client Document Storage" at bounding box center [548, 159] width 133 height 36
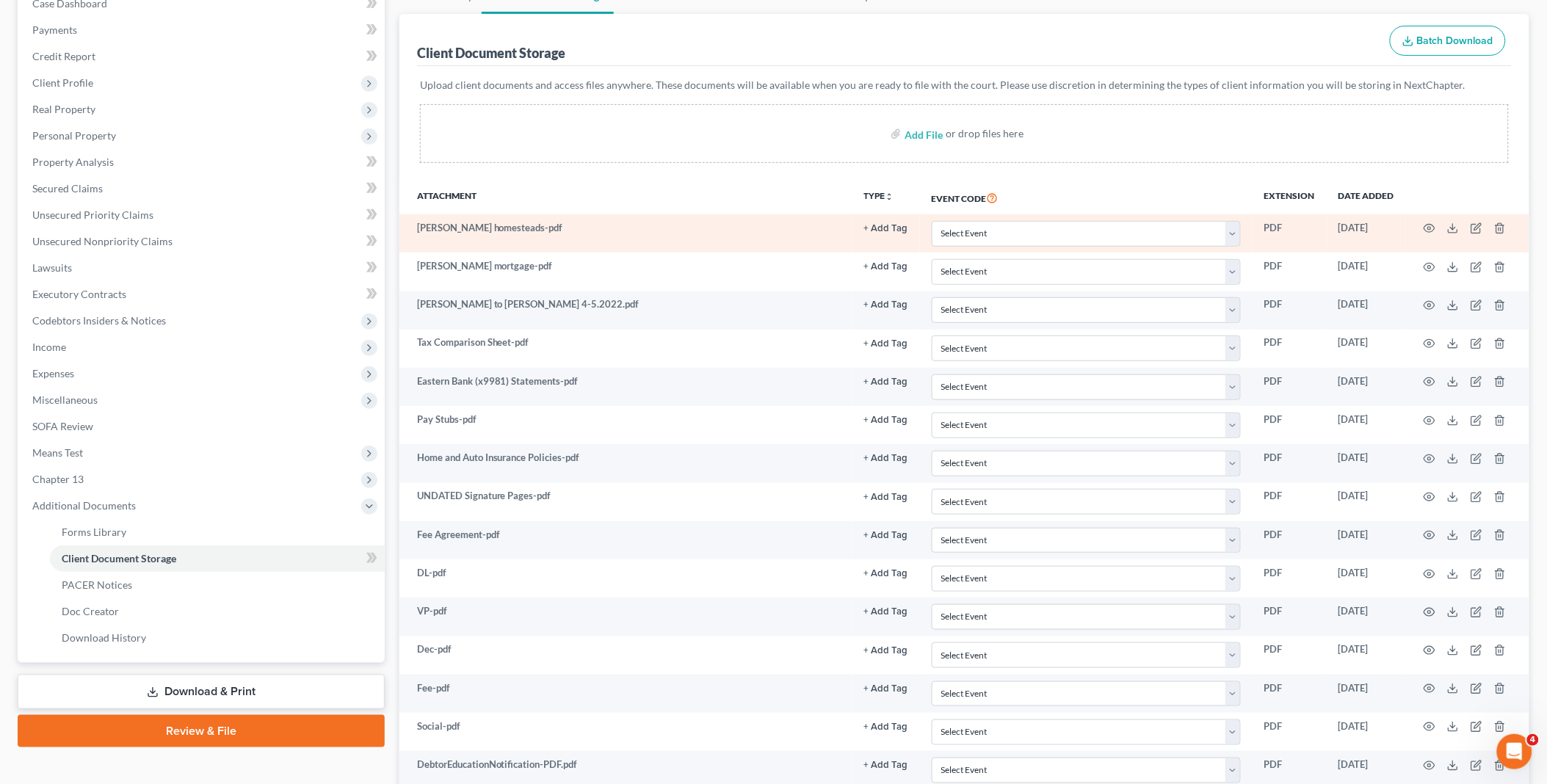
scroll to position [163, 0]
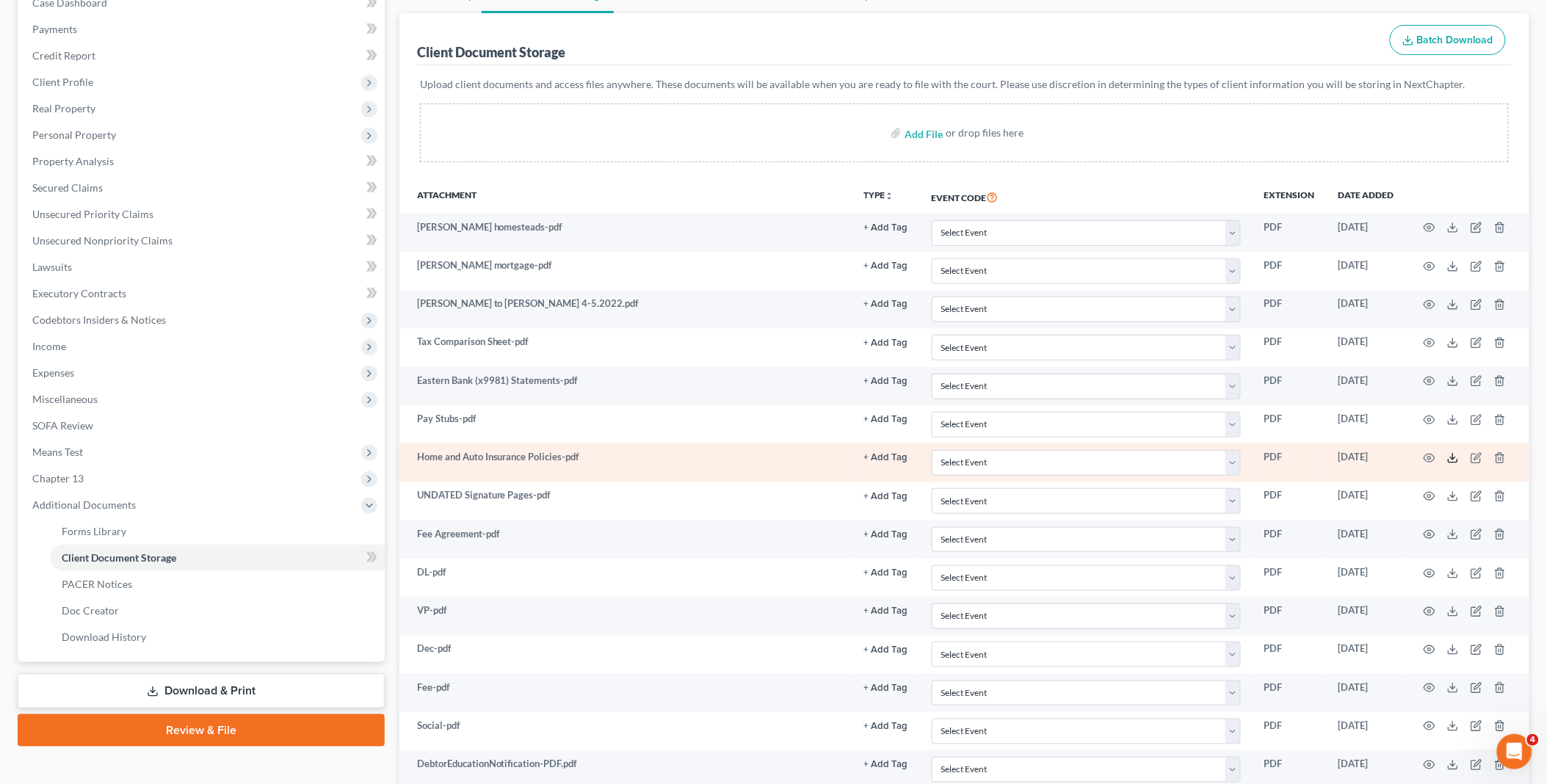
click at [1453, 458] on line at bounding box center [1453, 456] width 0 height 6
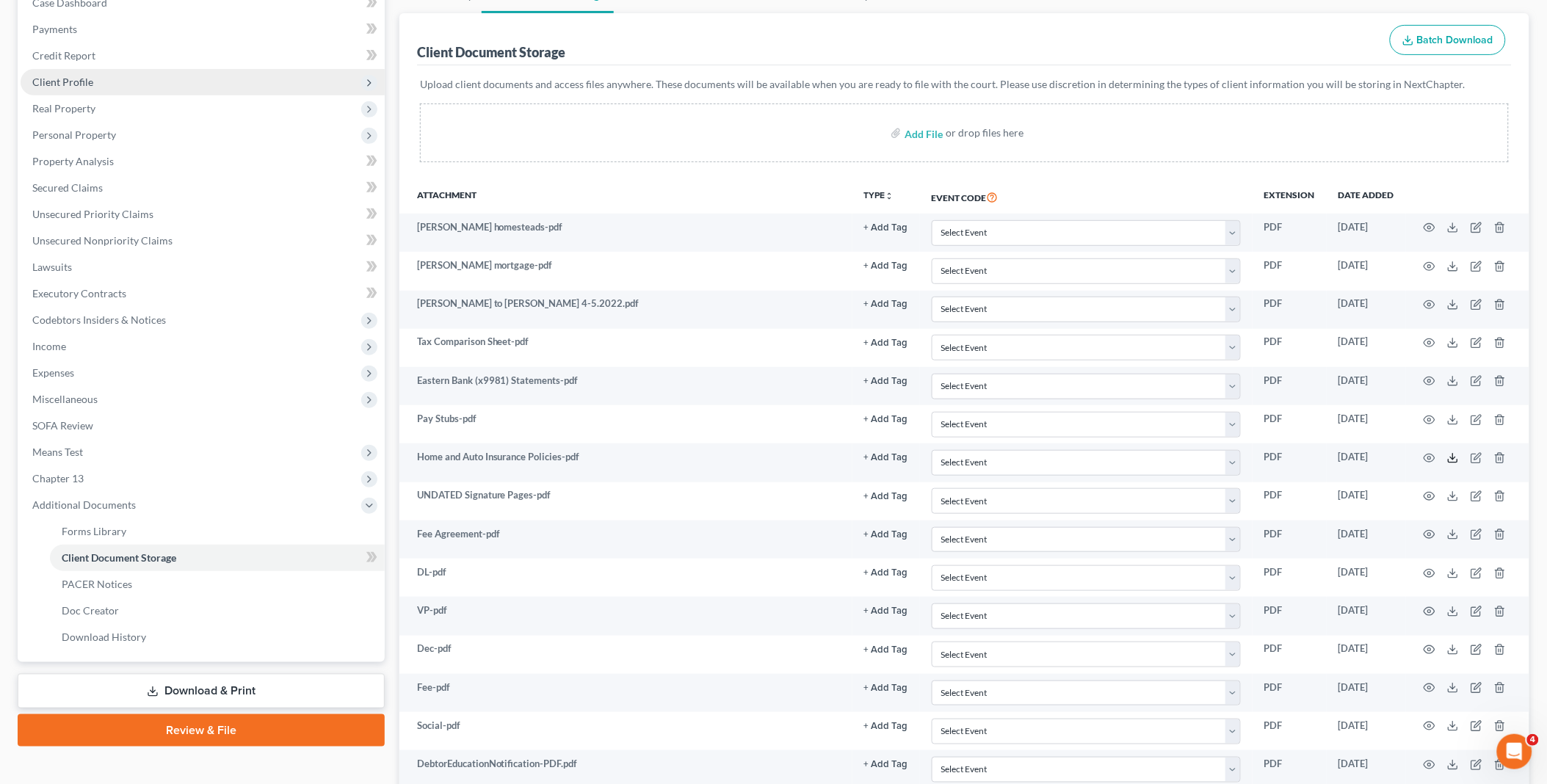
scroll to position [0, 0]
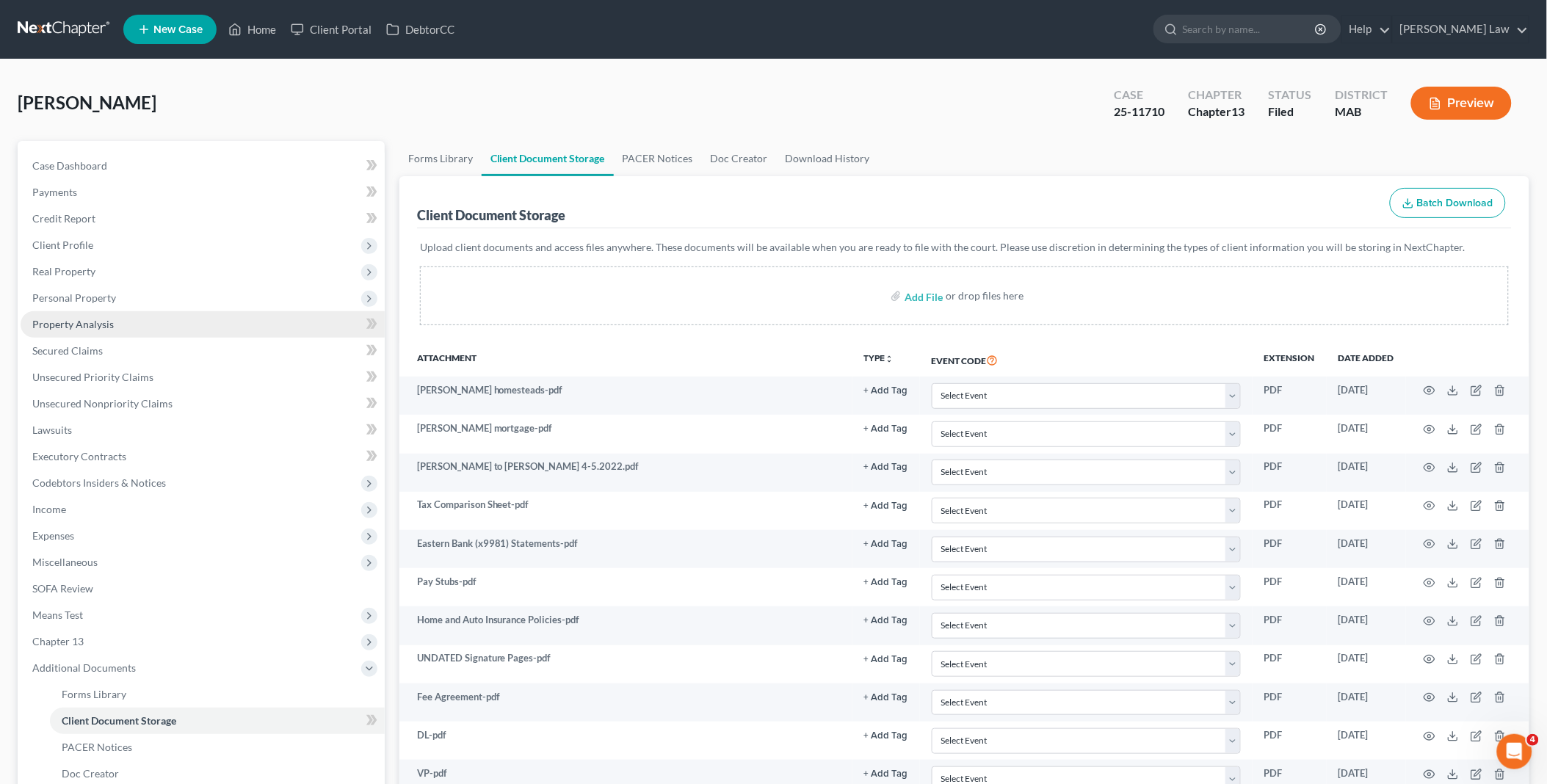
click at [94, 327] on span "Property Analysis" at bounding box center [73, 324] width 82 height 13
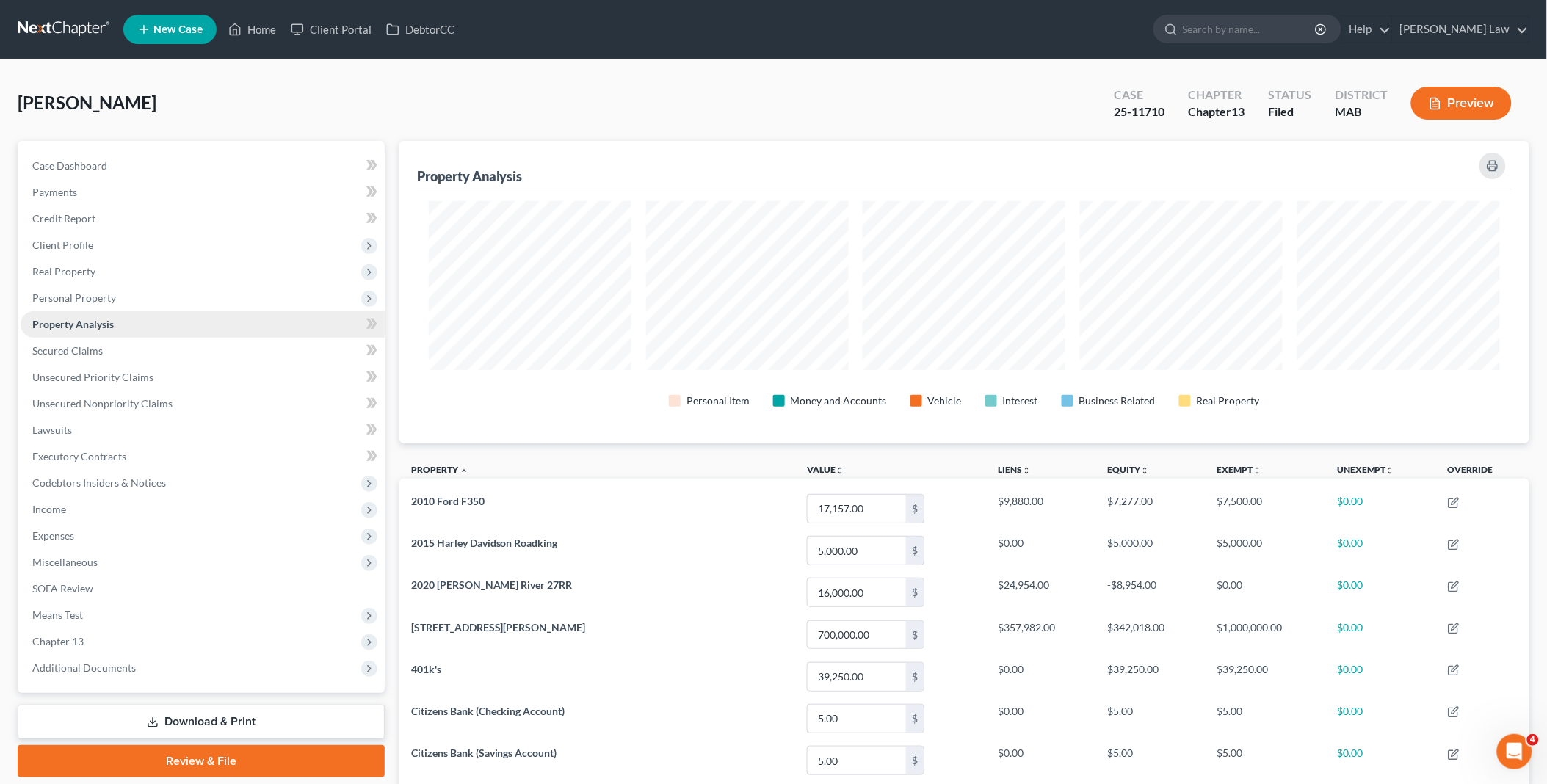
scroll to position [302, 1130]
click at [257, 24] on link "Home" at bounding box center [252, 30] width 62 height 27
